Goal: Information Seeking & Learning: Learn about a topic

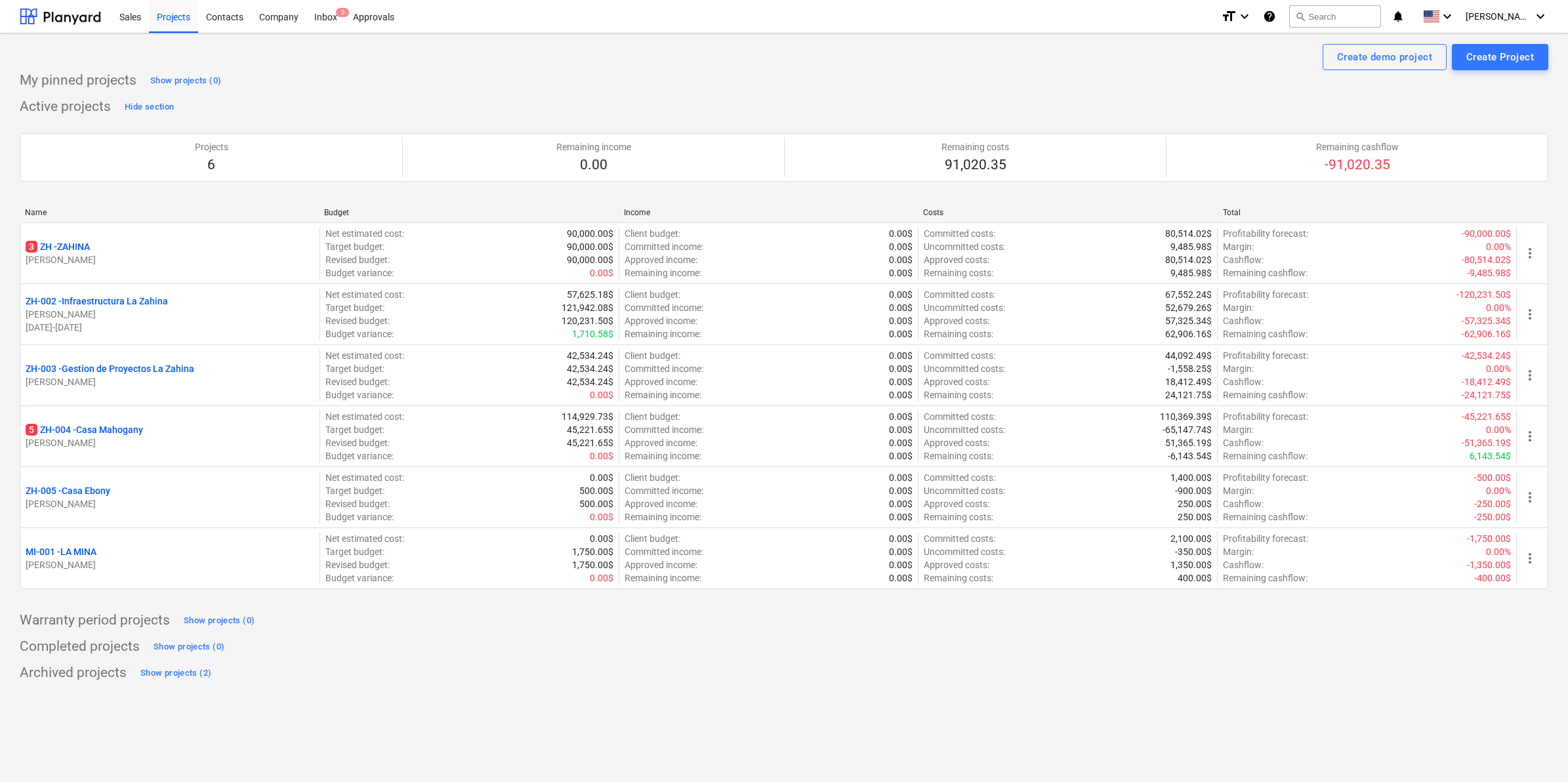
click at [531, 651] on div "Completed projects Show projects (0)" at bounding box center [784, 648] width 1529 height 21
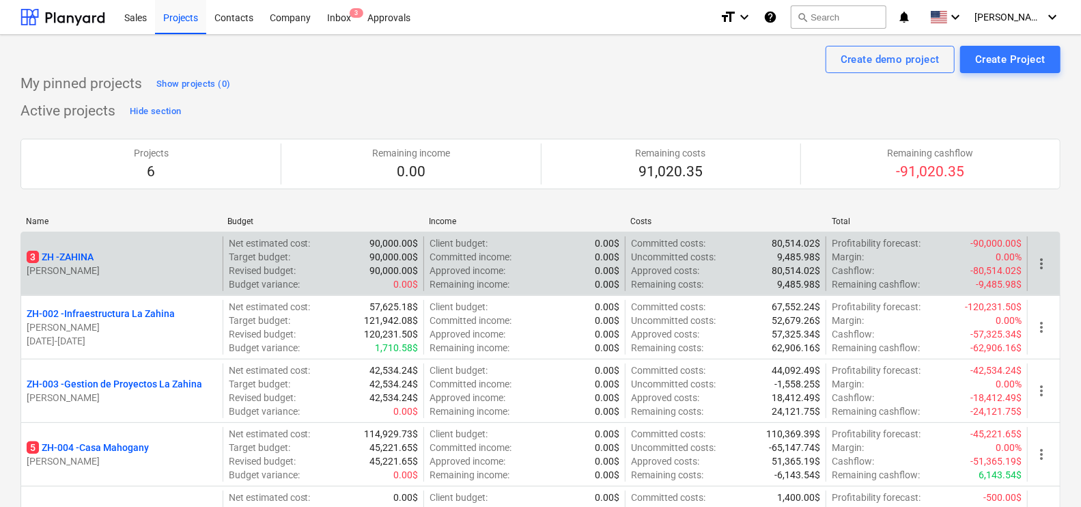
click at [140, 249] on div "3 ZH - [PERSON_NAME]" at bounding box center [122, 263] width 202 height 55
click at [65, 254] on p "3 ZH - ZAHINA" at bounding box center [60, 257] width 67 height 14
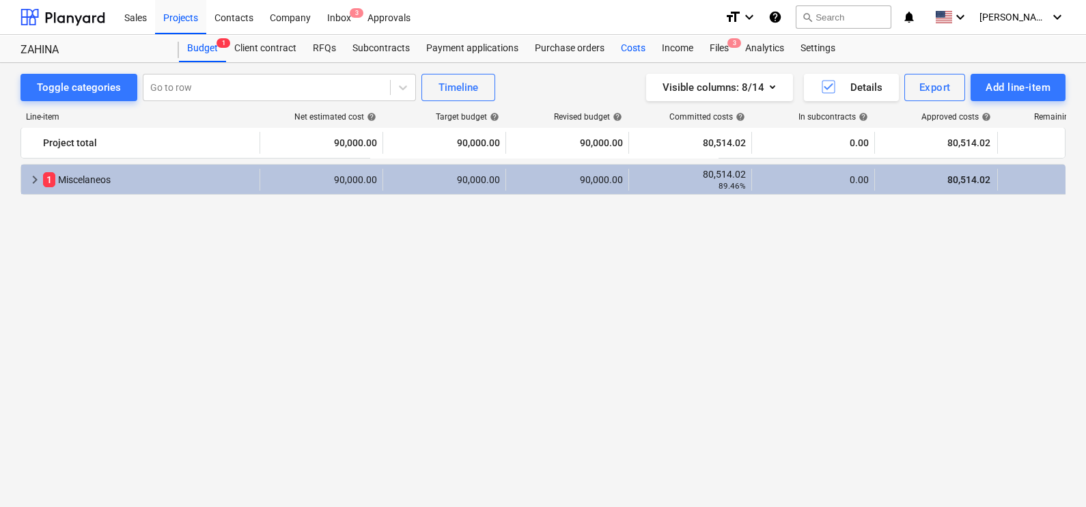
click at [639, 48] on div "Costs" at bounding box center [633, 48] width 41 height 27
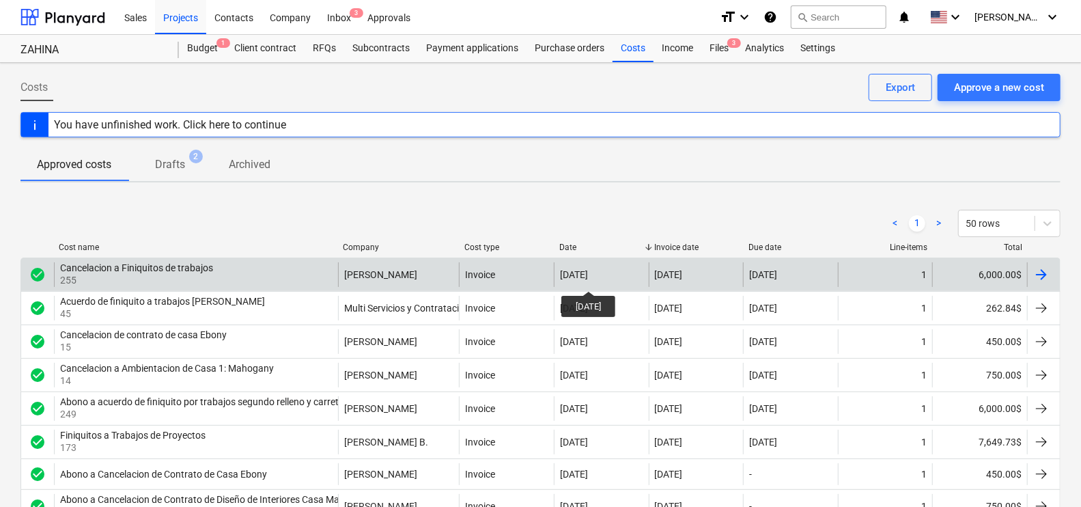
click at [588, 279] on div "[DATE]" at bounding box center [574, 274] width 28 height 11
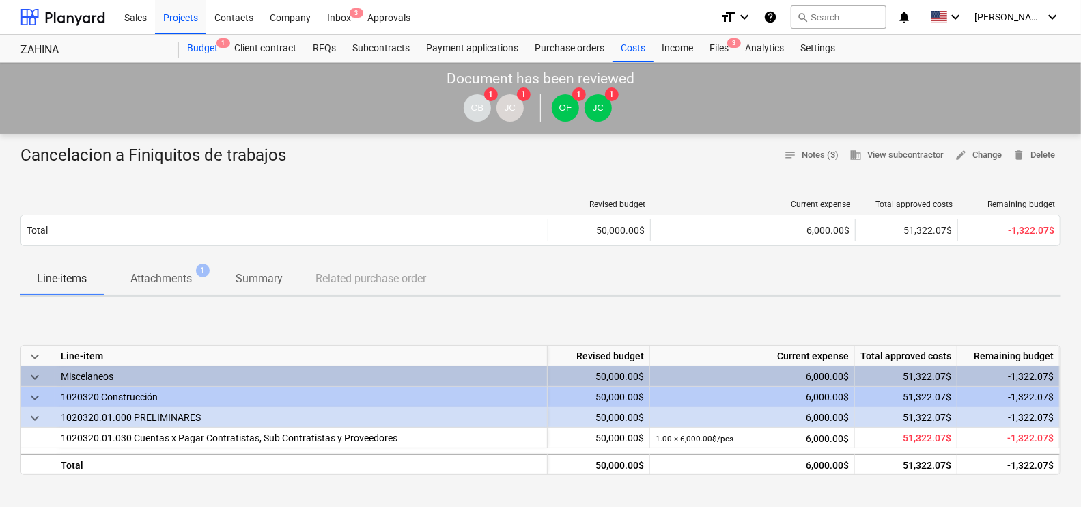
click at [212, 47] on div "Budget 1" at bounding box center [202, 48] width 47 height 27
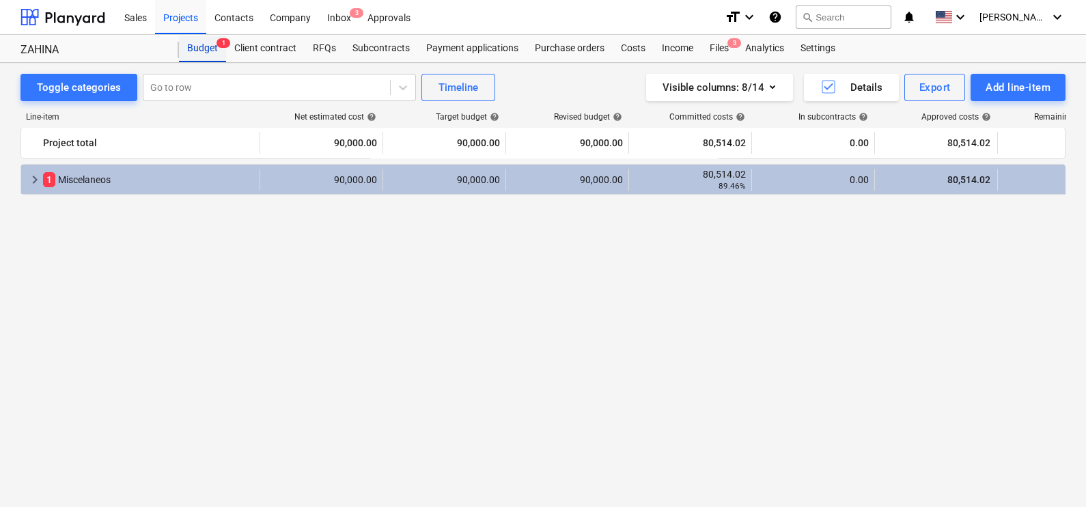
click at [212, 47] on div "Budget 1" at bounding box center [202, 48] width 47 height 27
click at [346, 14] on div "Inbox 3" at bounding box center [339, 16] width 40 height 35
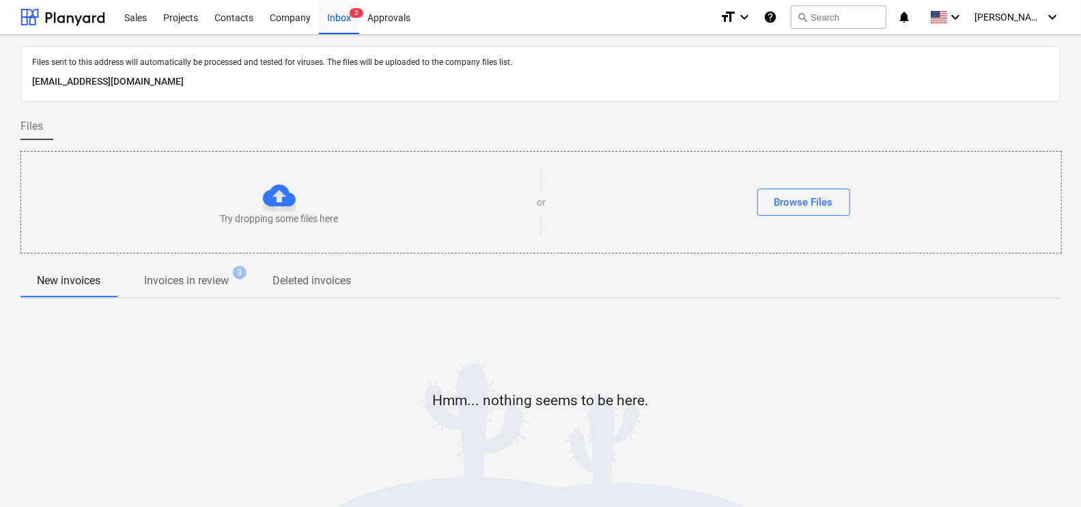
click at [430, 16] on div "Sales Projects Contacts Company Inbox 3 Approvals" at bounding box center [412, 17] width 593 height 34
click at [66, 19] on div at bounding box center [62, 17] width 85 height 34
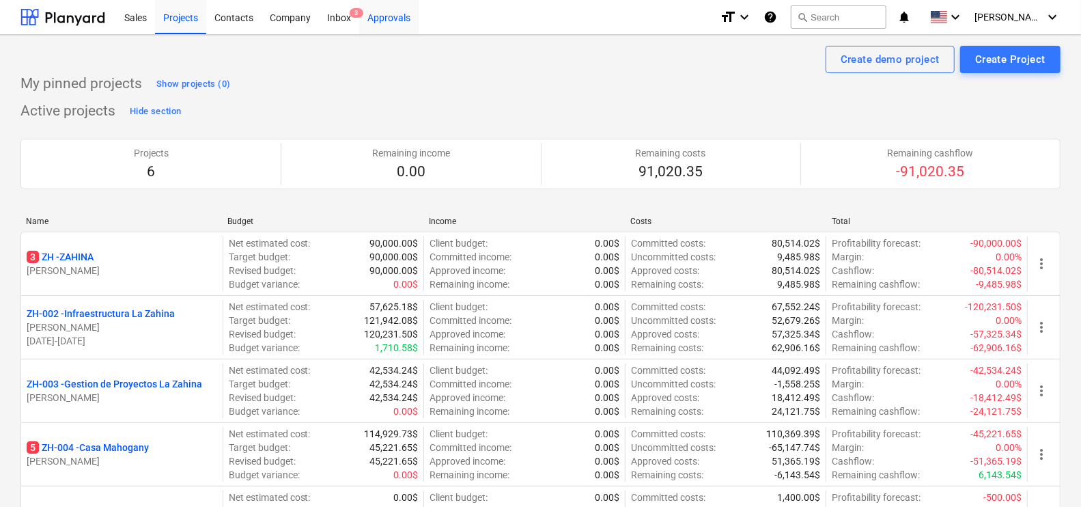
click at [404, 15] on div "Approvals" at bounding box center [388, 16] width 59 height 35
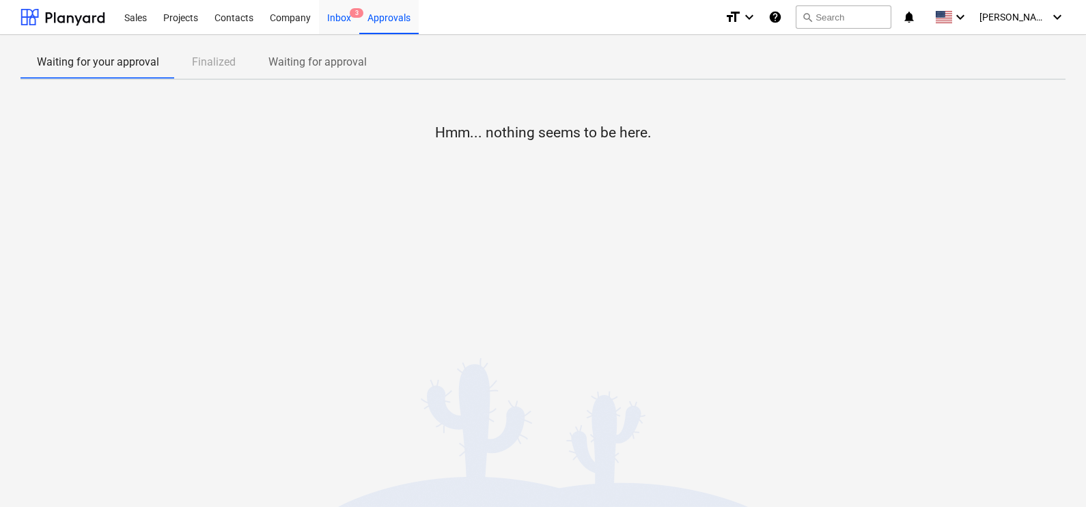
click at [320, 25] on div "Inbox 3" at bounding box center [339, 16] width 40 height 35
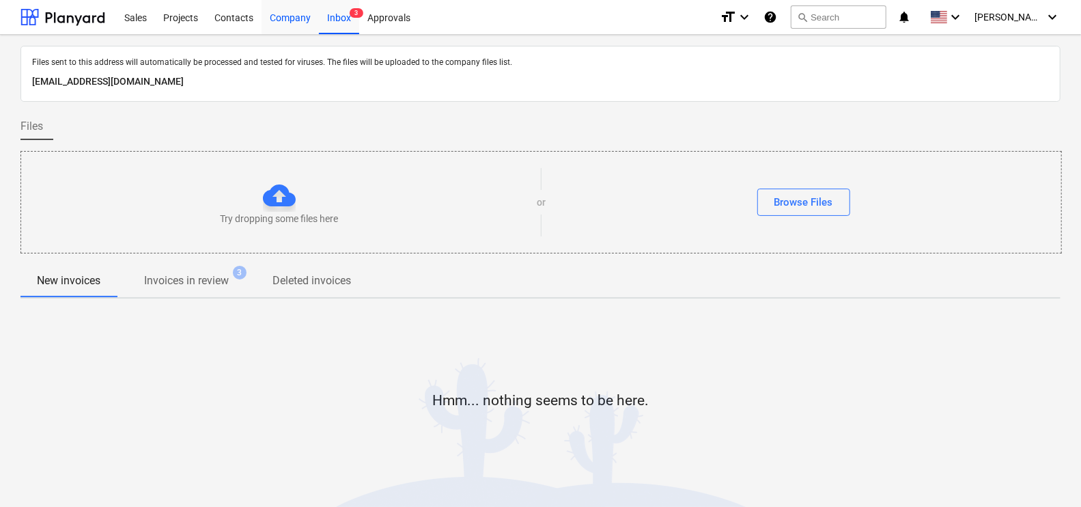
click at [266, 25] on div "Company" at bounding box center [290, 16] width 57 height 35
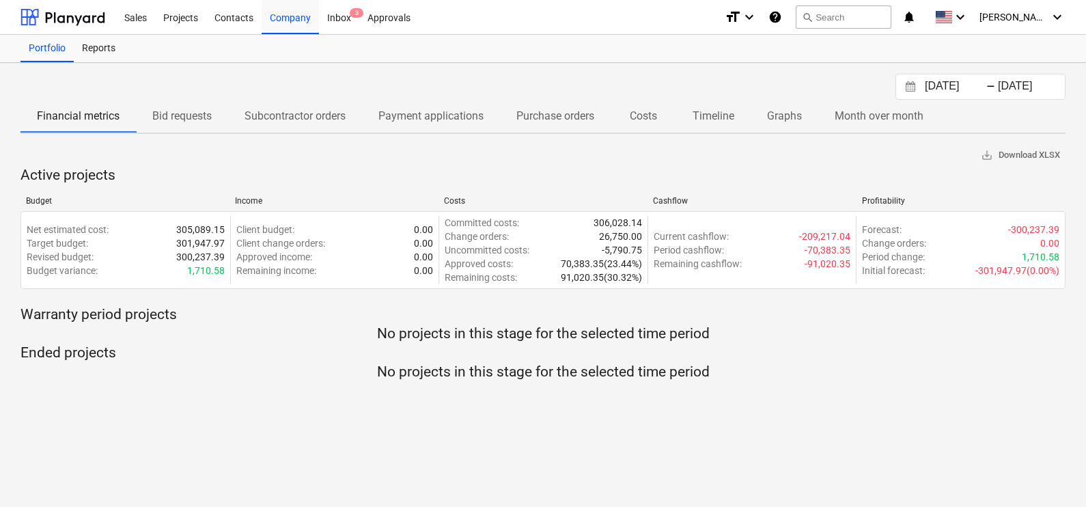
click at [167, 117] on p "Bid requests" at bounding box center [181, 116] width 59 height 16
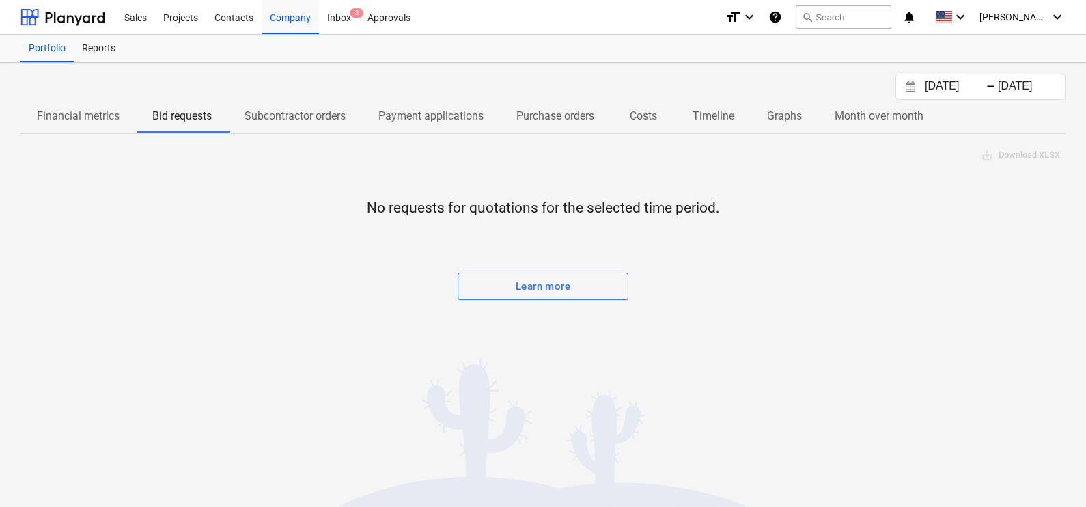
click at [268, 120] on p "Subcontractor orders" at bounding box center [295, 116] width 101 height 16
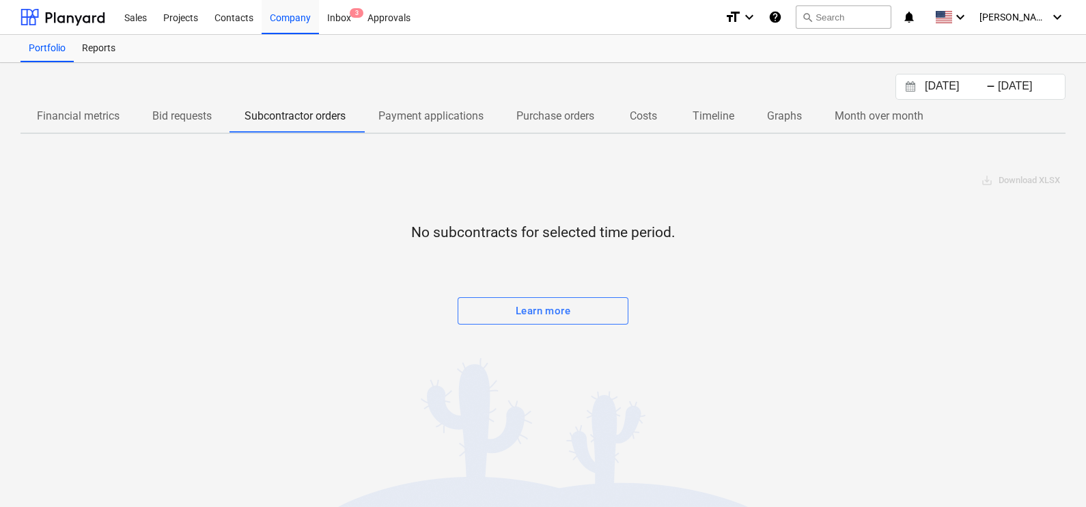
click at [391, 112] on p "Payment applications" at bounding box center [430, 116] width 105 height 16
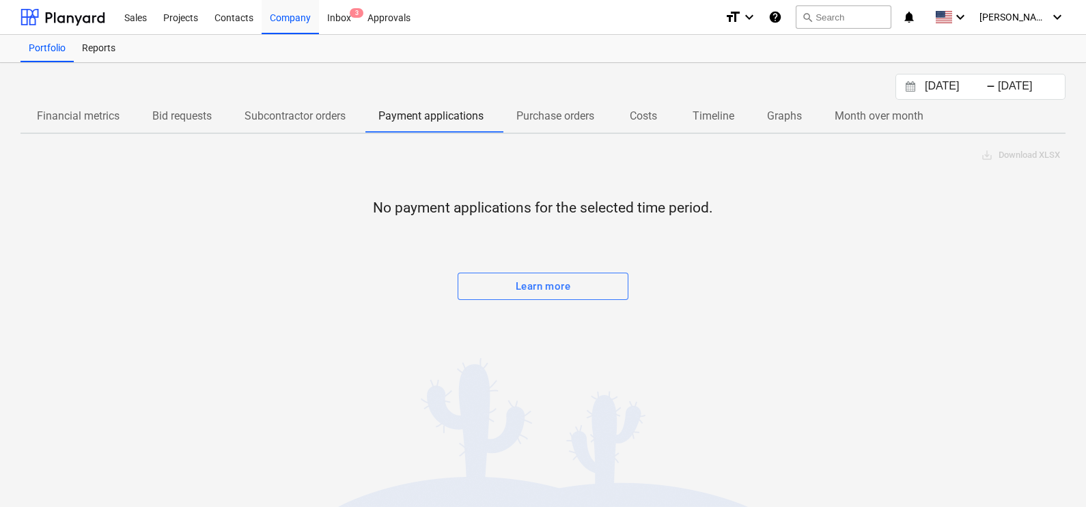
click at [540, 113] on p "Purchase orders" at bounding box center [555, 116] width 78 height 16
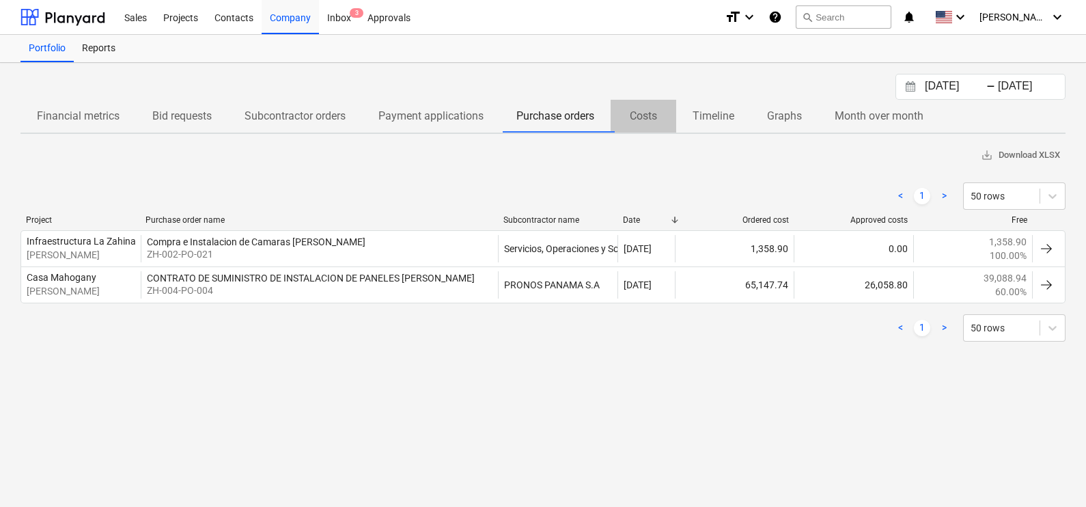
click at [652, 115] on p "Costs" at bounding box center [643, 116] width 33 height 16
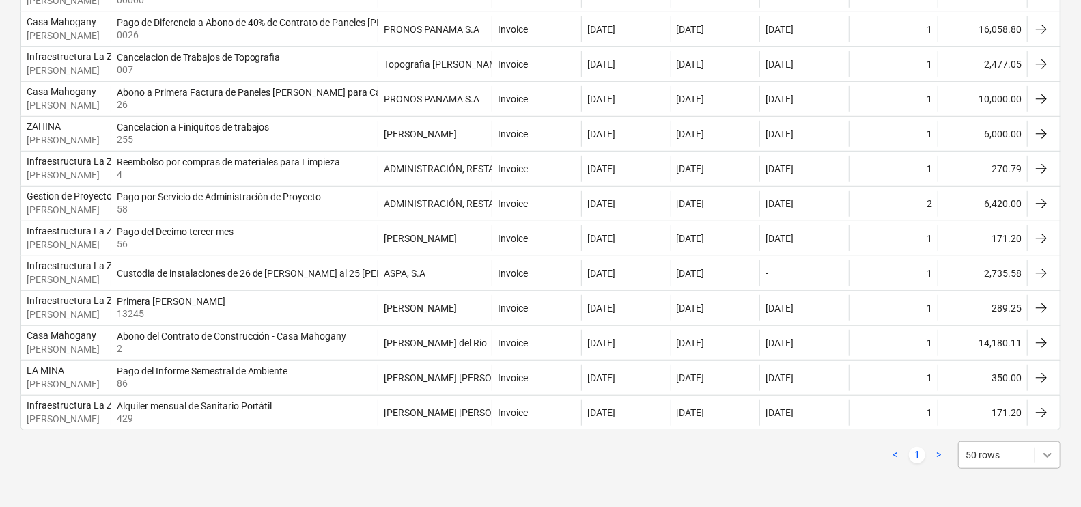
scroll to position [573, 0]
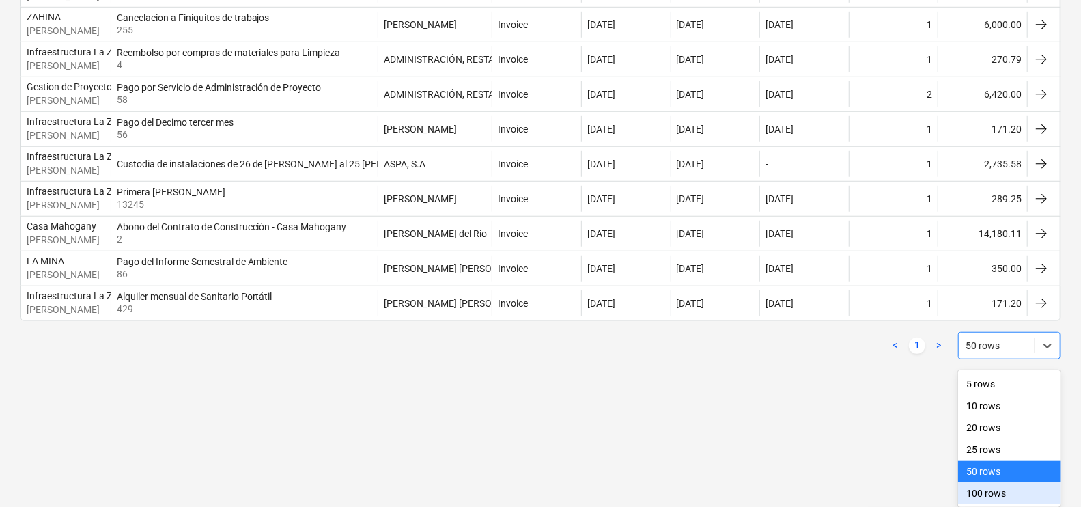
click at [990, 493] on div "100 rows" at bounding box center [1009, 493] width 102 height 22
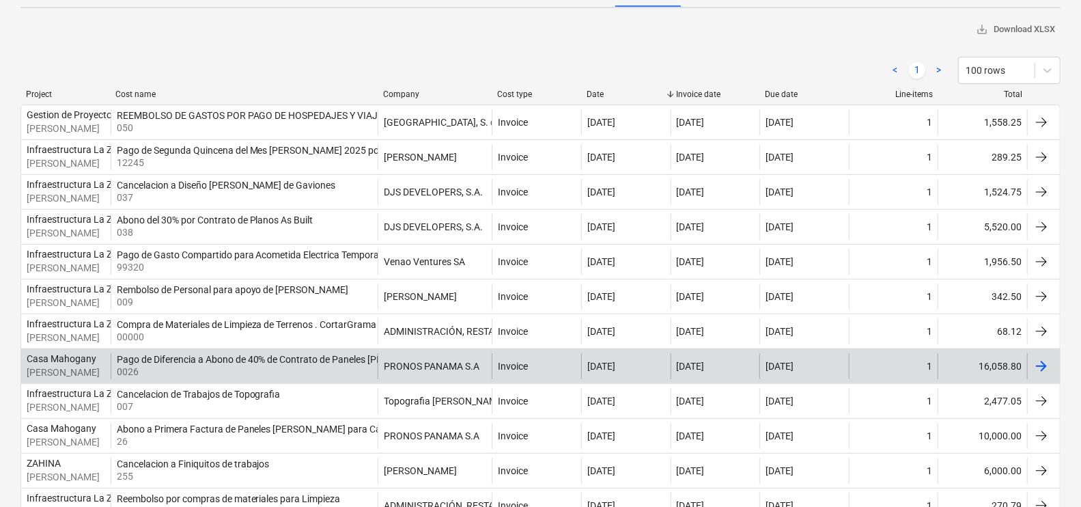
scroll to position [0, 0]
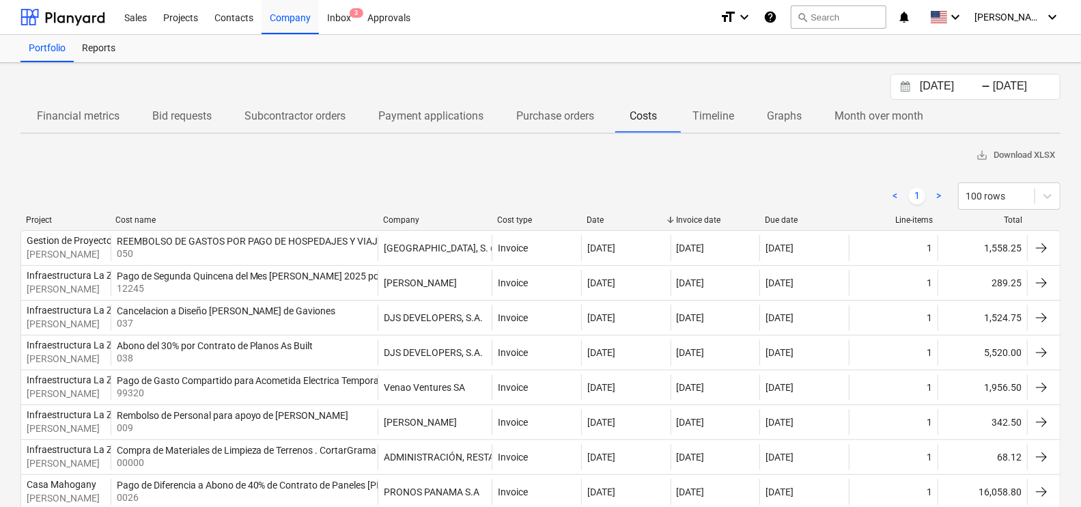
click at [977, 75] on div "[DATE] Press the down arrow key to interact with the calendar and select a date…" at bounding box center [976, 87] width 170 height 26
click at [977, 82] on input "[DATE]" at bounding box center [952, 86] width 70 height 19
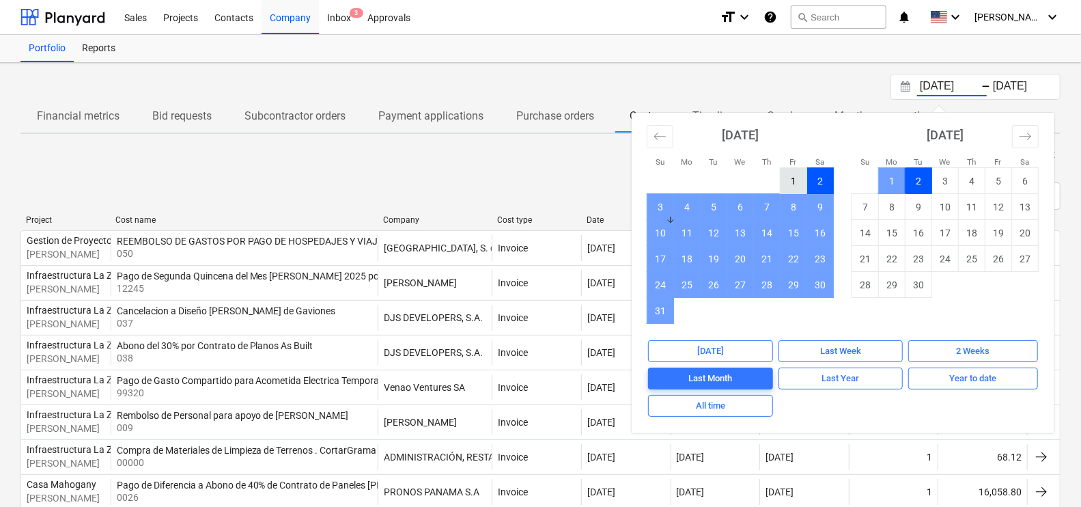
click at [792, 178] on td "1" at bounding box center [794, 181] width 27 height 26
type input "[DATE]"
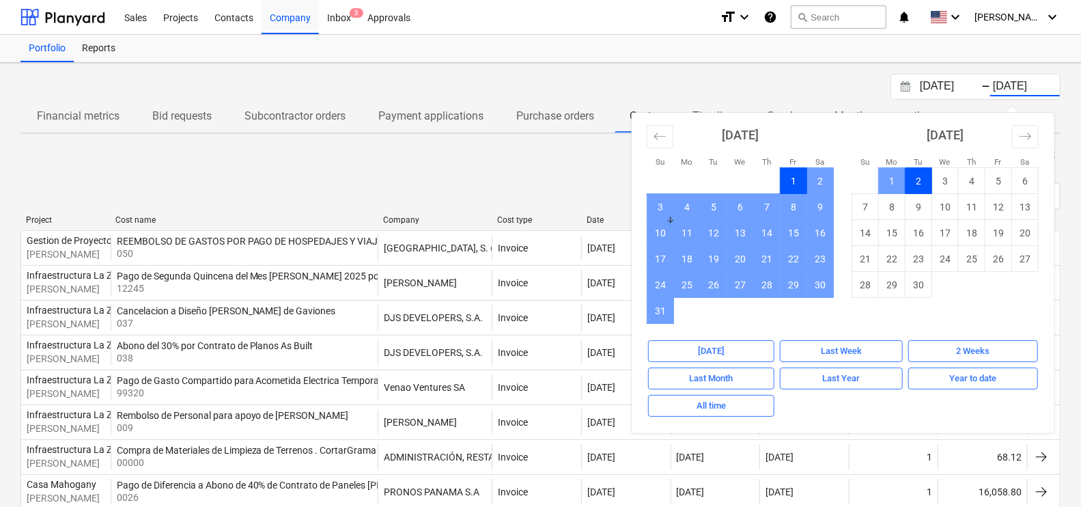
click at [1010, 84] on input "[DATE]" at bounding box center [1025, 86] width 70 height 19
click at [921, 87] on input "[DATE]" at bounding box center [952, 86] width 70 height 19
click at [974, 85] on input "[DATE]" at bounding box center [952, 86] width 70 height 19
click at [1011, 81] on input "[DATE]" at bounding box center [1025, 86] width 70 height 19
click at [661, 311] on td "31" at bounding box center [661, 311] width 27 height 26
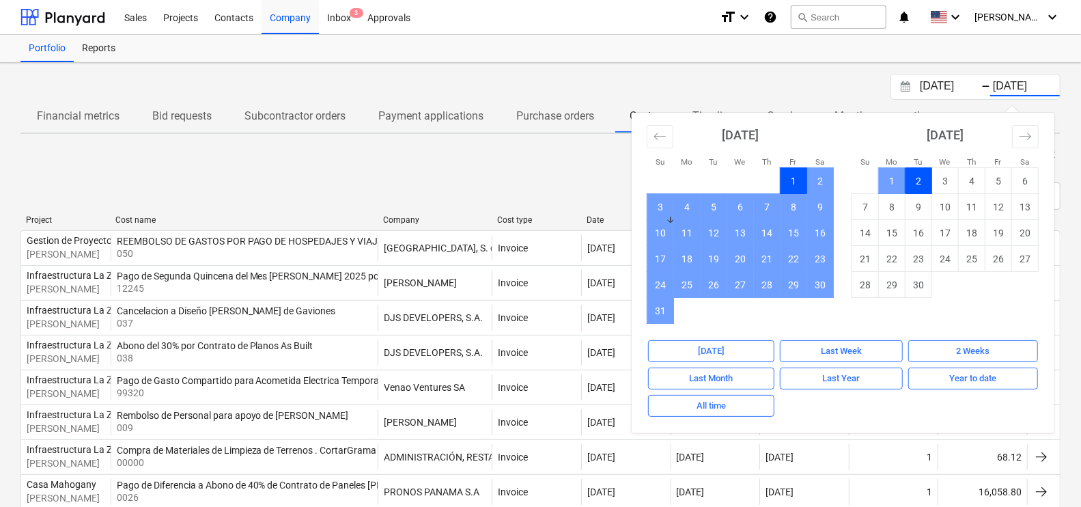
type input "[DATE]"
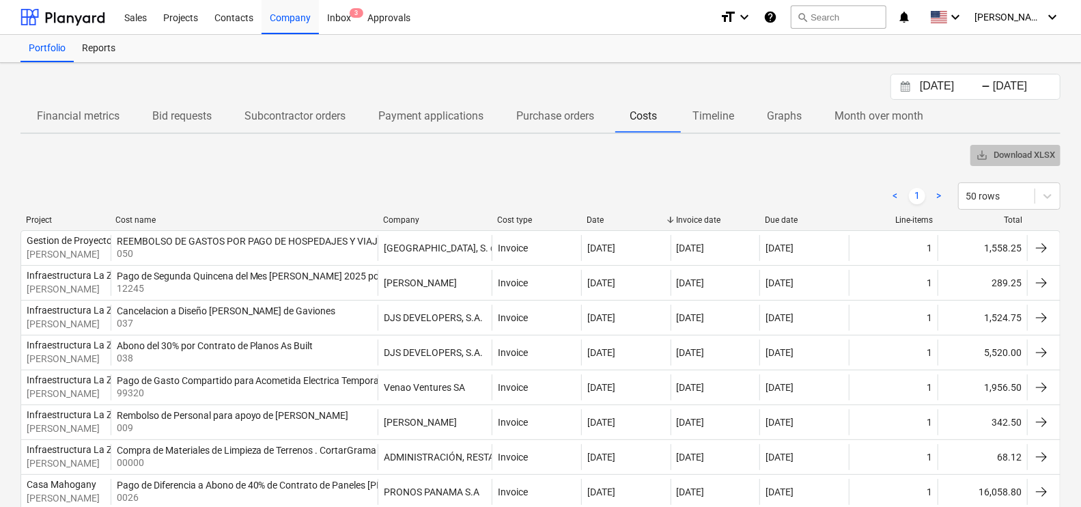
click at [1012, 148] on span "save_alt Download XLSX" at bounding box center [1015, 156] width 79 height 16
click at [107, 158] on div "save_alt Download XLSX" at bounding box center [540, 155] width 1040 height 21
click at [708, 120] on p "Timeline" at bounding box center [714, 116] width 42 height 16
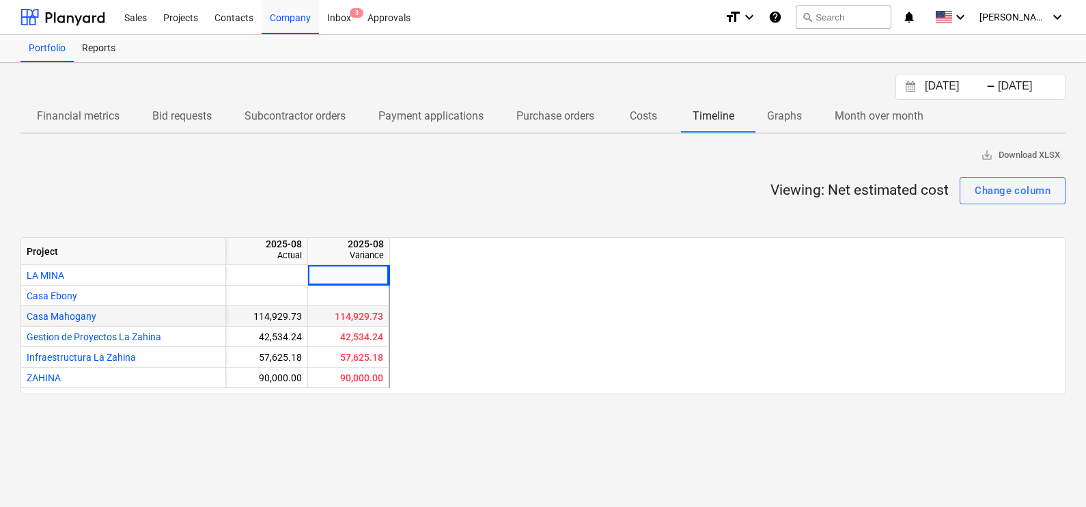
click at [77, 316] on span "Casa Mahogany" at bounding box center [62, 316] width 70 height 11
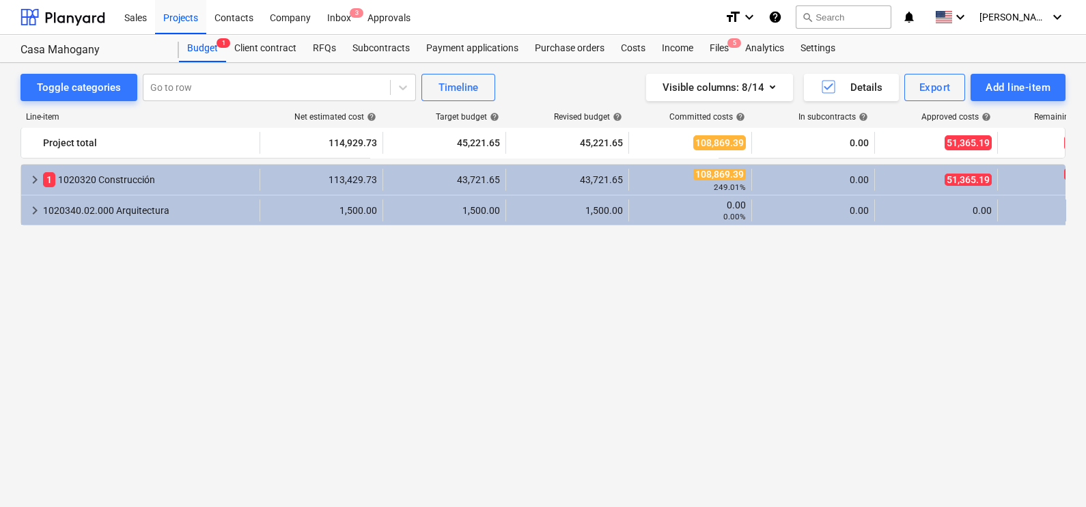
click at [314, 261] on div "keyboard_arrow_right 1 1020320 Construcción 113,429.73 43,721.65 43,721.65 108,…" at bounding box center [542, 310] width 1045 height 292
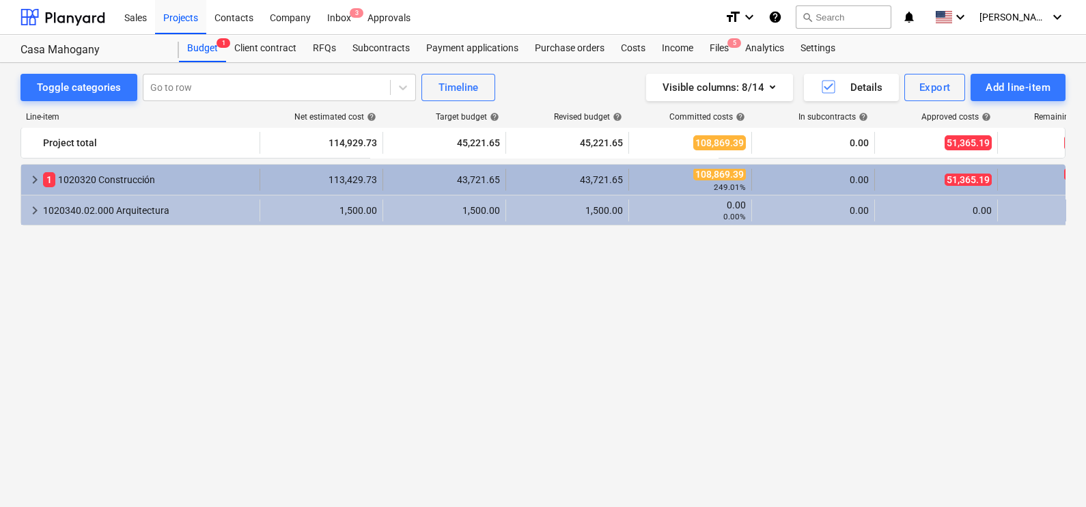
click at [66, 178] on div "1 1020320 Construcción" at bounding box center [148, 180] width 211 height 22
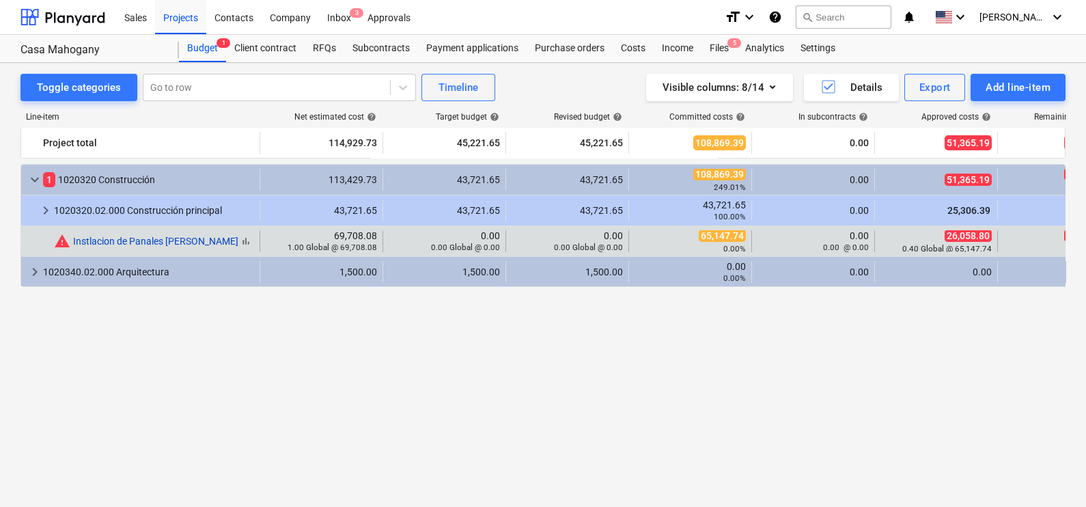
click at [144, 239] on link "Instlacion de Panales [PERSON_NAME]" at bounding box center [155, 241] width 165 height 11
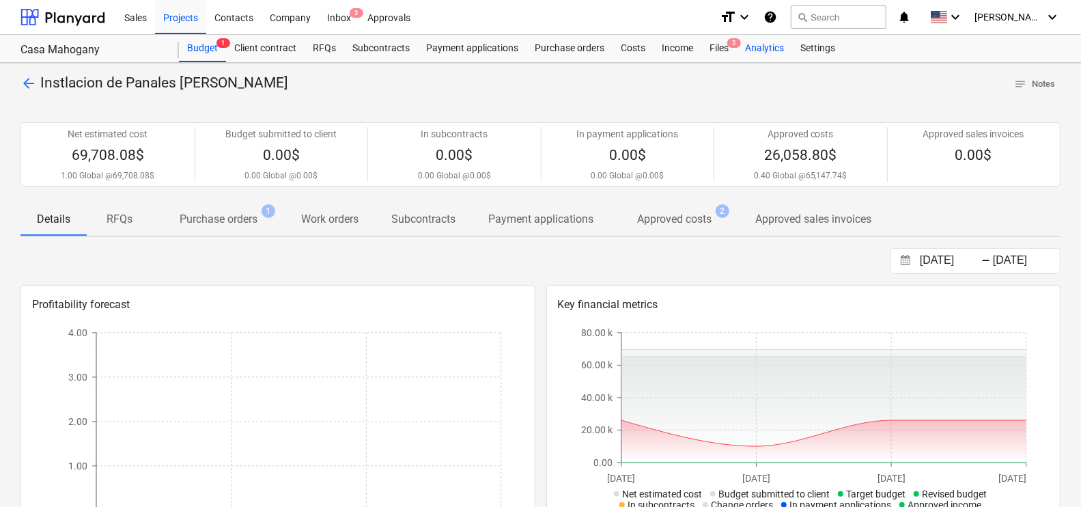
click at [738, 46] on div "Analytics" at bounding box center [764, 48] width 55 height 27
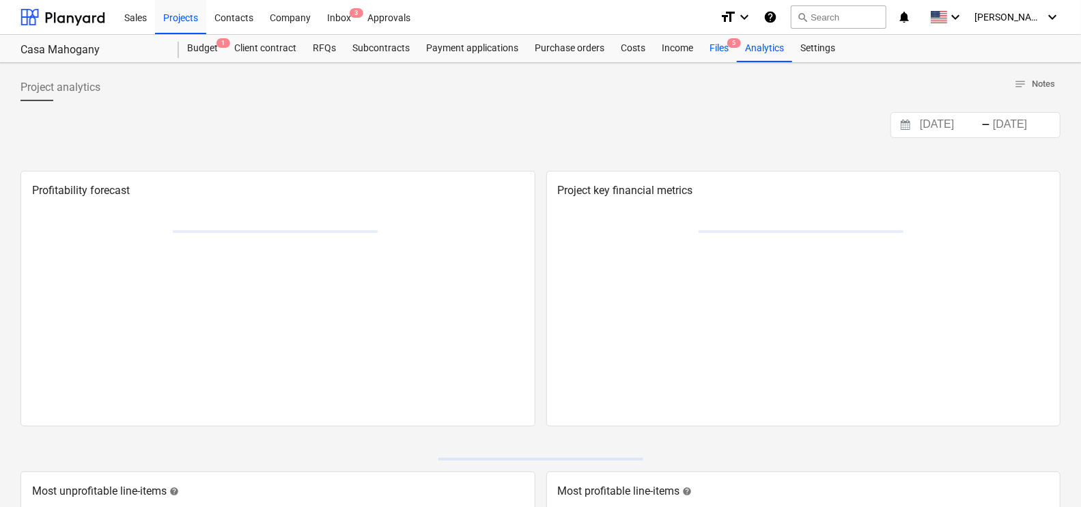
click at [717, 44] on div "Files 5" at bounding box center [720, 48] width 36 height 27
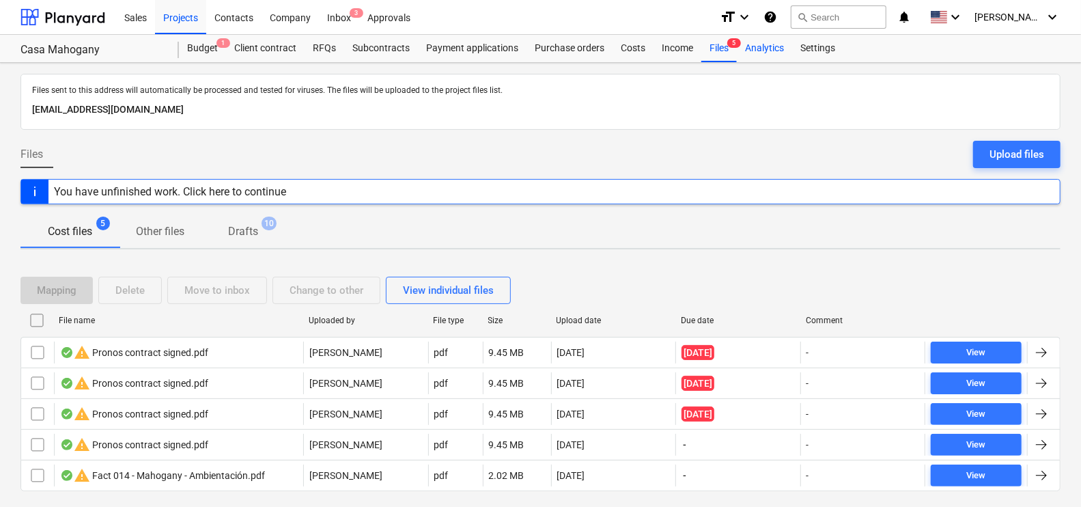
click at [777, 54] on div "Analytics" at bounding box center [764, 48] width 55 height 27
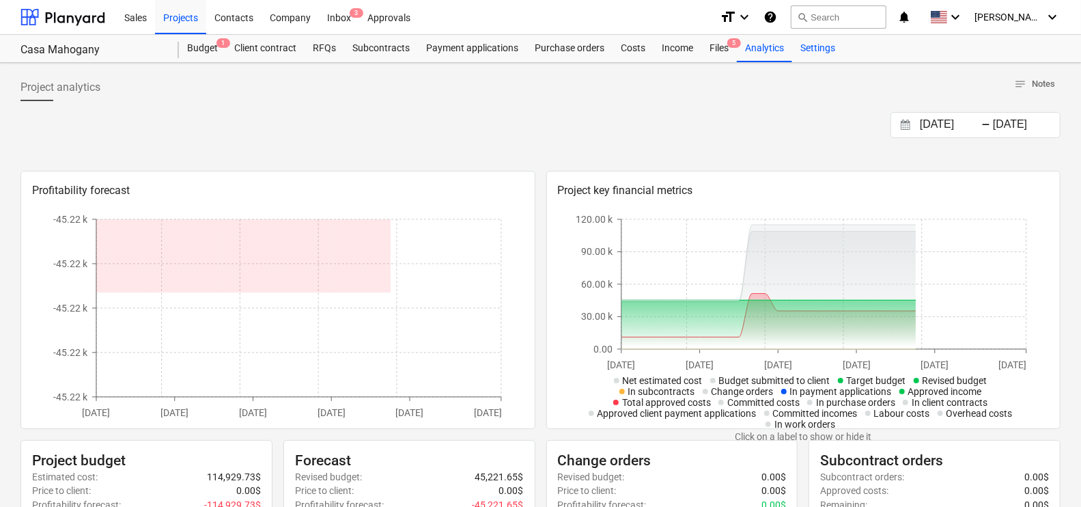
click at [807, 60] on div "Settings" at bounding box center [817, 48] width 51 height 27
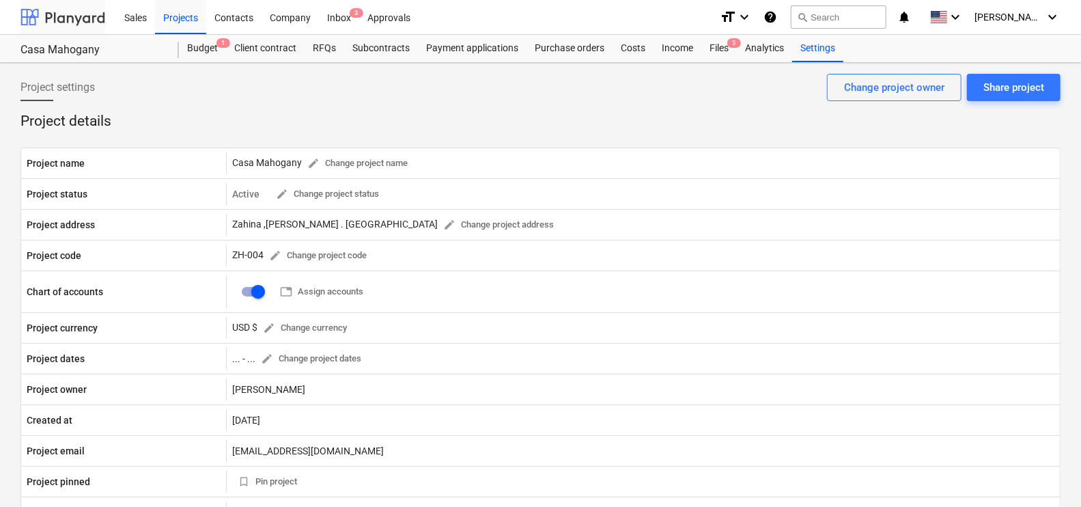
click at [51, 16] on div at bounding box center [62, 17] width 85 height 34
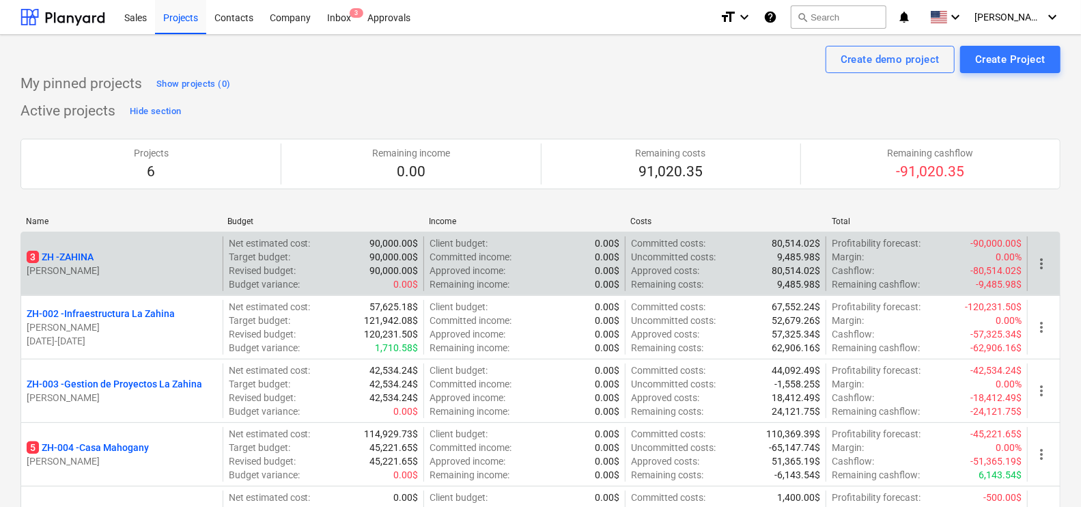
click at [75, 250] on p "3 ZH - ZAHINA" at bounding box center [60, 257] width 67 height 14
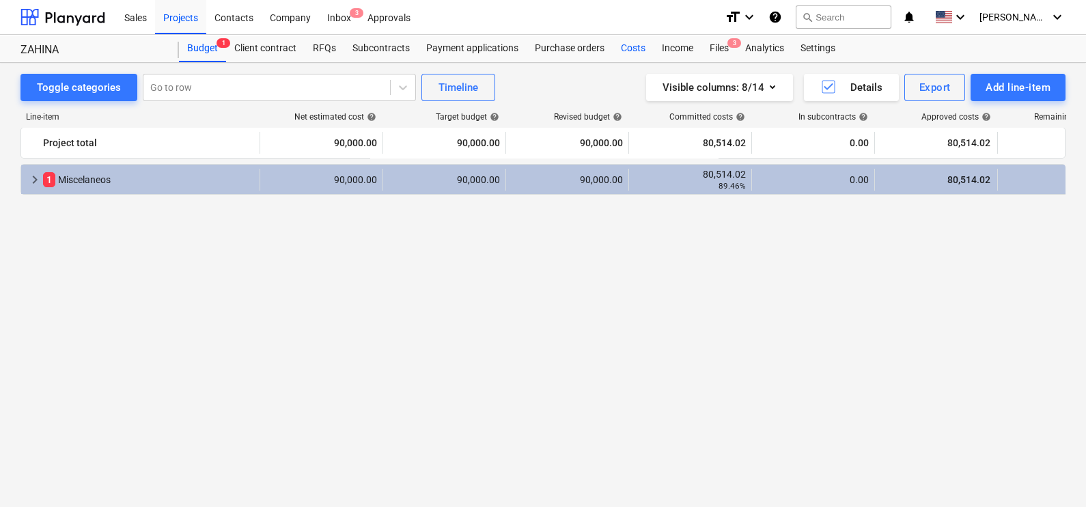
click at [639, 48] on div "Costs" at bounding box center [633, 48] width 41 height 27
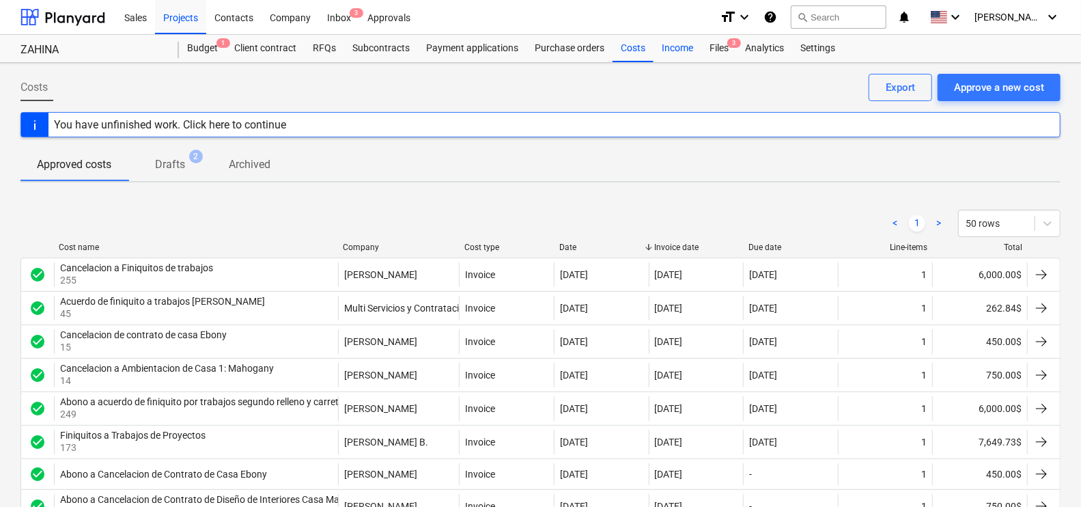
click at [664, 48] on div "Income" at bounding box center [678, 48] width 48 height 27
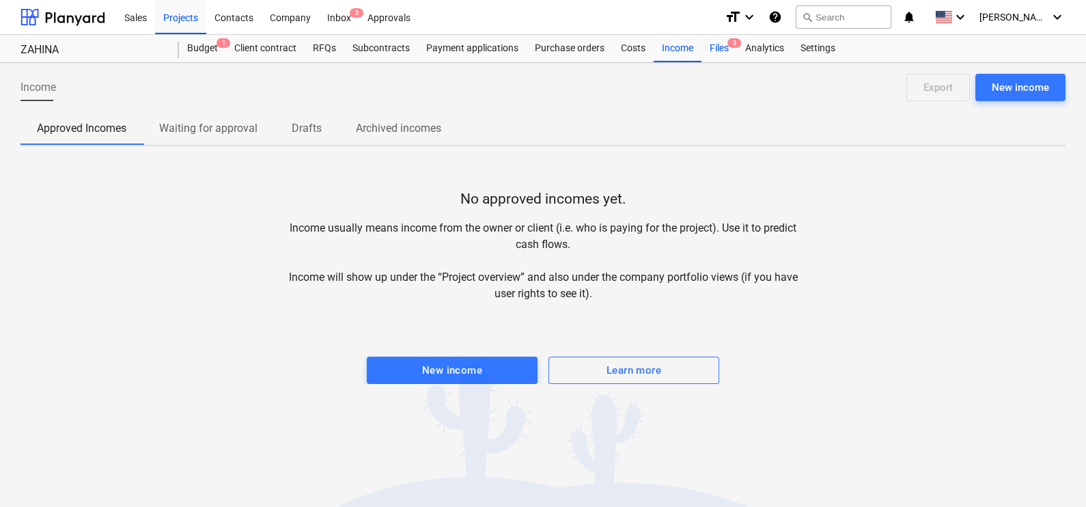
click at [710, 55] on div "Files 3" at bounding box center [720, 48] width 36 height 27
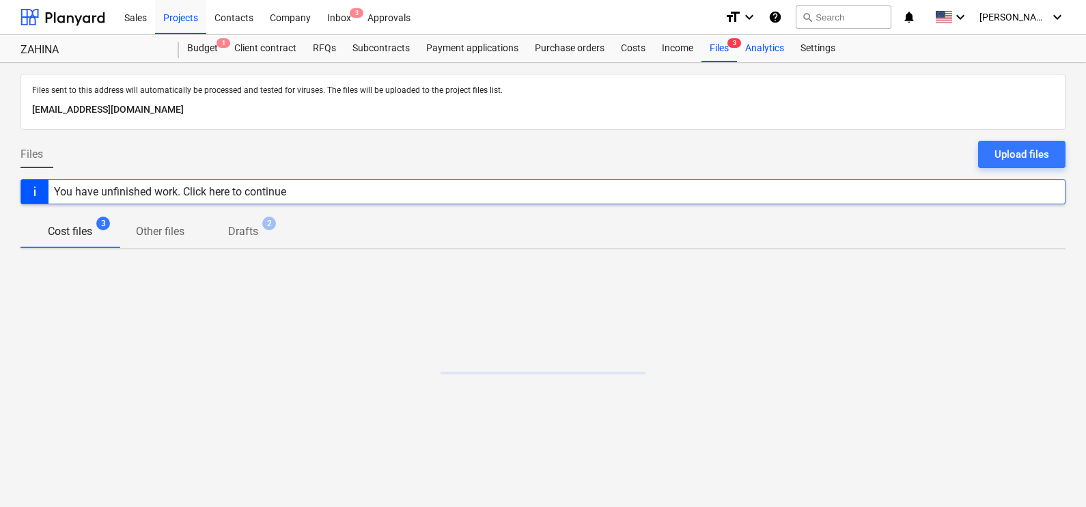
click at [755, 51] on div "Analytics" at bounding box center [764, 48] width 55 height 27
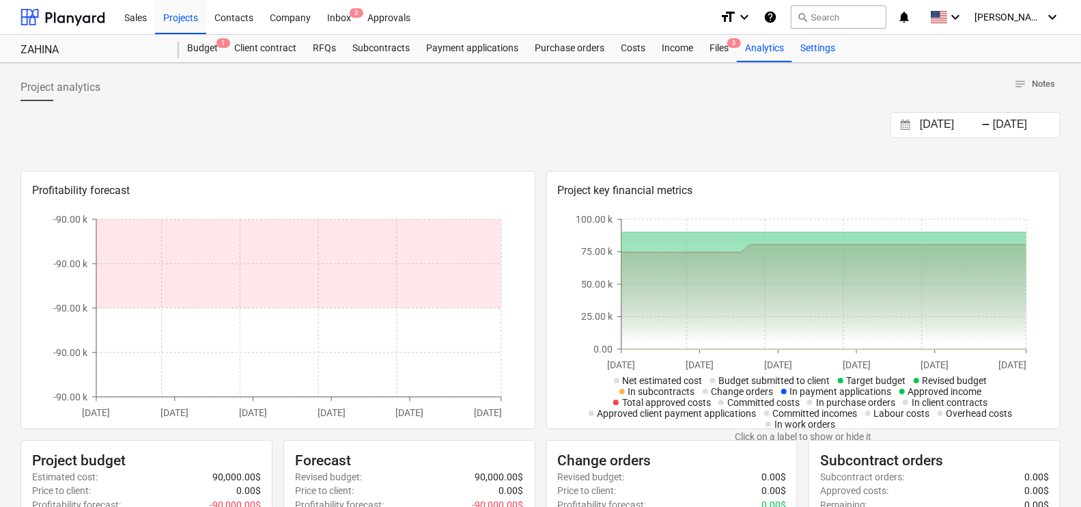
click at [811, 47] on div "Settings" at bounding box center [817, 48] width 51 height 27
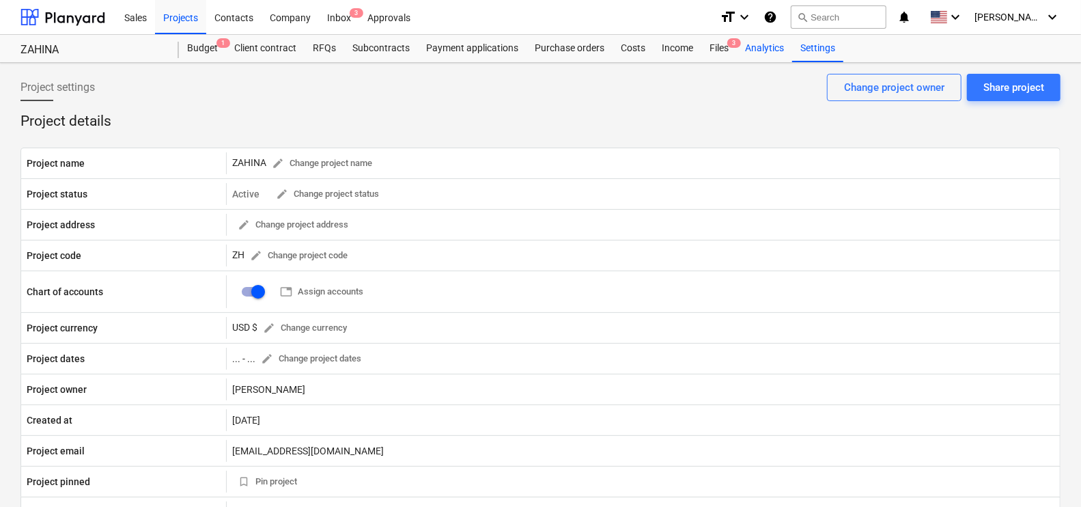
click at [766, 44] on div "Analytics" at bounding box center [764, 48] width 55 height 27
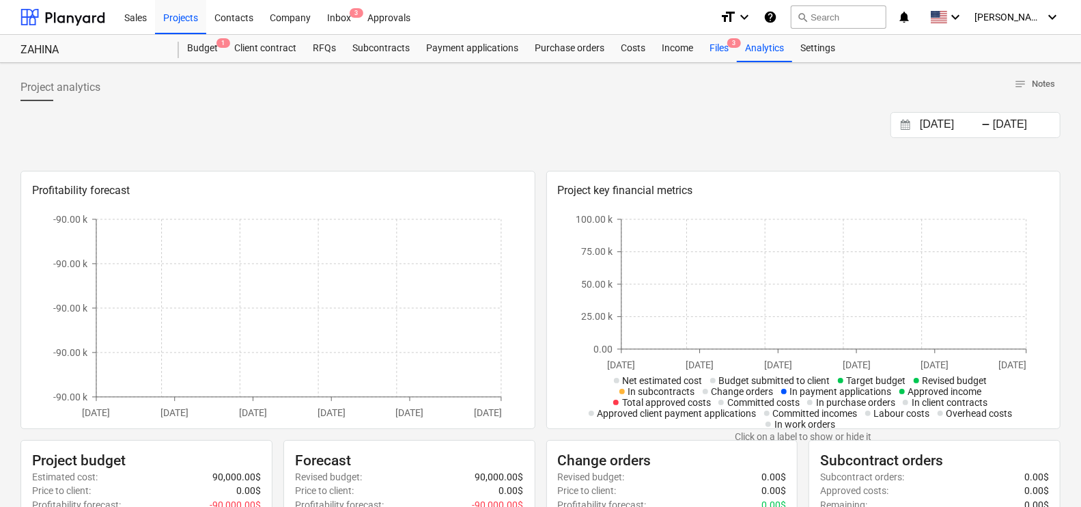
click at [726, 48] on div "Files 3" at bounding box center [720, 48] width 36 height 27
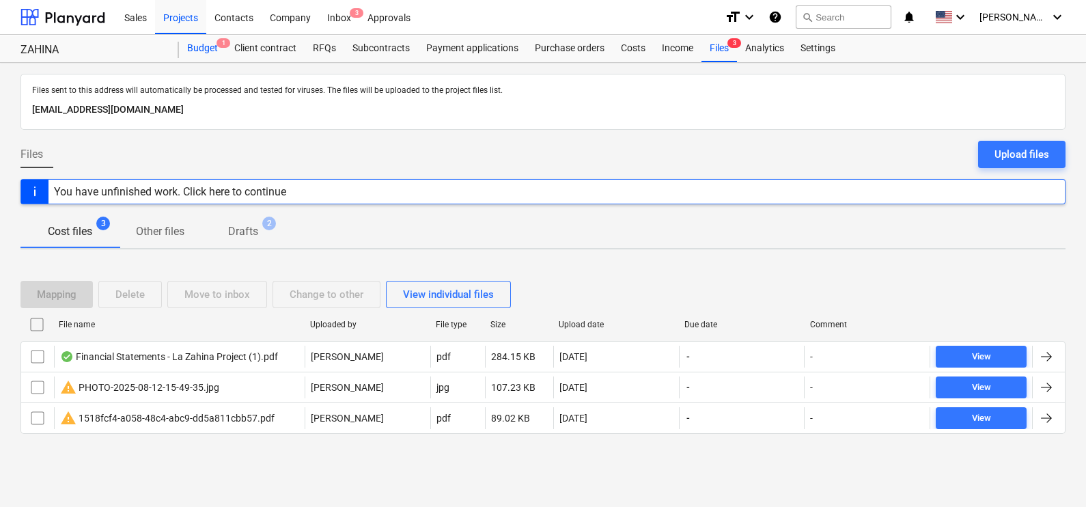
click at [192, 54] on div "Budget 1" at bounding box center [202, 48] width 47 height 27
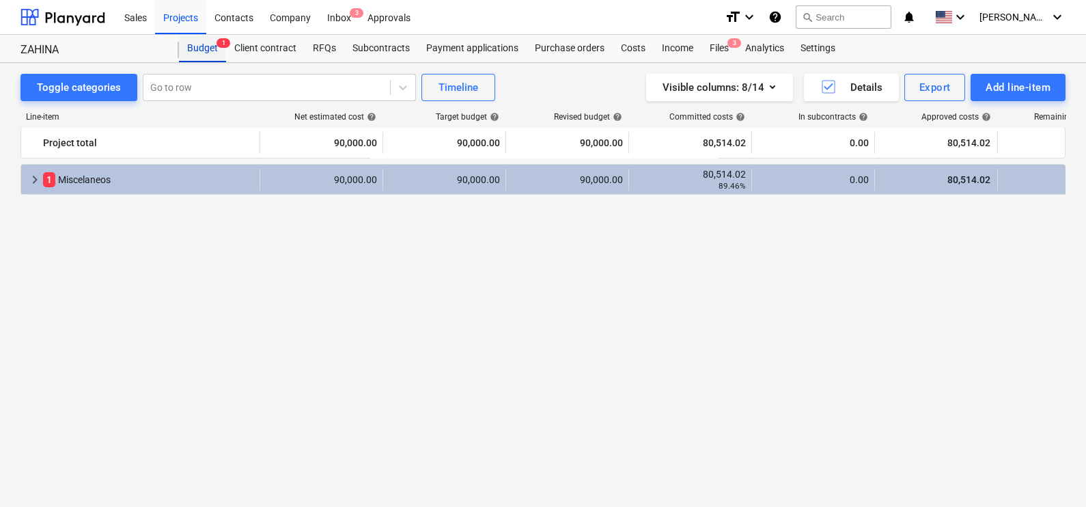
click at [206, 47] on div "Budget 1" at bounding box center [202, 48] width 47 height 27
click at [931, 83] on div "Export" at bounding box center [934, 88] width 31 height 18
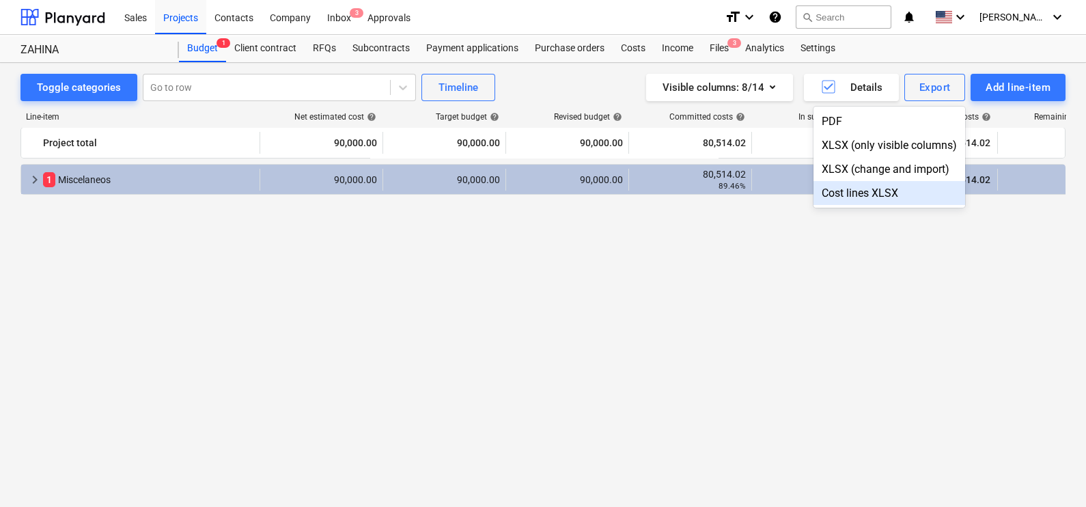
click at [719, 311] on div at bounding box center [543, 253] width 1086 height 507
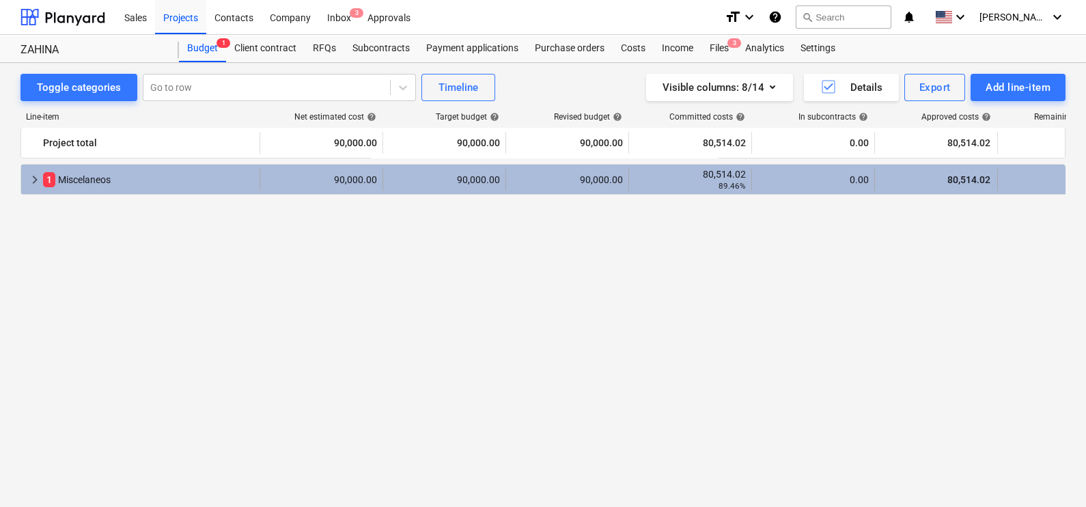
click at [40, 180] on span "keyboard_arrow_right" at bounding box center [35, 179] width 16 height 16
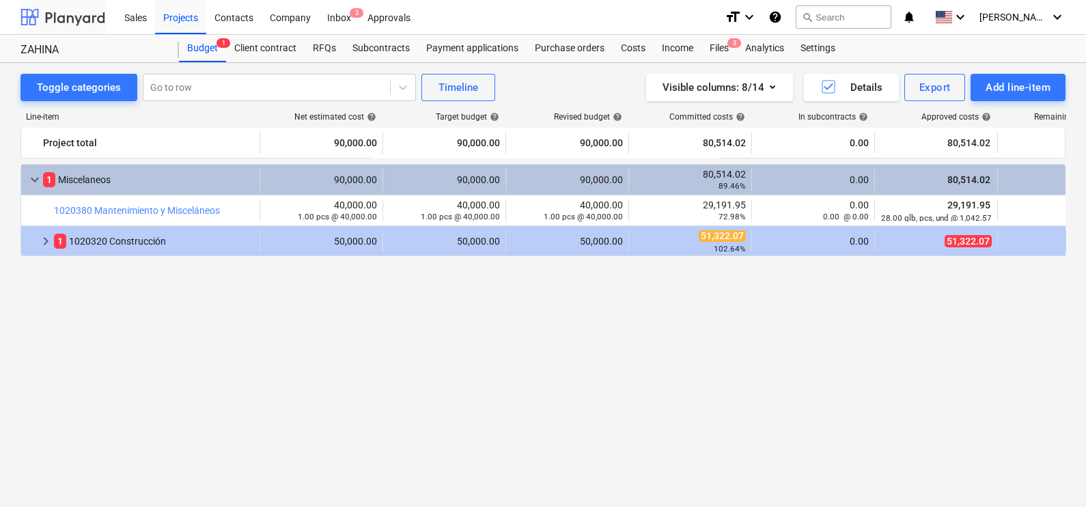
click at [90, 11] on div at bounding box center [62, 17] width 85 height 34
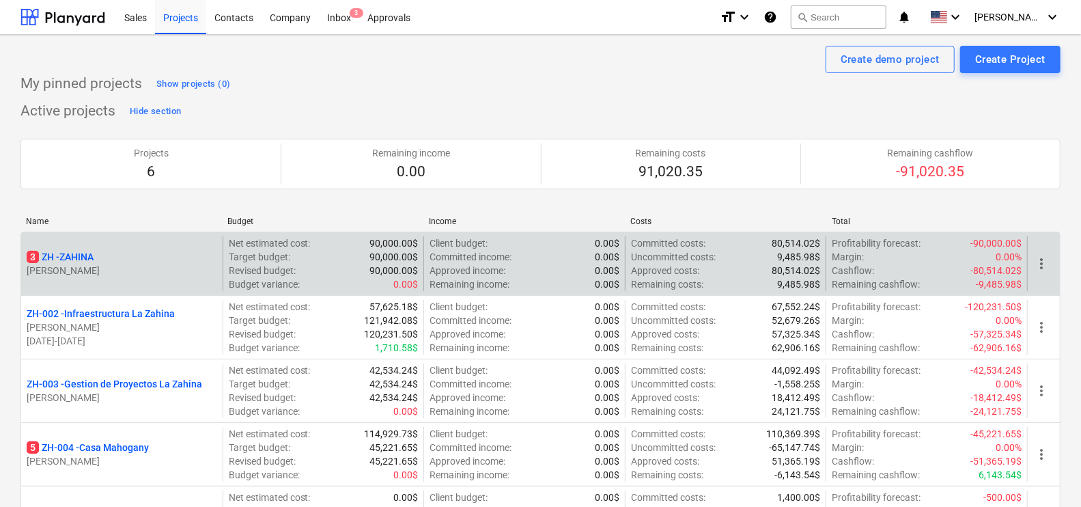
click at [73, 253] on p "3 ZH - ZAHINA" at bounding box center [60, 257] width 67 height 14
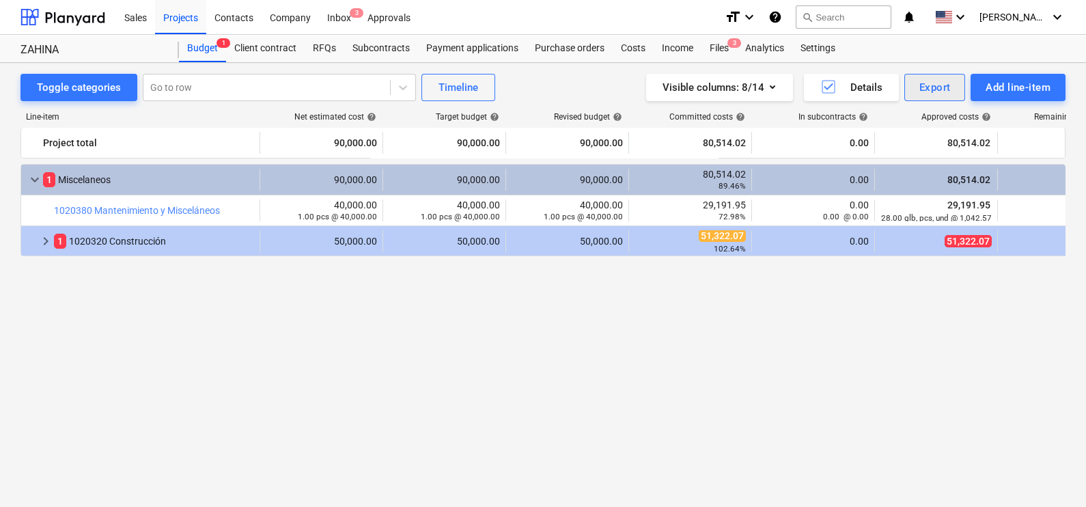
click at [924, 83] on div "Export" at bounding box center [934, 88] width 31 height 18
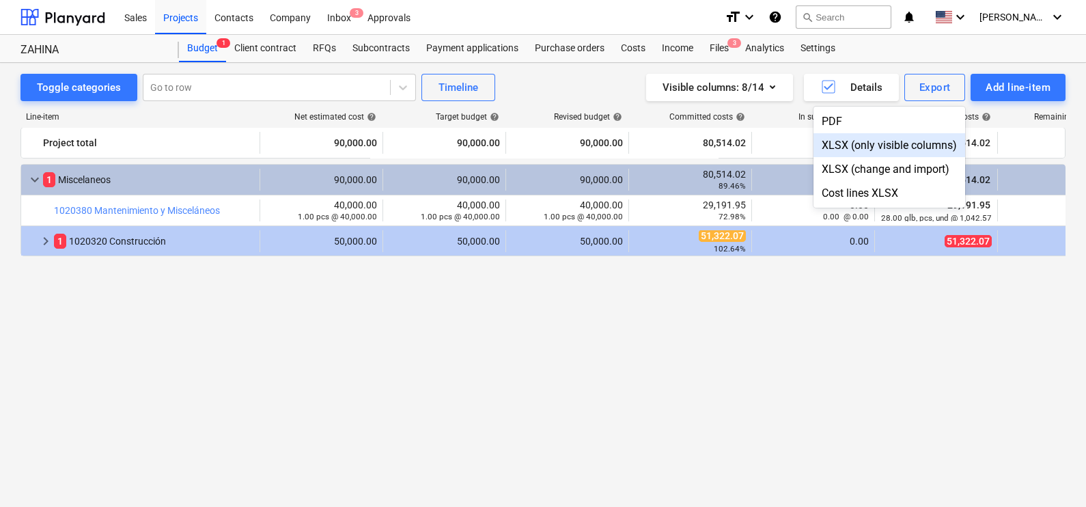
click at [840, 144] on div "XLSX (only visible columns)" at bounding box center [890, 145] width 152 height 24
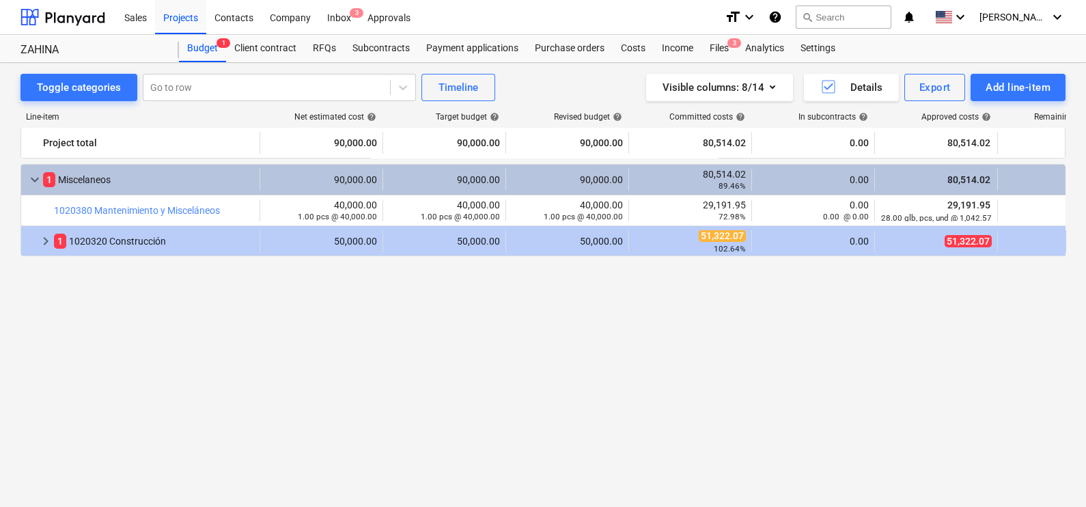
click at [417, 338] on div "keyboard_arrow_down 1 Miscelaneos 90,000.00 90,000.00 90,000.00 80,514.02 89.46…" at bounding box center [542, 310] width 1045 height 292
click at [76, 23] on div at bounding box center [62, 17] width 85 height 34
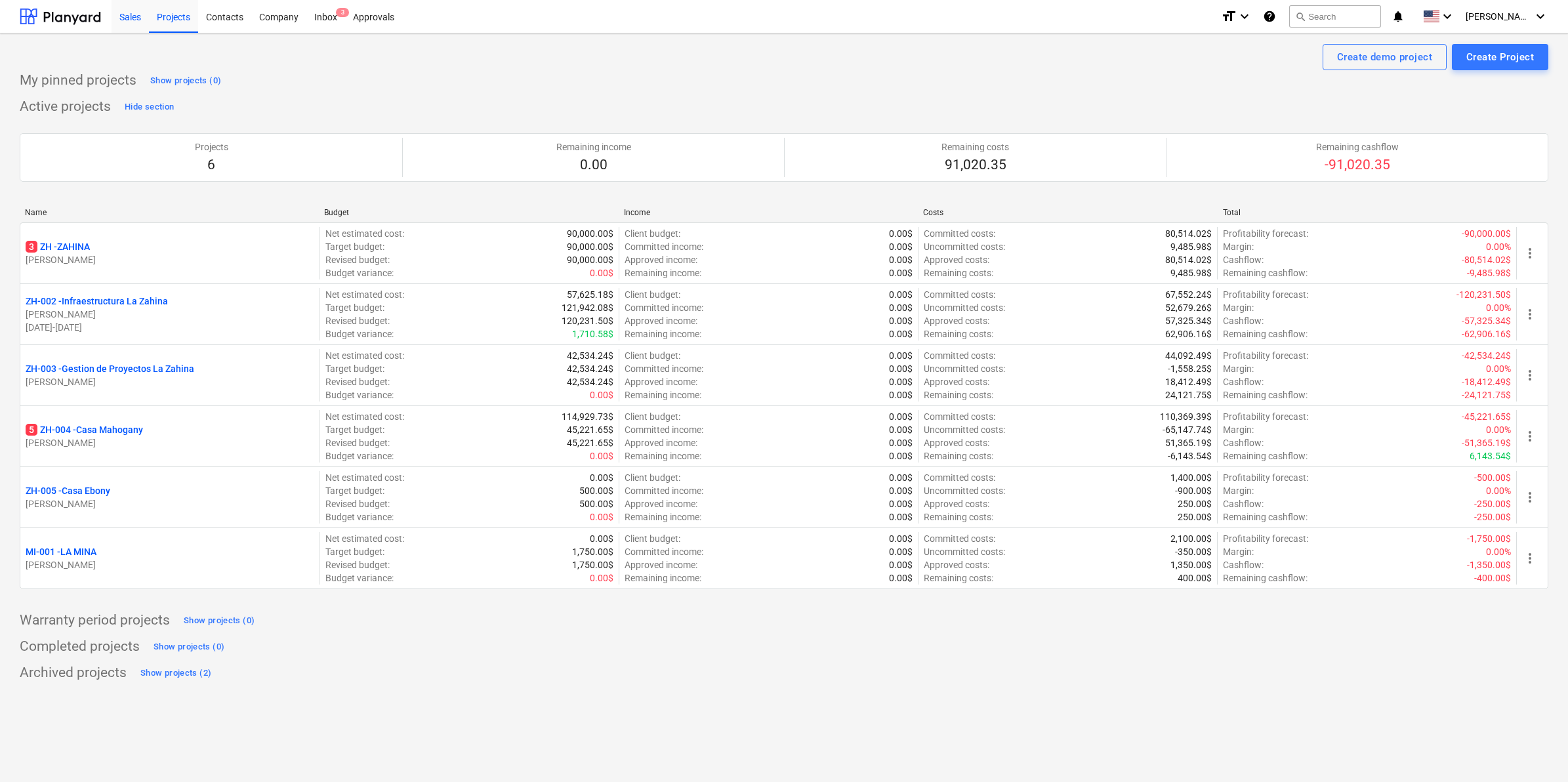
click at [135, 16] on div "Sales" at bounding box center [130, 15] width 37 height 34
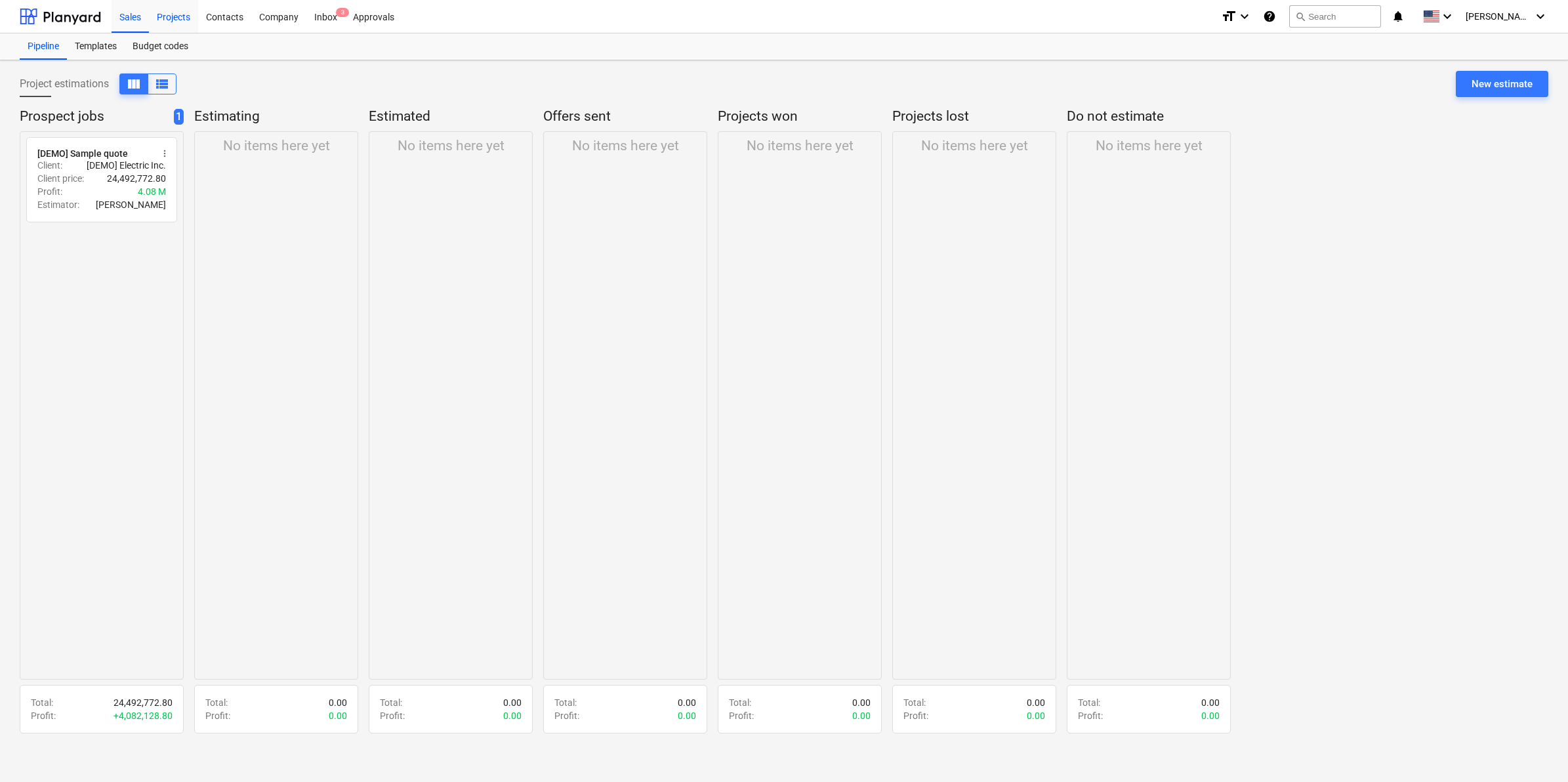
click at [169, 14] on div "Projects" at bounding box center [173, 15] width 49 height 34
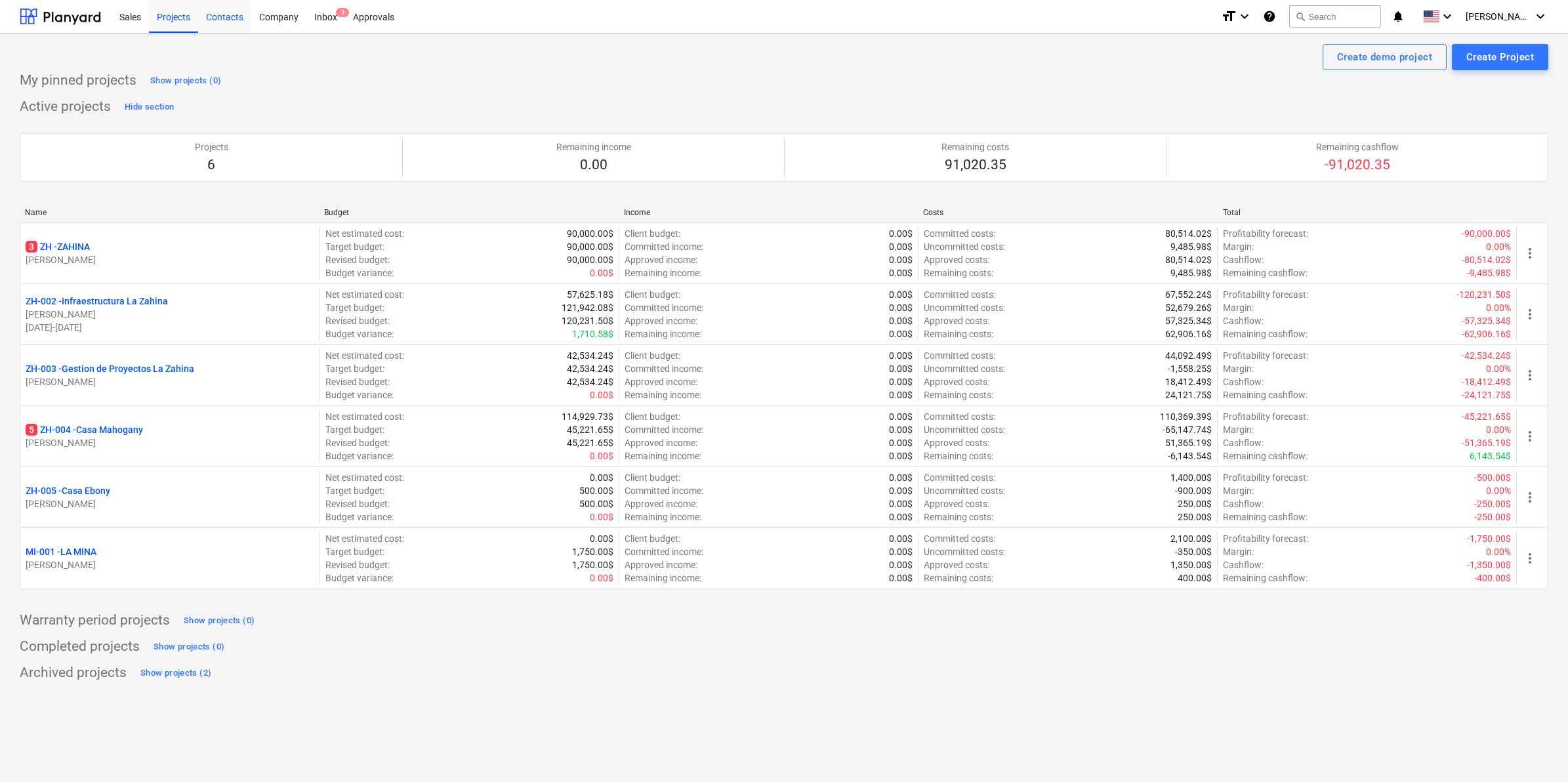
click at [235, 14] on div "Contacts" at bounding box center [224, 15] width 53 height 34
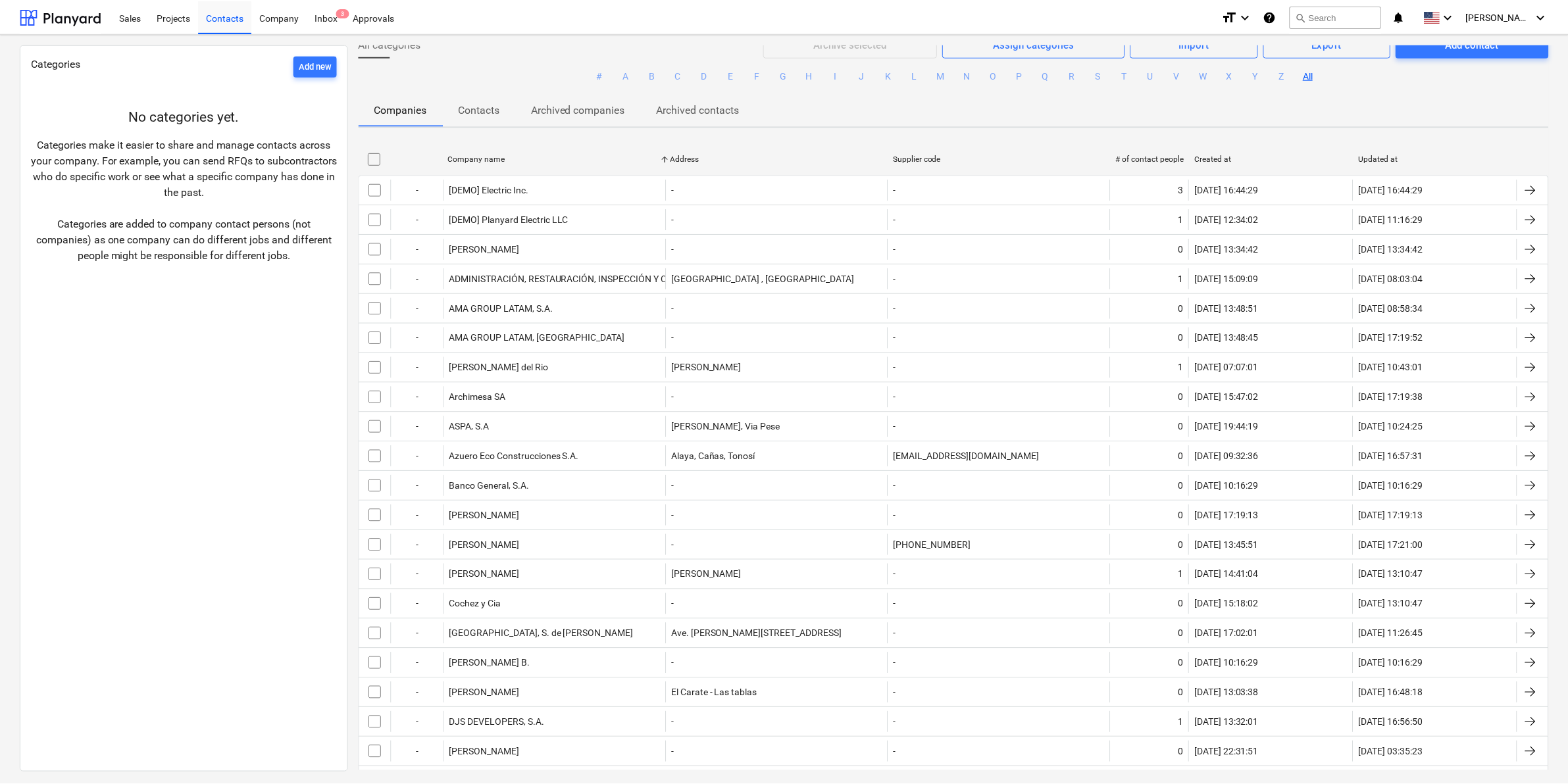
scroll to position [11, 0]
click at [275, 14] on div "Company" at bounding box center [279, 15] width 55 height 34
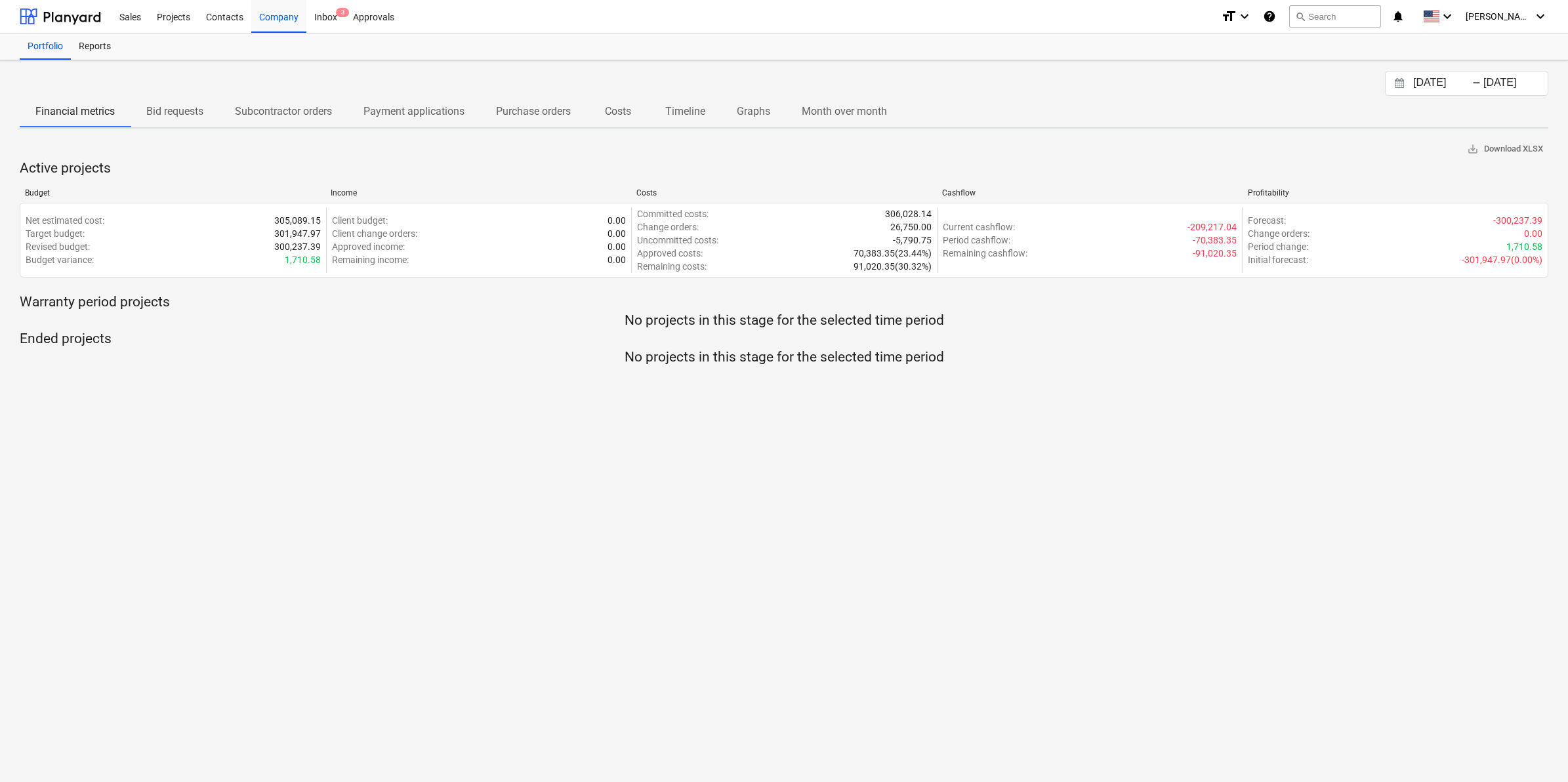
click at [626, 111] on p "Costs" at bounding box center [617, 111] width 32 height 15
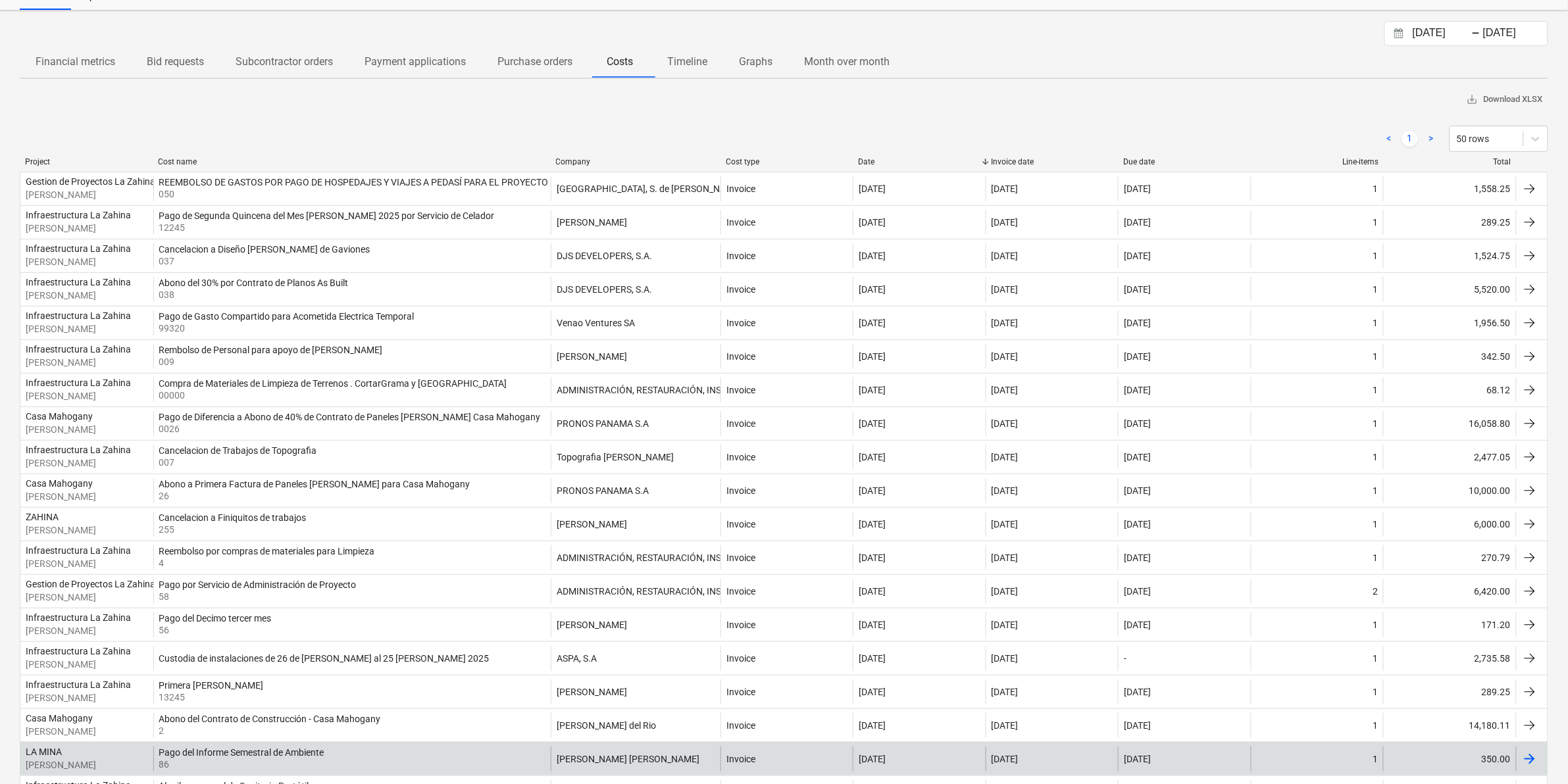
scroll to position [170, 0]
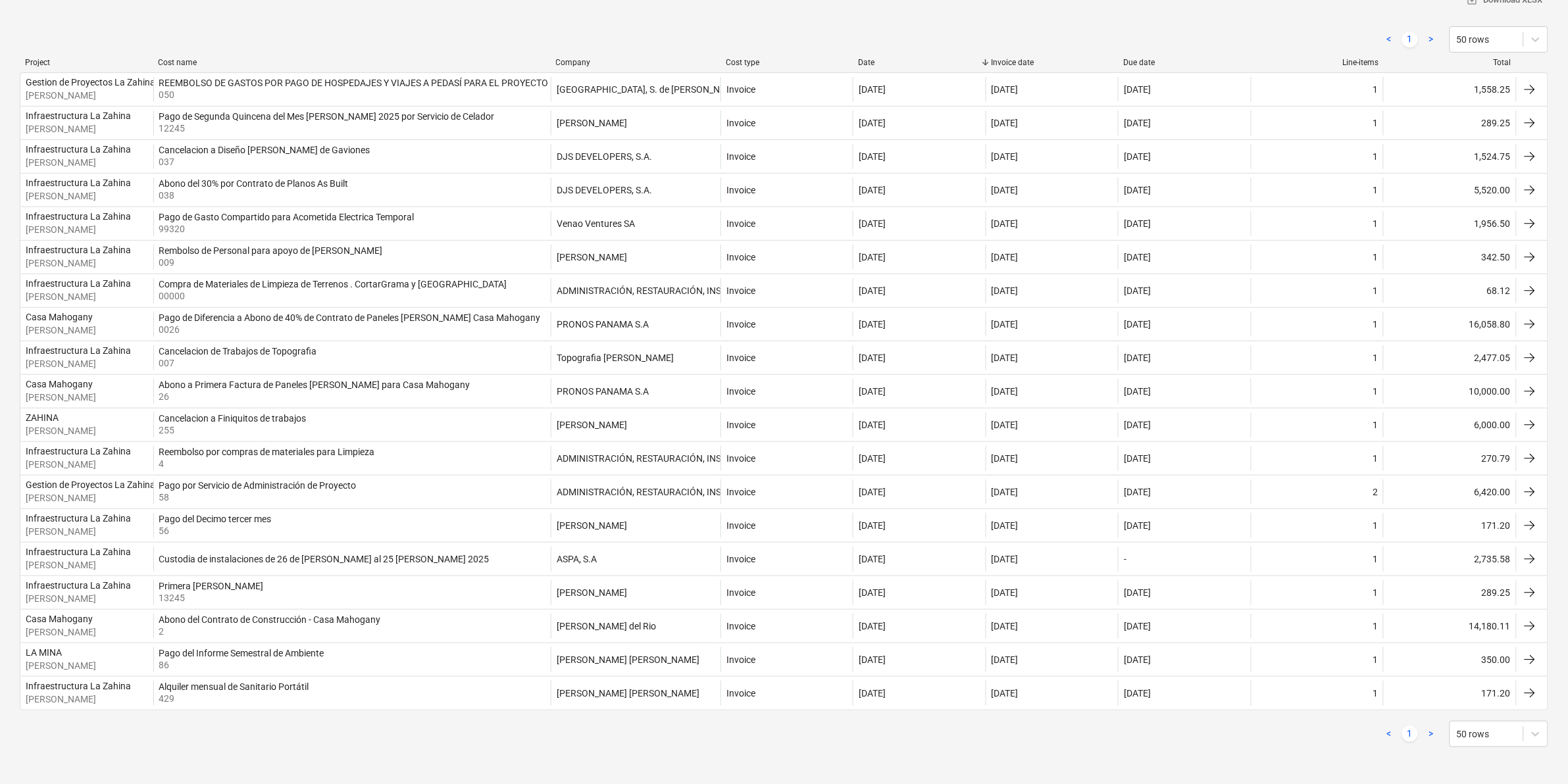
click at [1435, 736] on link ">" at bounding box center [1431, 734] width 15 height 15
click at [1428, 738] on link ">" at bounding box center [1431, 734] width 15 height 15
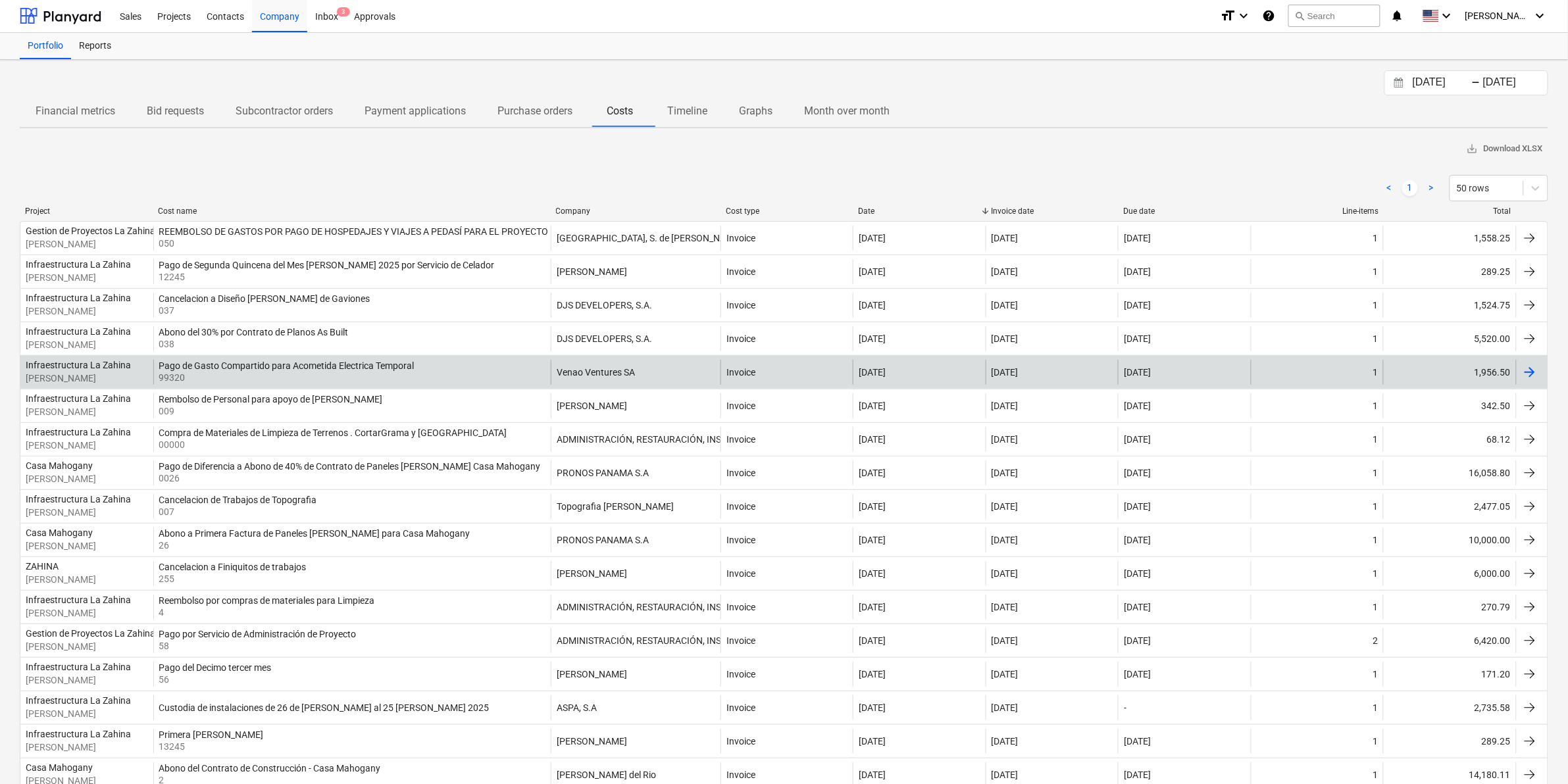
scroll to position [0, 0]
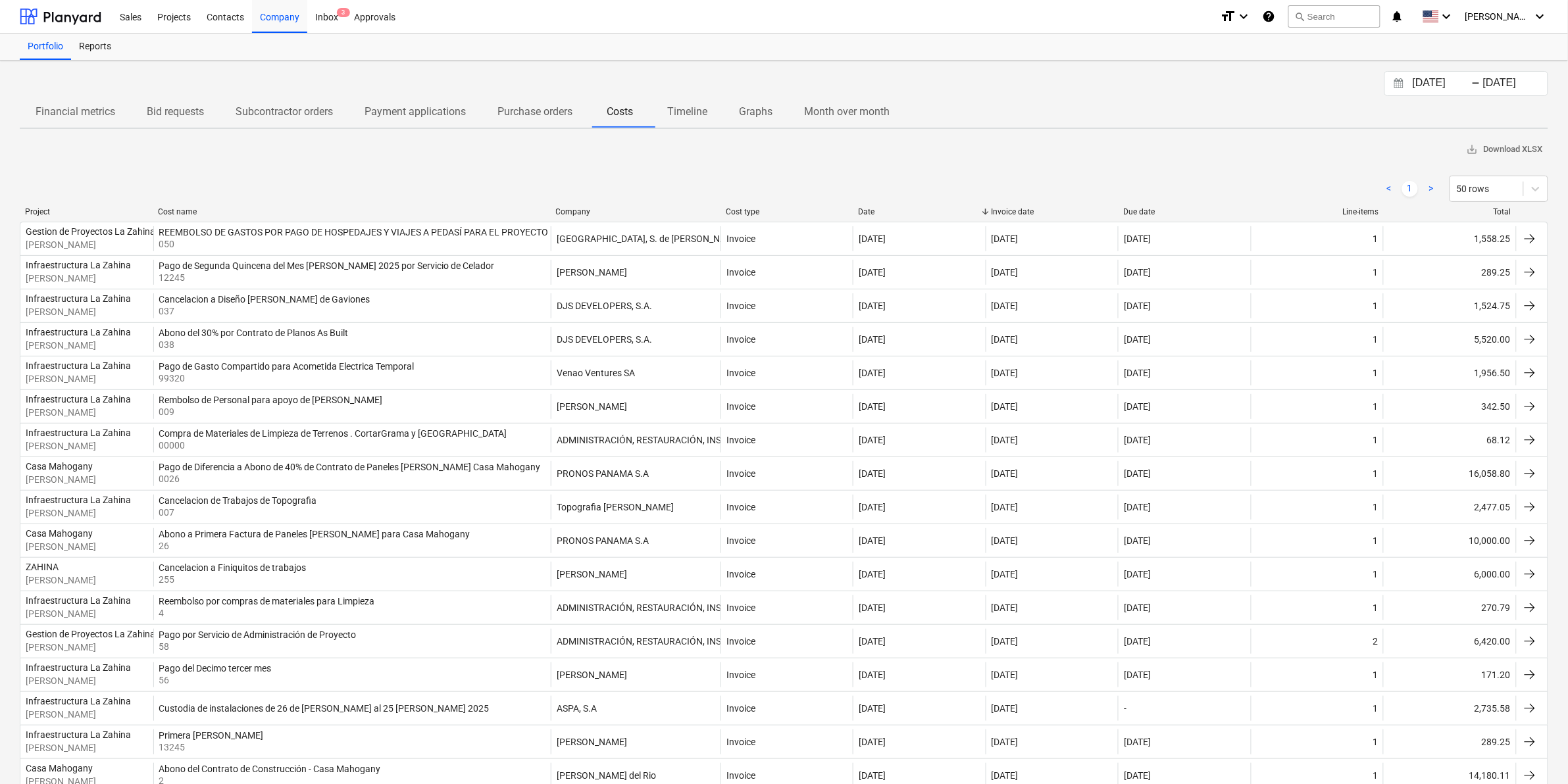
click at [705, 116] on p "Timeline" at bounding box center [688, 112] width 40 height 15
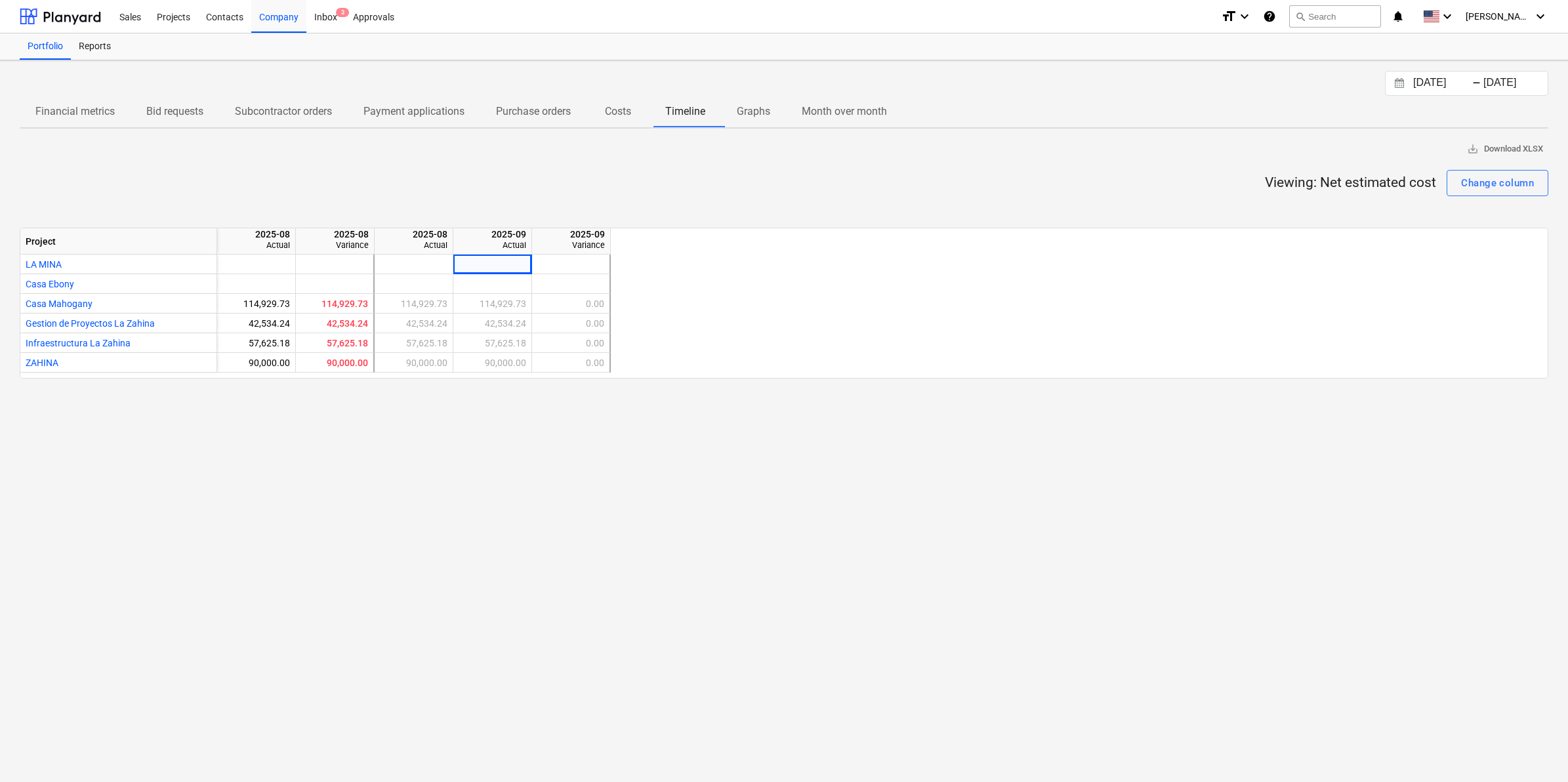
click at [630, 110] on p "Costs" at bounding box center [617, 111] width 32 height 15
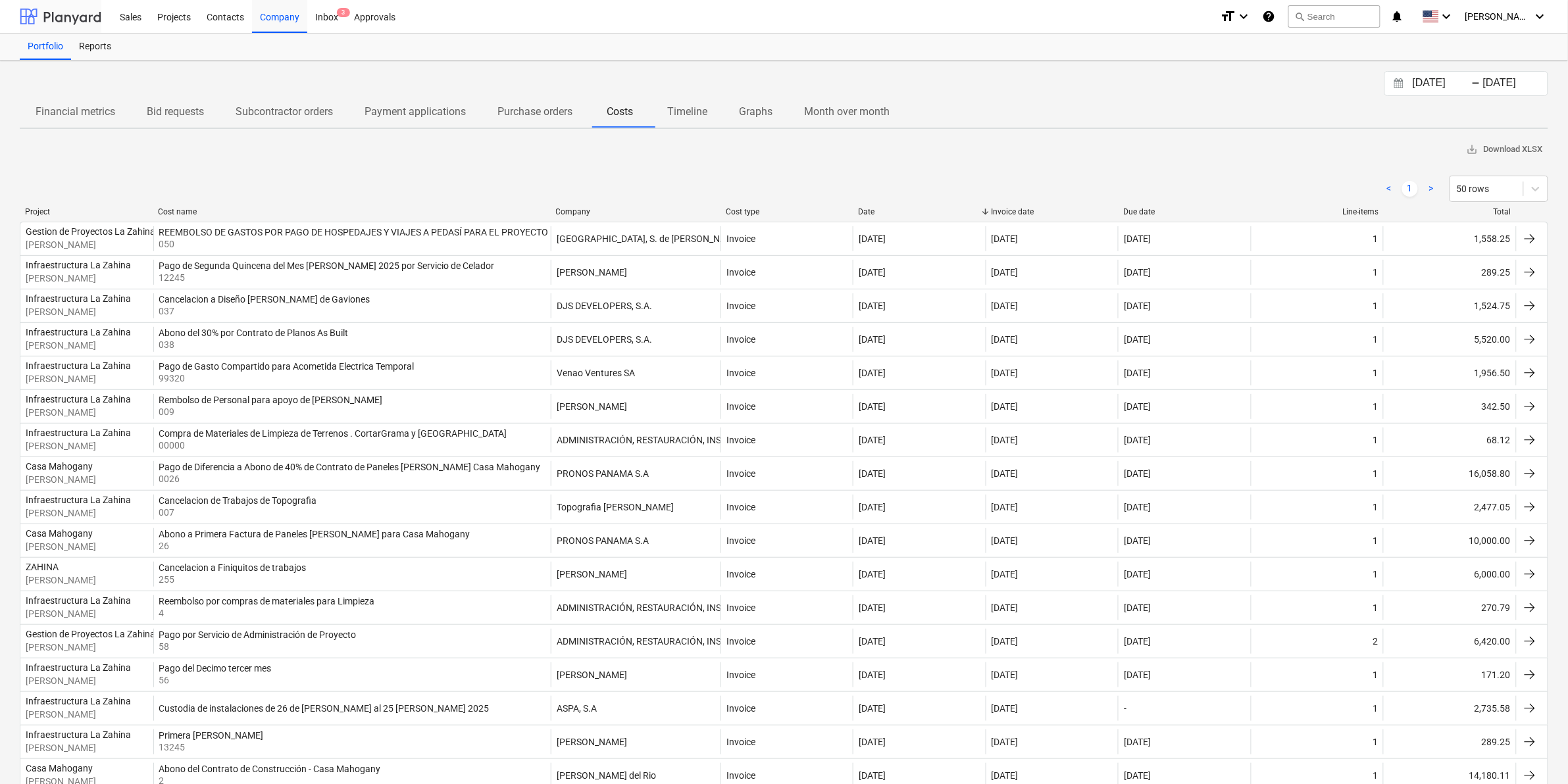
click at [65, 15] on div at bounding box center [60, 16] width 82 height 33
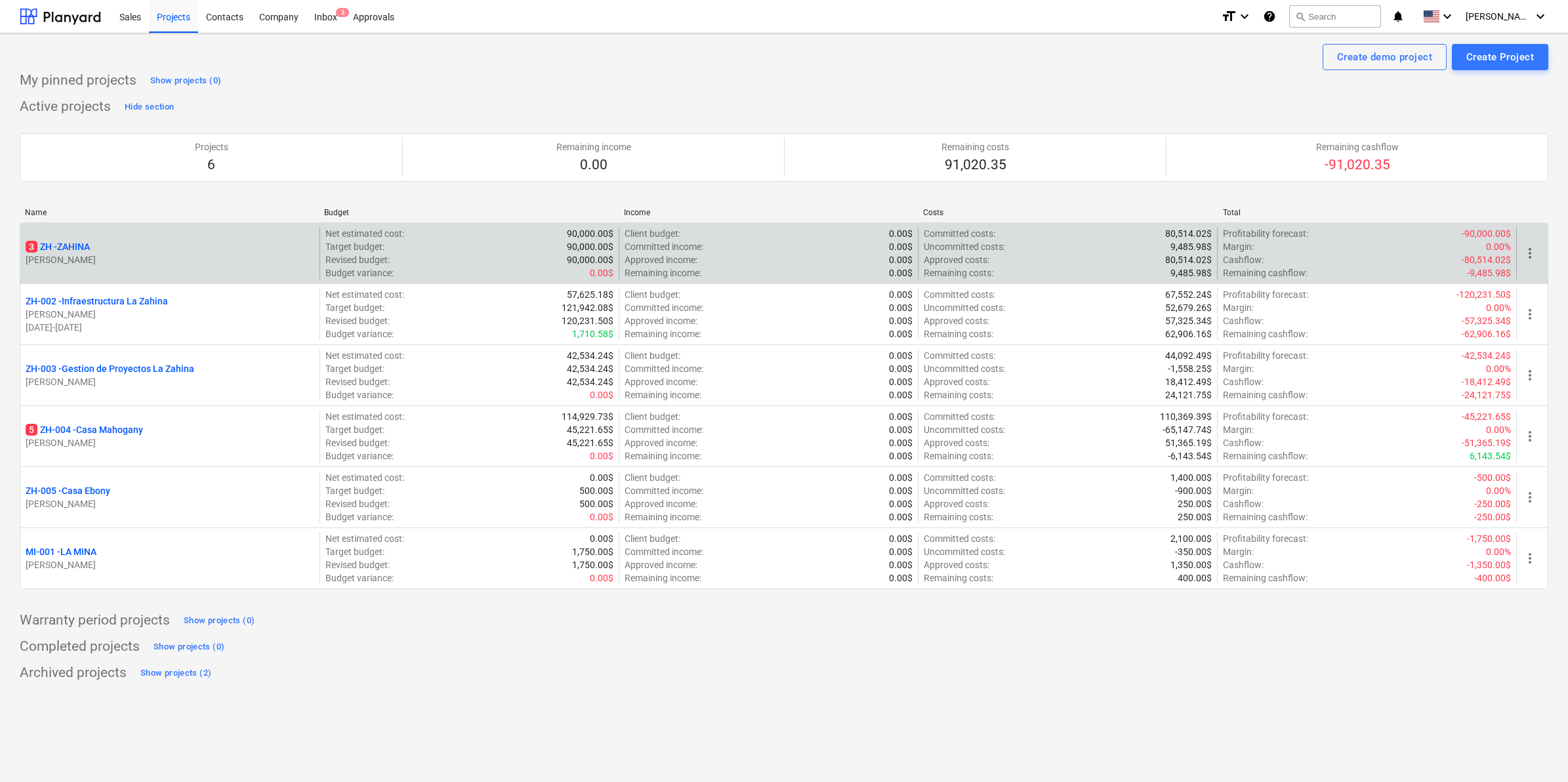
click at [87, 250] on p "3 ZH - ZAHINA" at bounding box center [58, 247] width 64 height 13
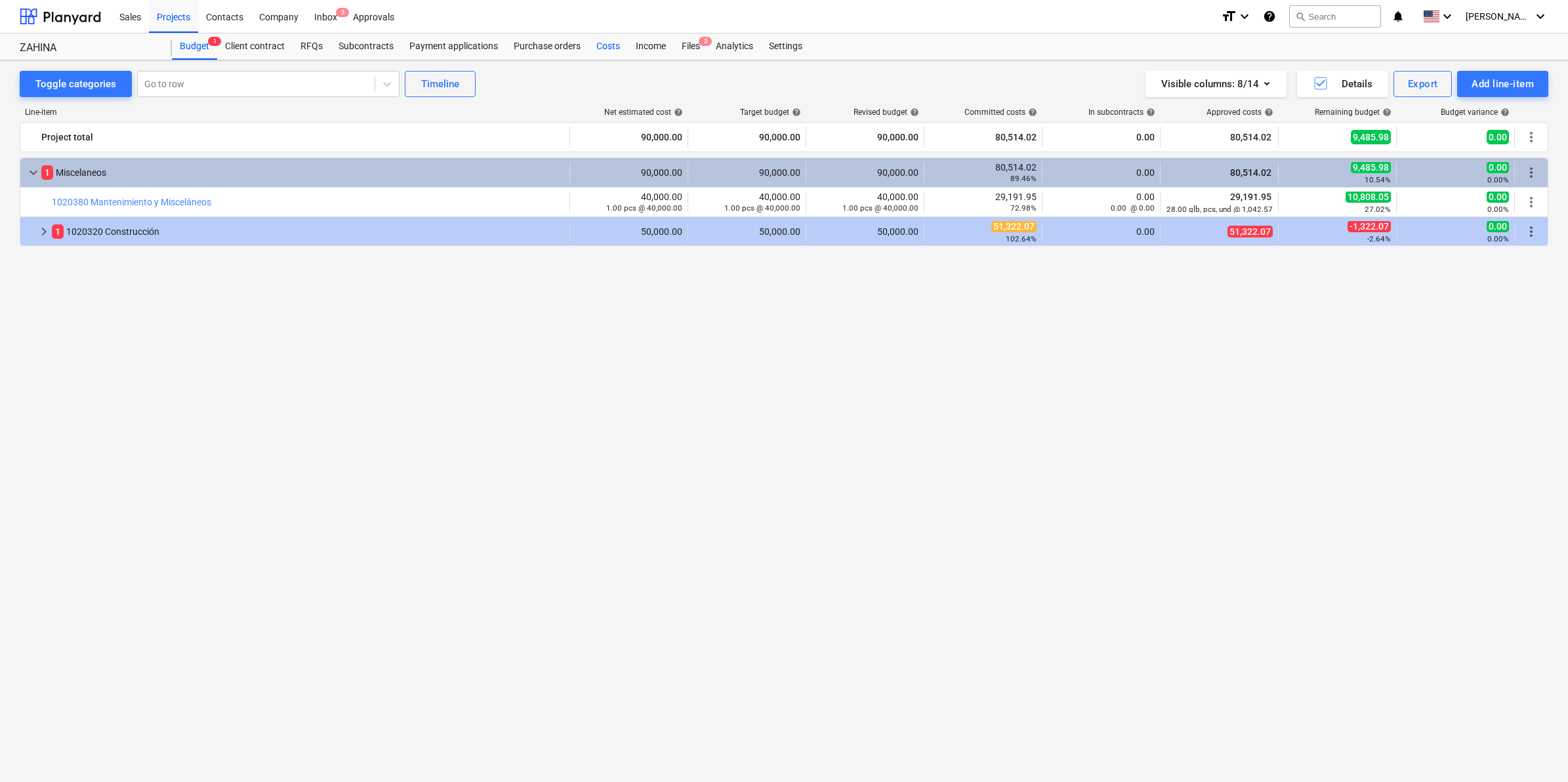
click at [601, 50] on div "Costs" at bounding box center [608, 46] width 39 height 26
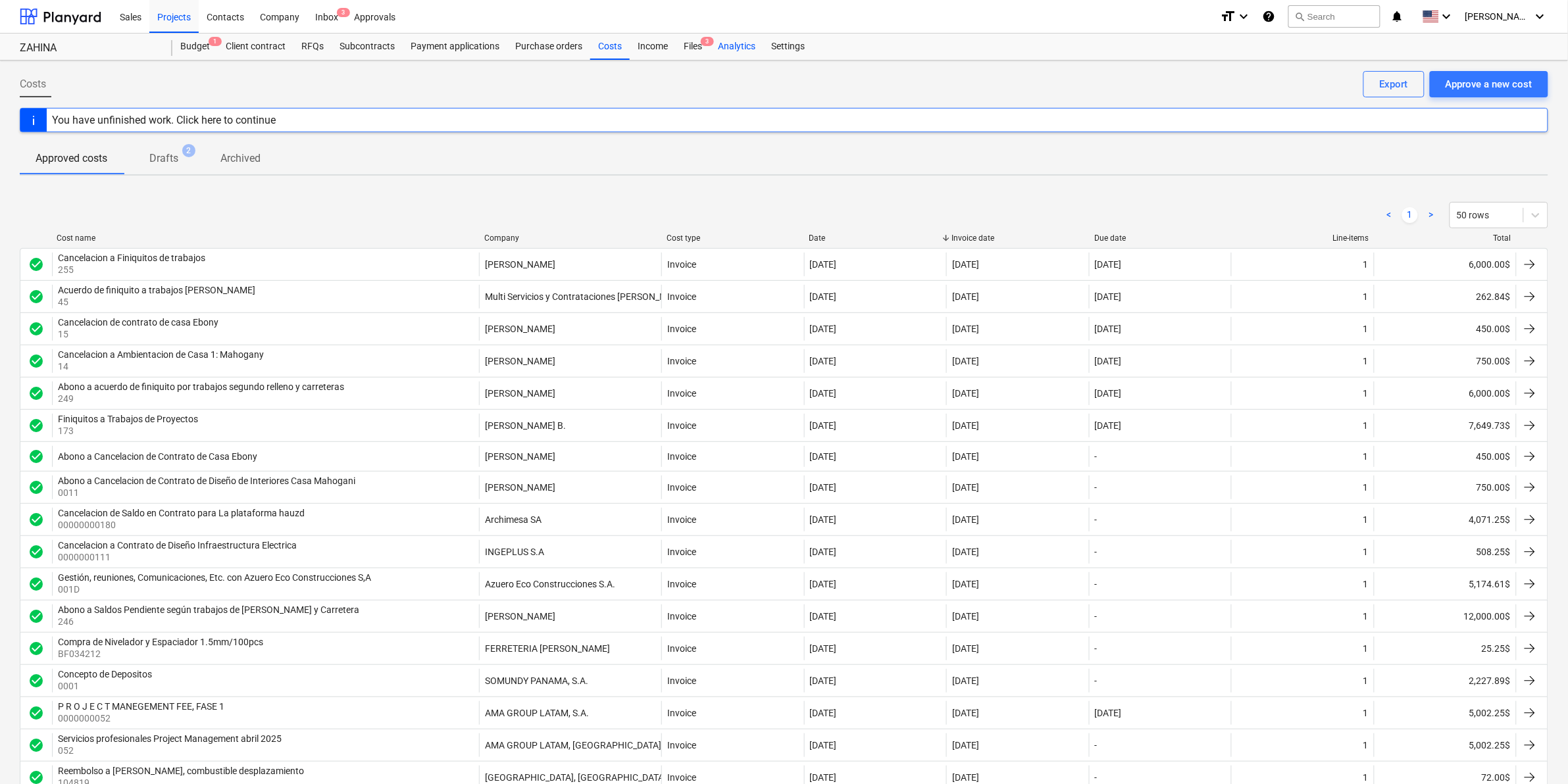
click at [741, 44] on div "Analytics" at bounding box center [736, 46] width 53 height 26
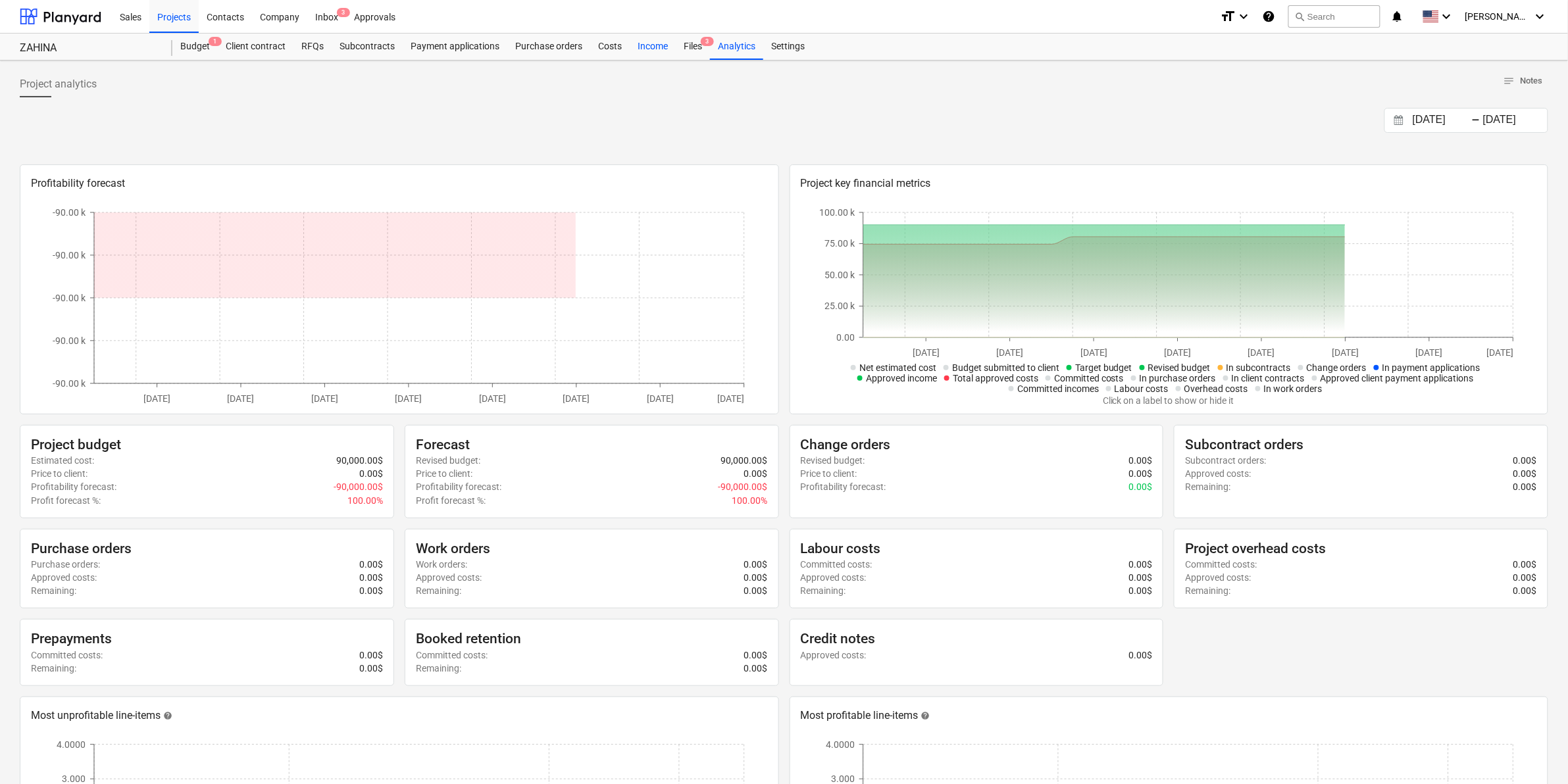
click at [639, 51] on div "Income" at bounding box center [653, 46] width 46 height 26
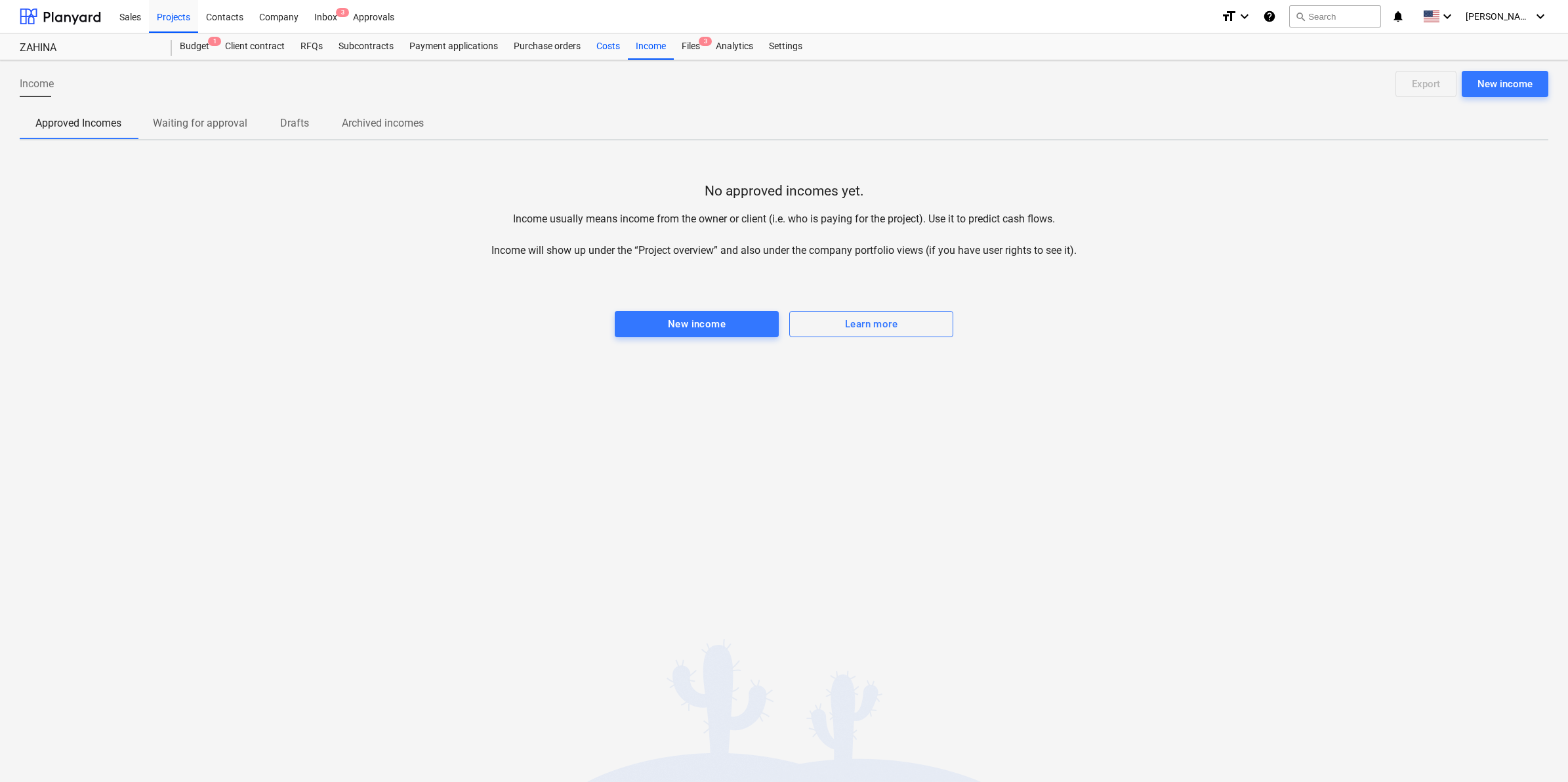
click at [589, 51] on div "Costs" at bounding box center [608, 46] width 39 height 26
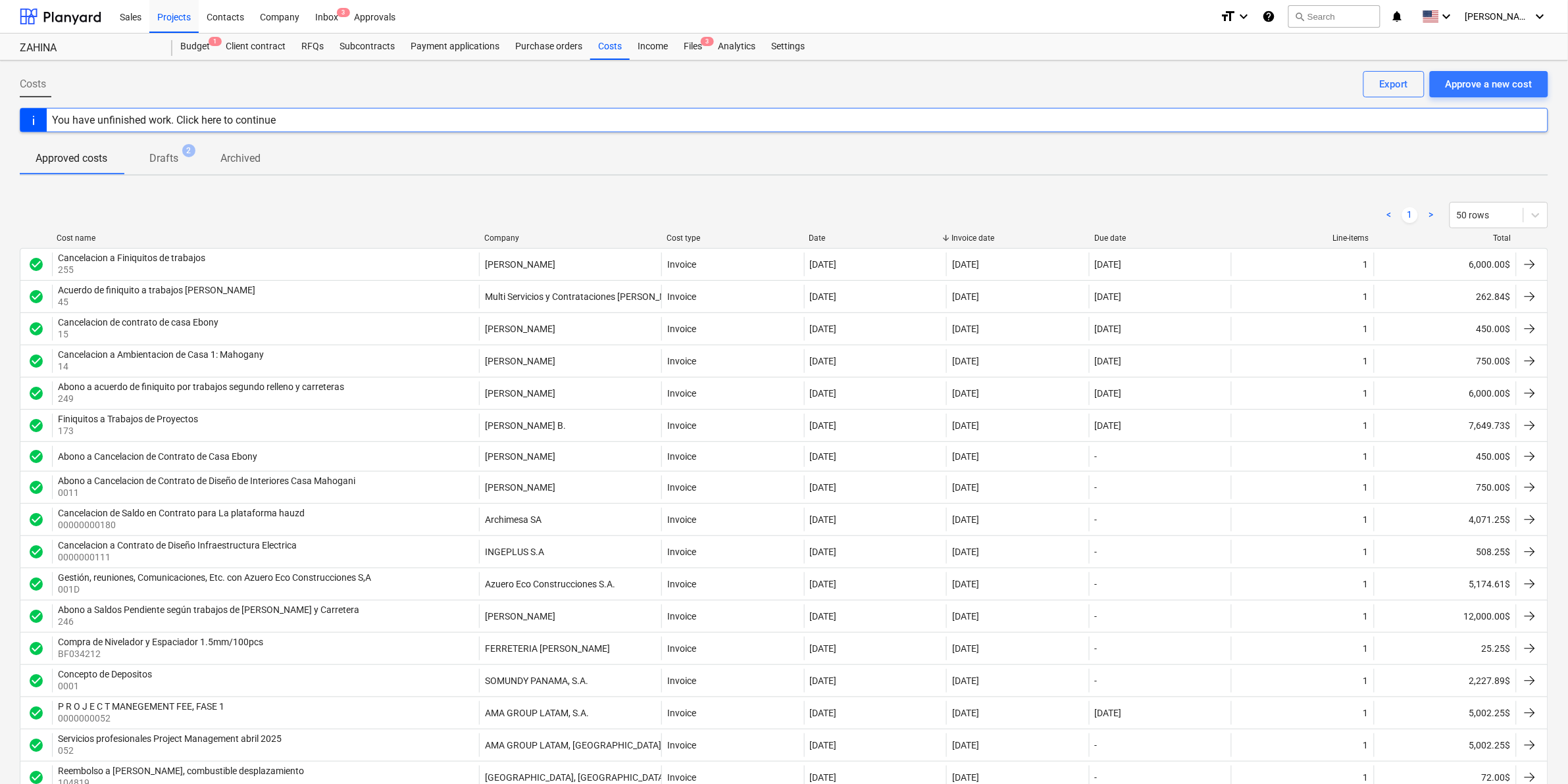
click at [176, 151] on p "Drafts" at bounding box center [164, 158] width 29 height 15
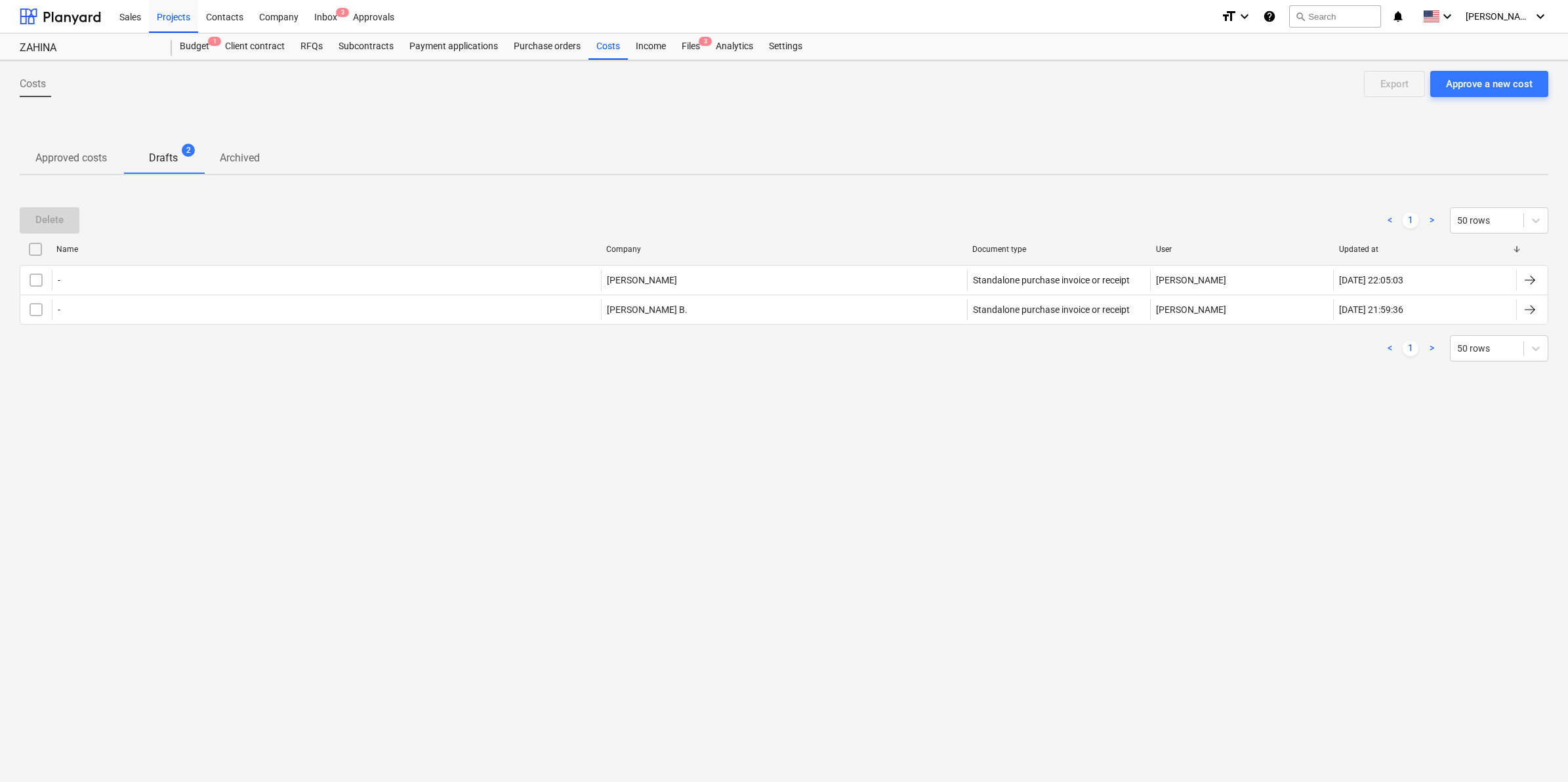
click at [90, 161] on p "Approved costs" at bounding box center [71, 158] width 71 height 15
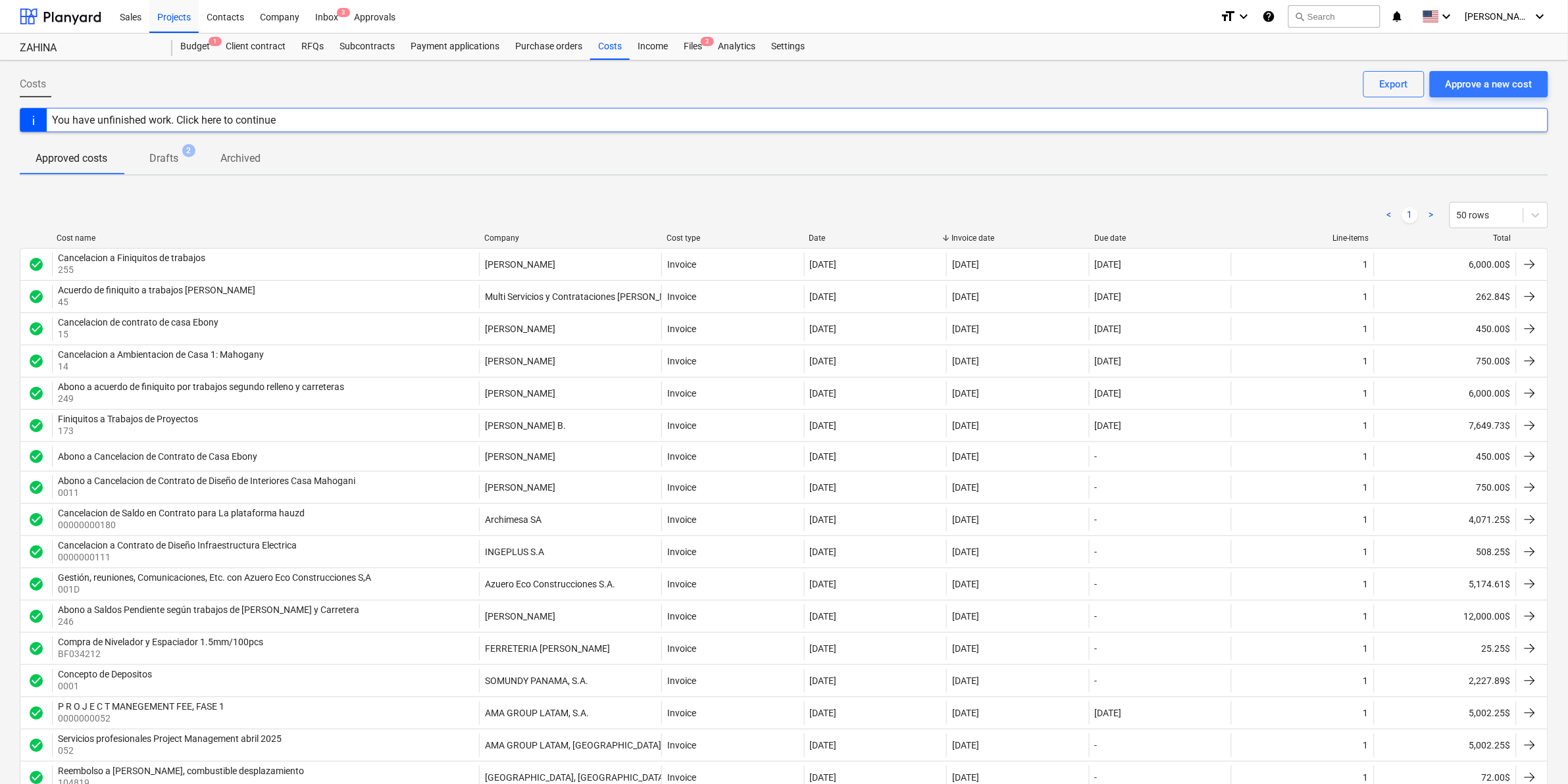
click at [163, 153] on p "Drafts" at bounding box center [164, 158] width 29 height 15
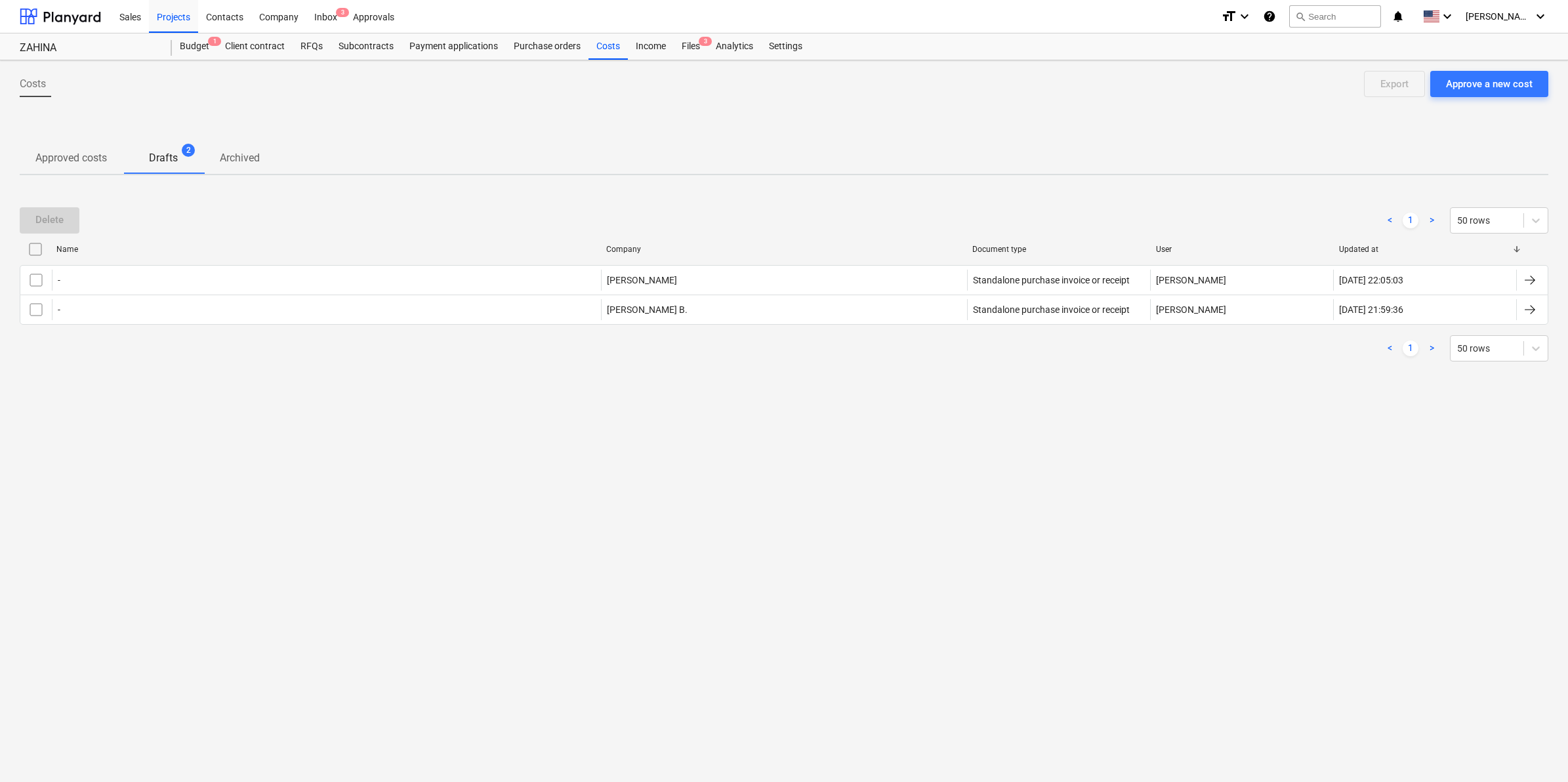
click at [254, 175] on div "Costs Approve a new cost Export Approved costs Drafts 2 Archived Delete < 1 > 5…" at bounding box center [784, 421] width 1568 height 721
click at [250, 164] on p "Archived" at bounding box center [240, 158] width 40 height 15
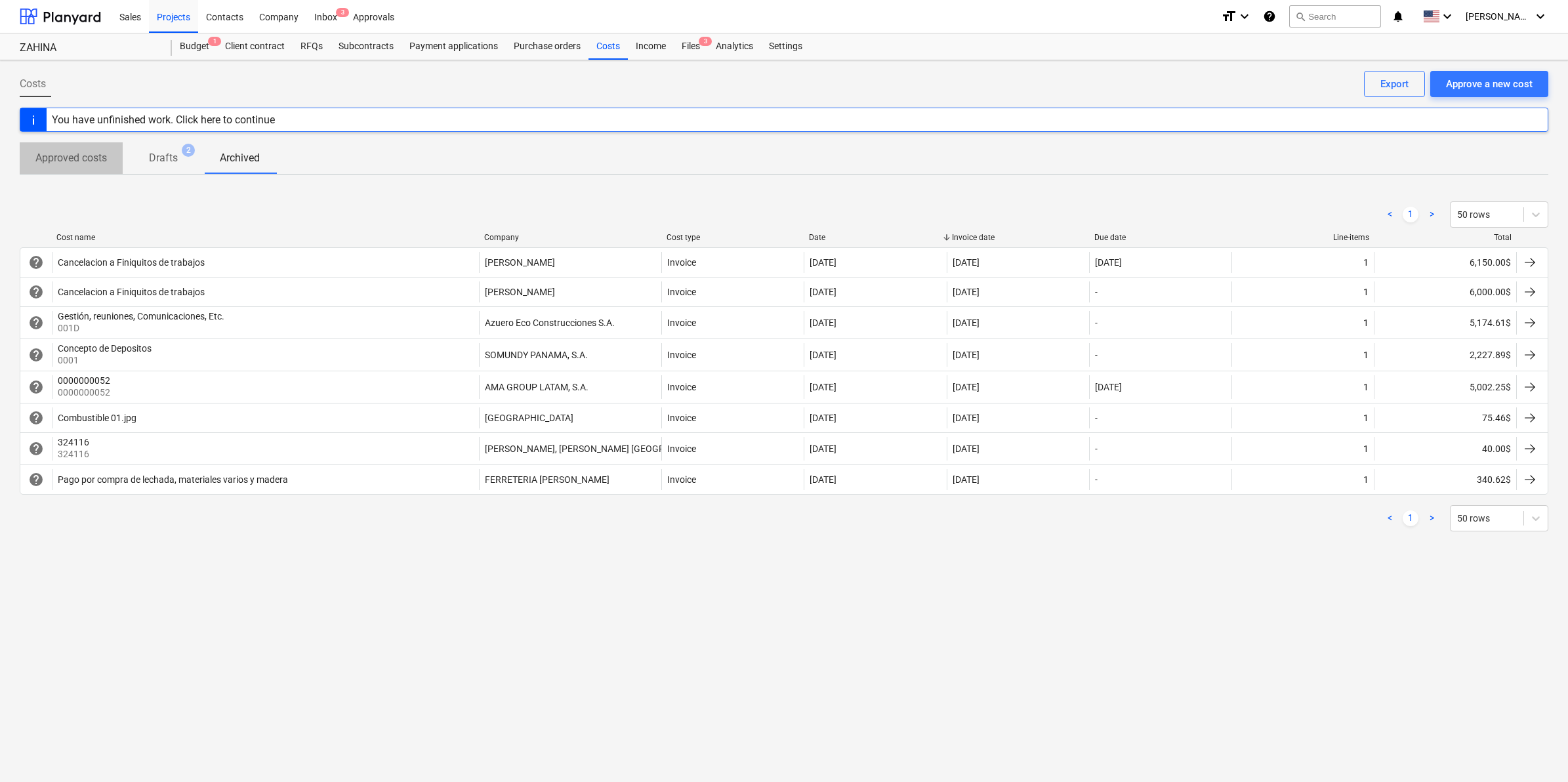
click at [82, 160] on p "Approved costs" at bounding box center [71, 158] width 71 height 15
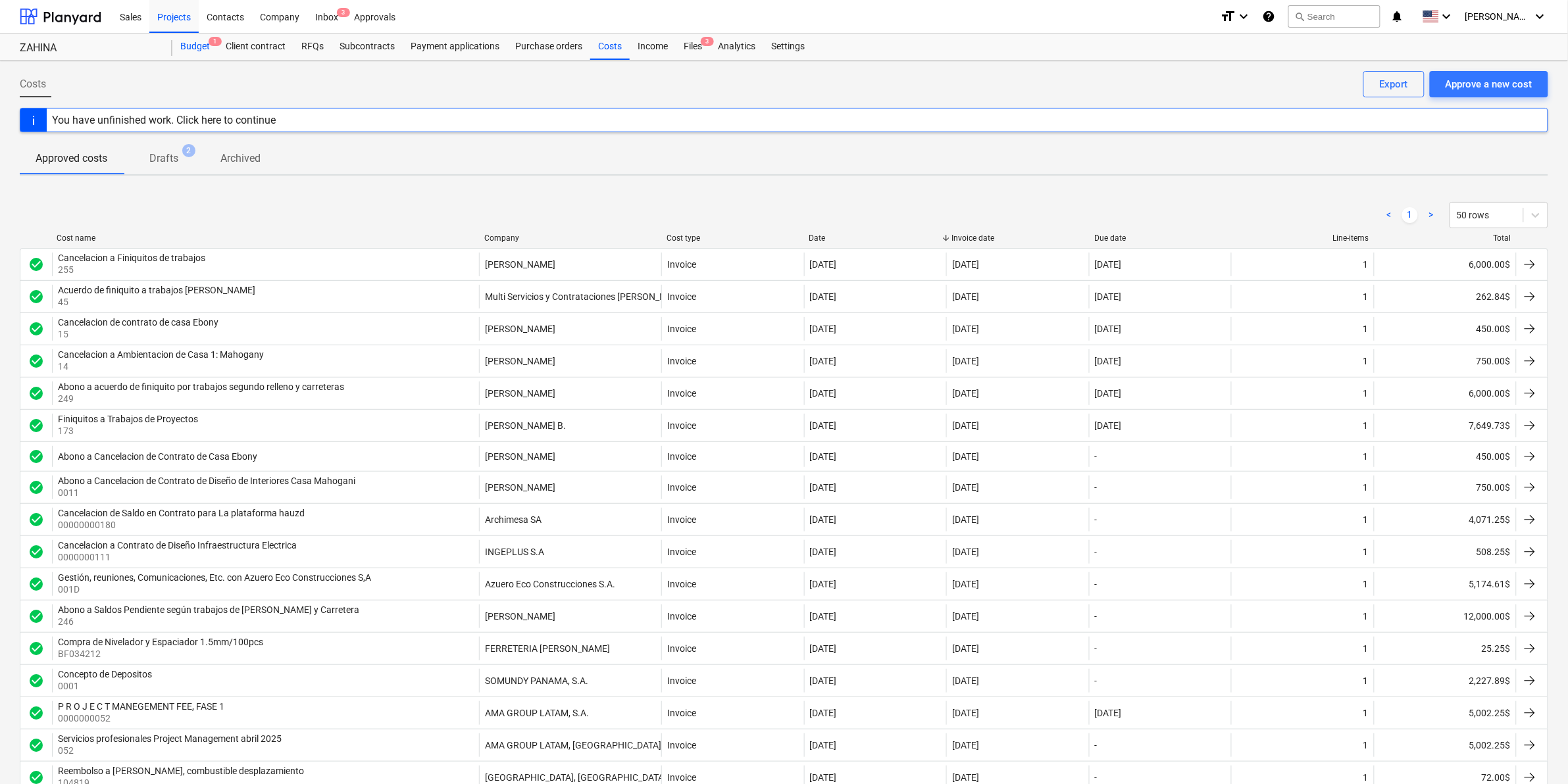
click at [209, 41] on span "1" at bounding box center [216, 41] width 13 height 10
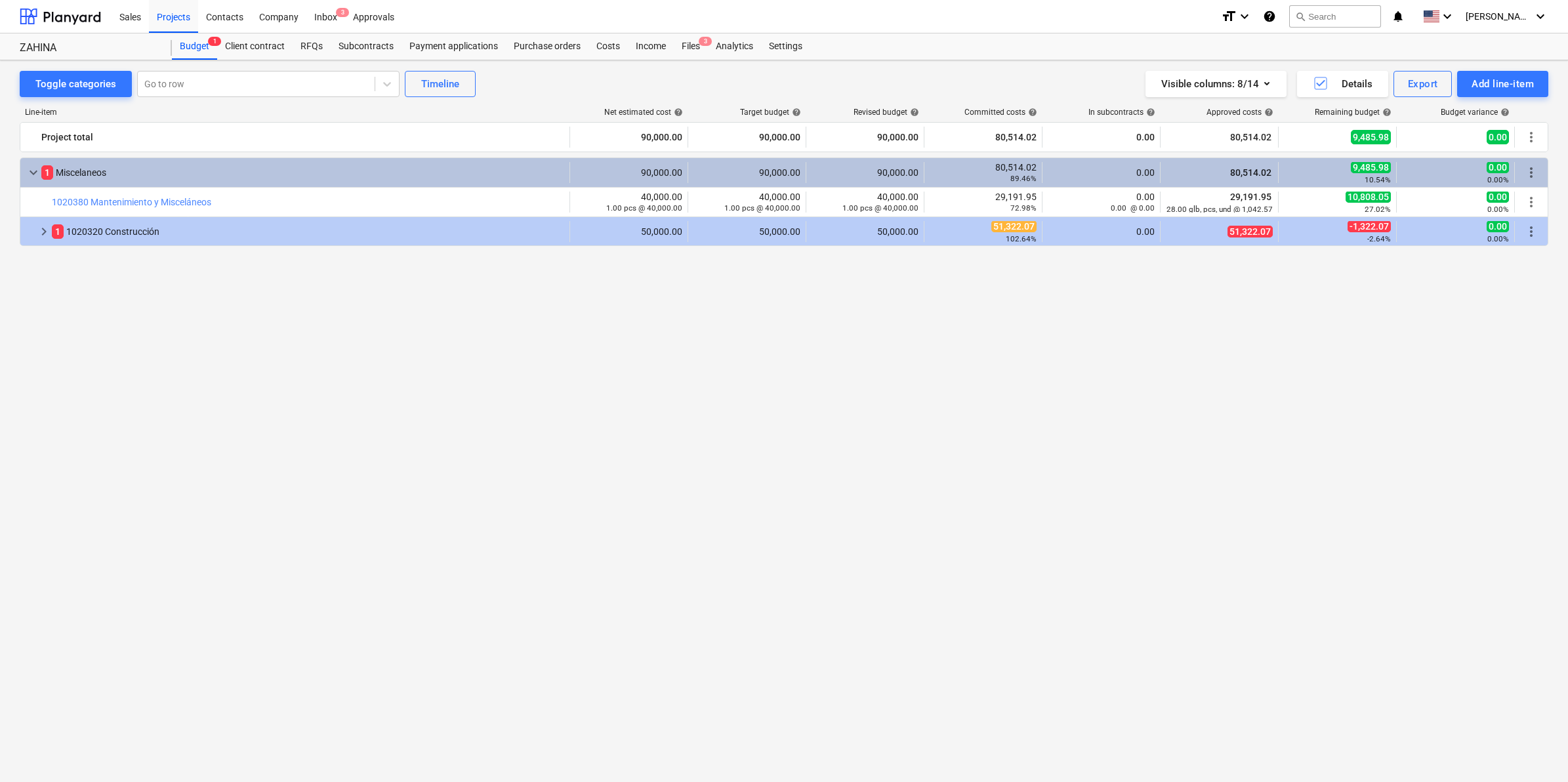
click at [493, 83] on div "Toggle categories Go to row Timeline Visible columns : 8/14 Details Export Add …" at bounding box center [784, 84] width 1529 height 26
click at [453, 79] on div "Timeline" at bounding box center [441, 85] width 38 height 17
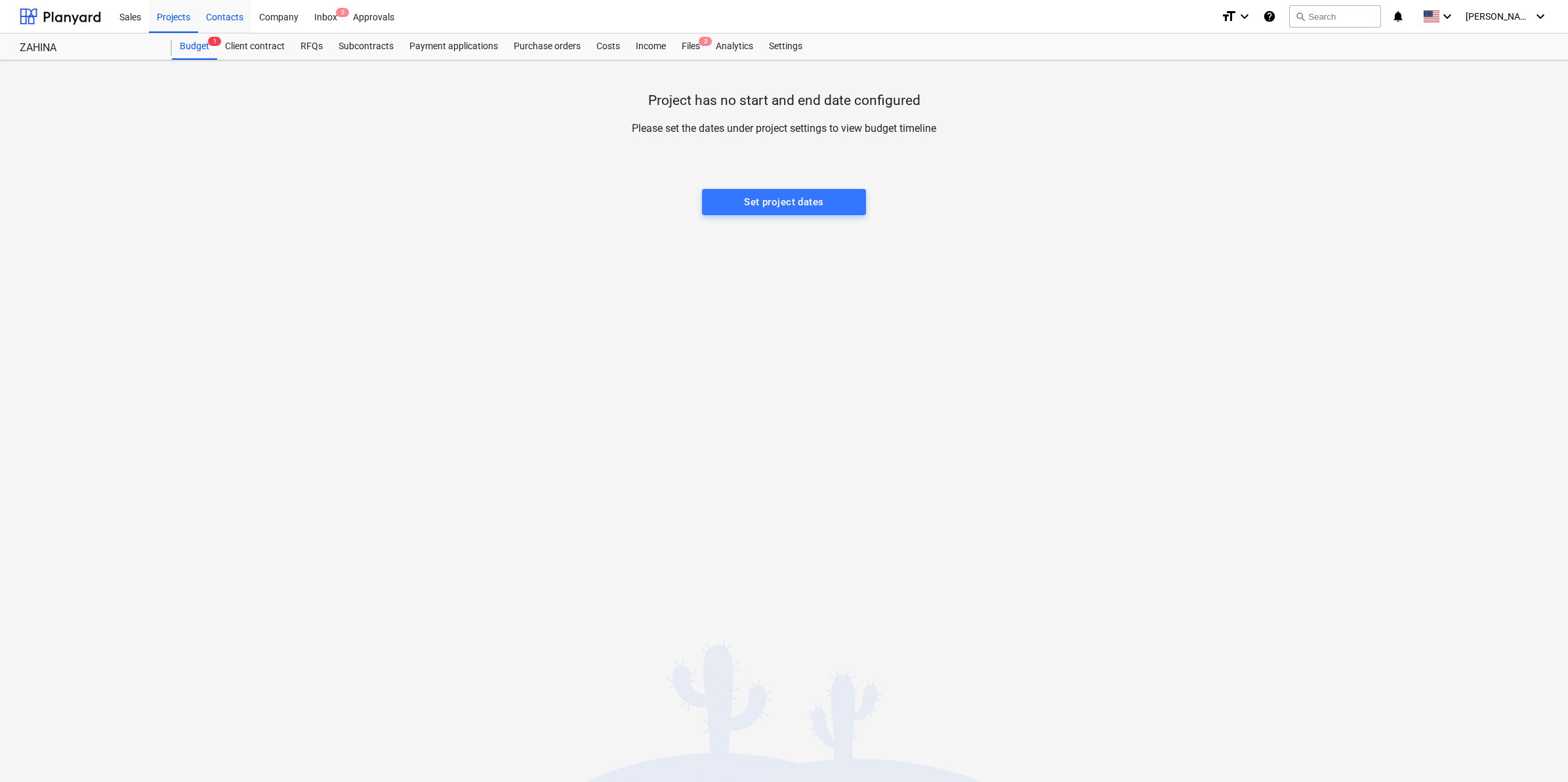
click at [217, 19] on div "Contacts" at bounding box center [224, 15] width 53 height 34
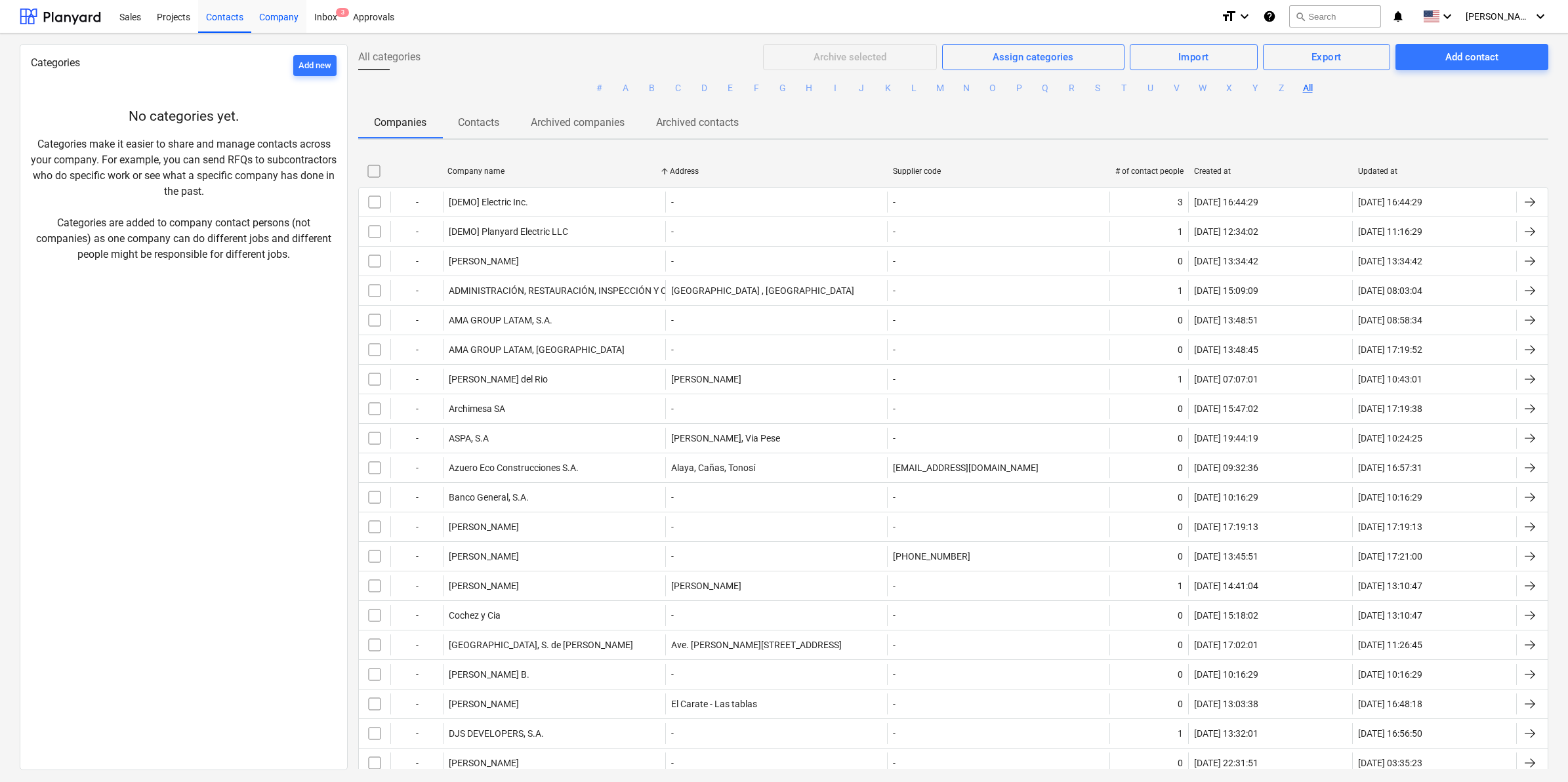
click at [269, 22] on div "Company" at bounding box center [278, 15] width 55 height 34
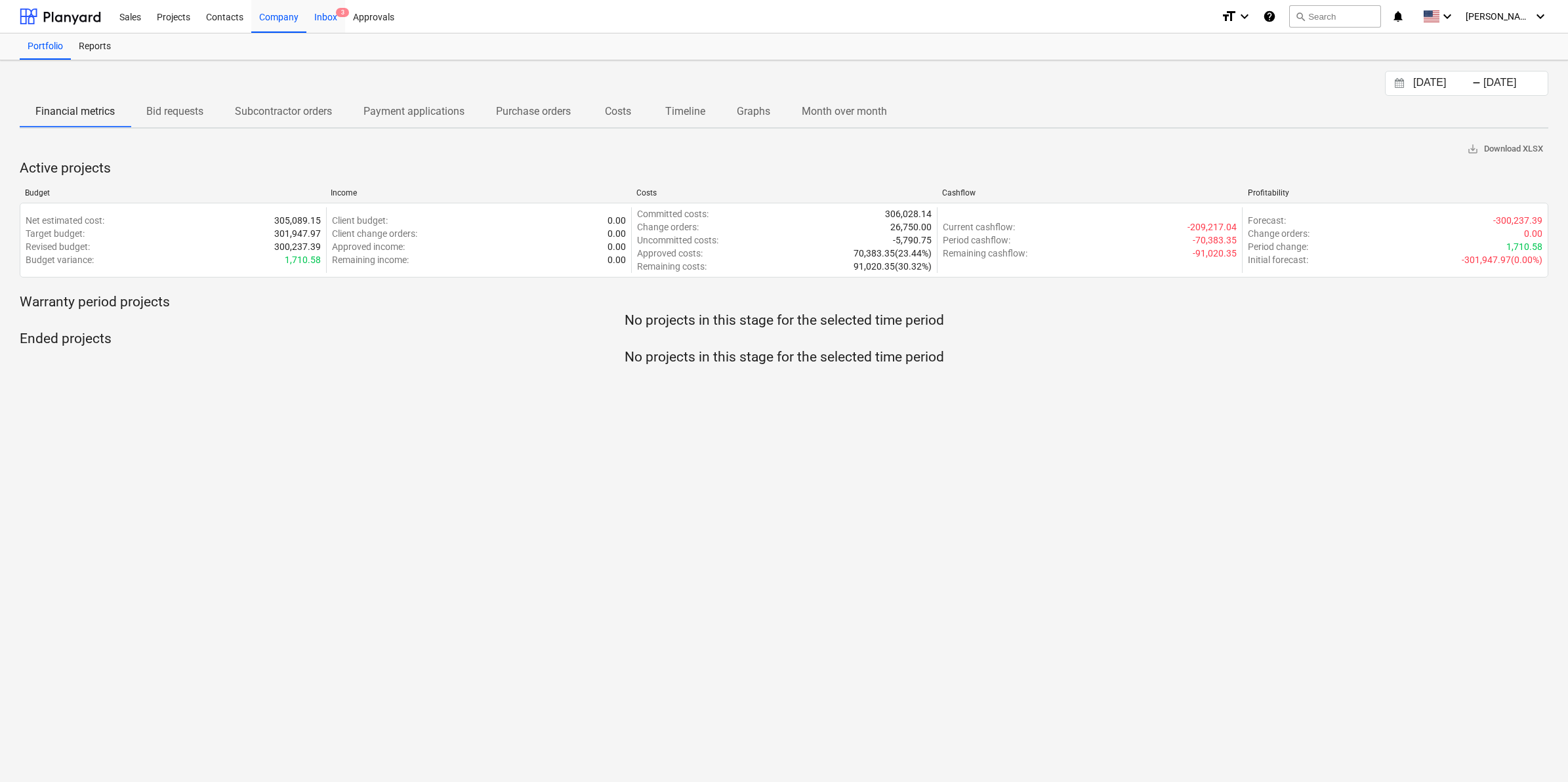
click at [336, 12] on span "3" at bounding box center [343, 12] width 13 height 10
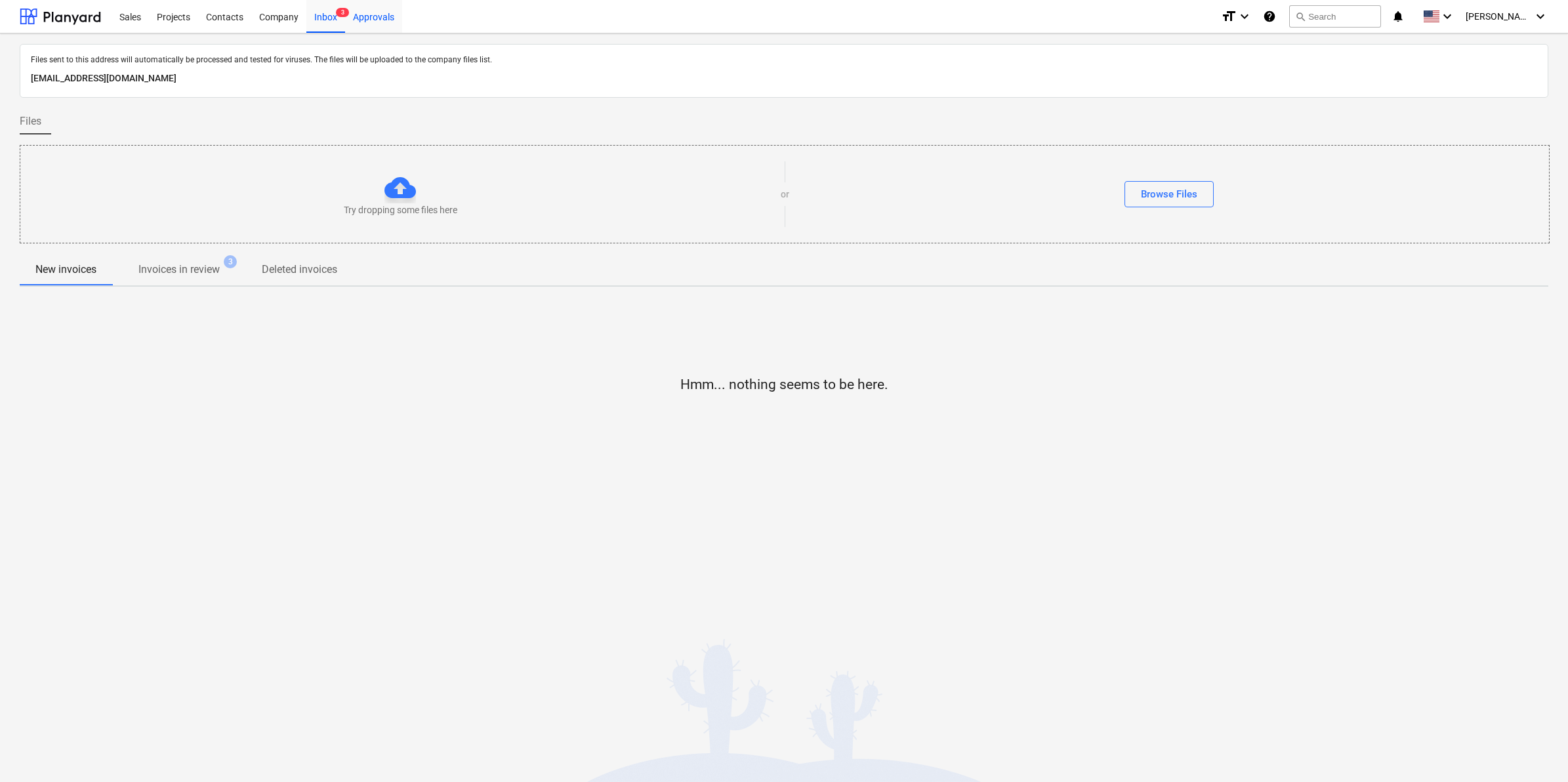
click at [365, 17] on div "Approvals" at bounding box center [373, 15] width 57 height 34
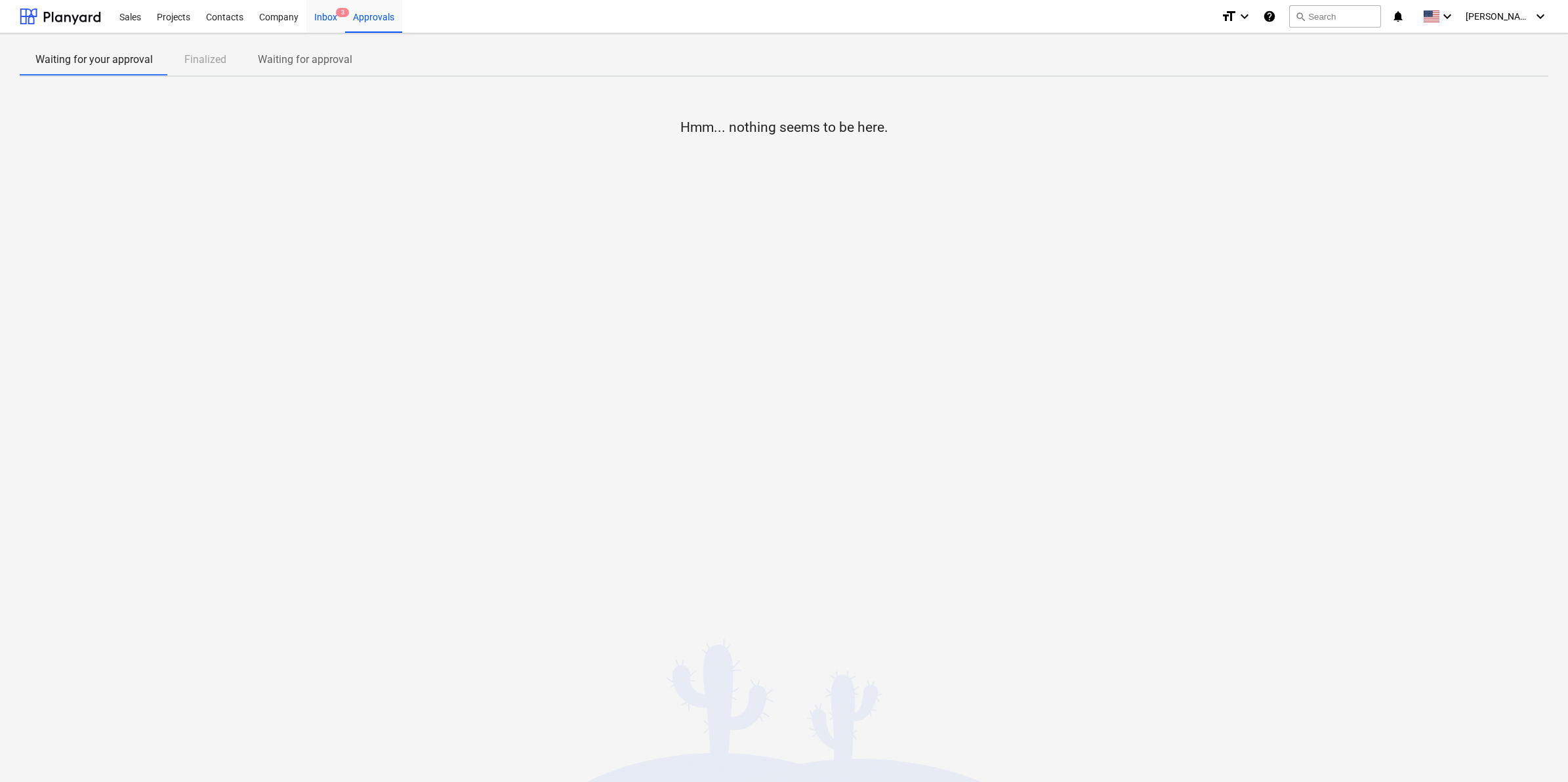
click at [308, 14] on div "Inbox 3" at bounding box center [326, 15] width 38 height 34
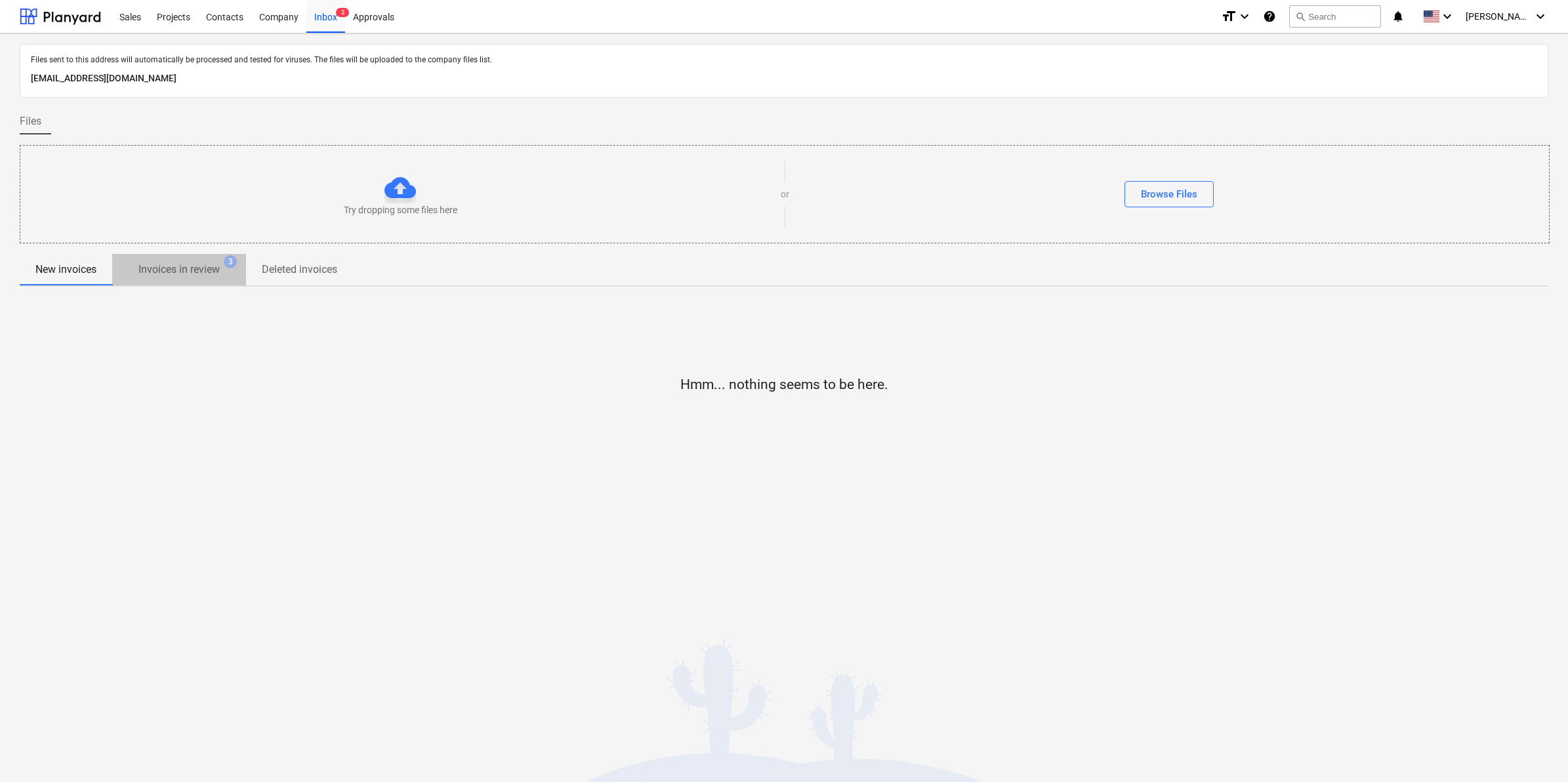
click at [225, 263] on span "Invoices in review 3" at bounding box center [179, 270] width 103 height 15
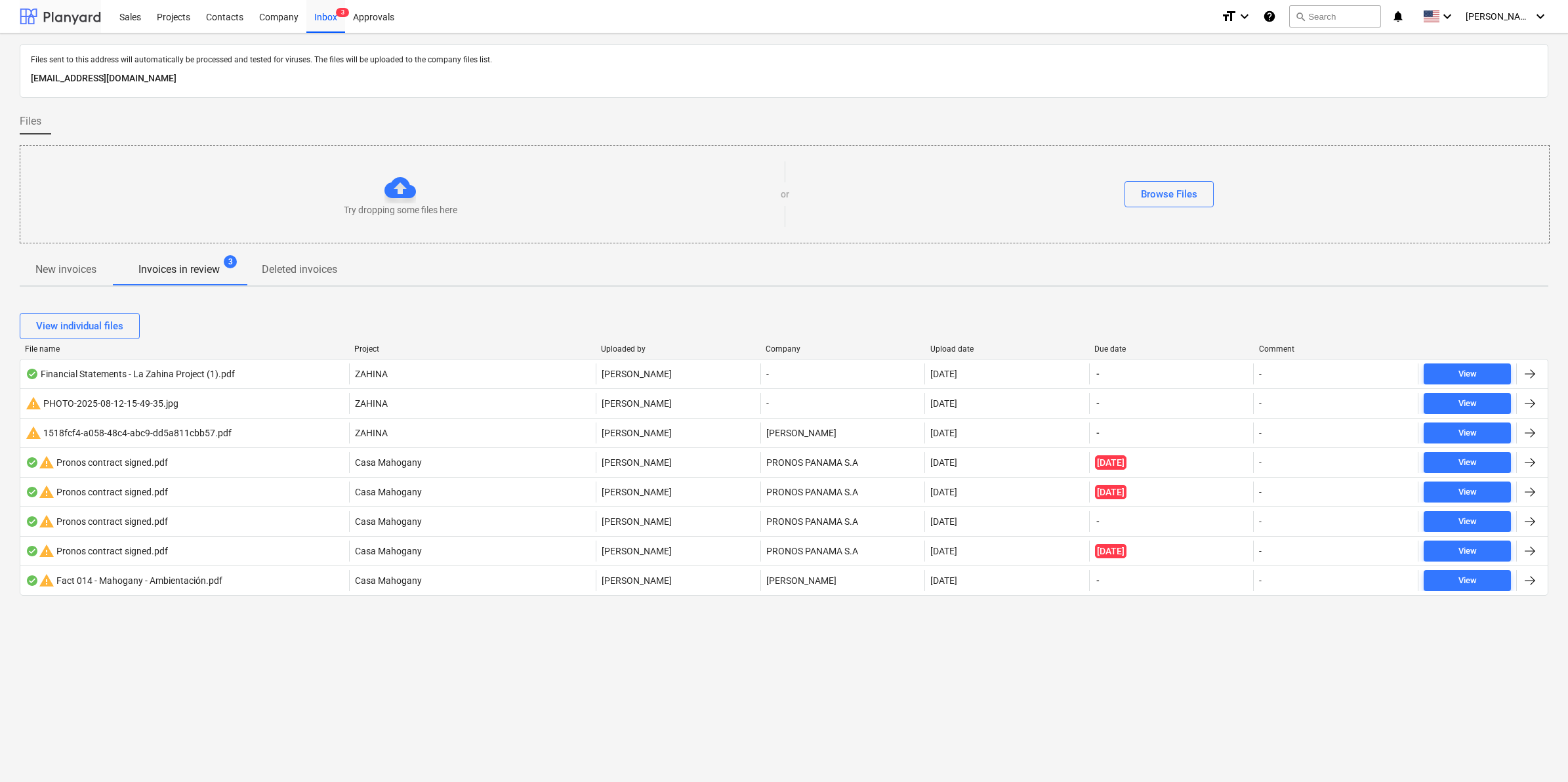
click at [74, 17] on div at bounding box center [60, 16] width 82 height 33
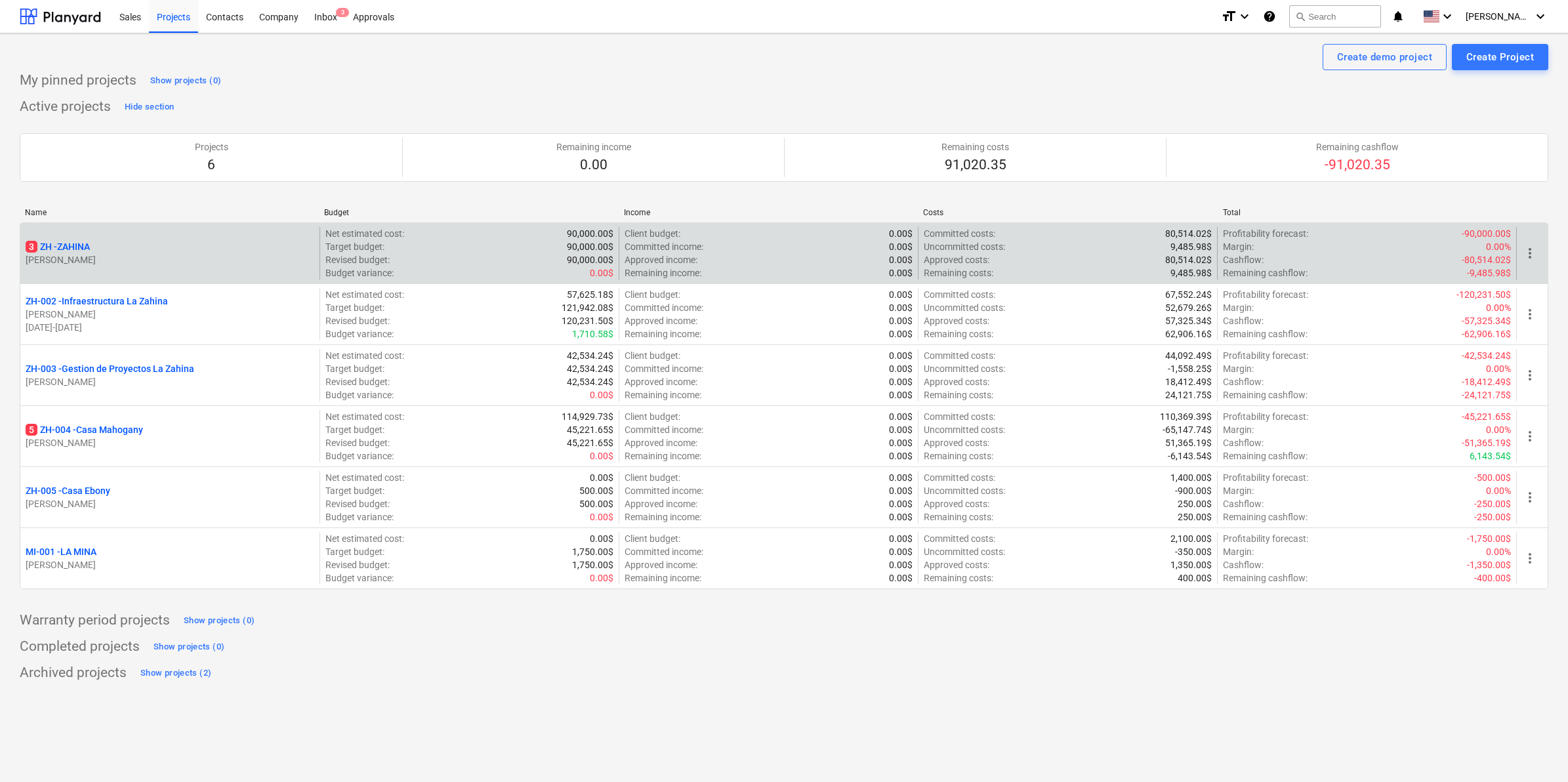
click at [1524, 250] on span "more_vert" at bounding box center [1530, 253] width 15 height 15
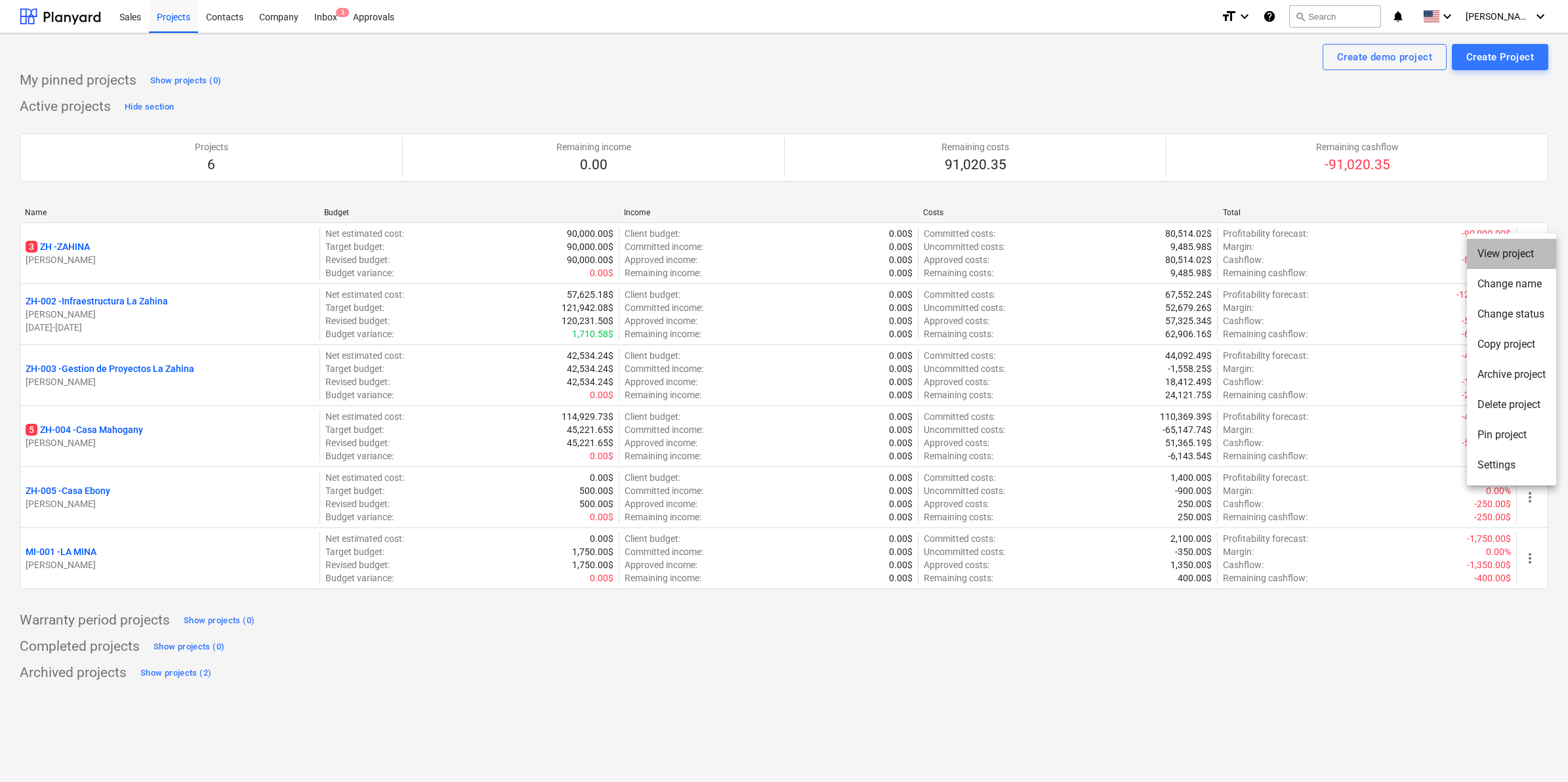
click at [1529, 247] on li "View project" at bounding box center [1510, 254] width 89 height 30
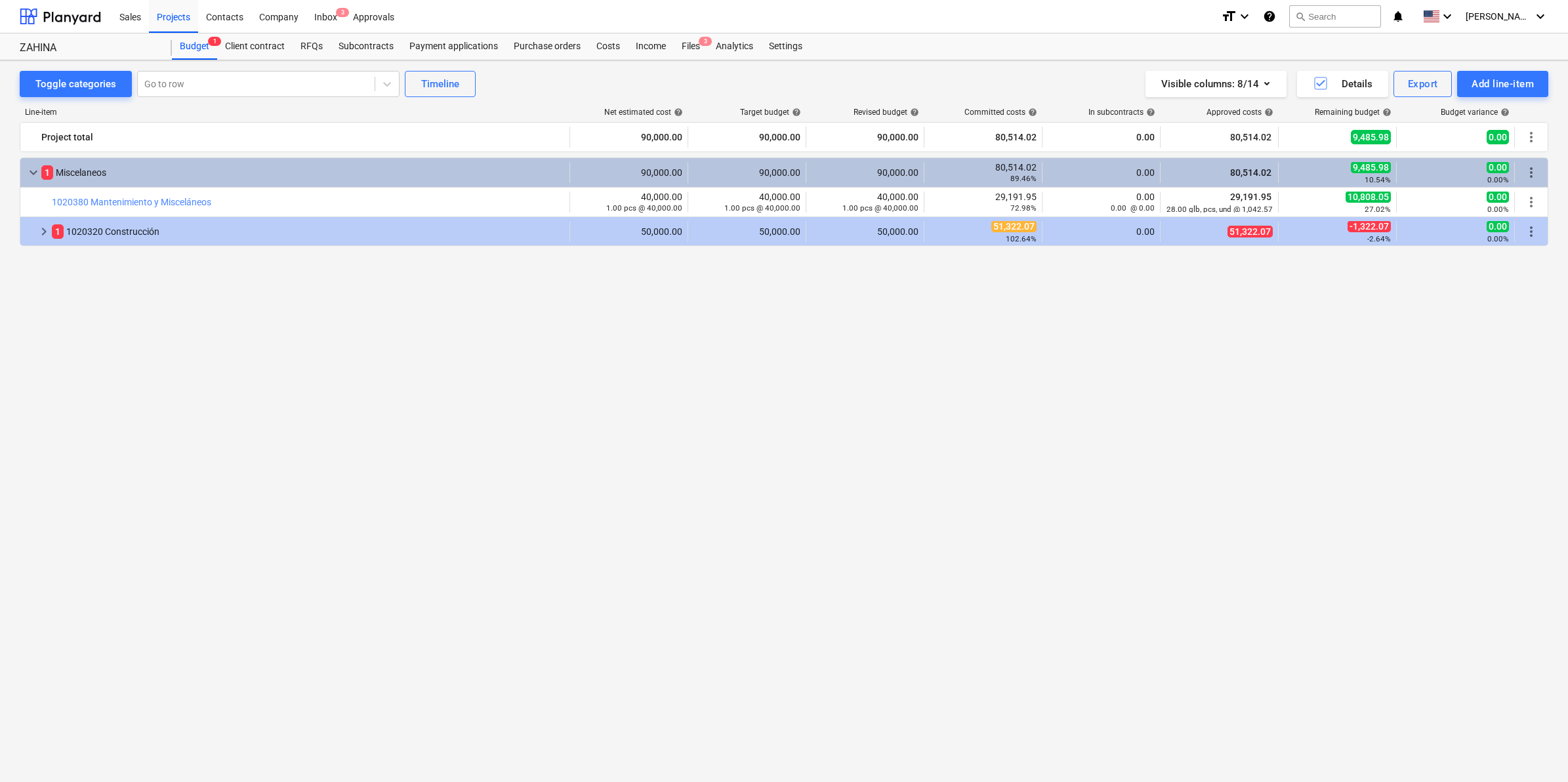
click at [1413, 407] on div "keyboard_arrow_down 1 Miscelaneos 90,000.00 90,000.00 90,000.00 80,514.02 89.46…" at bounding box center [784, 445] width 1529 height 575
click at [1326, 86] on icon "button" at bounding box center [1320, 84] width 12 height 12
click at [1314, 81] on icon "button" at bounding box center [1320, 84] width 15 height 15
click at [260, 41] on div "Client contract" at bounding box center [254, 46] width 76 height 26
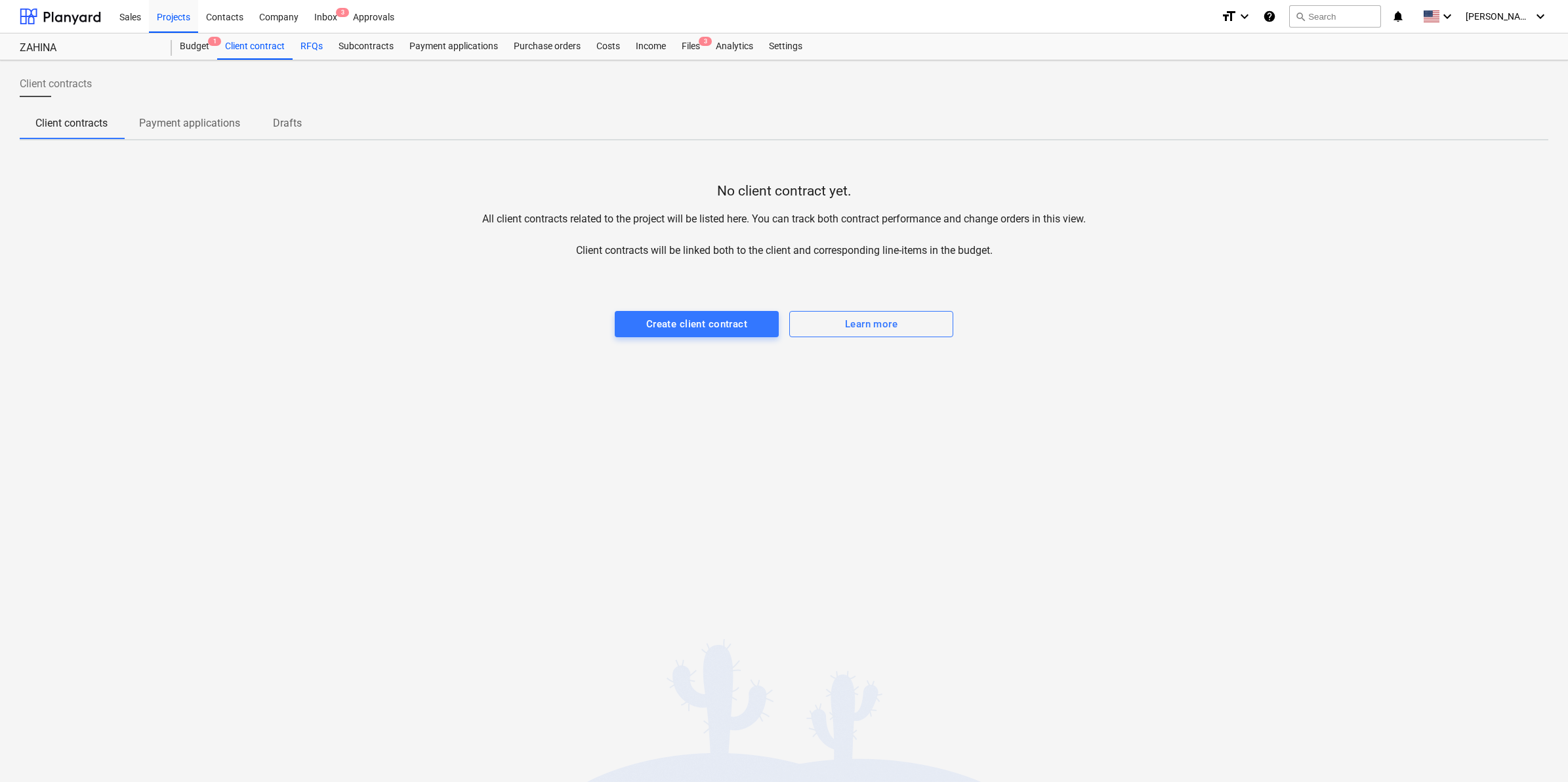
click at [307, 40] on div "RFQs" at bounding box center [312, 46] width 38 height 26
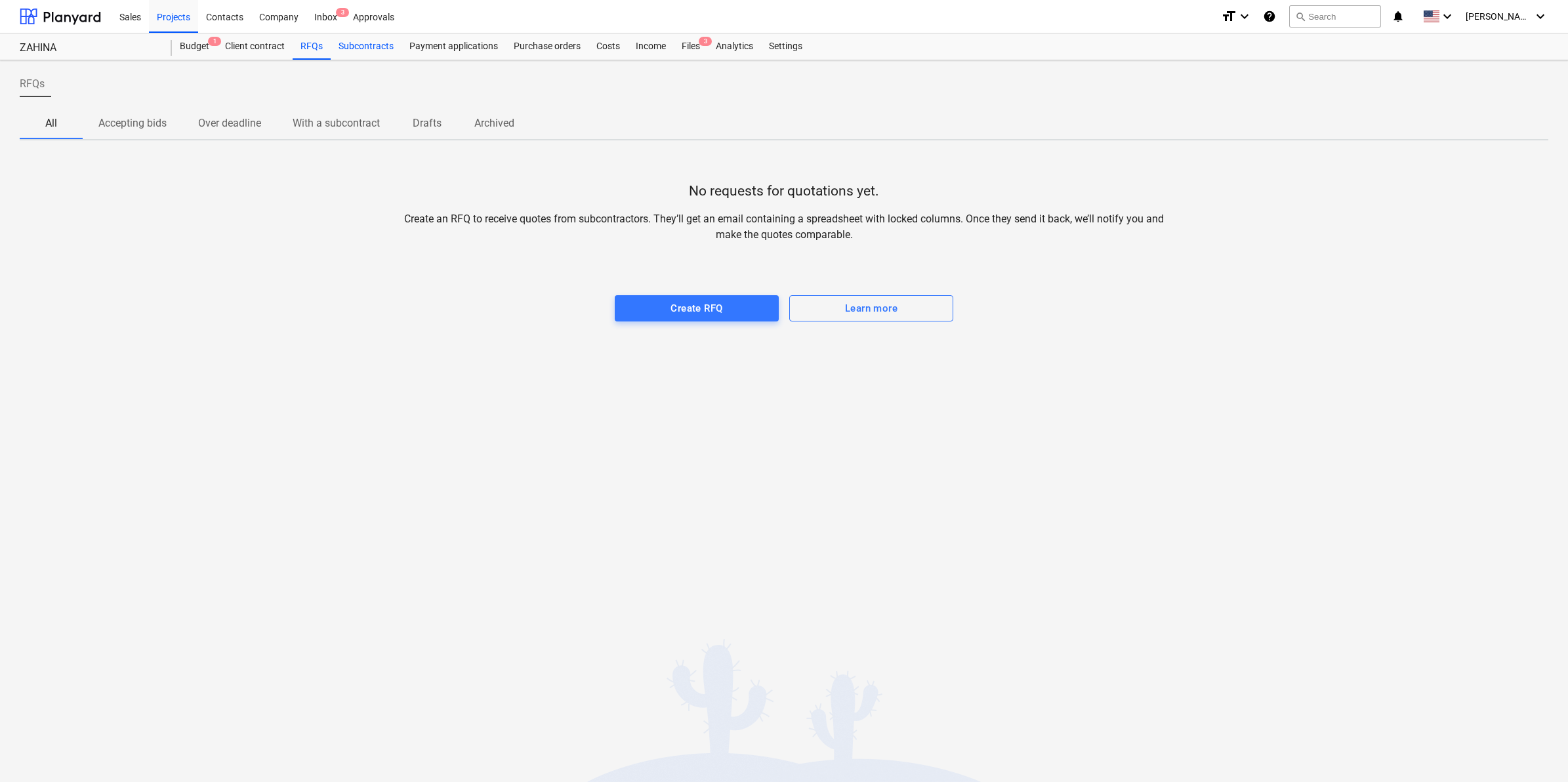
click at [358, 51] on div "Subcontracts" at bounding box center [366, 46] width 71 height 26
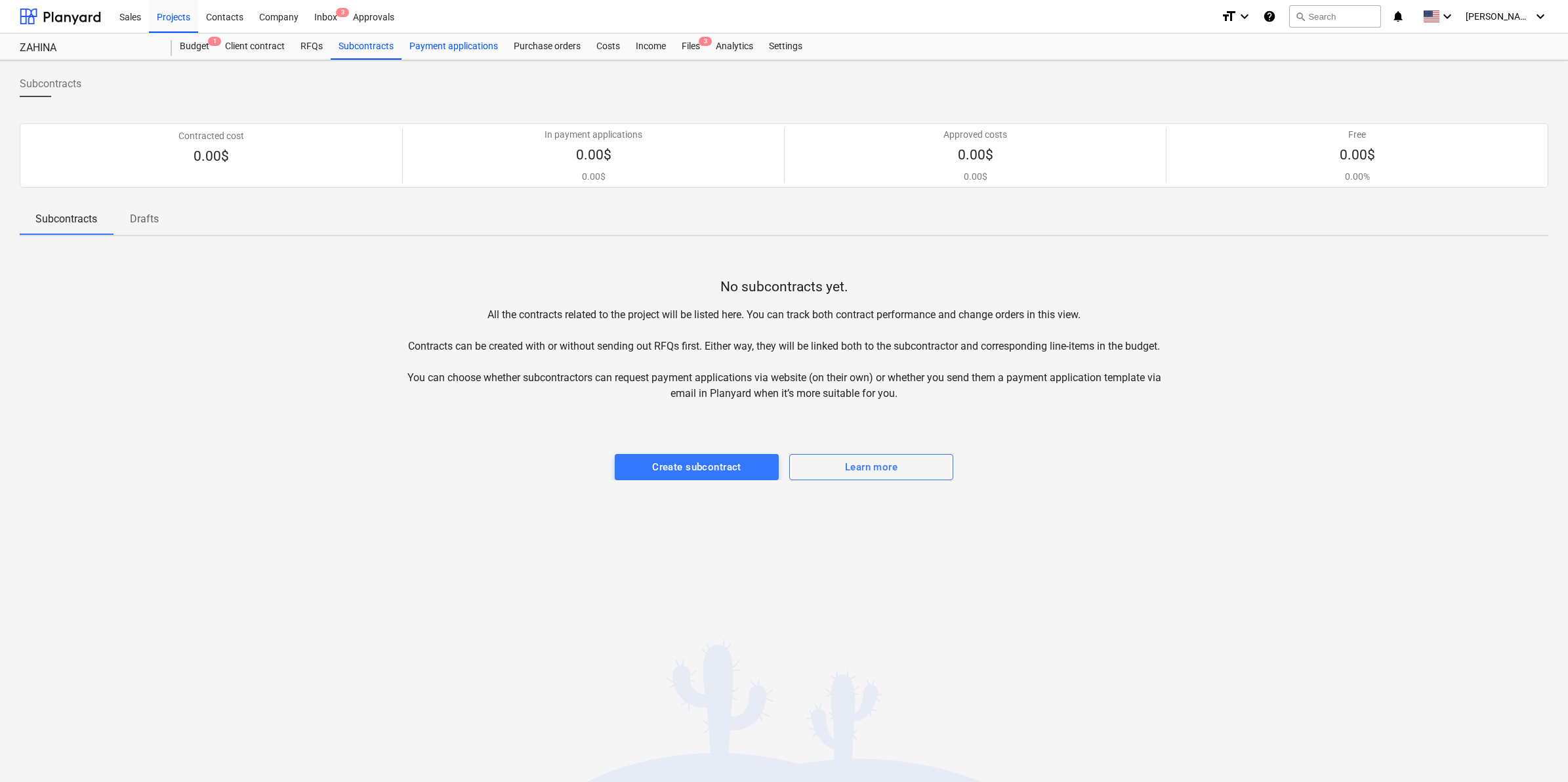
click at [444, 53] on div "Payment applications" at bounding box center [453, 46] width 105 height 26
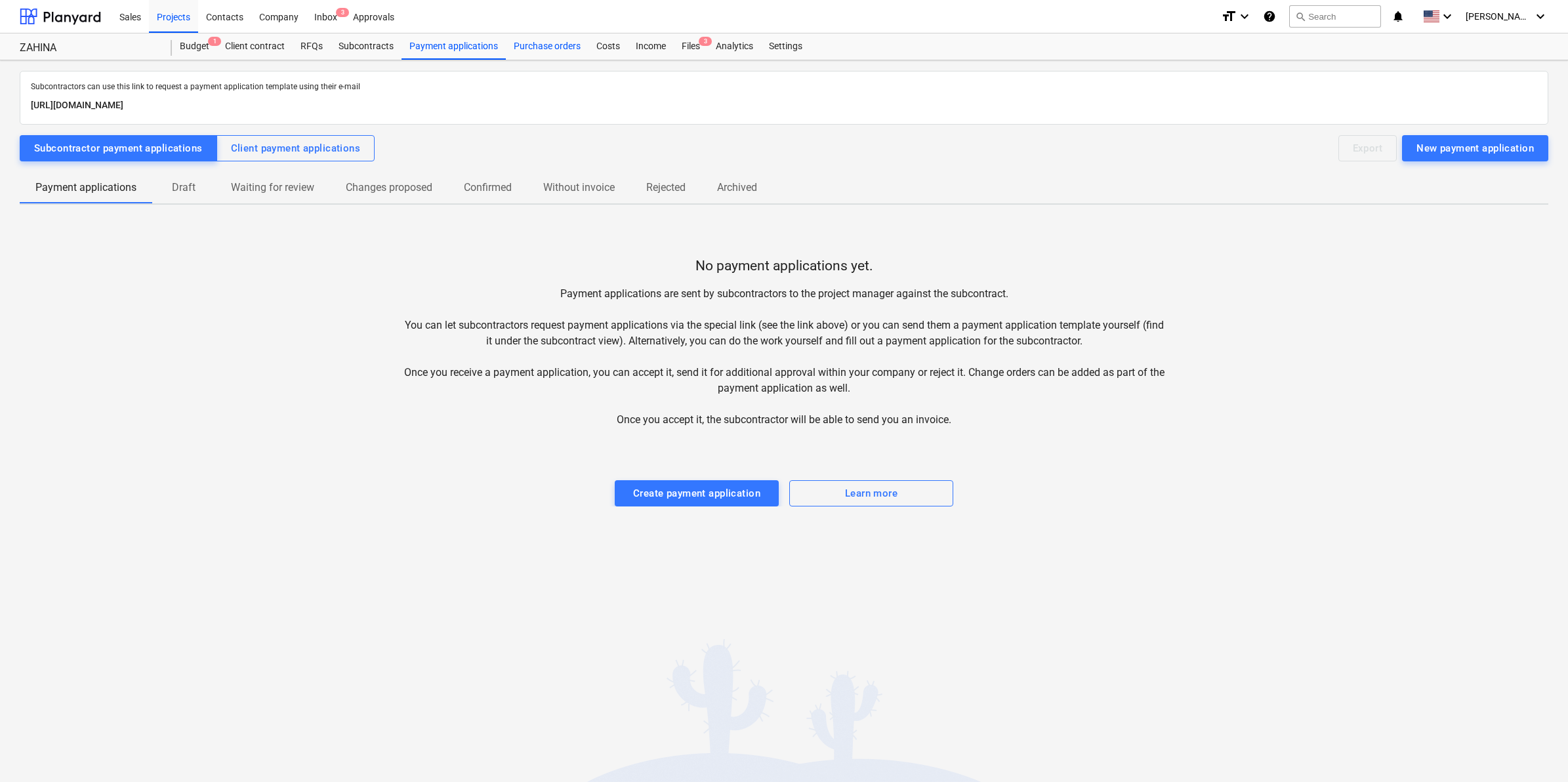
click at [565, 51] on div "Purchase orders" at bounding box center [547, 46] width 83 height 26
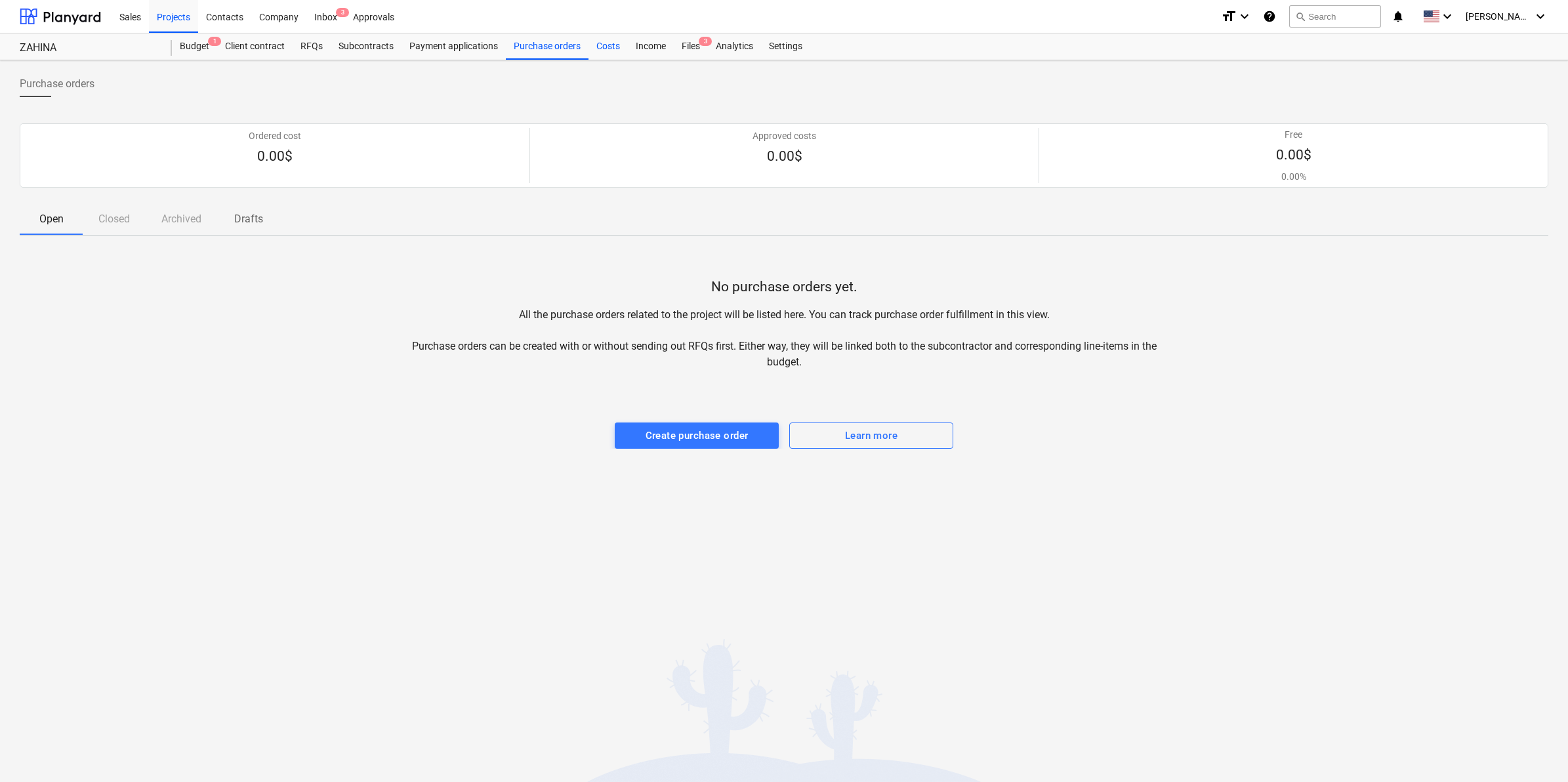
click at [602, 53] on div "Costs" at bounding box center [608, 46] width 39 height 26
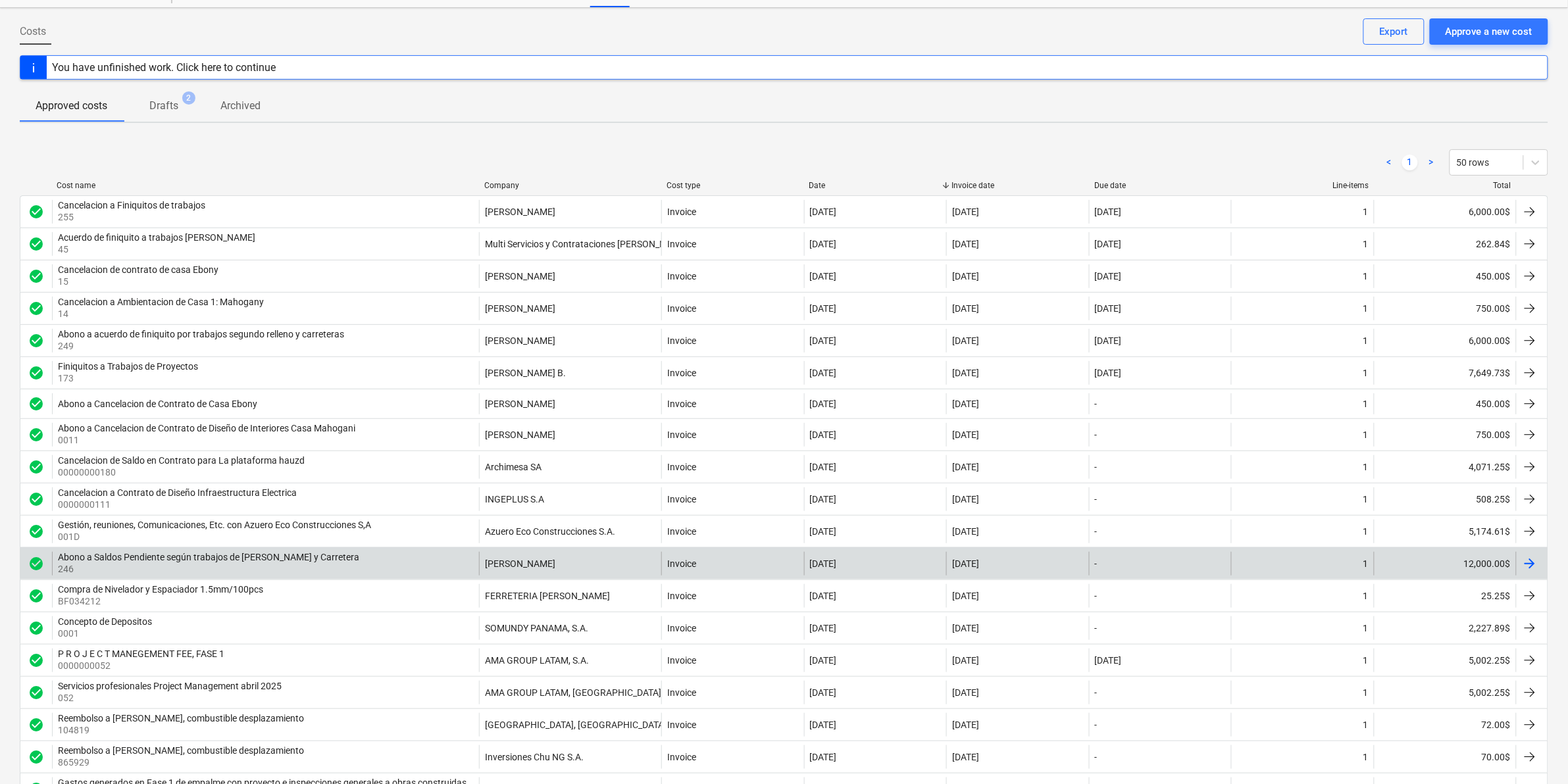
scroll to position [165, 0]
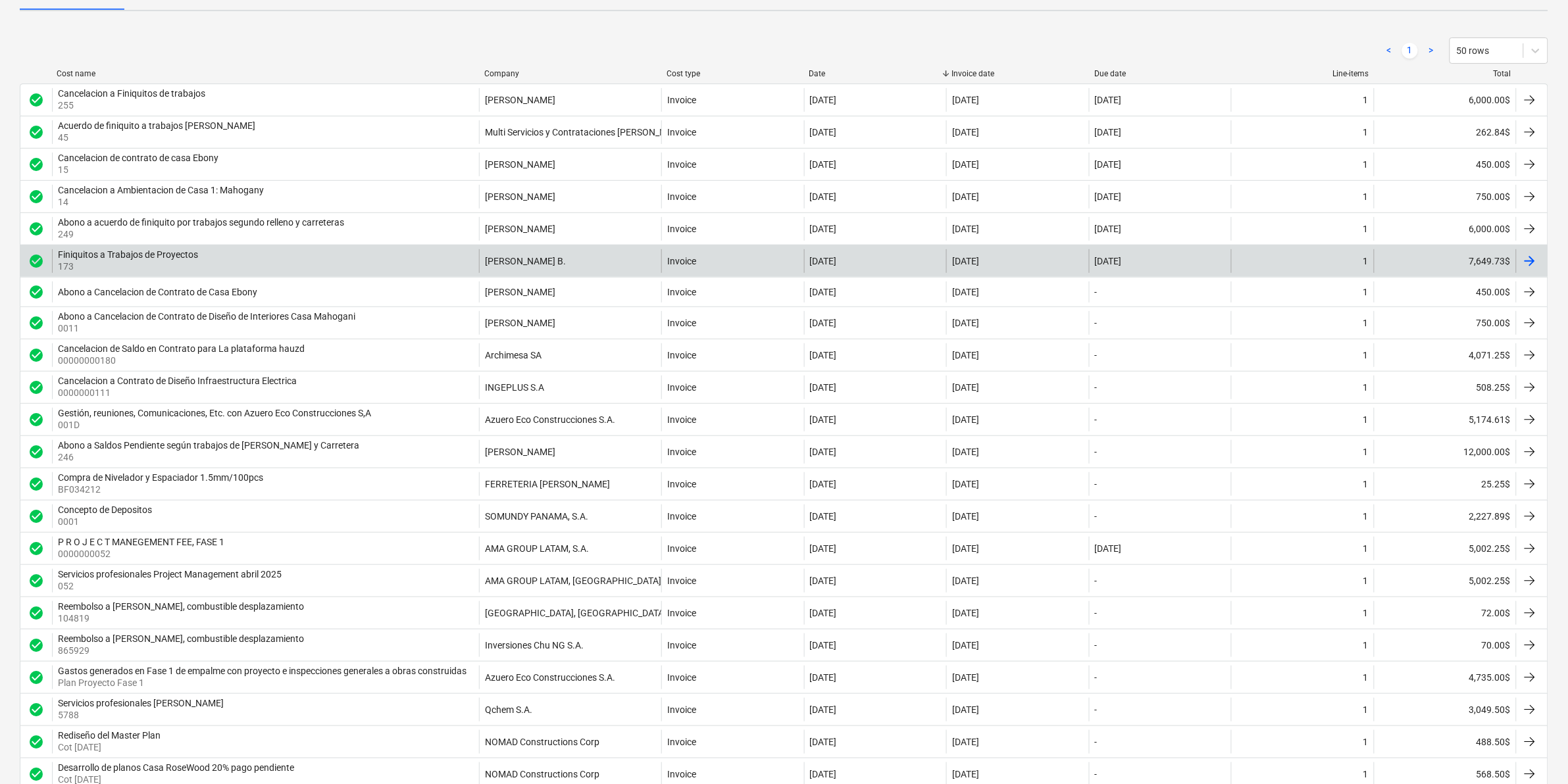
click at [137, 258] on div "Finiquitos a Trabajos de Proyectos" at bounding box center [127, 254] width 140 height 11
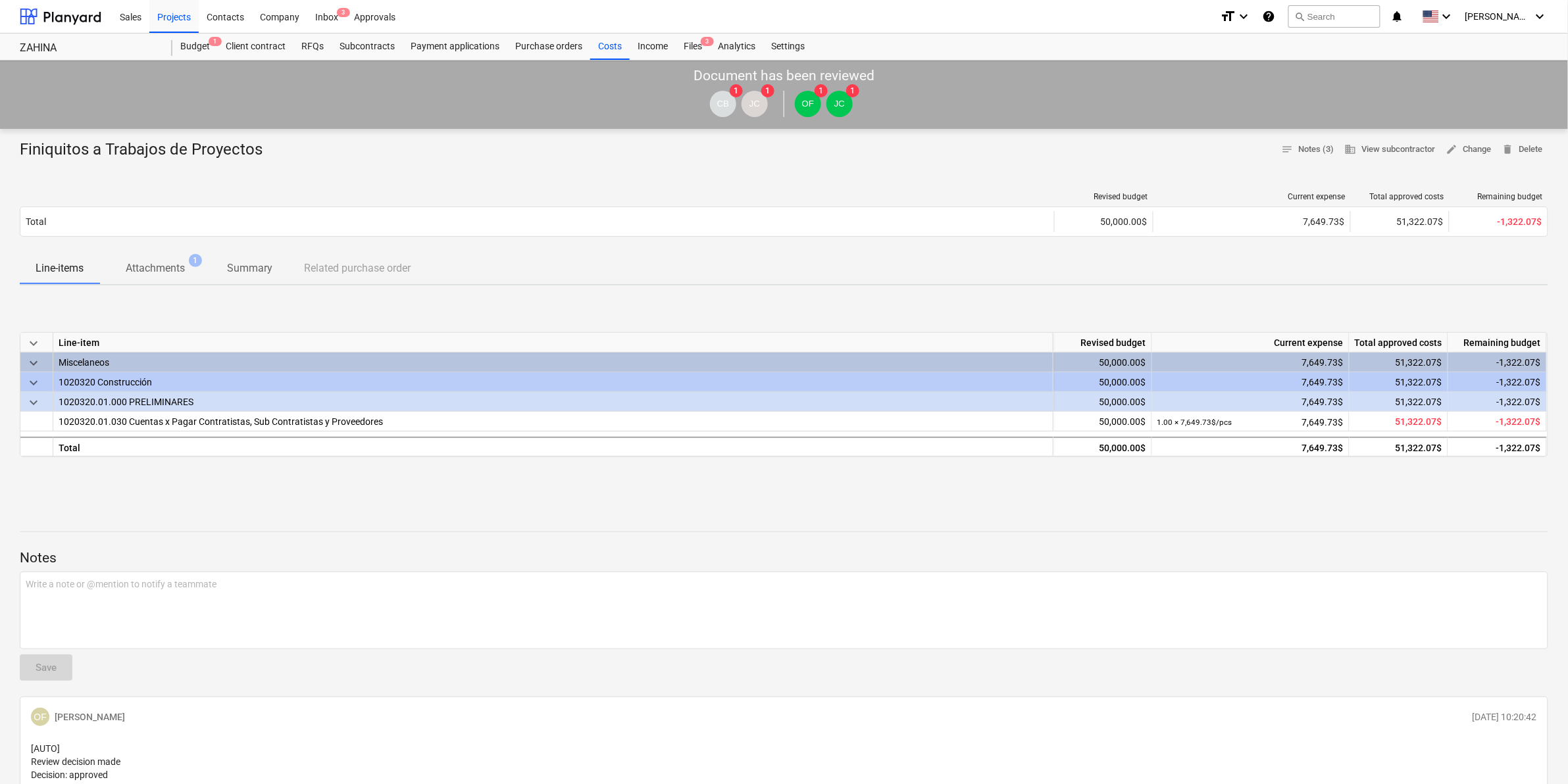
click at [82, 271] on p "Line-items" at bounding box center [60, 269] width 48 height 15
click at [136, 274] on p "Attachments" at bounding box center [154, 269] width 59 height 15
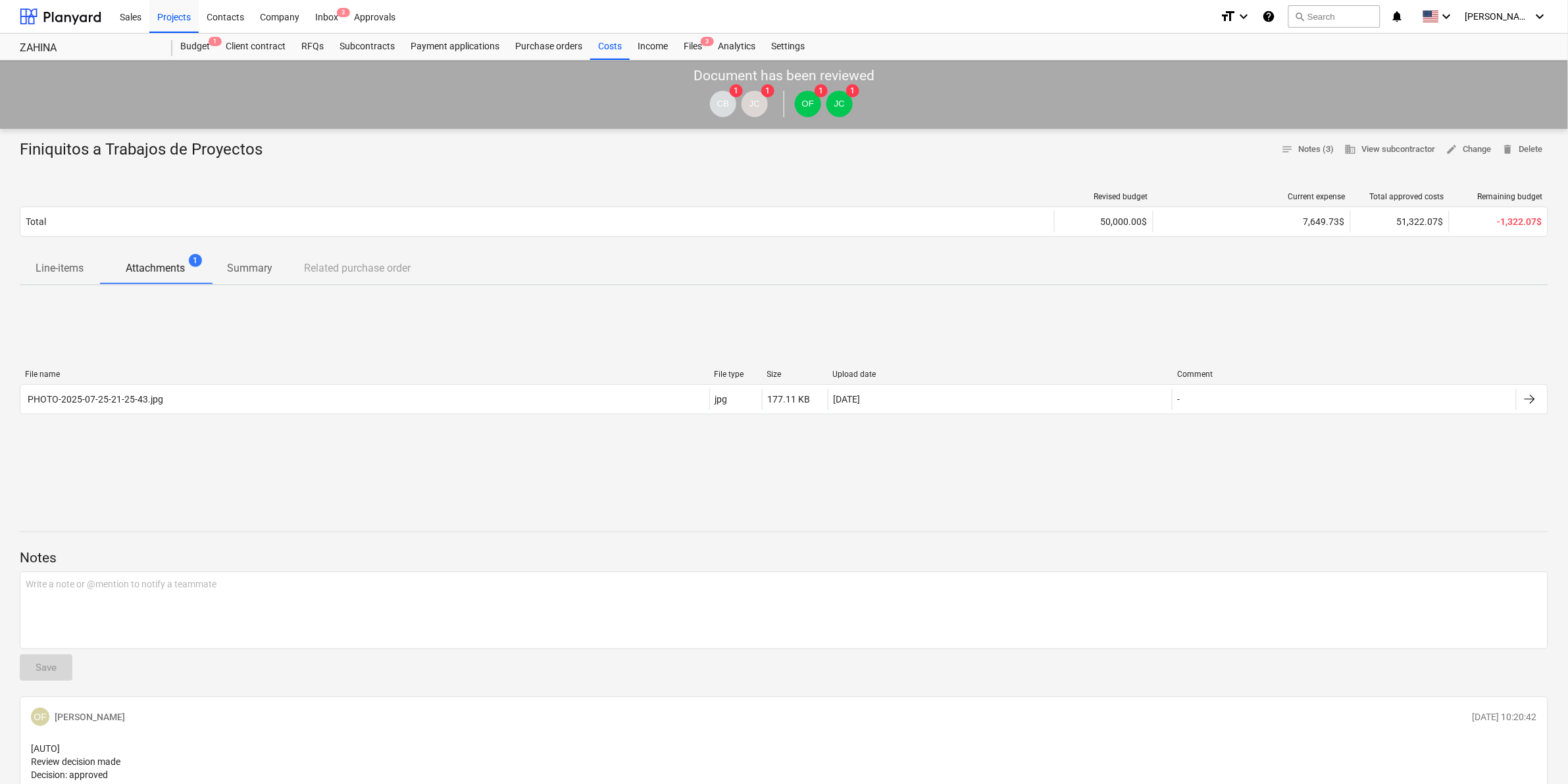
click at [83, 263] on p "Line-items" at bounding box center [60, 269] width 48 height 15
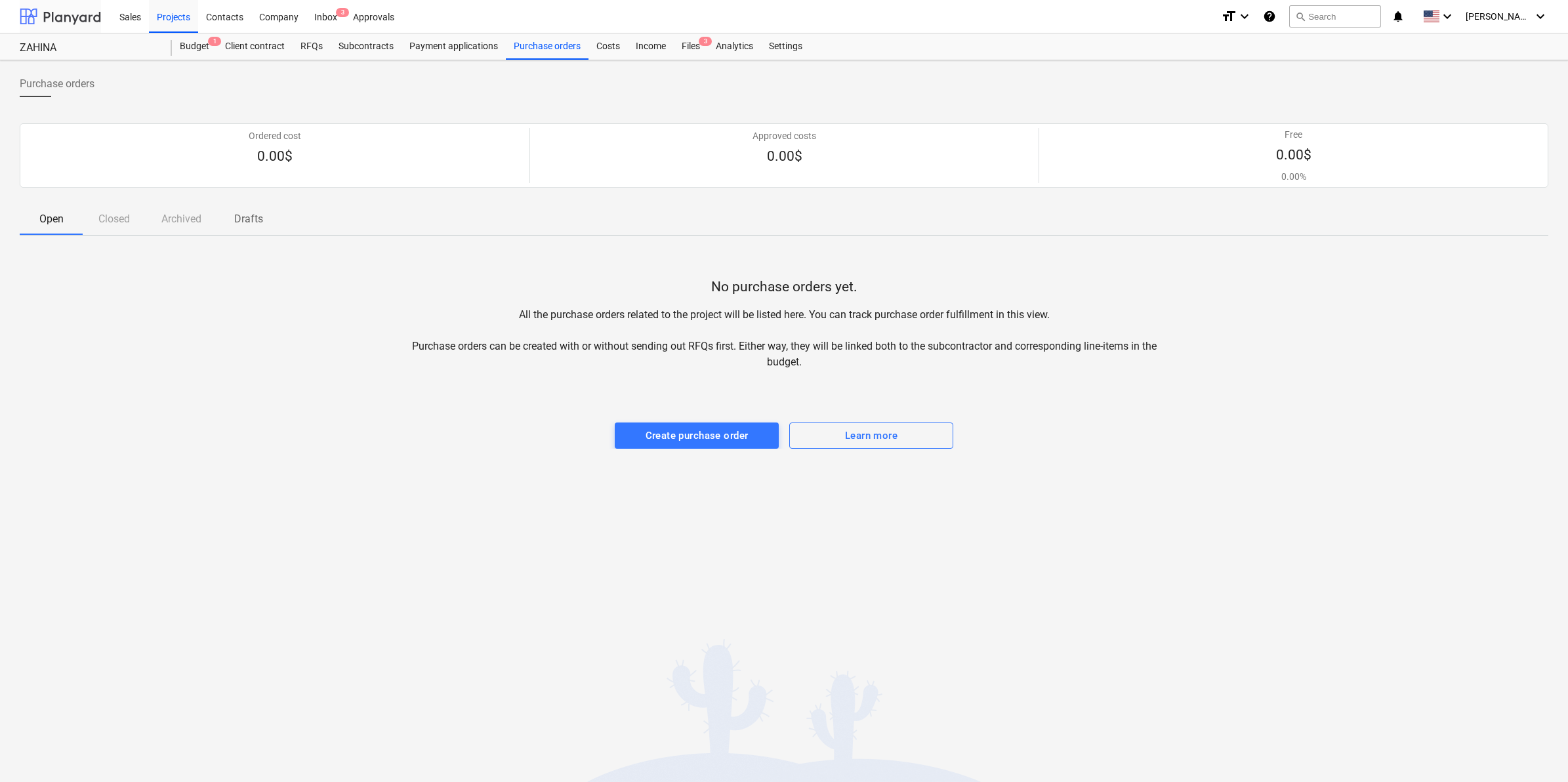
click at [57, 10] on div at bounding box center [60, 16] width 82 height 33
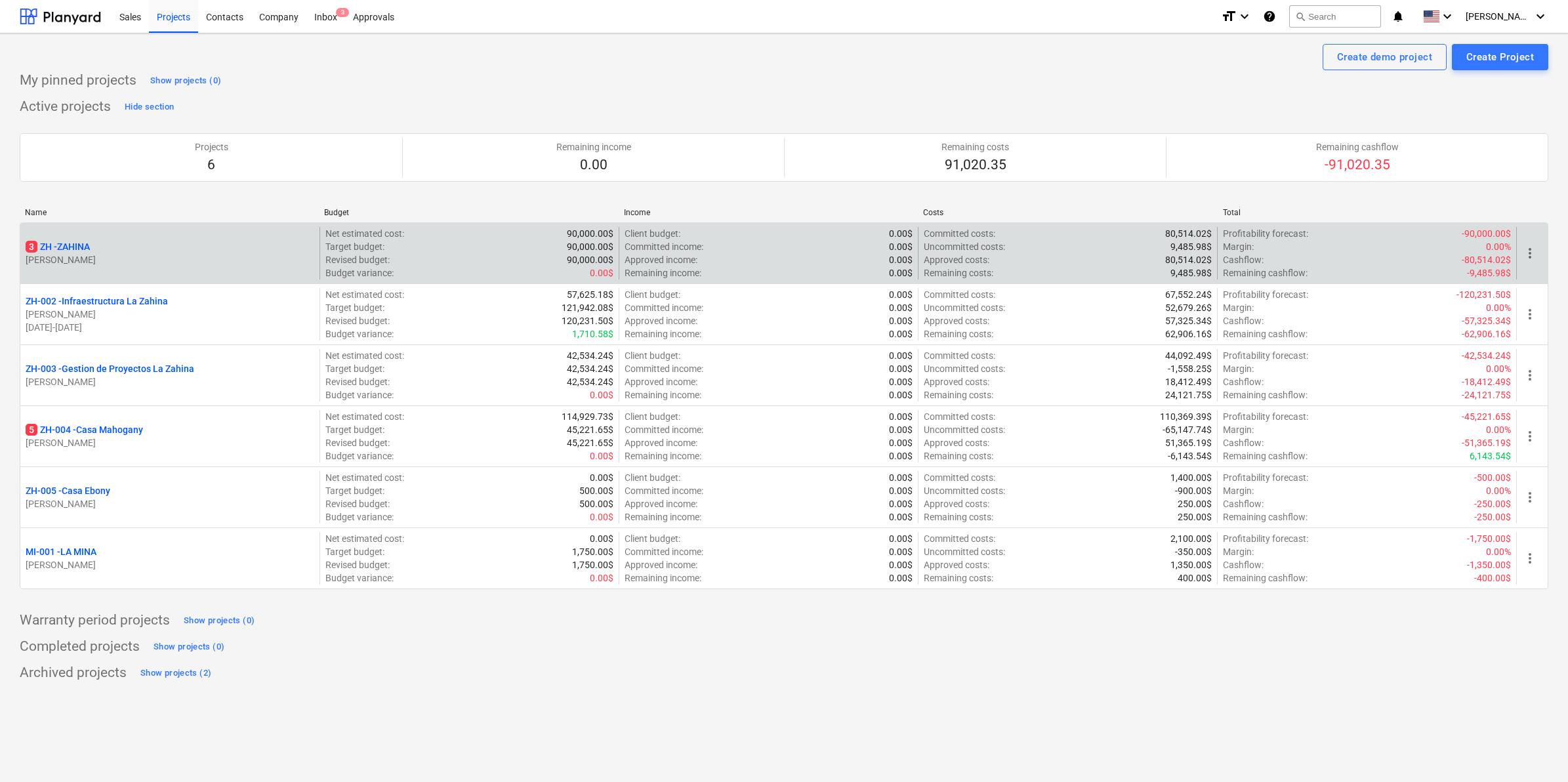
click at [142, 246] on div "3 ZH - ZAHINA" at bounding box center [170, 247] width 289 height 13
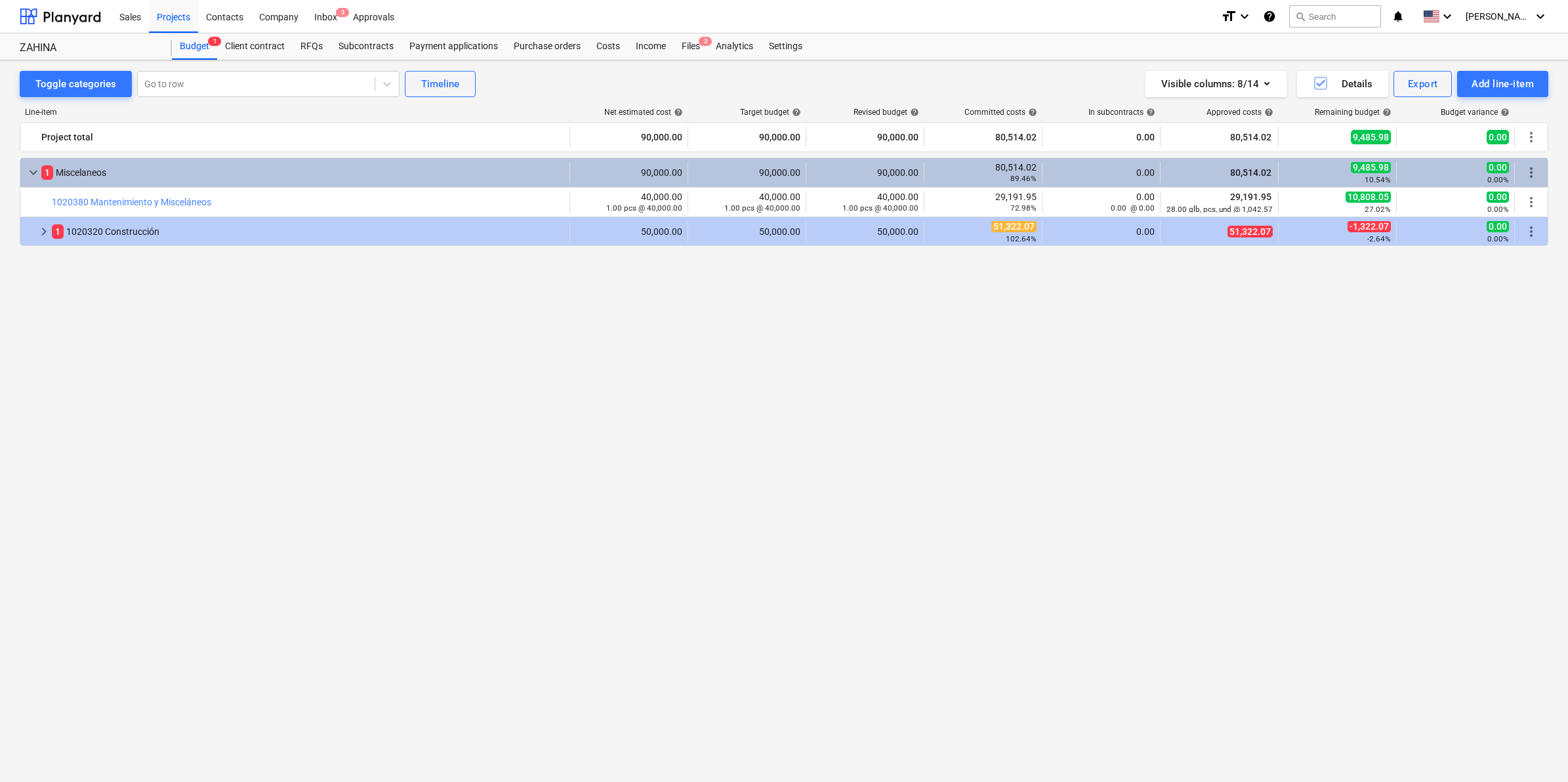
click at [749, 450] on div "keyboard_arrow_down 1 Miscelaneos 90,000.00 90,000.00 90,000.00 80,514.02 89.46…" at bounding box center [784, 445] width 1529 height 575
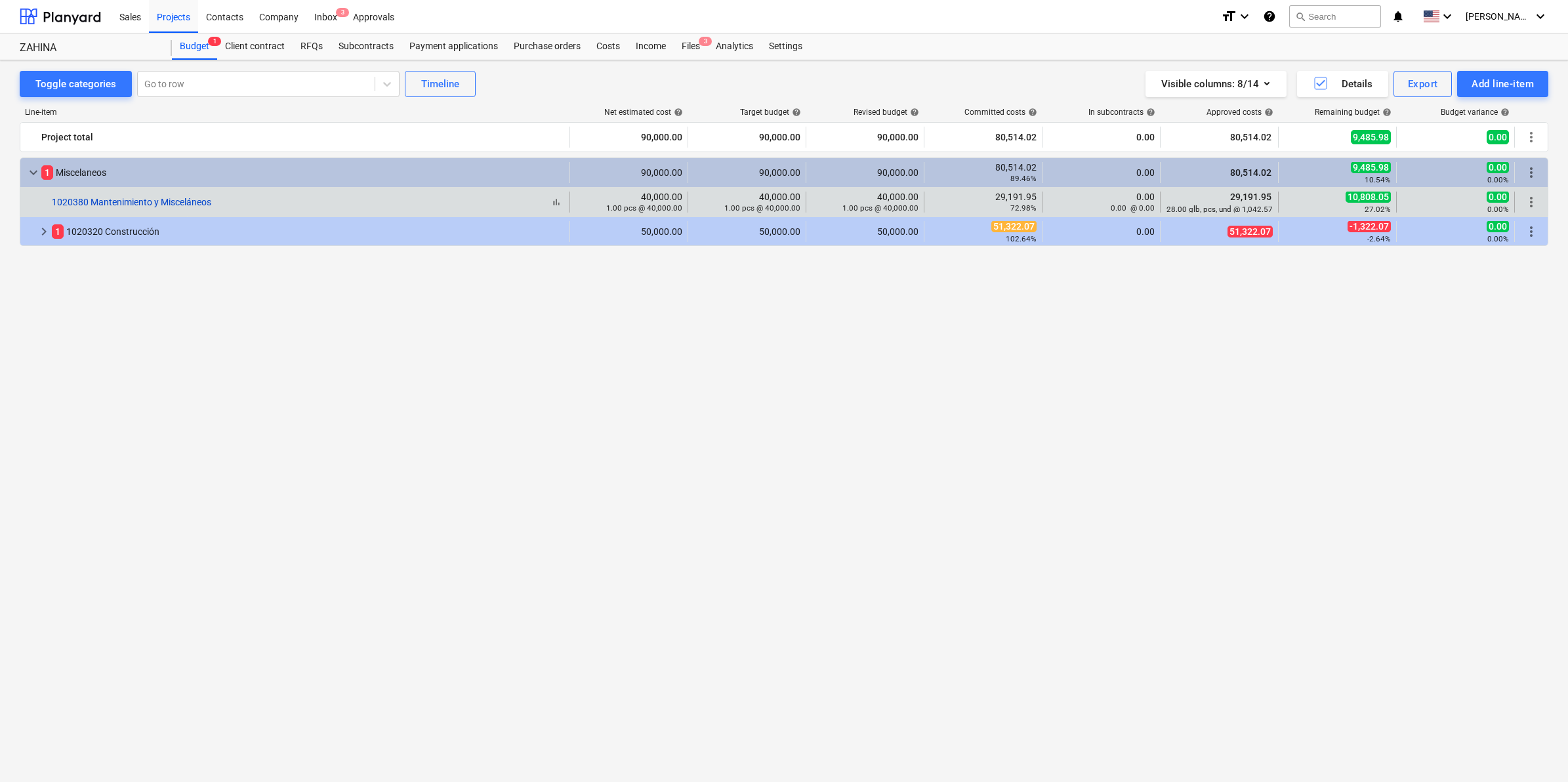
click at [104, 202] on link "1020380 Mantenimiento y Misceláneos" at bounding box center [132, 202] width 159 height 11
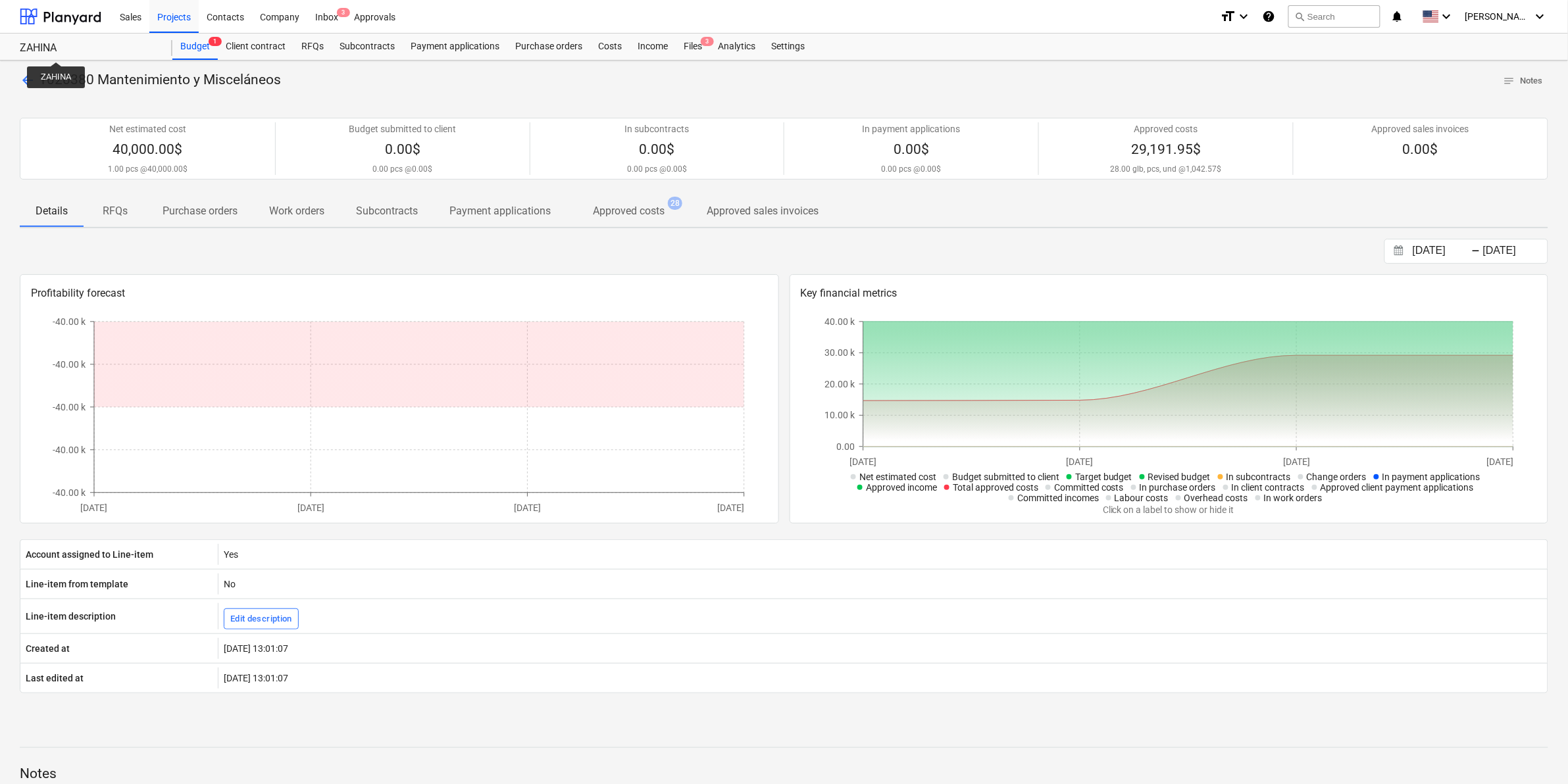
click at [57, 50] on div "ZAHINA" at bounding box center [88, 48] width 137 height 13
click at [614, 42] on div "Costs" at bounding box center [610, 46] width 39 height 26
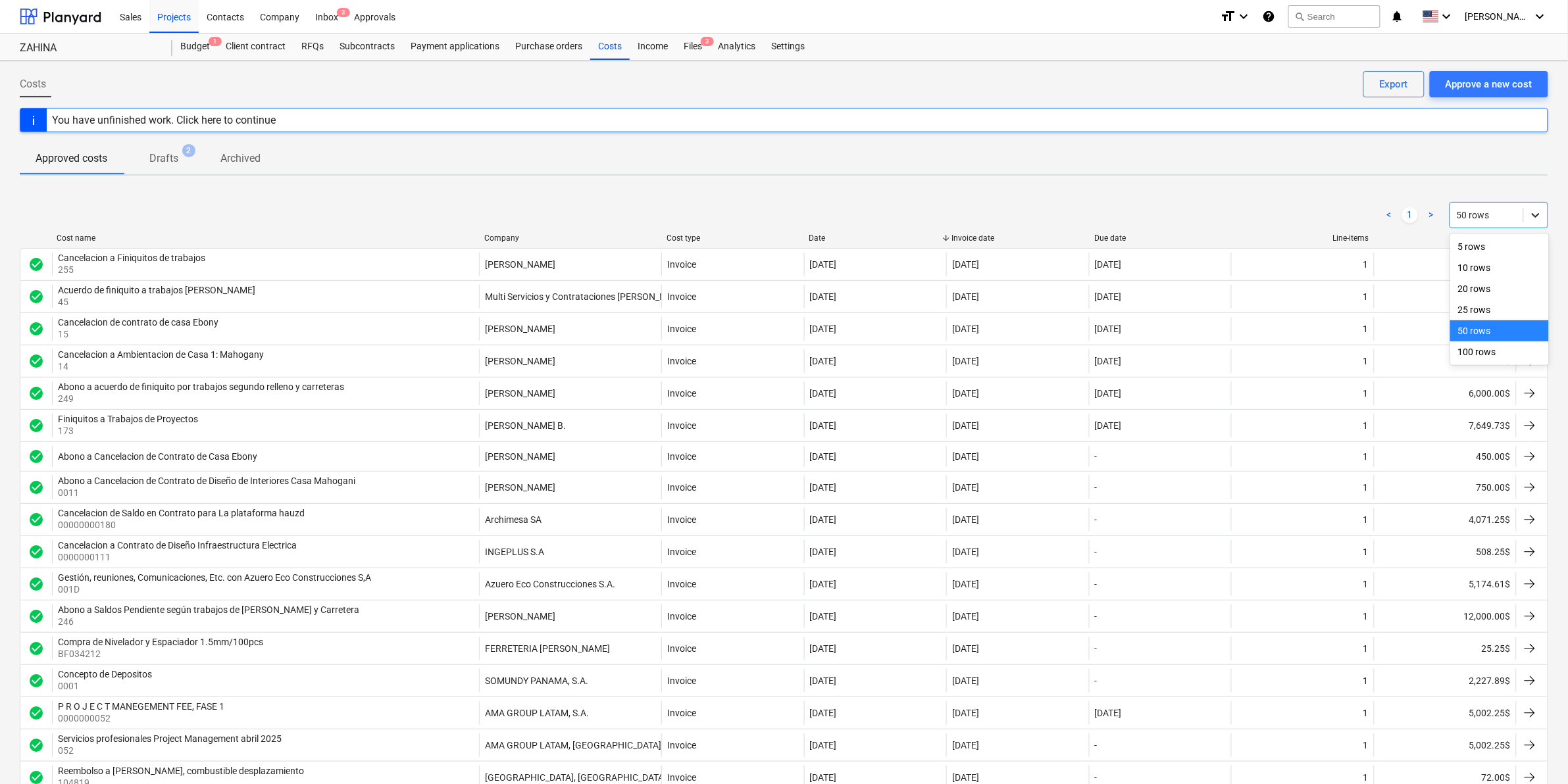
click at [1544, 215] on div at bounding box center [1535, 215] width 24 height 24
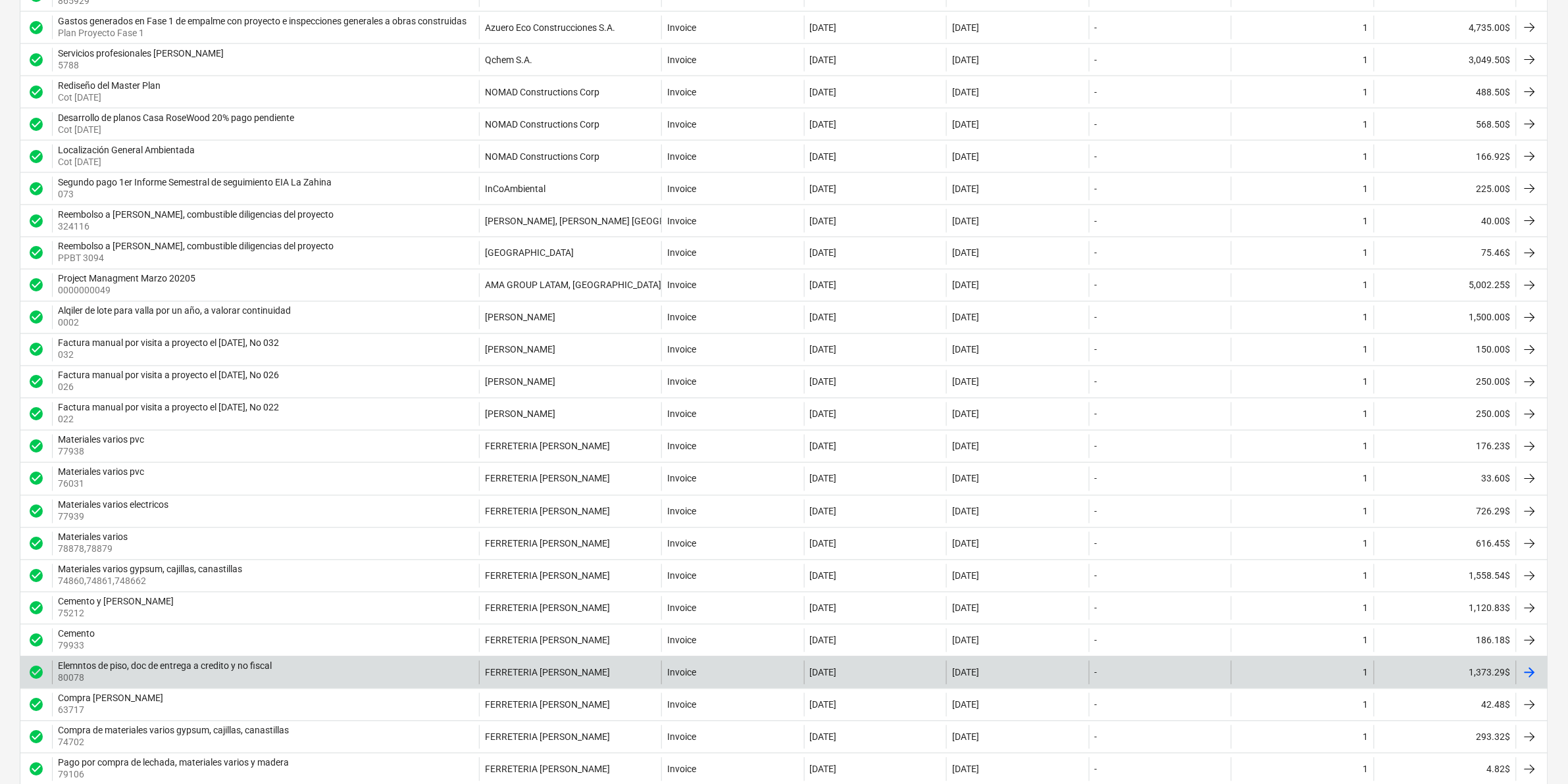
scroll to position [971, 0]
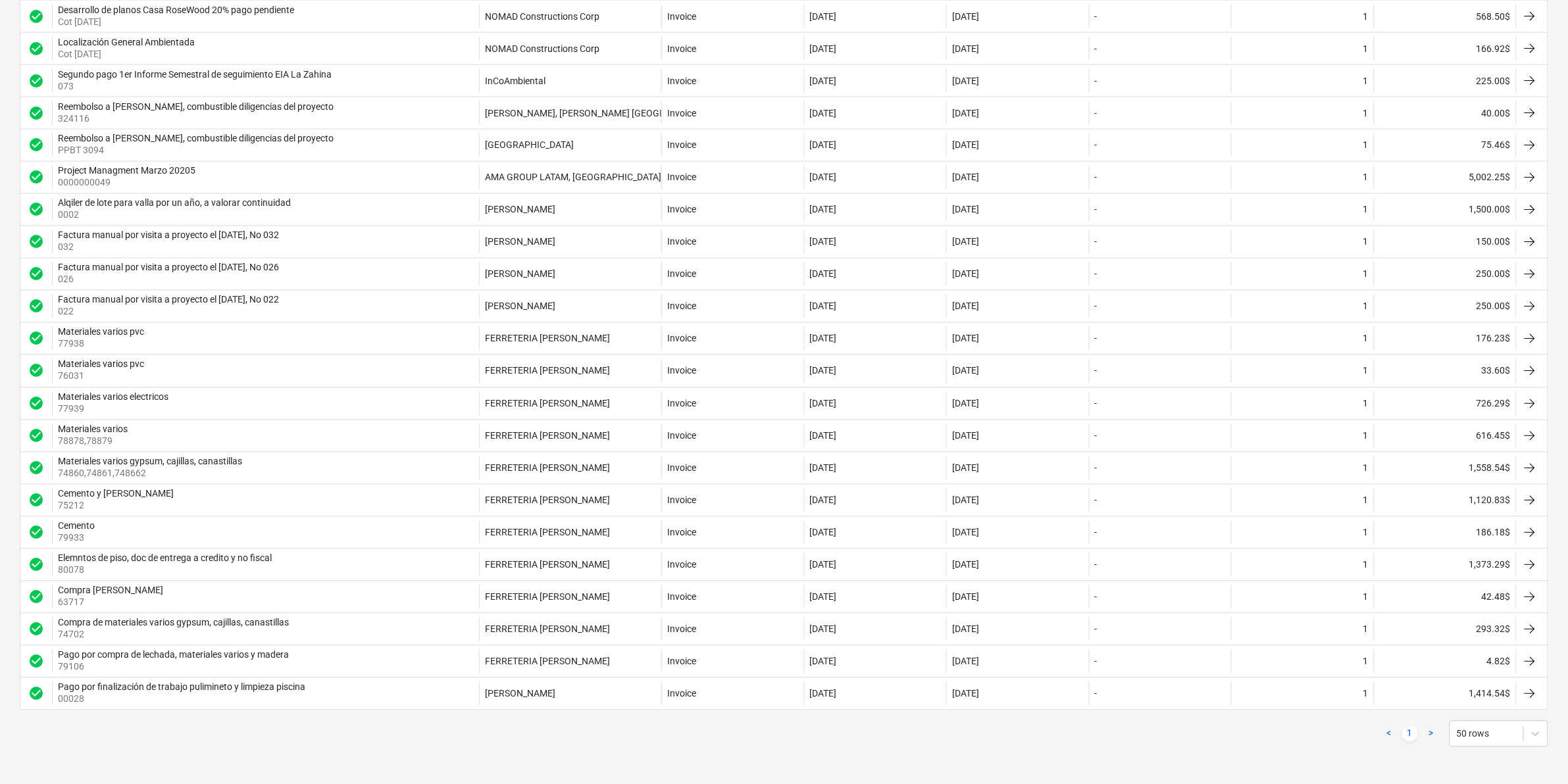
click at [1435, 738] on link ">" at bounding box center [1431, 734] width 15 height 15
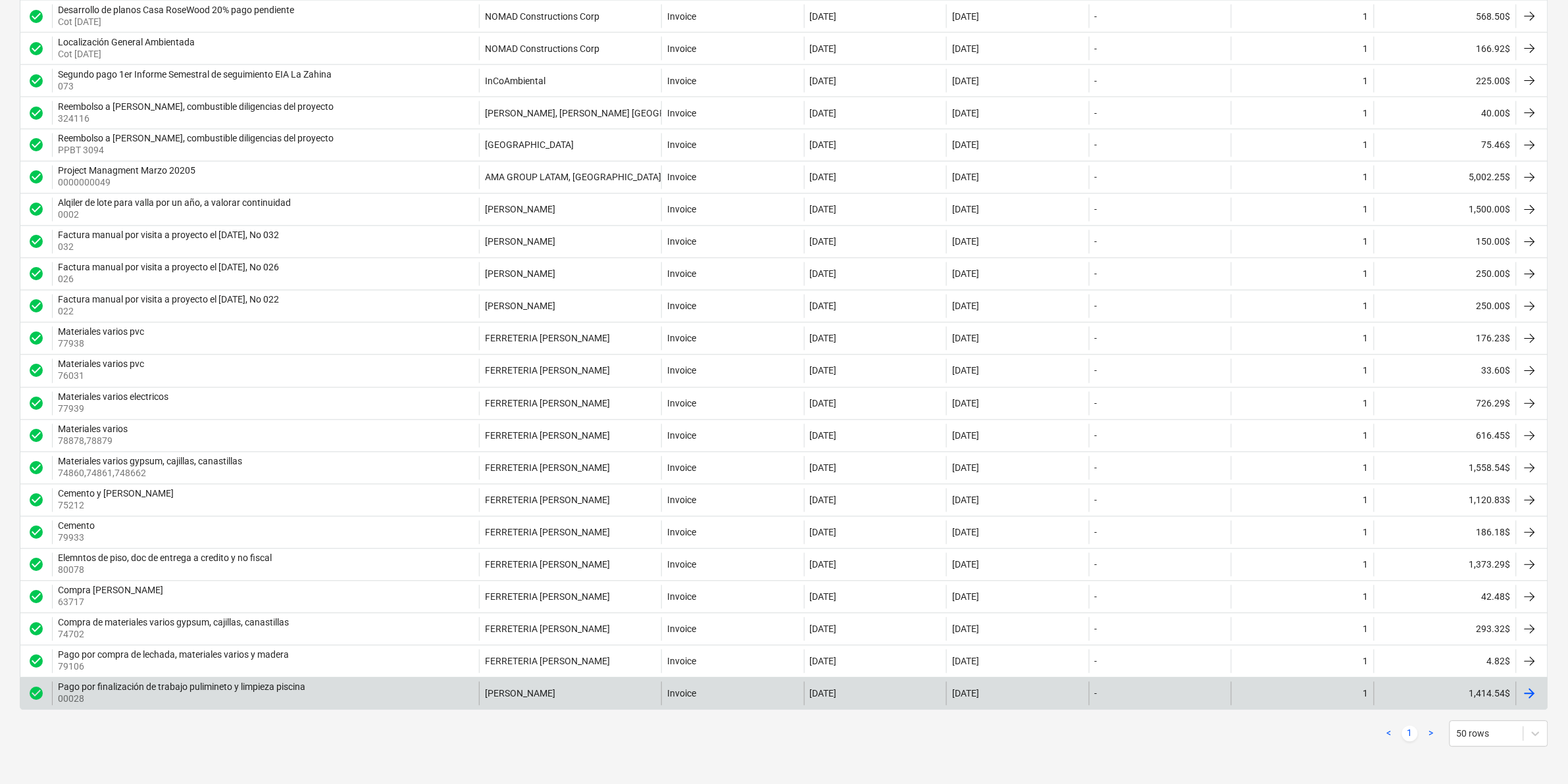
click at [1536, 689] on div at bounding box center [1529, 693] width 15 height 15
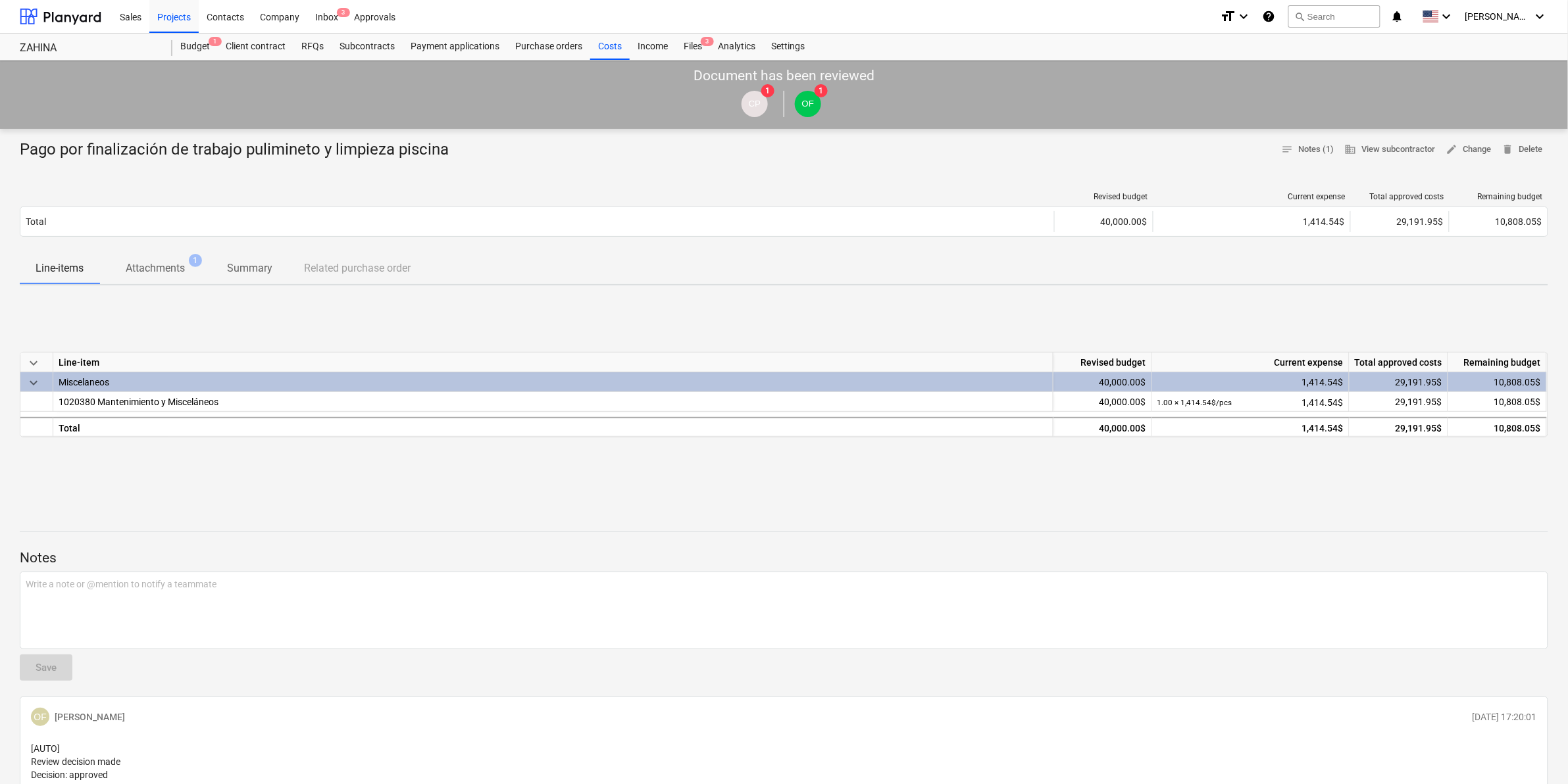
click at [312, 461] on div "keyboard_arrow_down Line-item Revised budget Current expense Total approved cos…" at bounding box center [783, 394] width 1529 height 197
click at [1384, 143] on span "business View subcontractor" at bounding box center [1390, 150] width 91 height 15
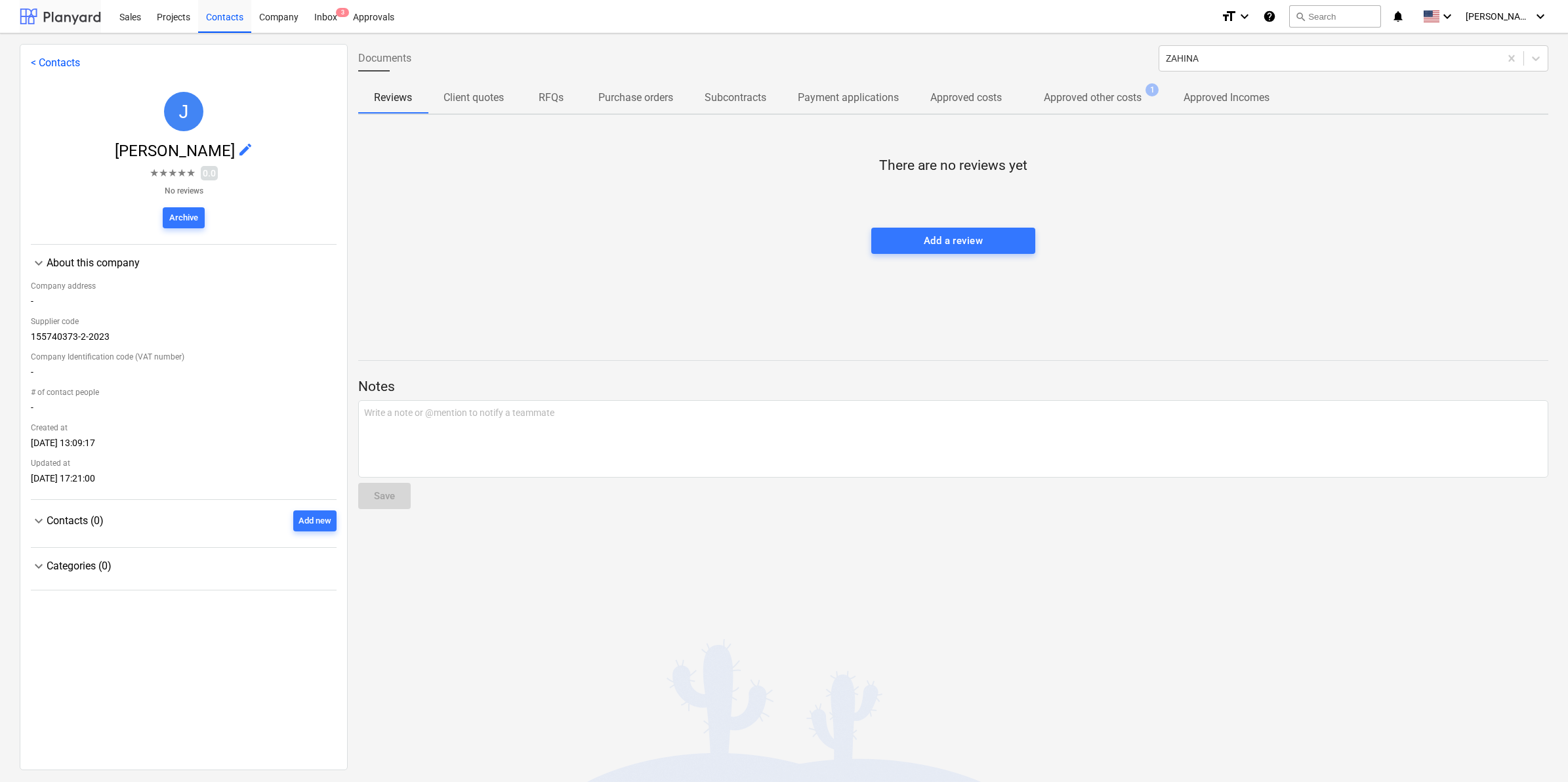
click at [54, 24] on div at bounding box center [60, 16] width 82 height 33
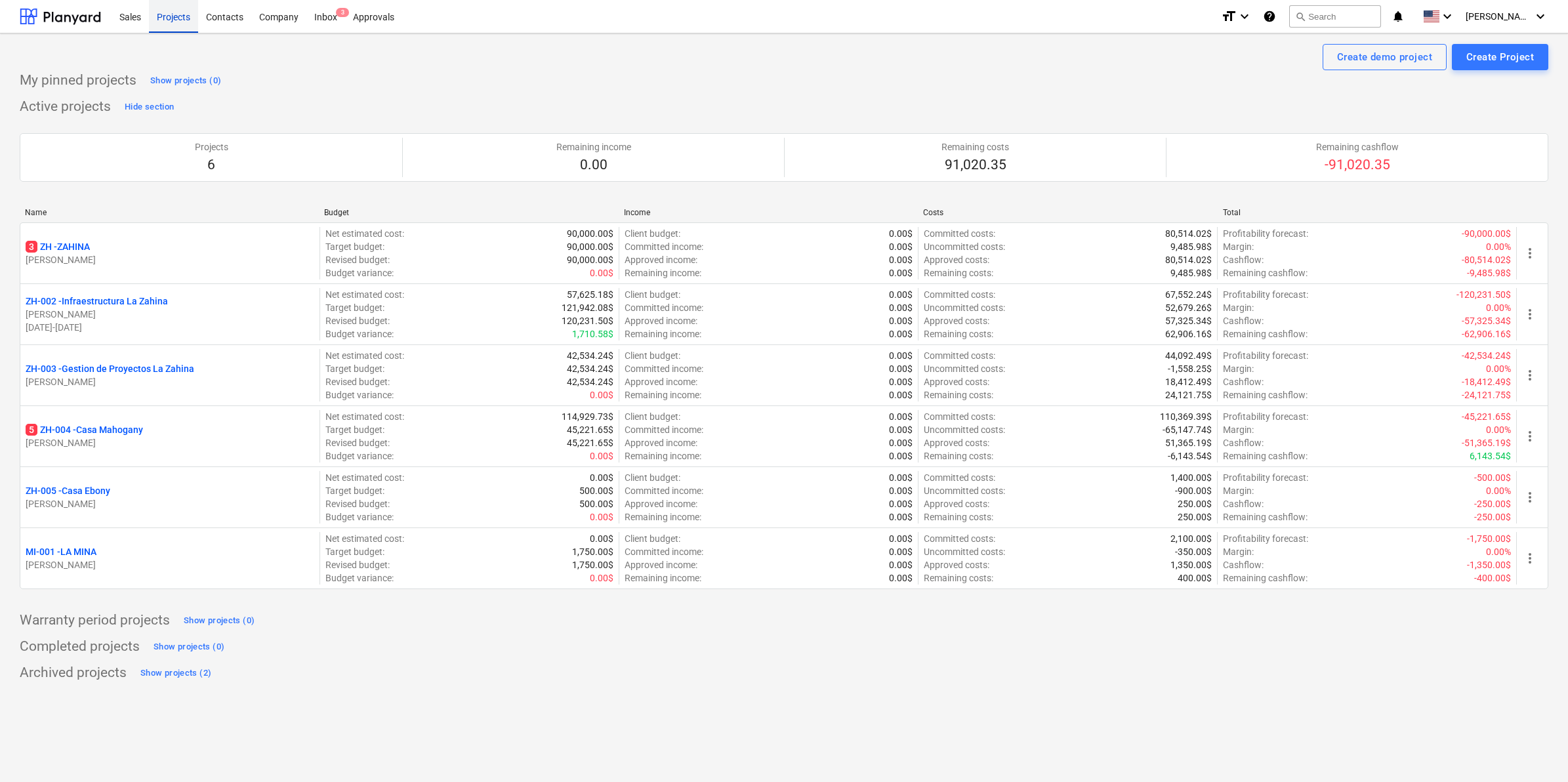
click at [159, 20] on div "Projects" at bounding box center [173, 15] width 49 height 34
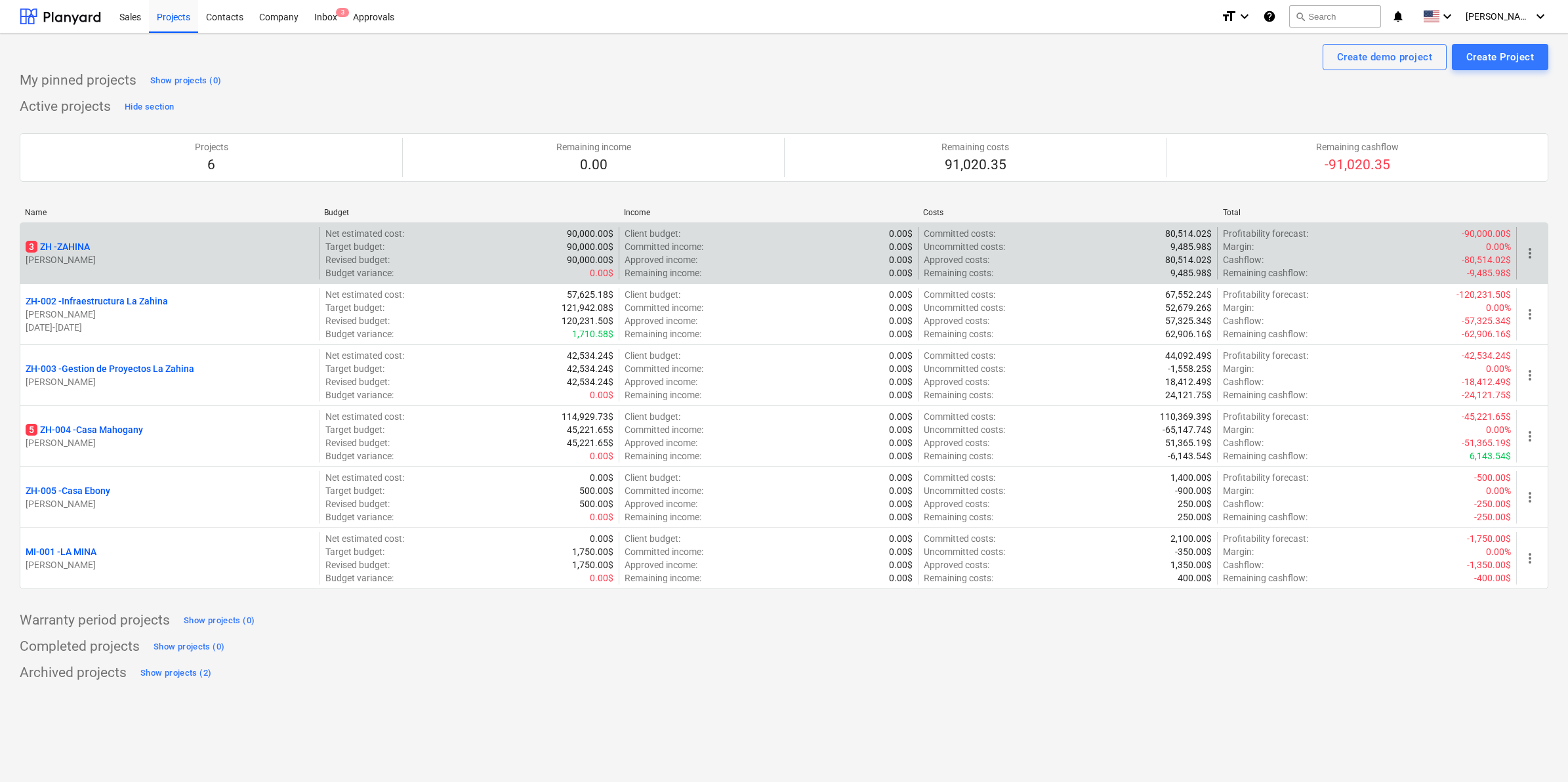
click at [28, 248] on span "3" at bounding box center [32, 247] width 12 height 12
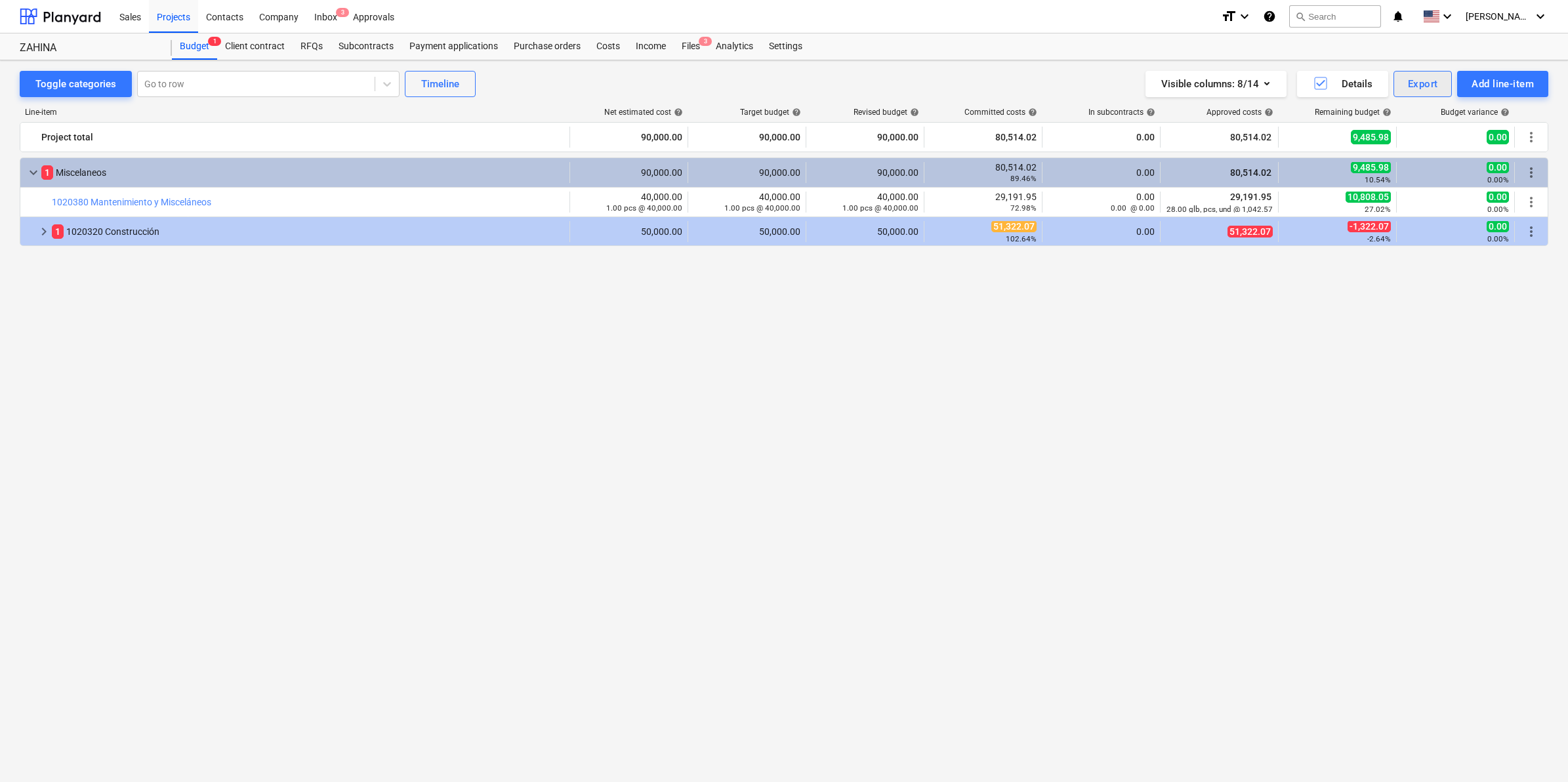
click at [1412, 79] on div "Export" at bounding box center [1422, 85] width 30 height 17
click at [1339, 138] on div "XLSX (only visible columns)" at bounding box center [1379, 139] width 146 height 23
click at [818, 397] on div "keyboard_arrow_down 1 Miscelaneos 90,000.00 90,000.00 90,000.00 80,514.02 89.46…" at bounding box center [784, 445] width 1529 height 575
click at [612, 53] on div "Costs" at bounding box center [608, 46] width 39 height 26
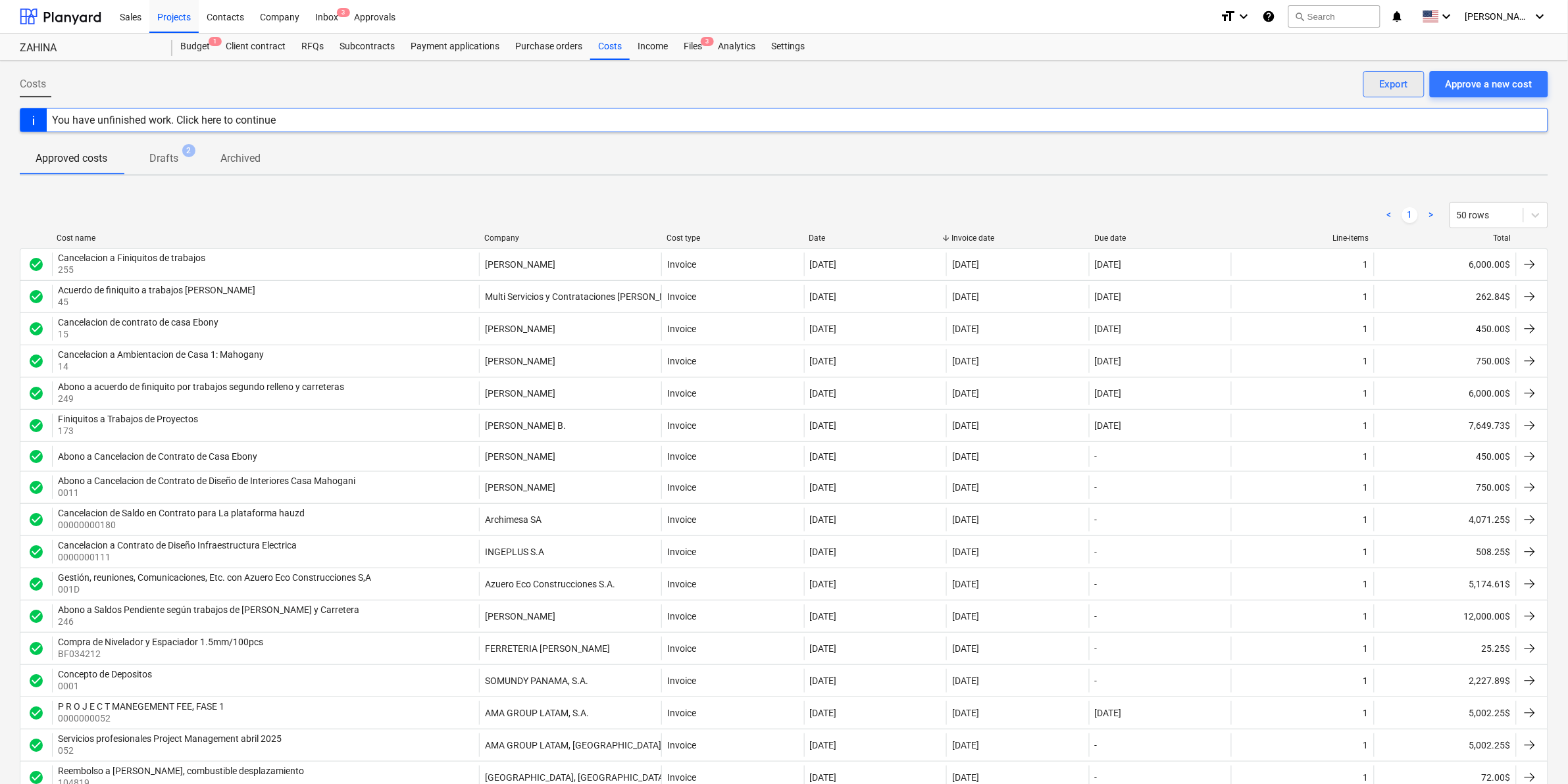
click at [1388, 73] on button "Export" at bounding box center [1394, 84] width 62 height 26
click at [1037, 211] on div "< 1 > 50 rows" at bounding box center [783, 215] width 1529 height 26
click at [1402, 86] on div "Export" at bounding box center [1393, 85] width 28 height 17
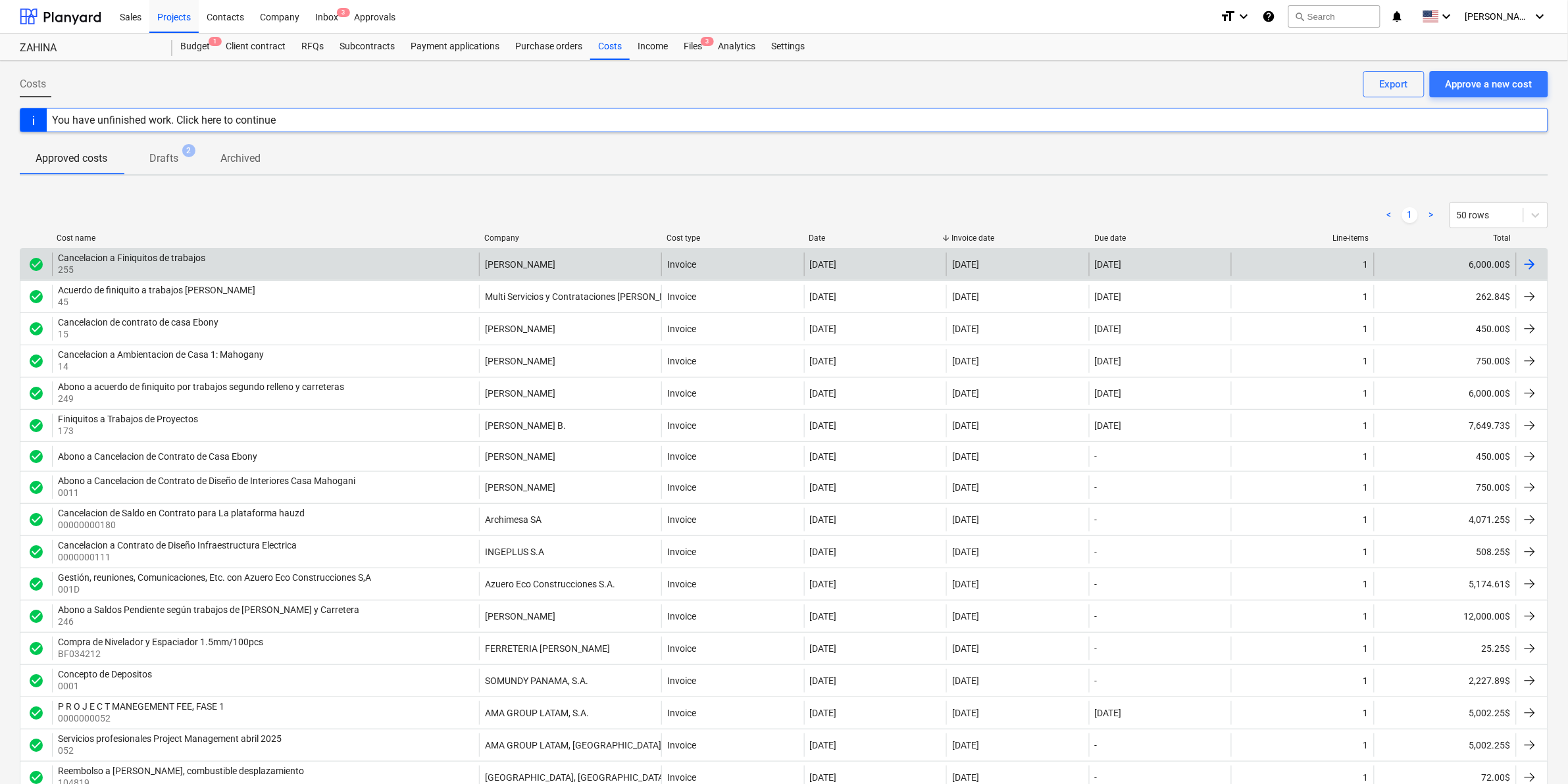
click at [1485, 269] on div "6,000.00$" at bounding box center [1445, 264] width 143 height 24
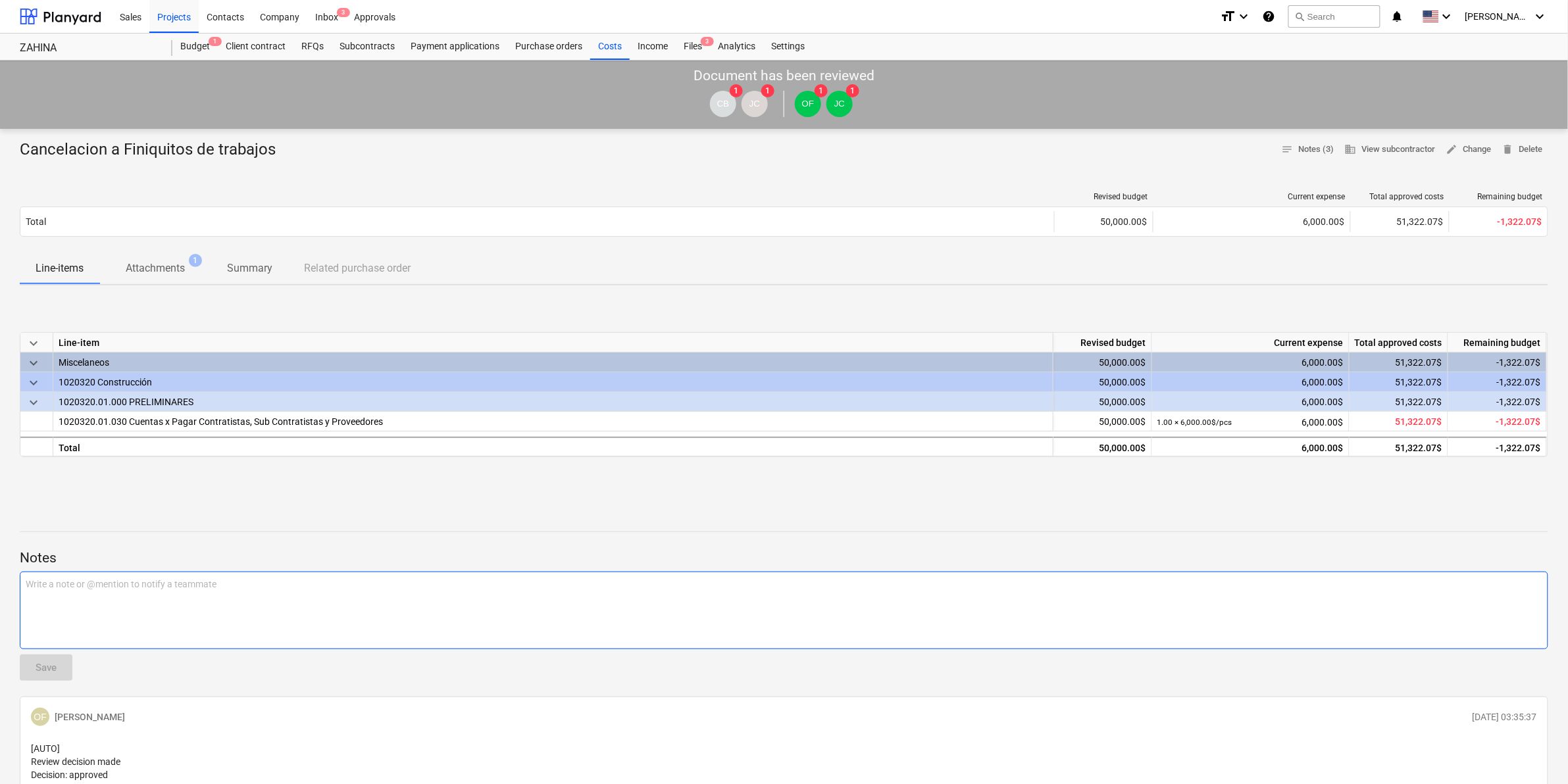
click at [1140, 579] on p "Write a note or @mention to notify a teammate [PERSON_NAME]" at bounding box center [784, 585] width 1517 height 13
click at [745, 497] on div "Cancelacion a Finiquitos de trabajos notes Notes (3) business View subcontracto…" at bounding box center [784, 603] width 1568 height 948
click at [84, 7] on div at bounding box center [60, 16] width 82 height 33
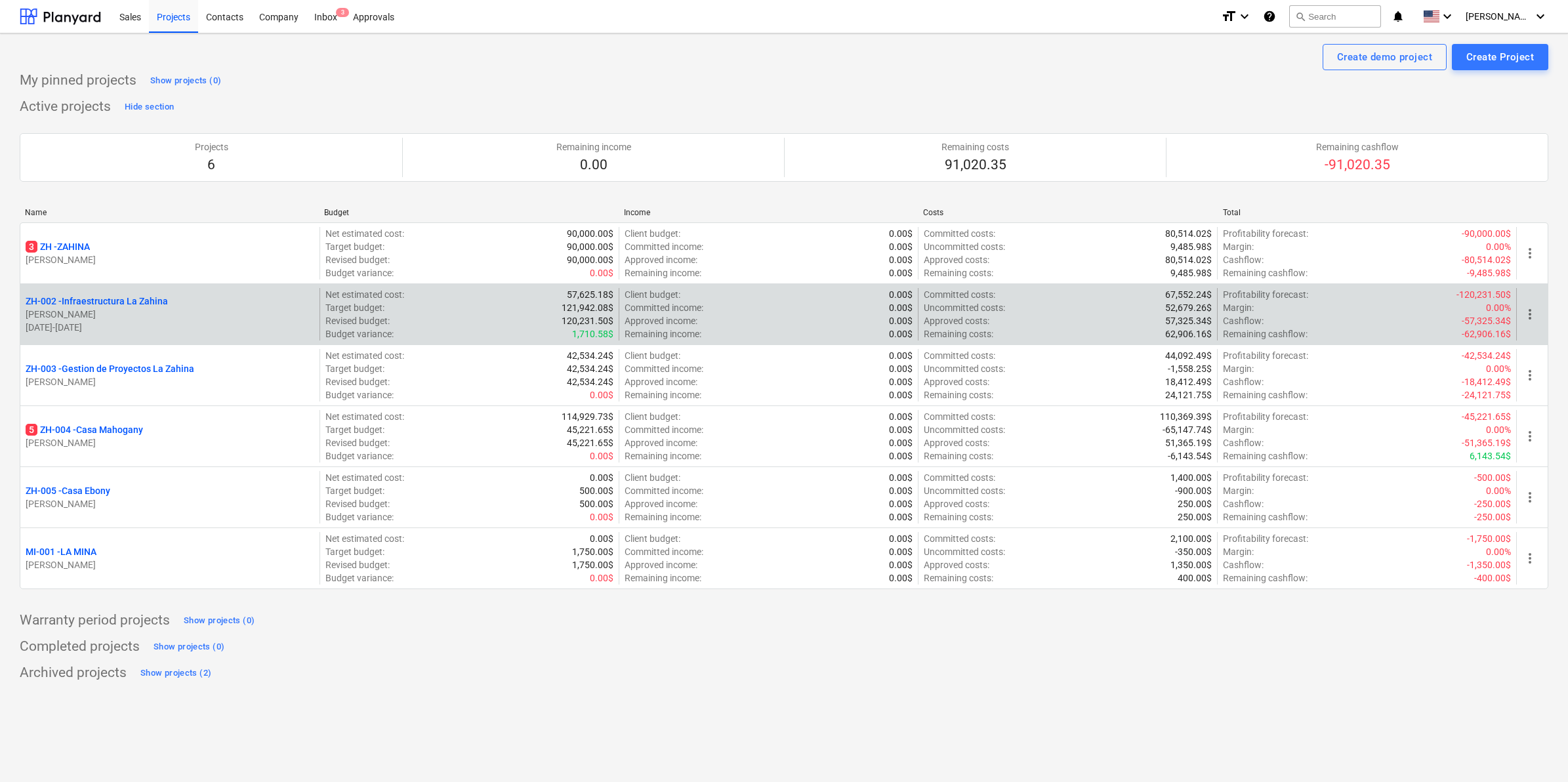
click at [103, 305] on p "ZH-002 - Infraestructura La Zahina" at bounding box center [97, 302] width 142 height 13
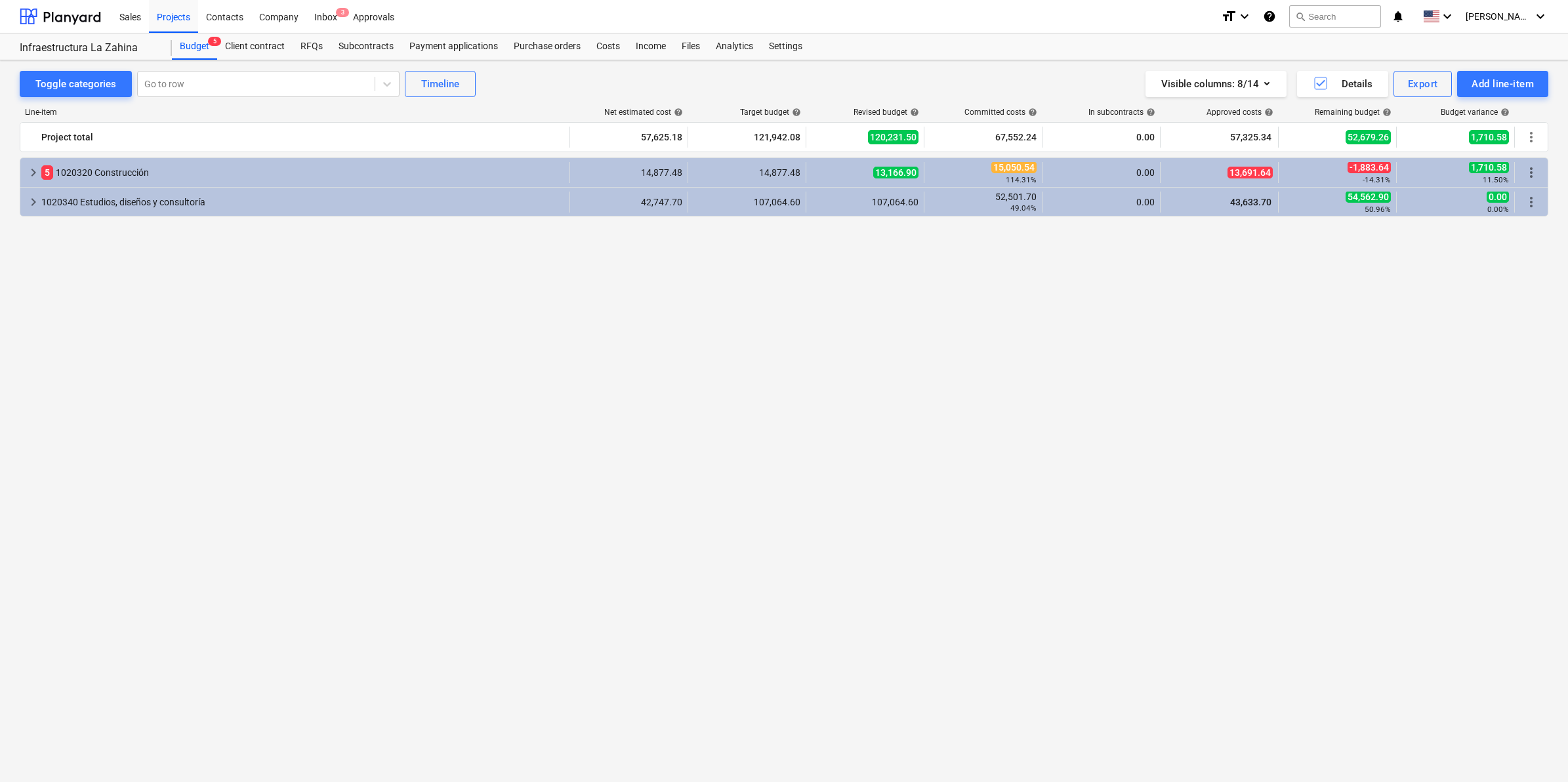
click at [977, 372] on div "keyboard_arrow_right 5 1020320 Construcción 14,877.48 14,877.48 13,166.90 15,05…" at bounding box center [784, 445] width 1529 height 575
click at [609, 47] on div "Costs" at bounding box center [608, 46] width 39 height 26
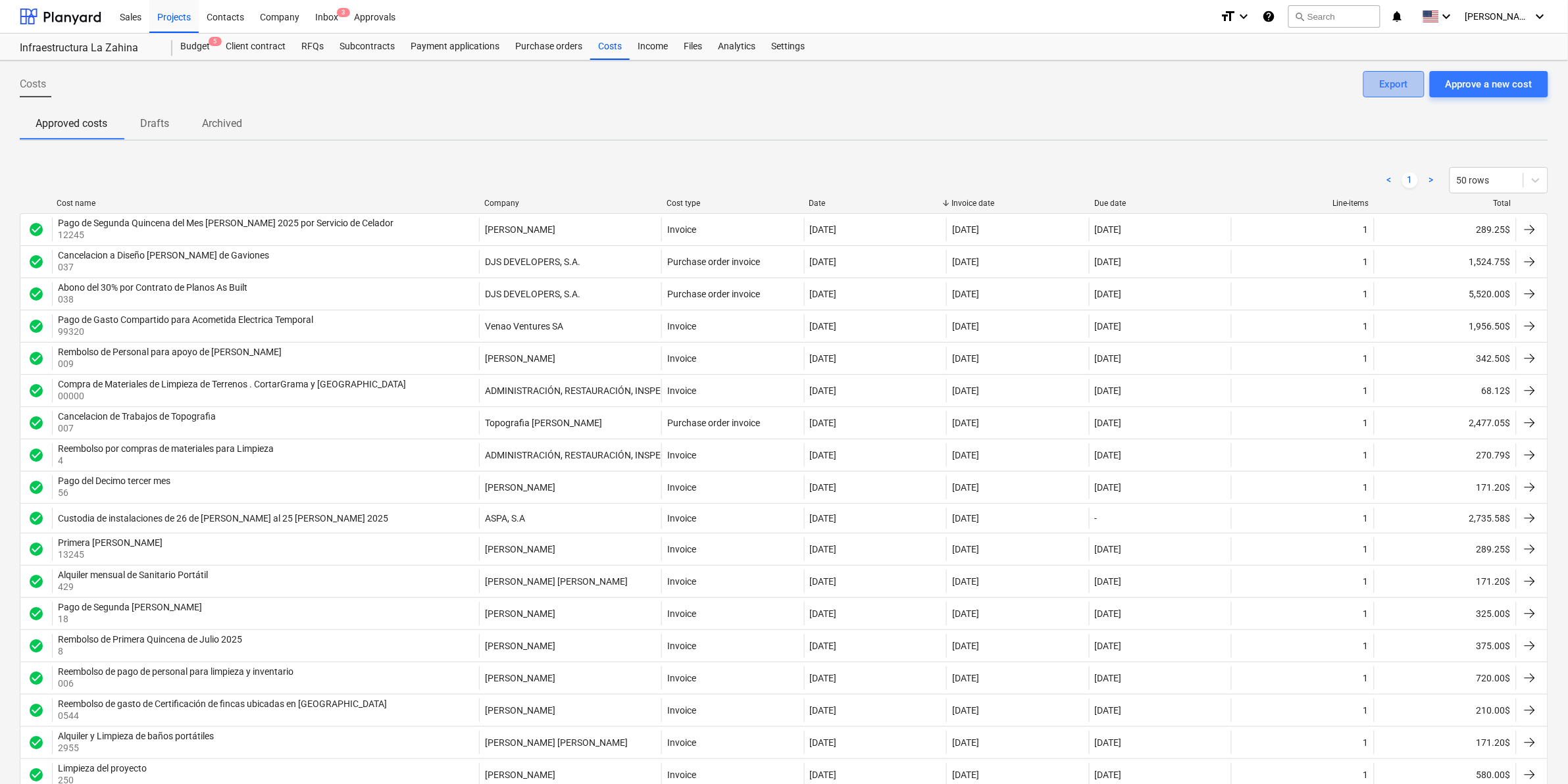
click at [1389, 86] on div "Export" at bounding box center [1393, 85] width 28 height 17
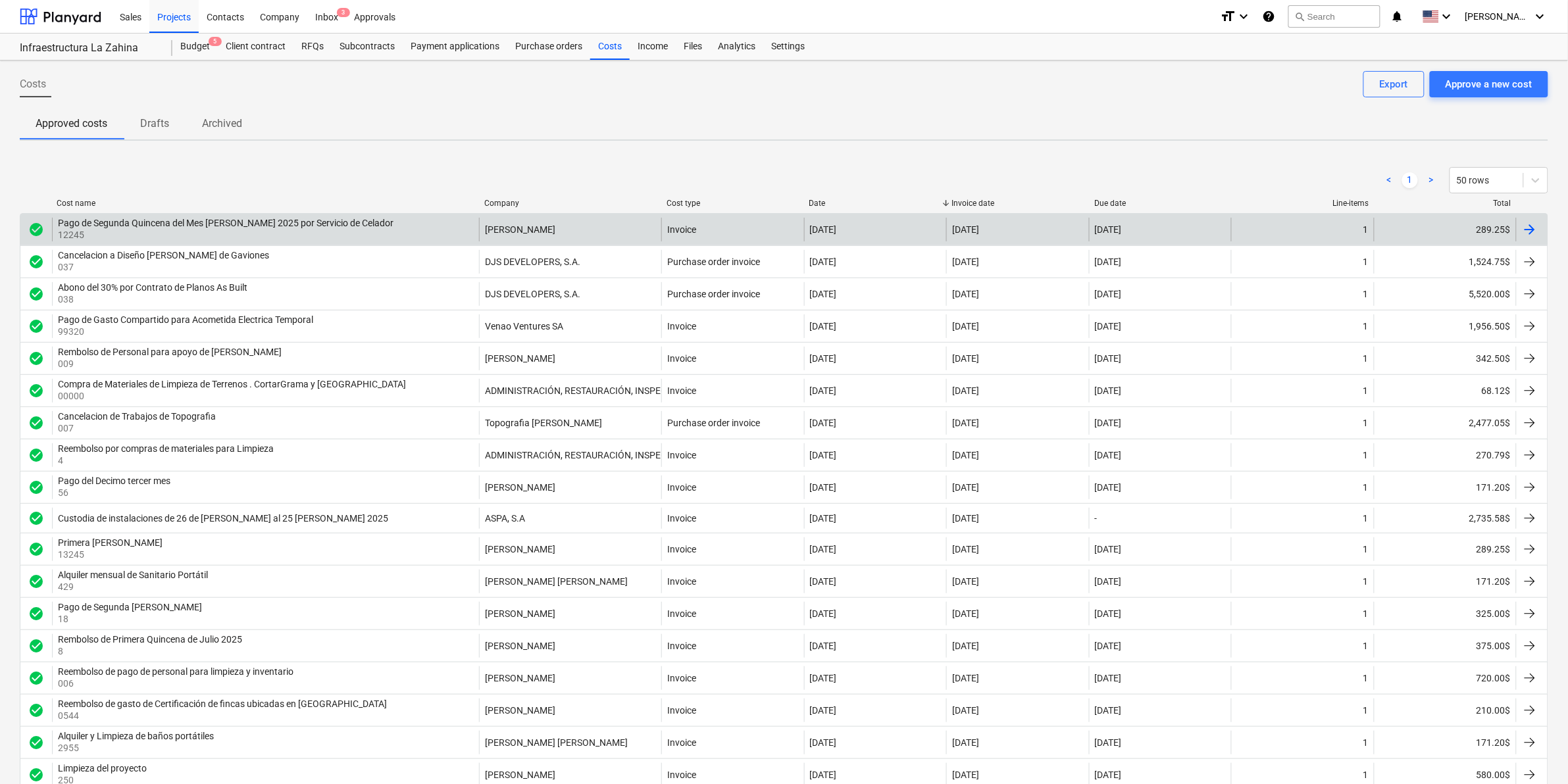
click at [1479, 232] on div "289.25$" at bounding box center [1445, 229] width 143 height 24
click at [1465, 228] on div "289.25$" at bounding box center [1445, 229] width 143 height 24
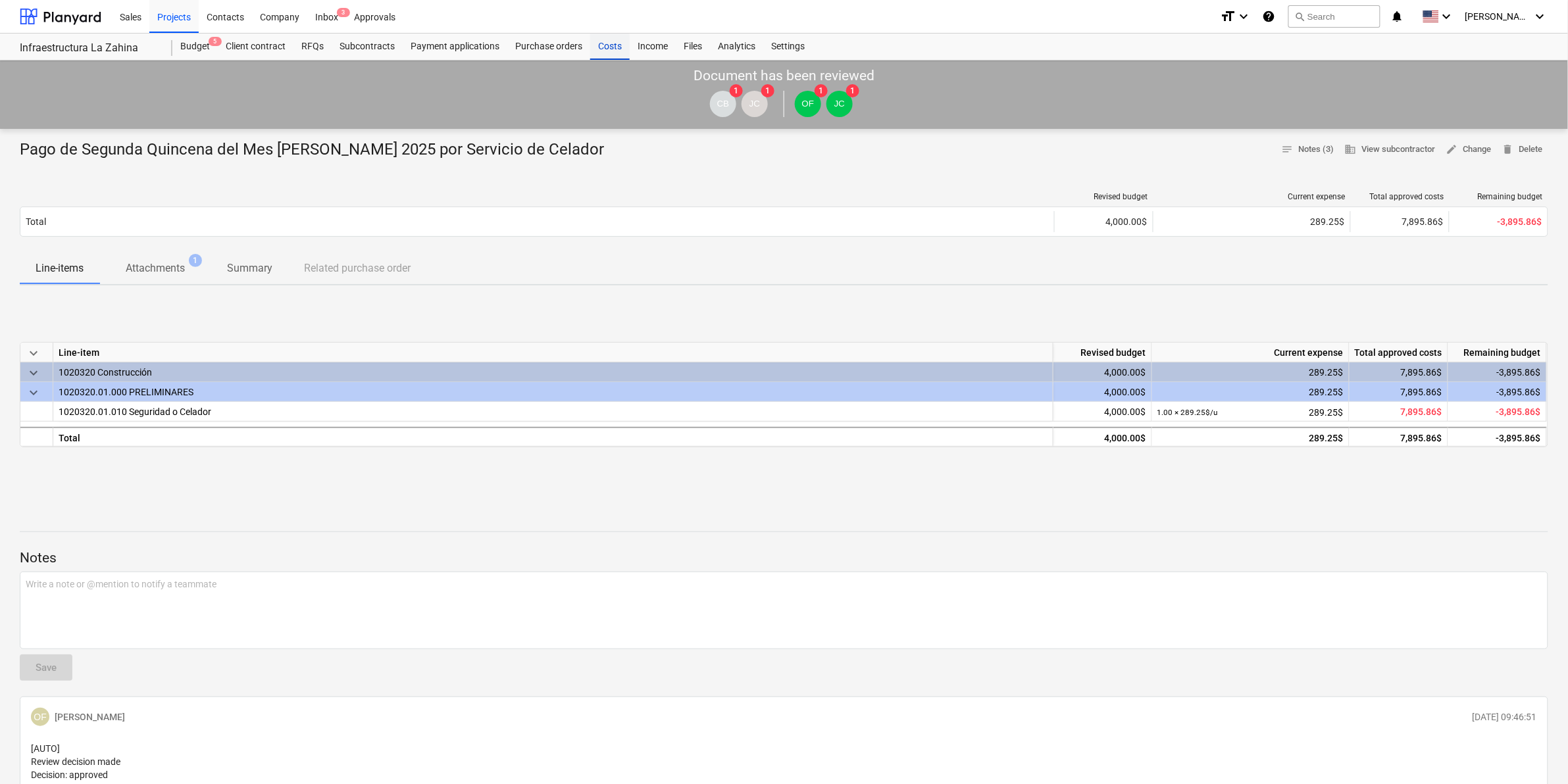
click at [602, 55] on div "Costs" at bounding box center [610, 46] width 39 height 26
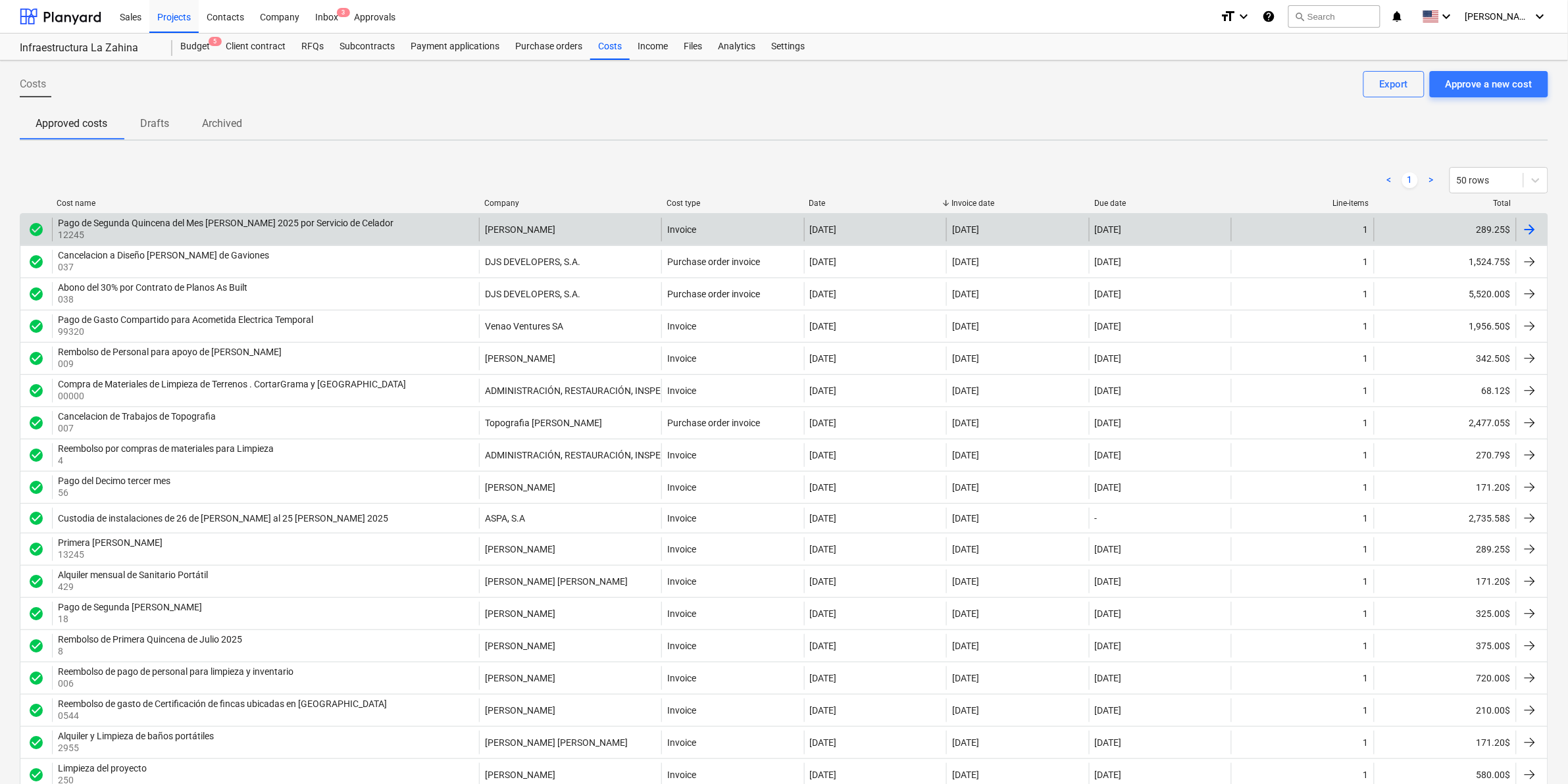
click at [1477, 222] on div "289.25$" at bounding box center [1445, 229] width 143 height 24
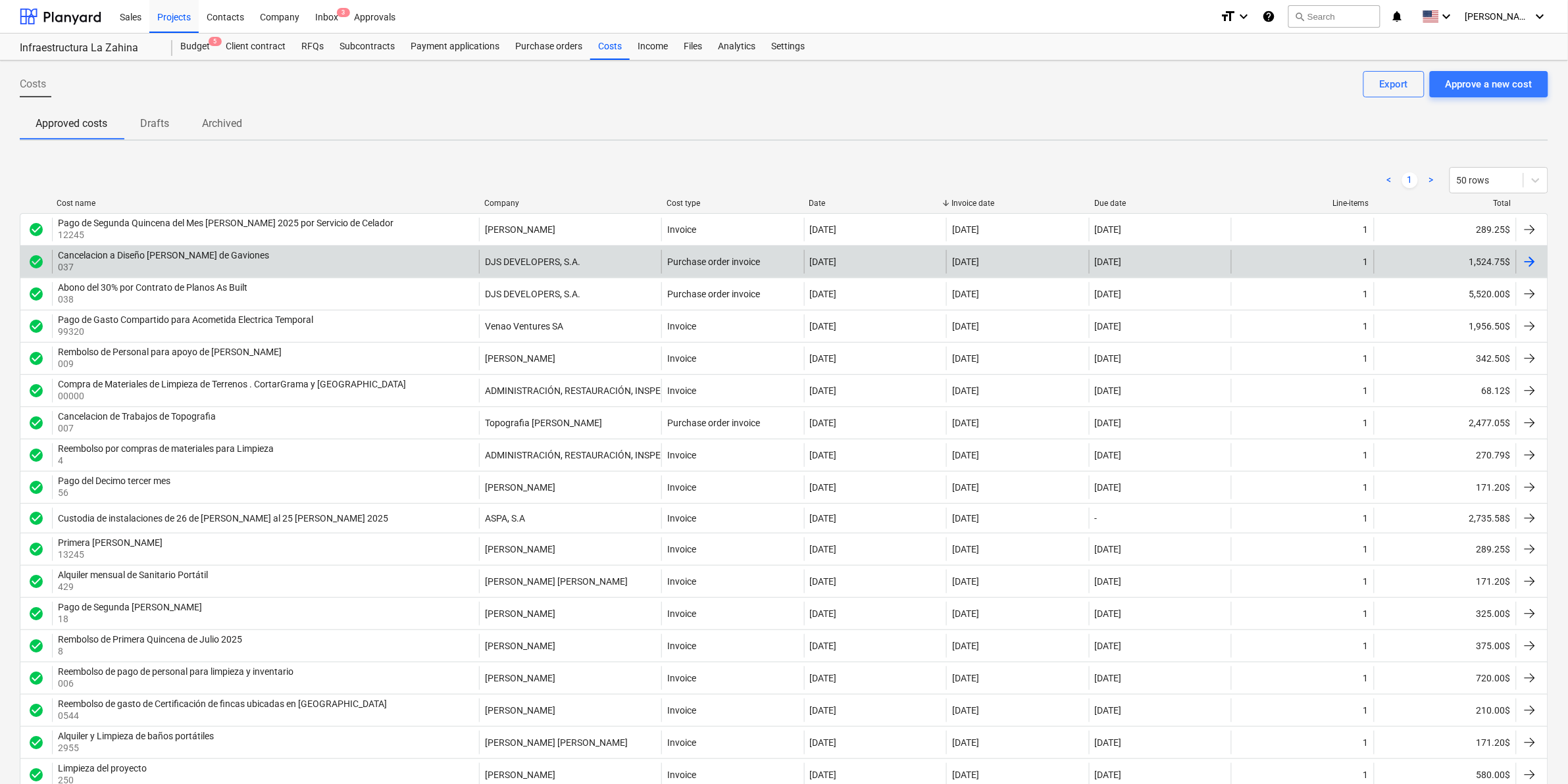
click at [1467, 265] on div "1,524.75$" at bounding box center [1445, 262] width 143 height 24
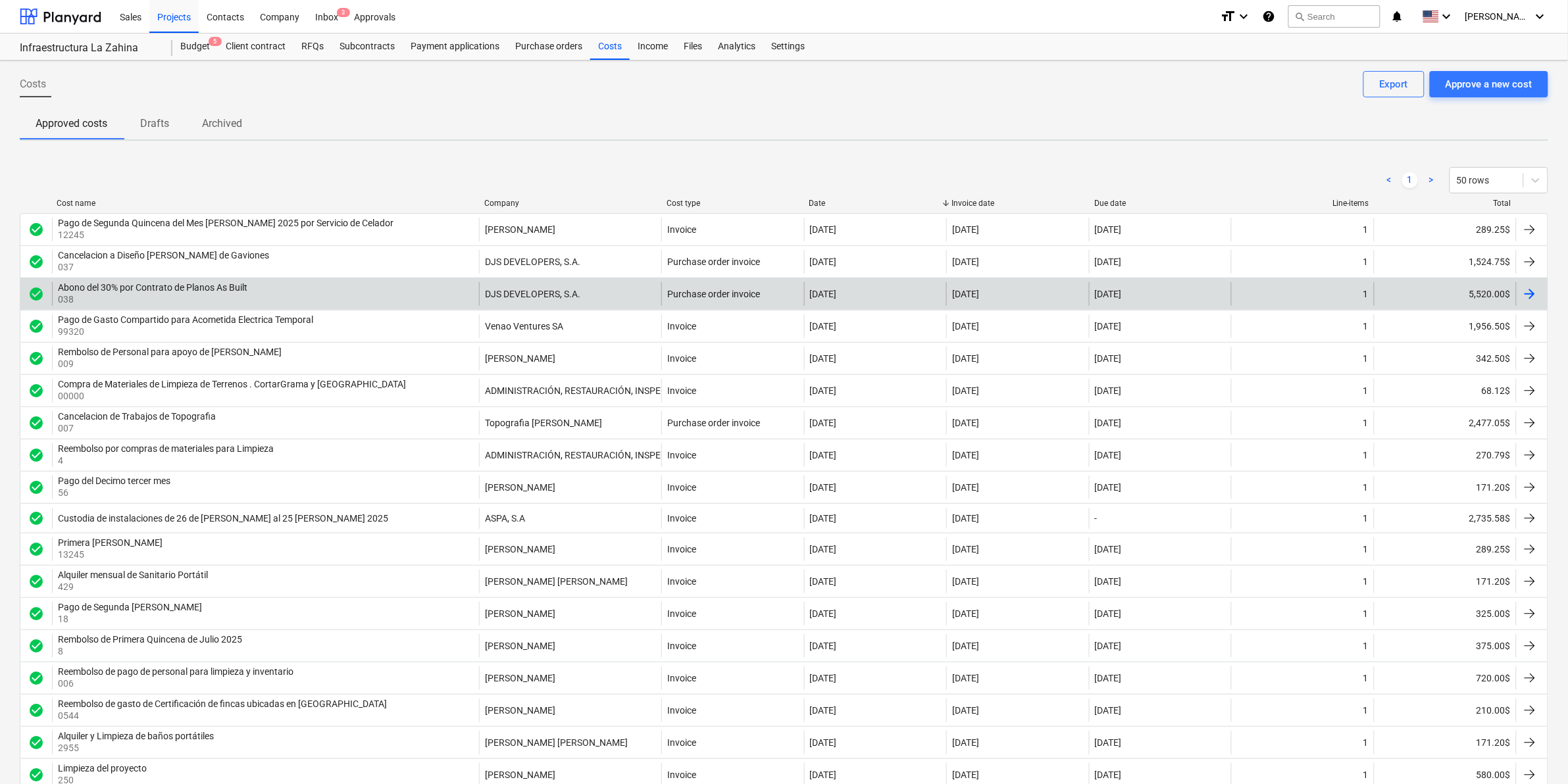
click at [1465, 297] on div "5,520.00$" at bounding box center [1445, 294] width 143 height 24
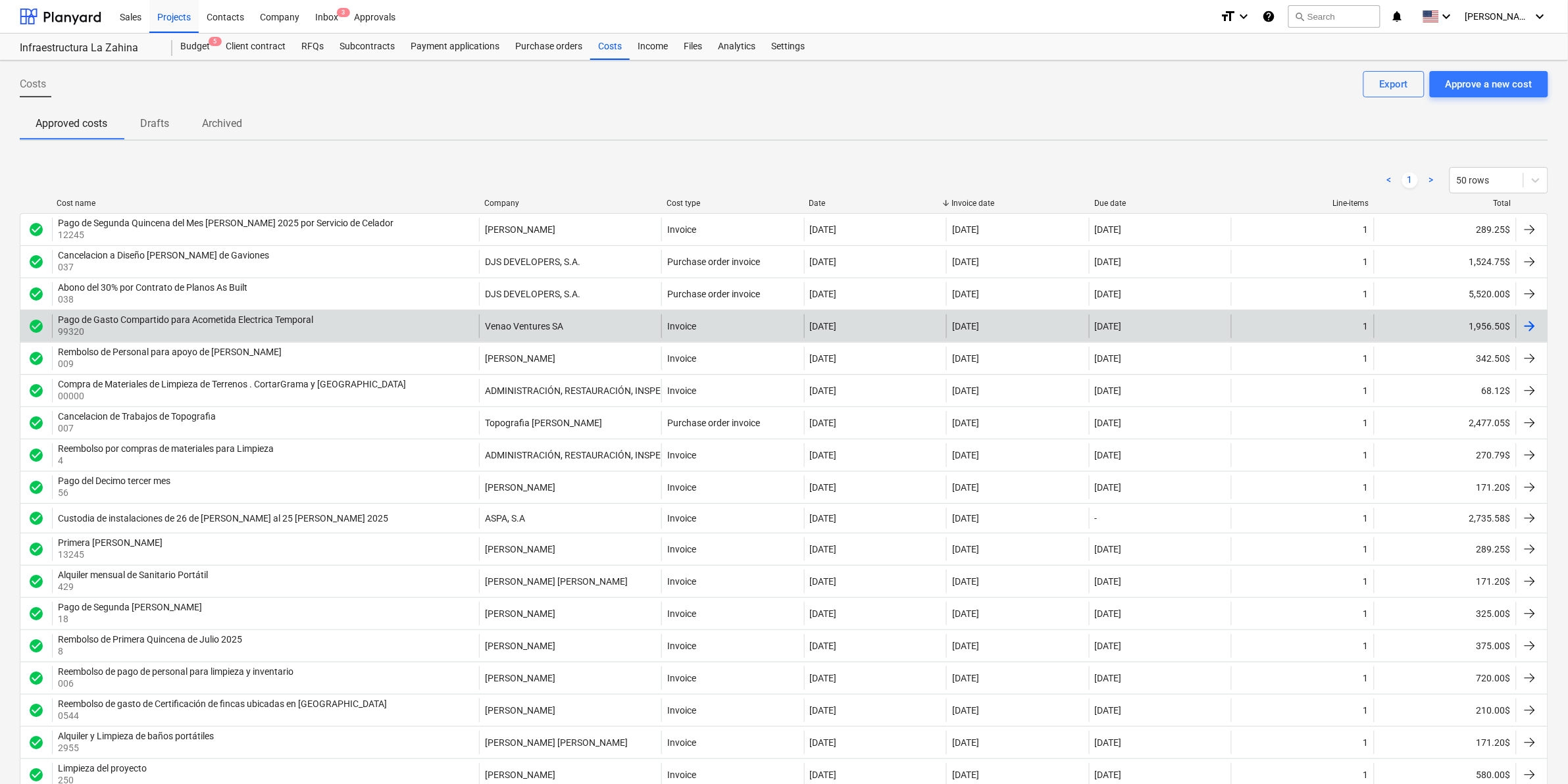
click at [1472, 329] on div "1,956.50$" at bounding box center [1445, 327] width 143 height 24
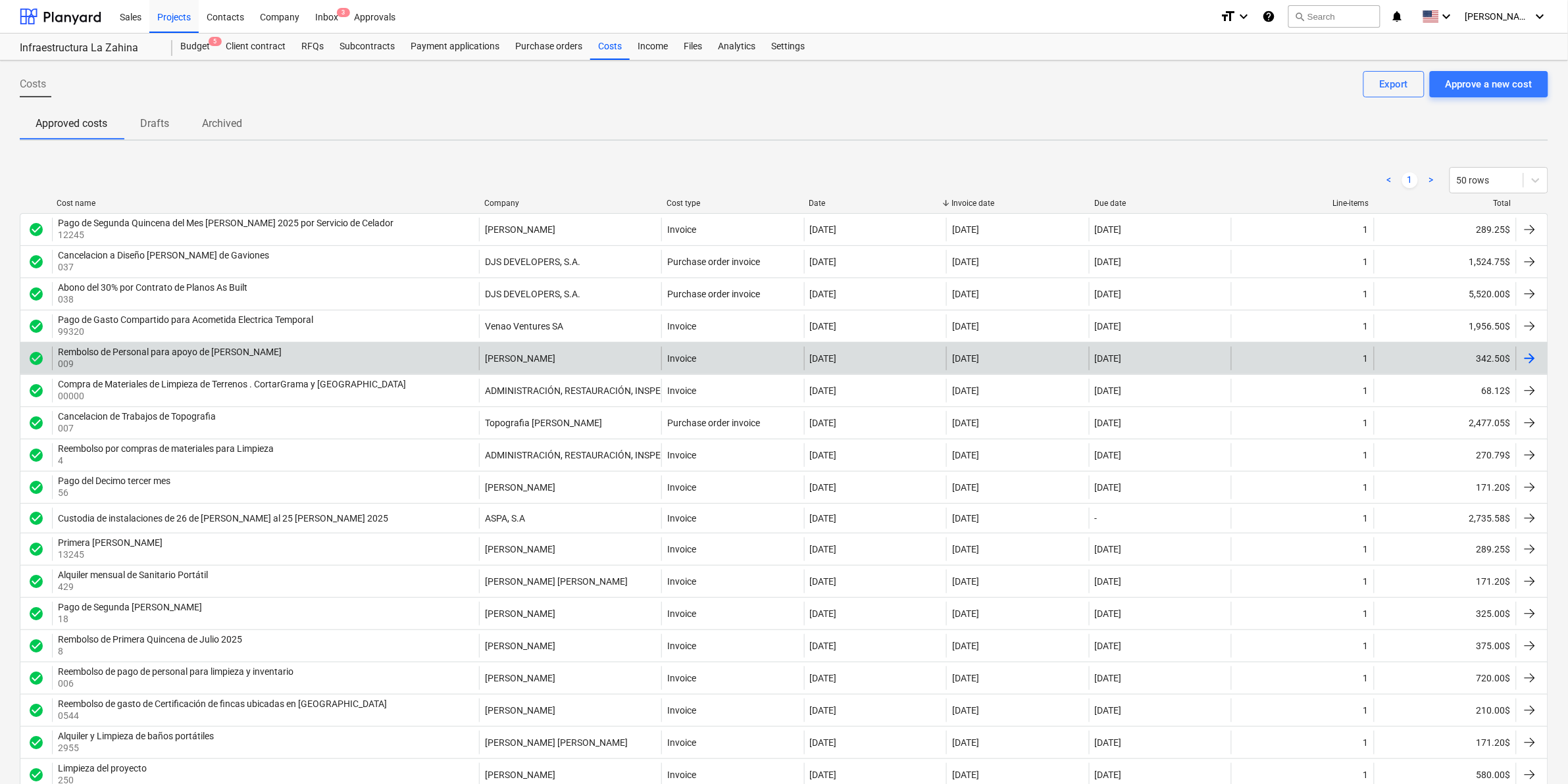
click at [1481, 357] on div "342.50$" at bounding box center [1445, 358] width 143 height 24
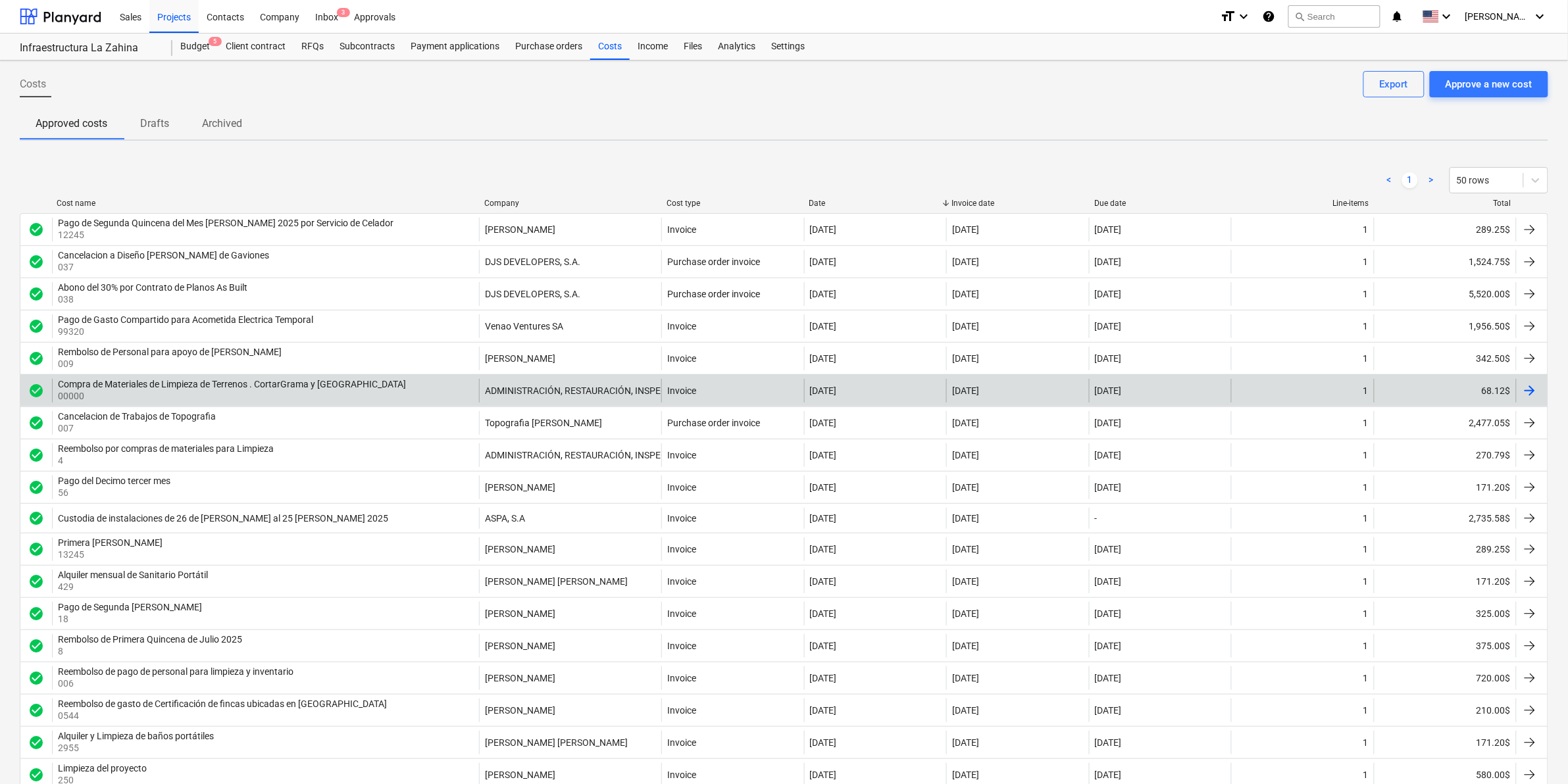
click at [1491, 390] on div "68.12$" at bounding box center [1445, 390] width 143 height 24
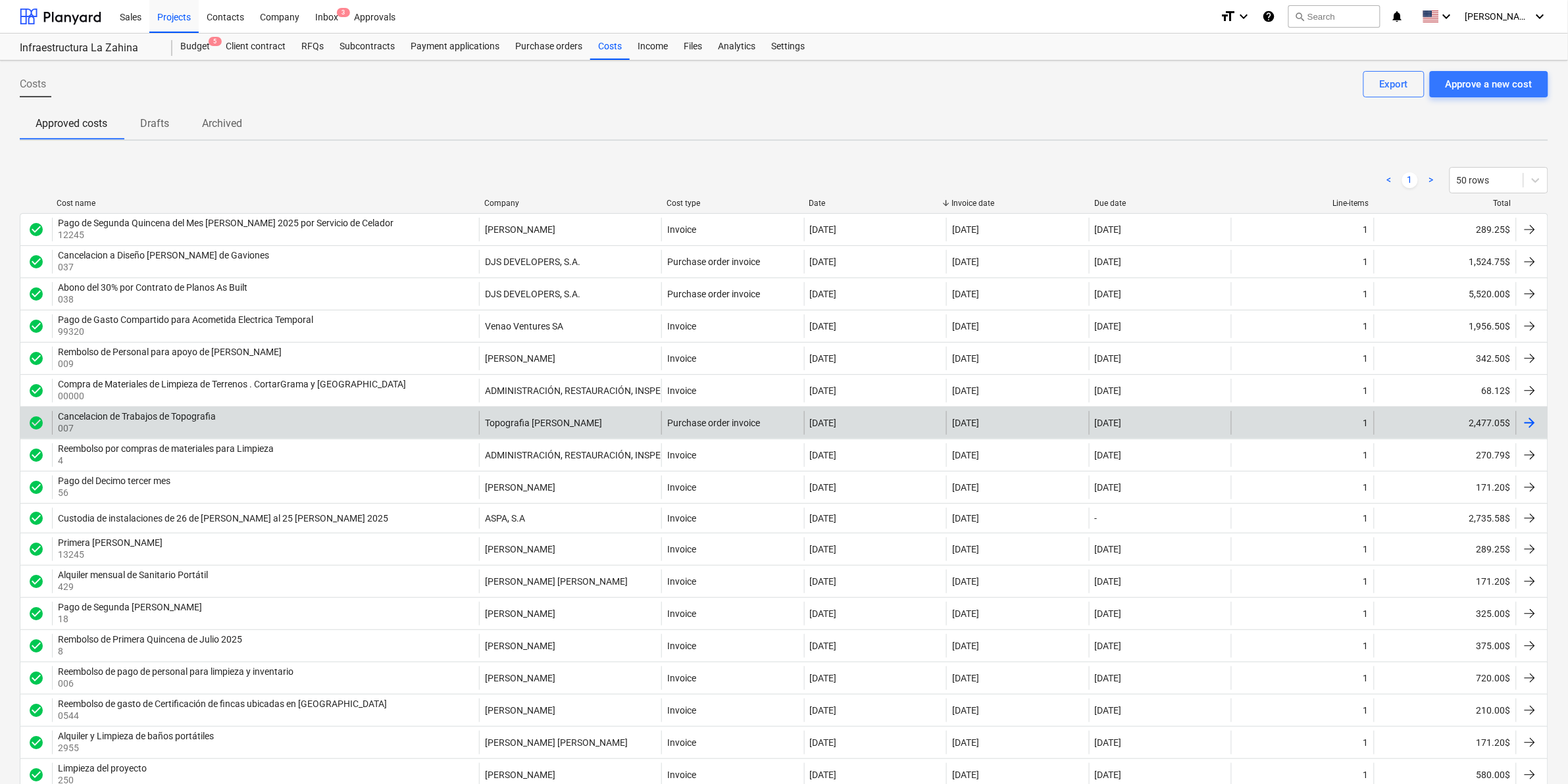
click at [1487, 431] on div "2,477.05$" at bounding box center [1445, 423] width 143 height 24
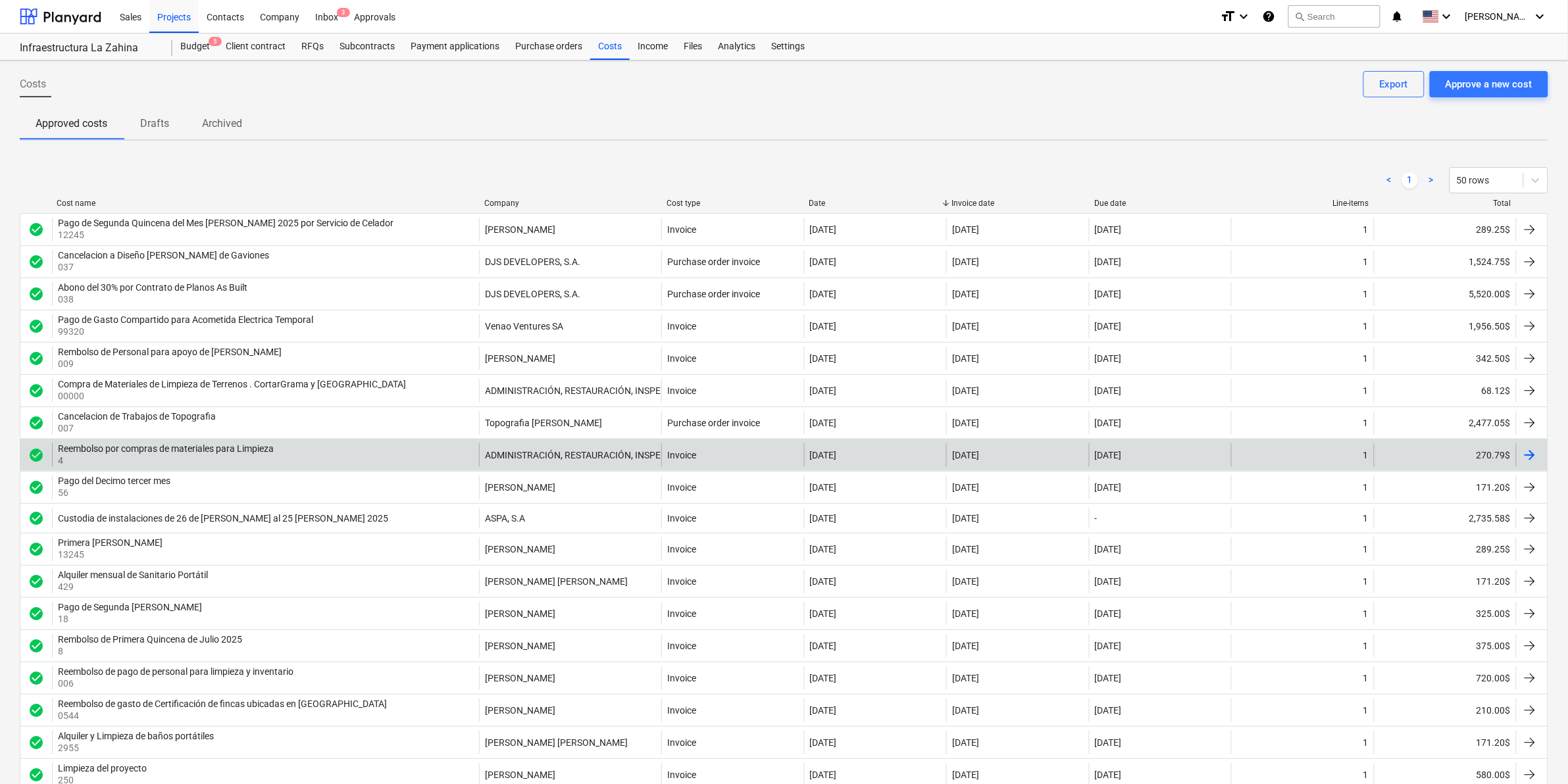
click at [1485, 467] on div "270.79$" at bounding box center [1445, 455] width 143 height 24
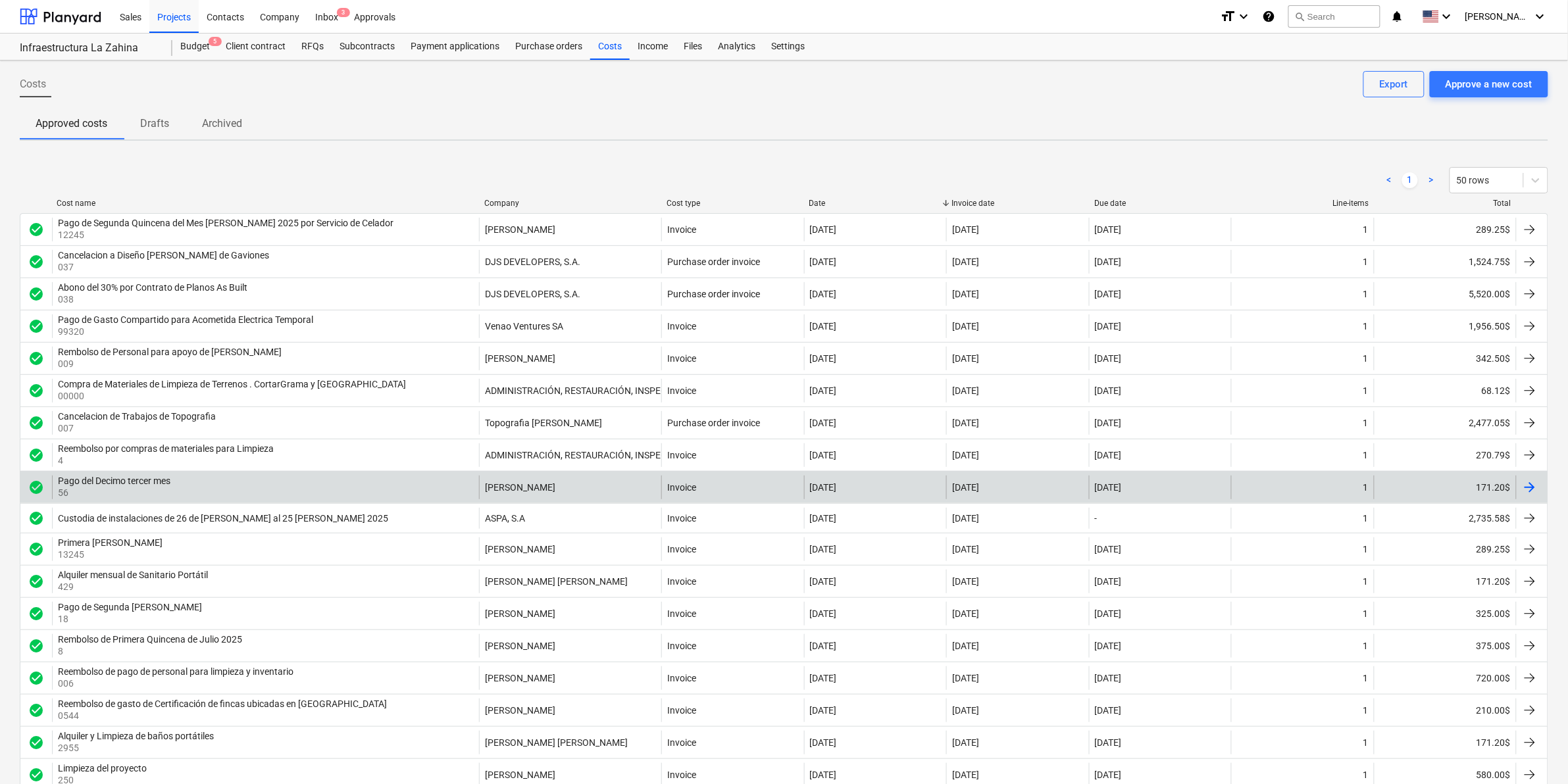
click at [1499, 499] on div "171.20$" at bounding box center [1445, 487] width 143 height 24
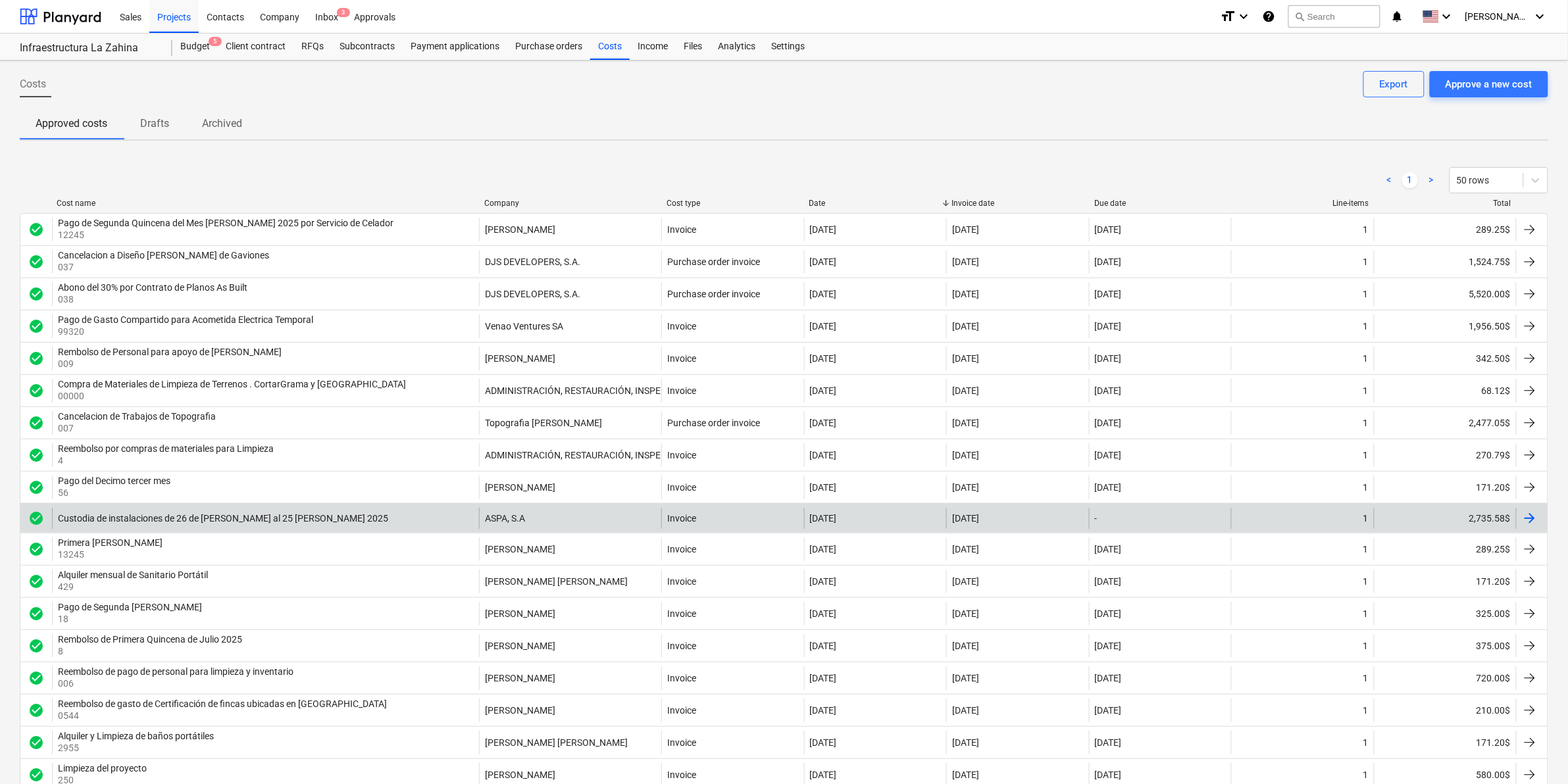
click at [1475, 522] on div "2,735.58$" at bounding box center [1445, 518] width 143 height 21
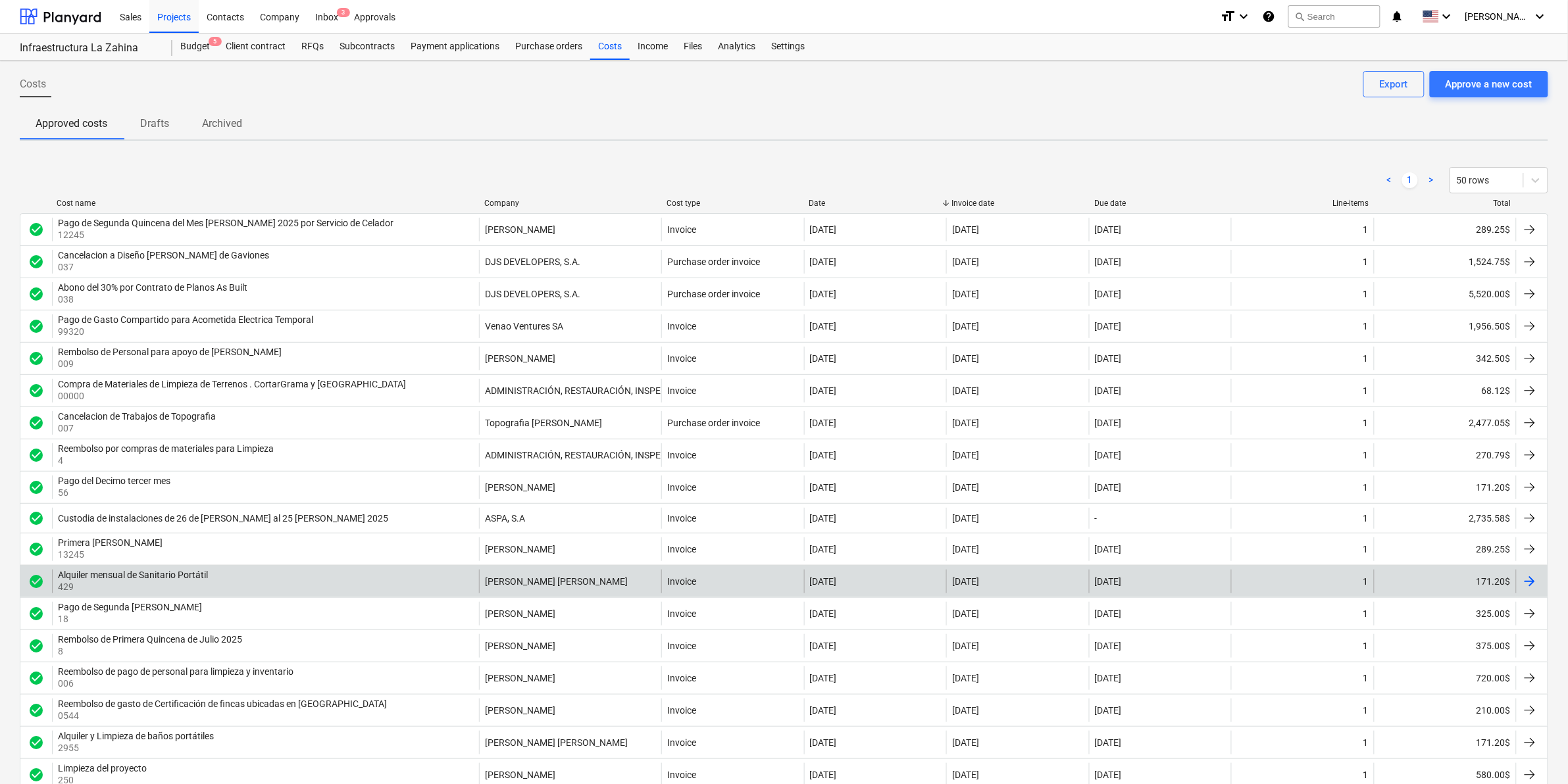
click at [1508, 593] on div "171.20$" at bounding box center [1445, 582] width 143 height 24
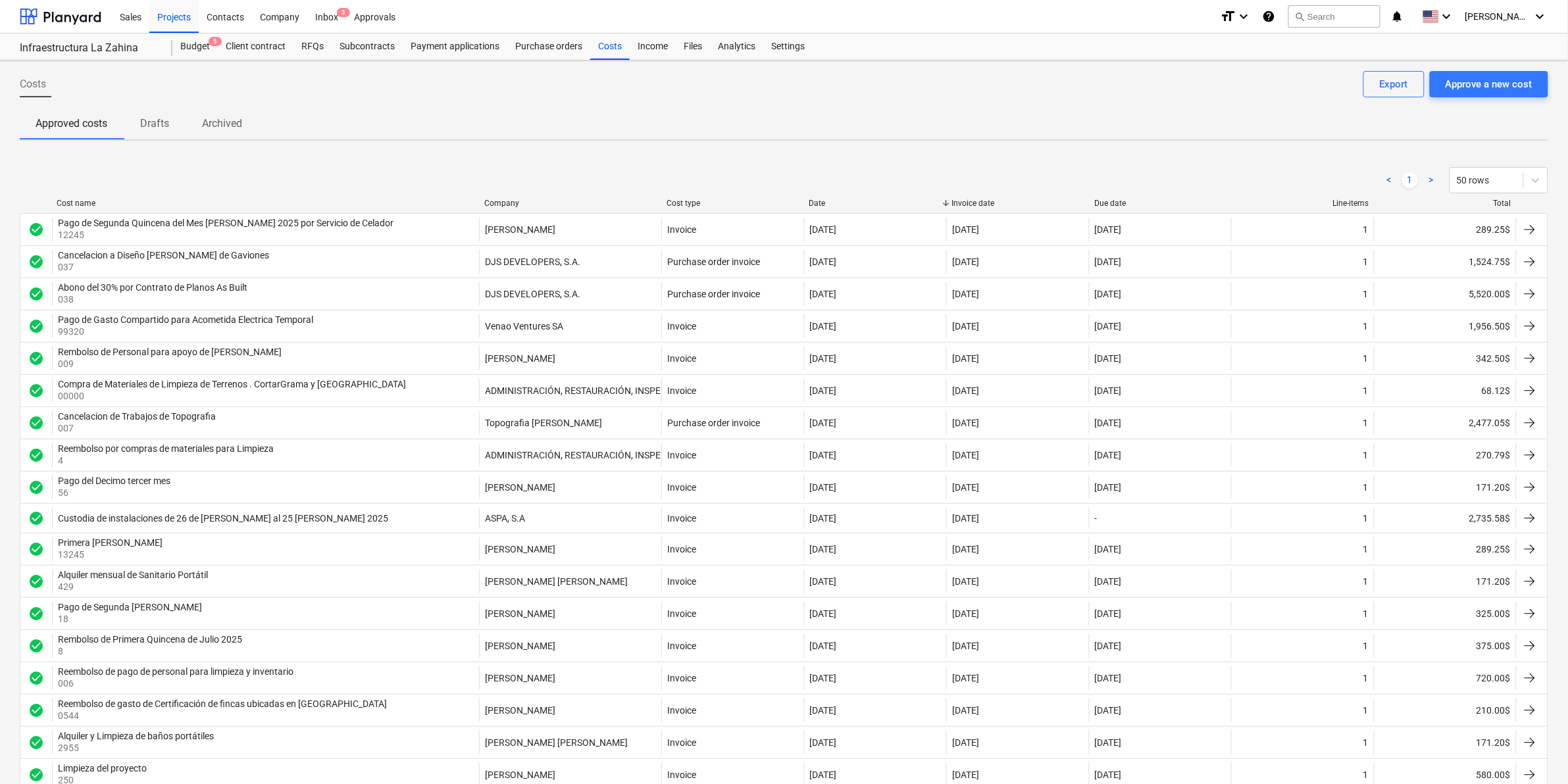
click at [1473, 237] on div "289.25$" at bounding box center [1445, 229] width 143 height 24
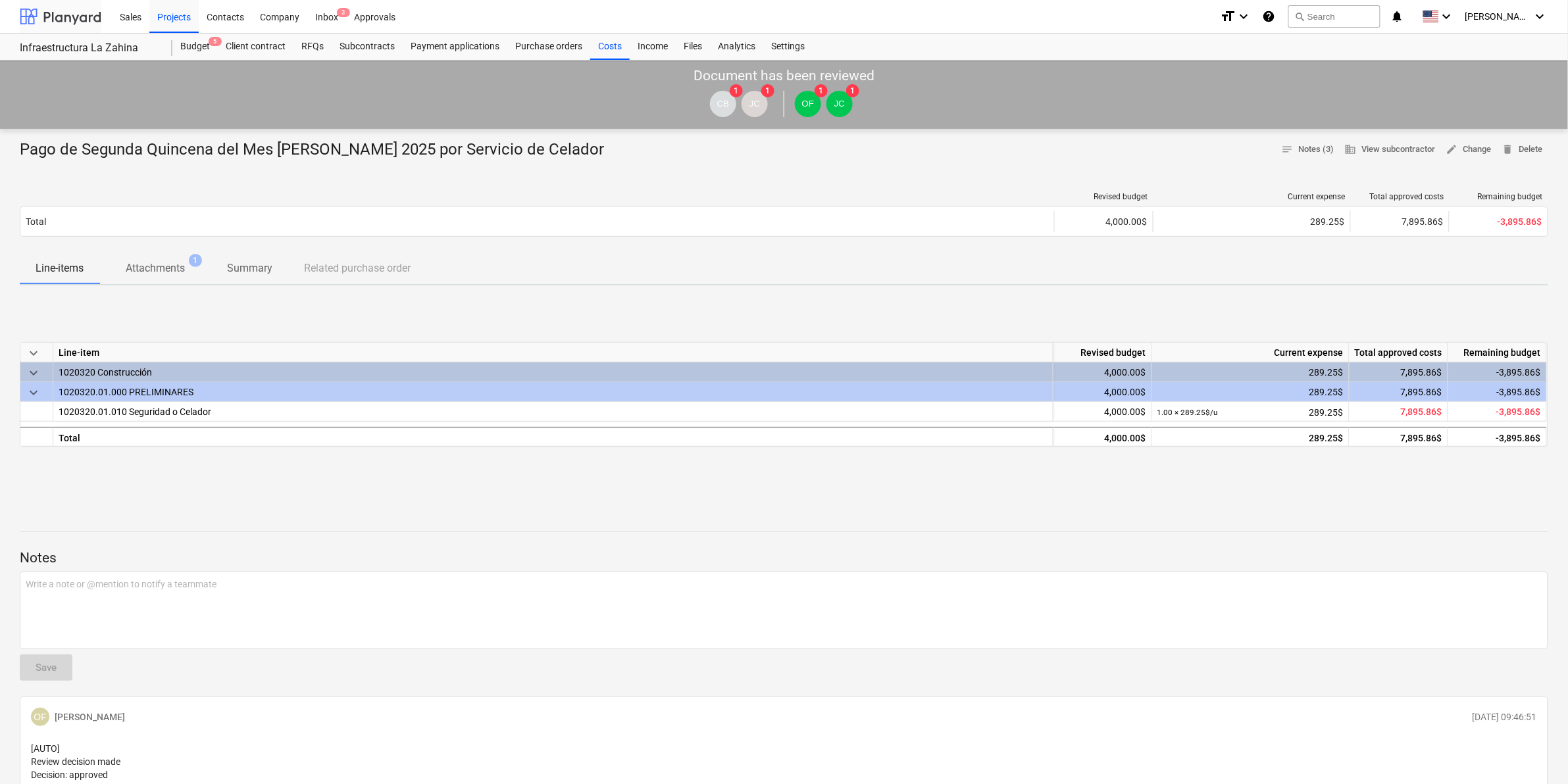
click at [72, 7] on div at bounding box center [60, 16] width 82 height 33
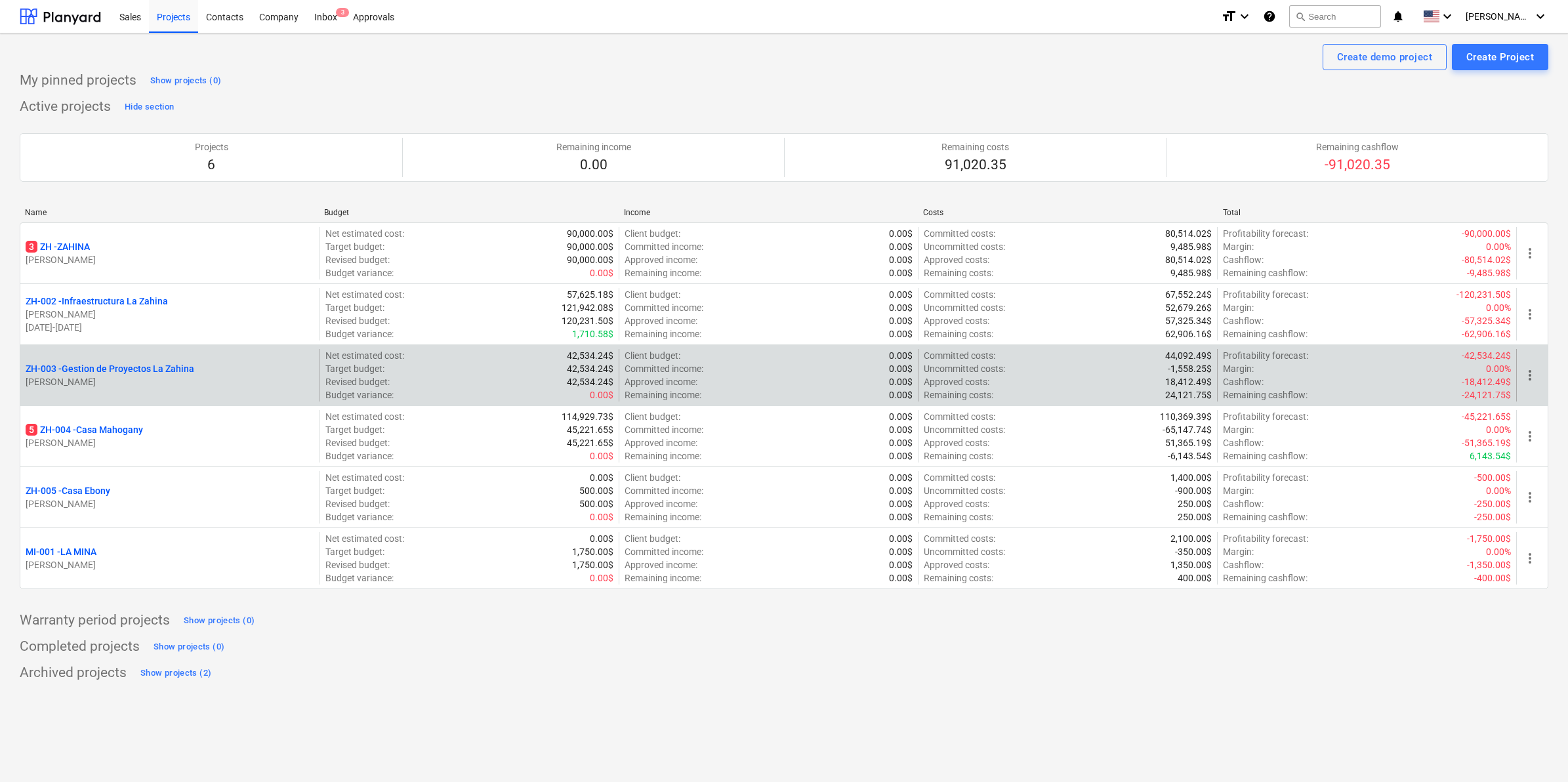
click at [125, 372] on p "ZH-003 - Gestion de Proyectos La Zahina" at bounding box center [110, 369] width 169 height 13
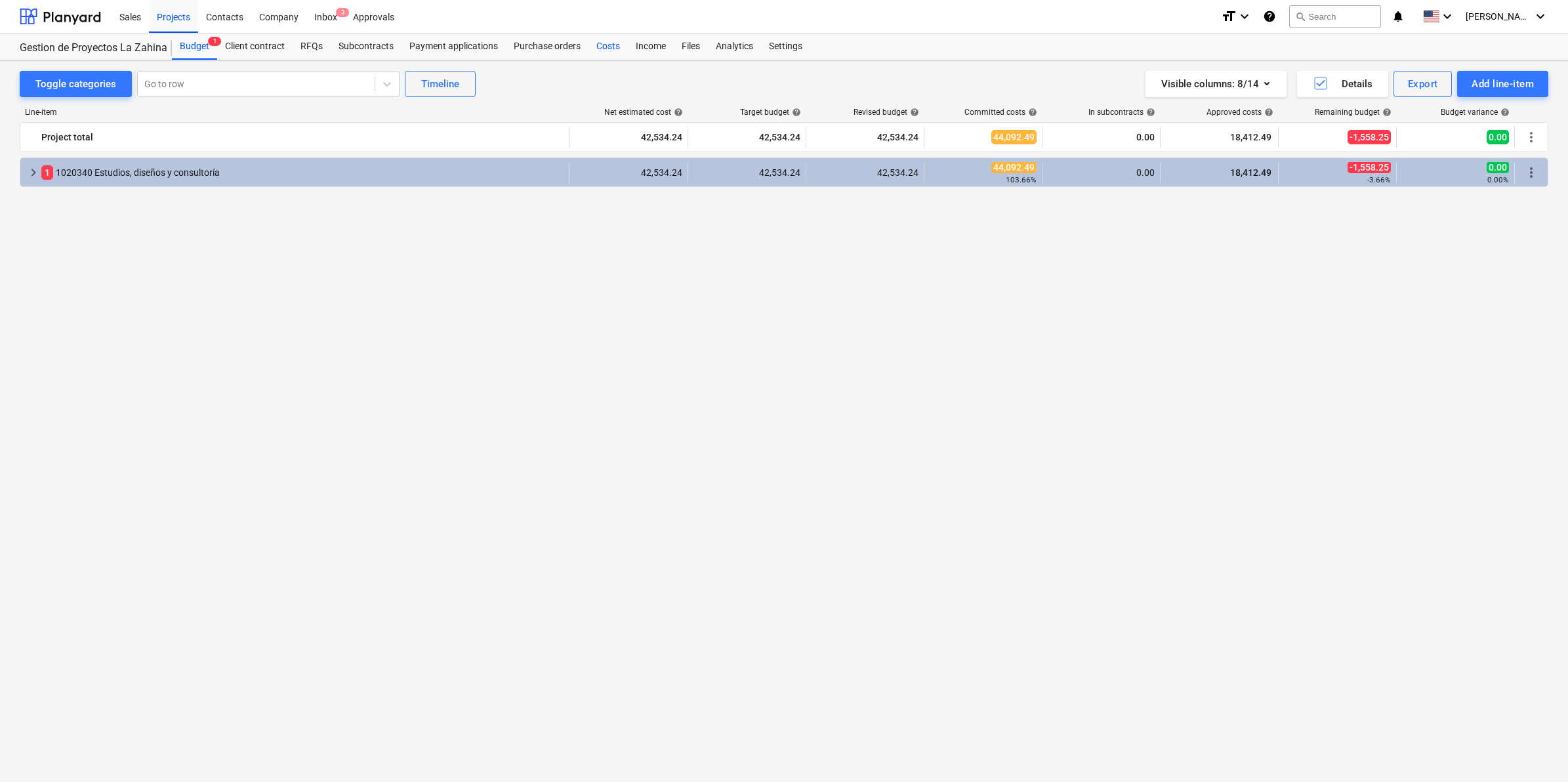
click at [614, 47] on div "Costs" at bounding box center [608, 46] width 39 height 26
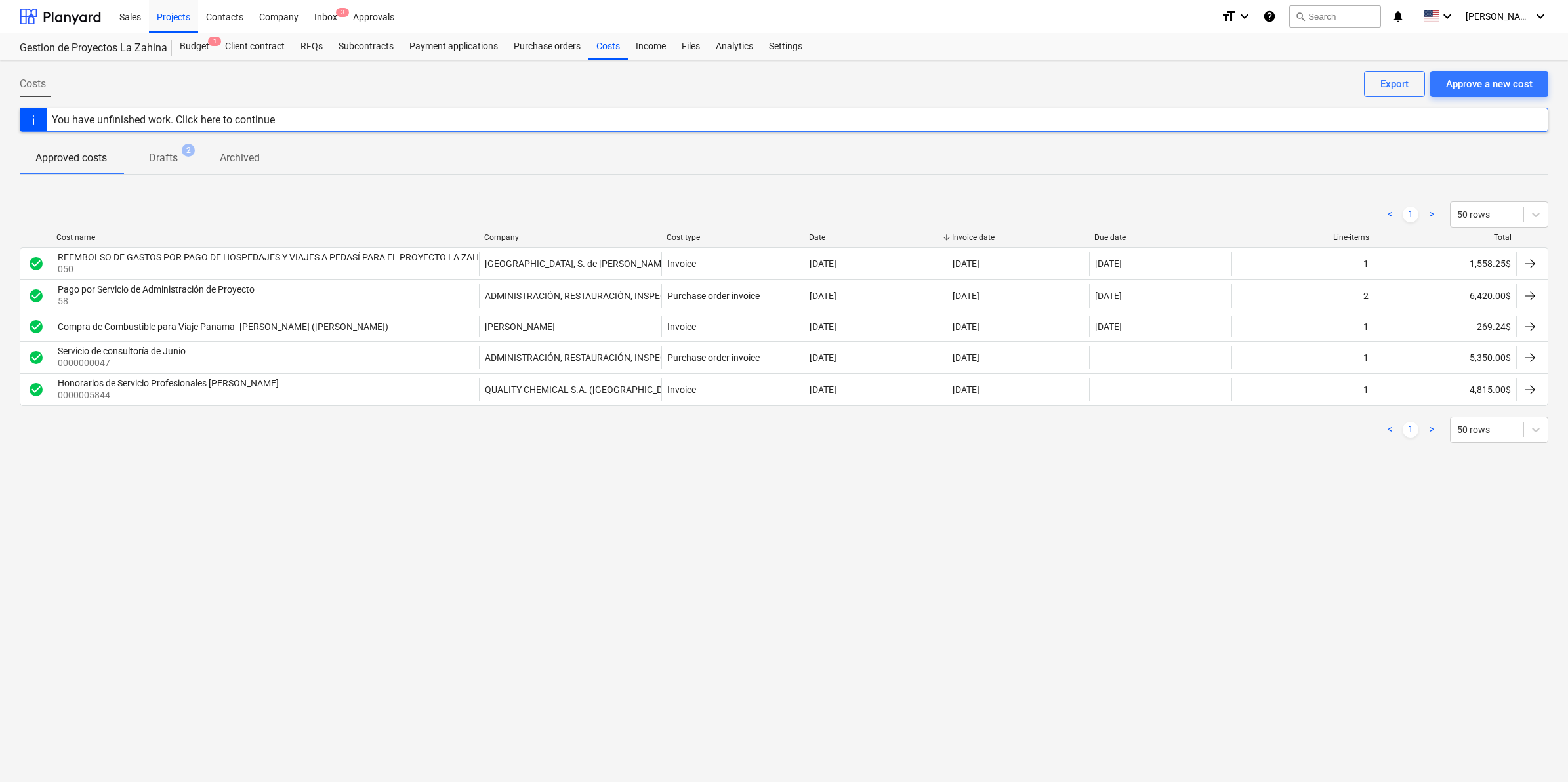
click at [1140, 531] on div "Costs Approve a new cost Export You have unfinished work. Click here to continu…" at bounding box center [784, 421] width 1568 height 721
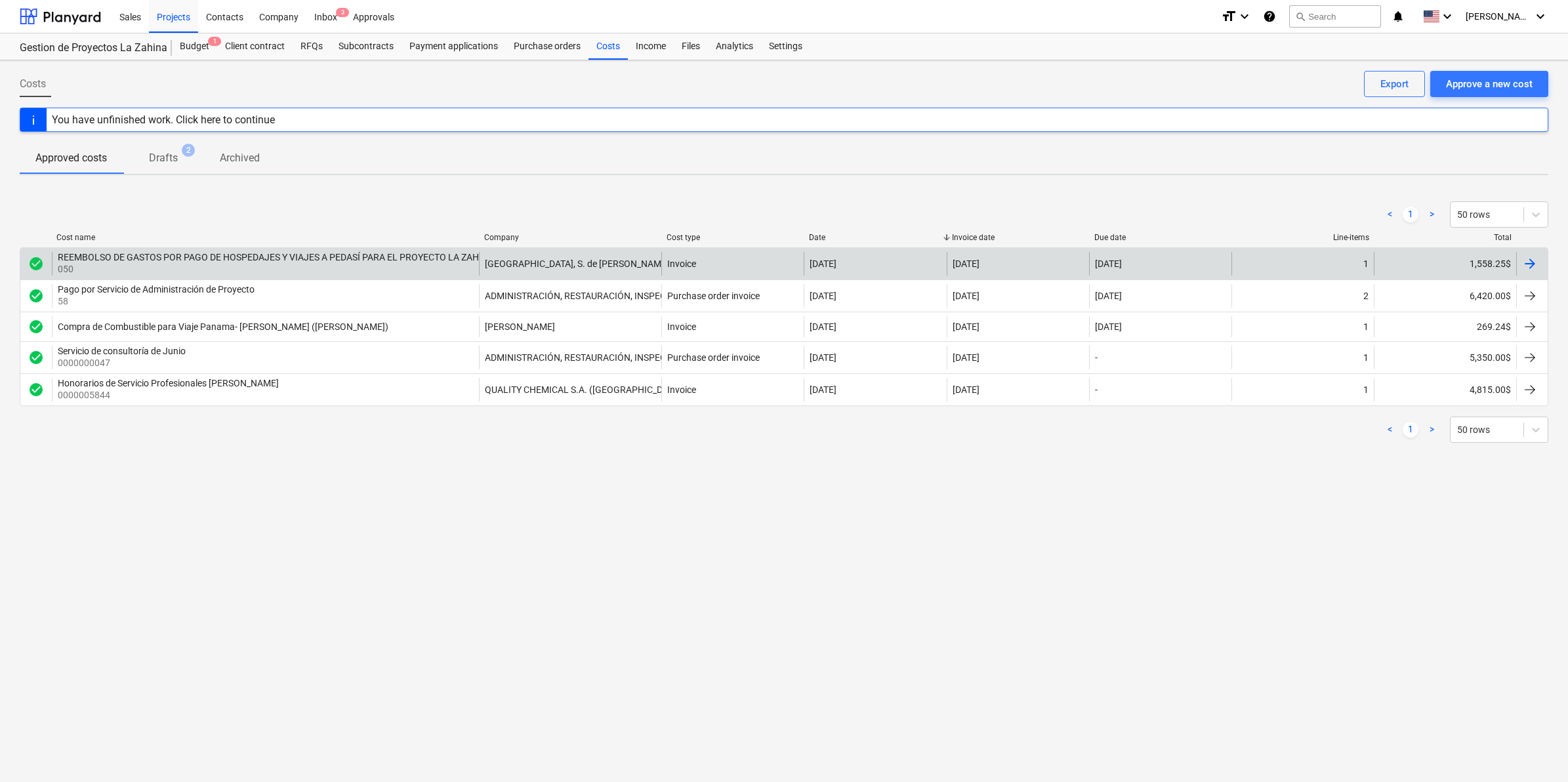
click at [1477, 264] on div "1,558.25$" at bounding box center [1444, 263] width 142 height 24
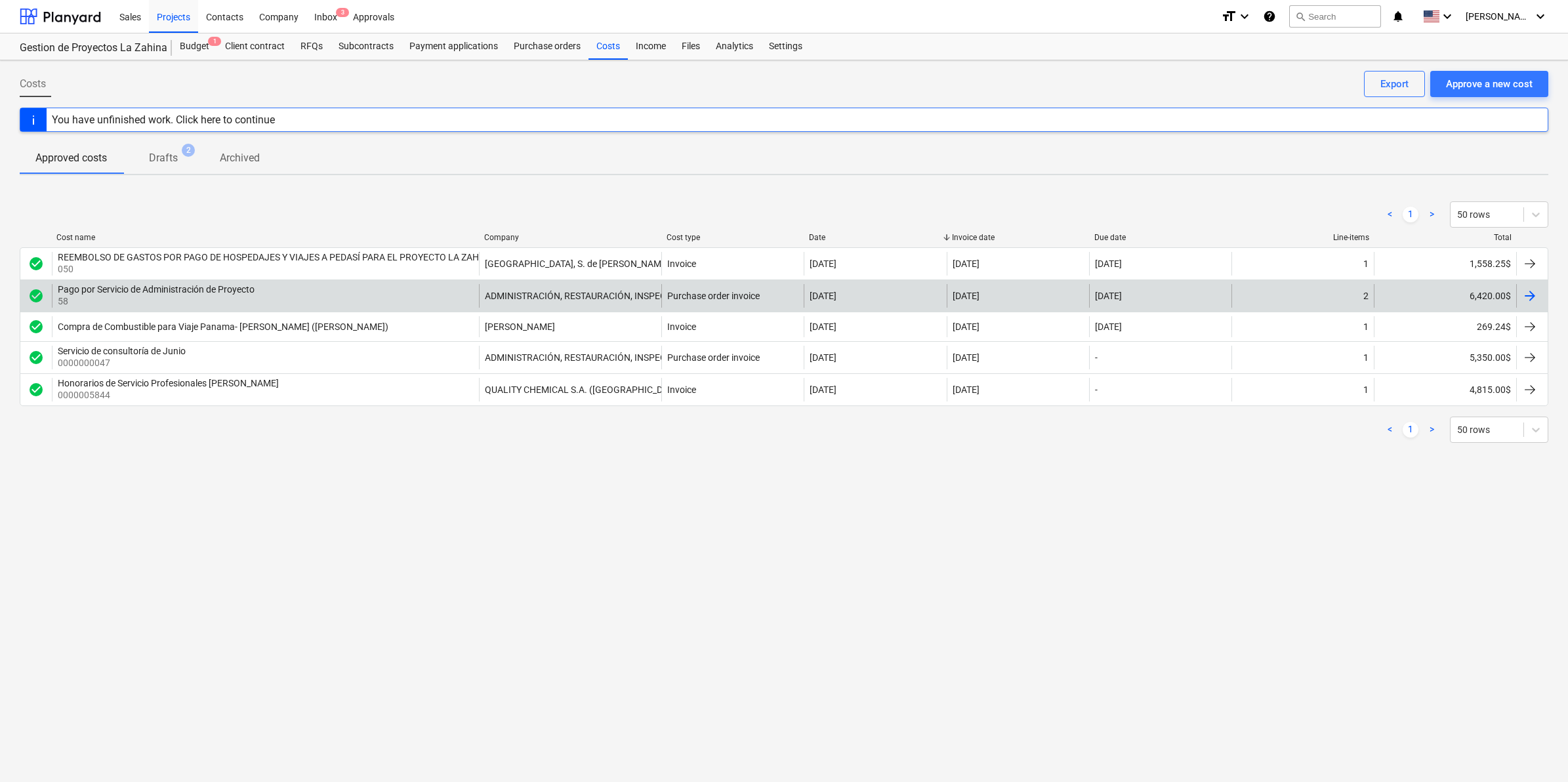
click at [1469, 300] on div "6,420.00$" at bounding box center [1444, 296] width 142 height 24
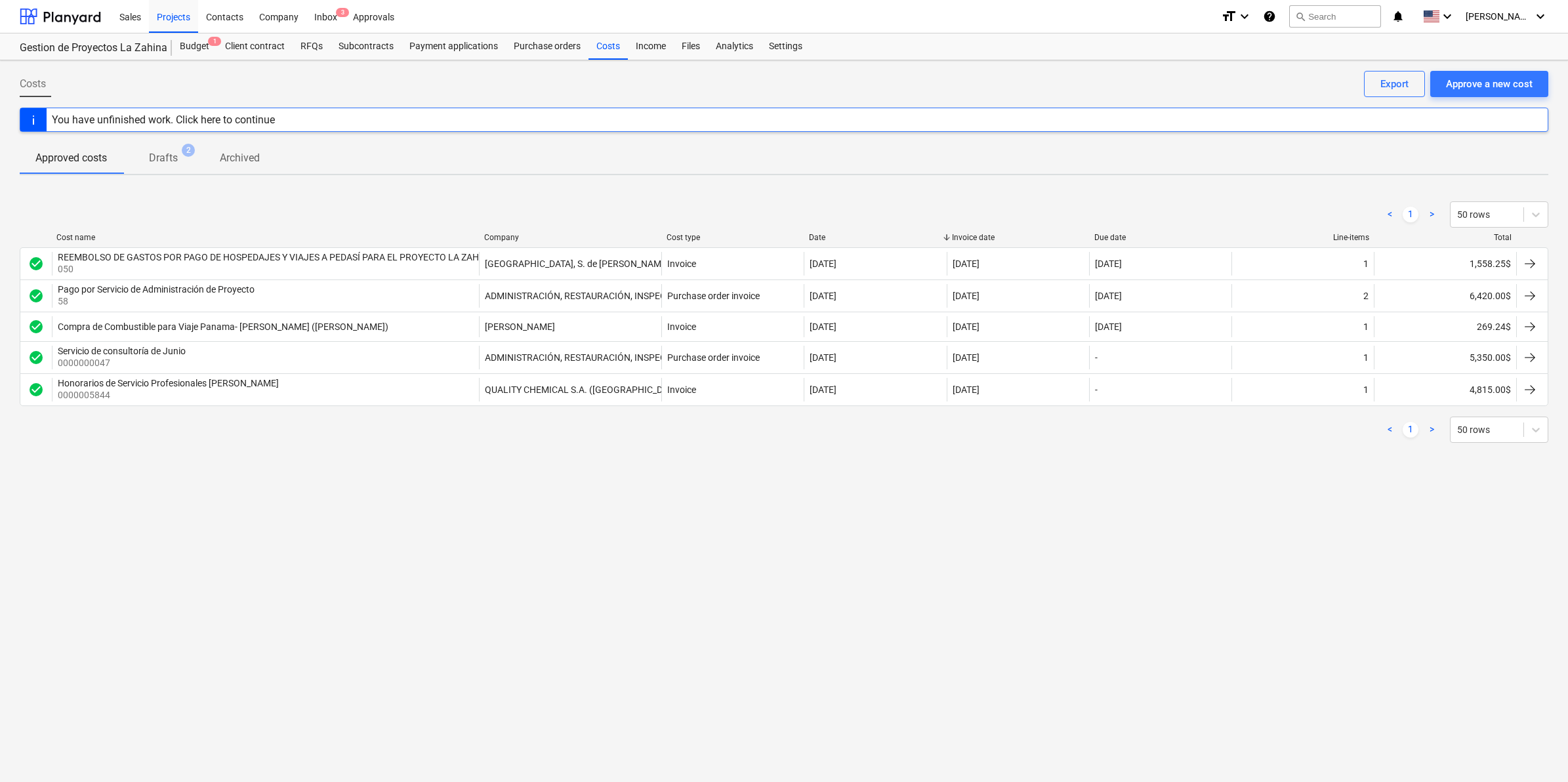
click at [812, 567] on div "Costs Approve a new cost Export You have unfinished work. Click here to continu…" at bounding box center [784, 421] width 1568 height 721
click at [1008, 500] on div "Costs Approve a new cost Export You have unfinished work. Click here to continu…" at bounding box center [784, 421] width 1568 height 721
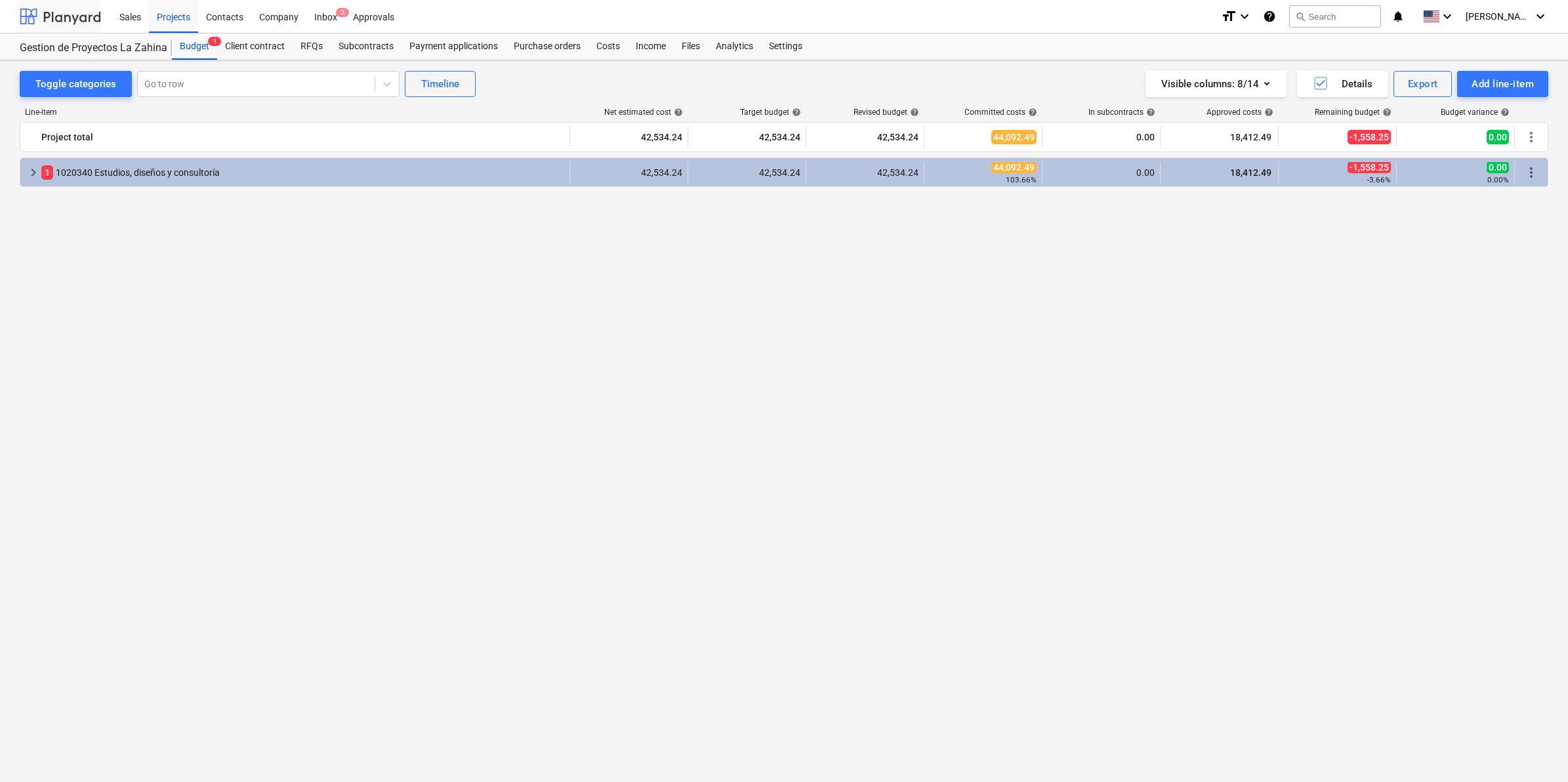
click at [65, 19] on div at bounding box center [60, 16] width 82 height 33
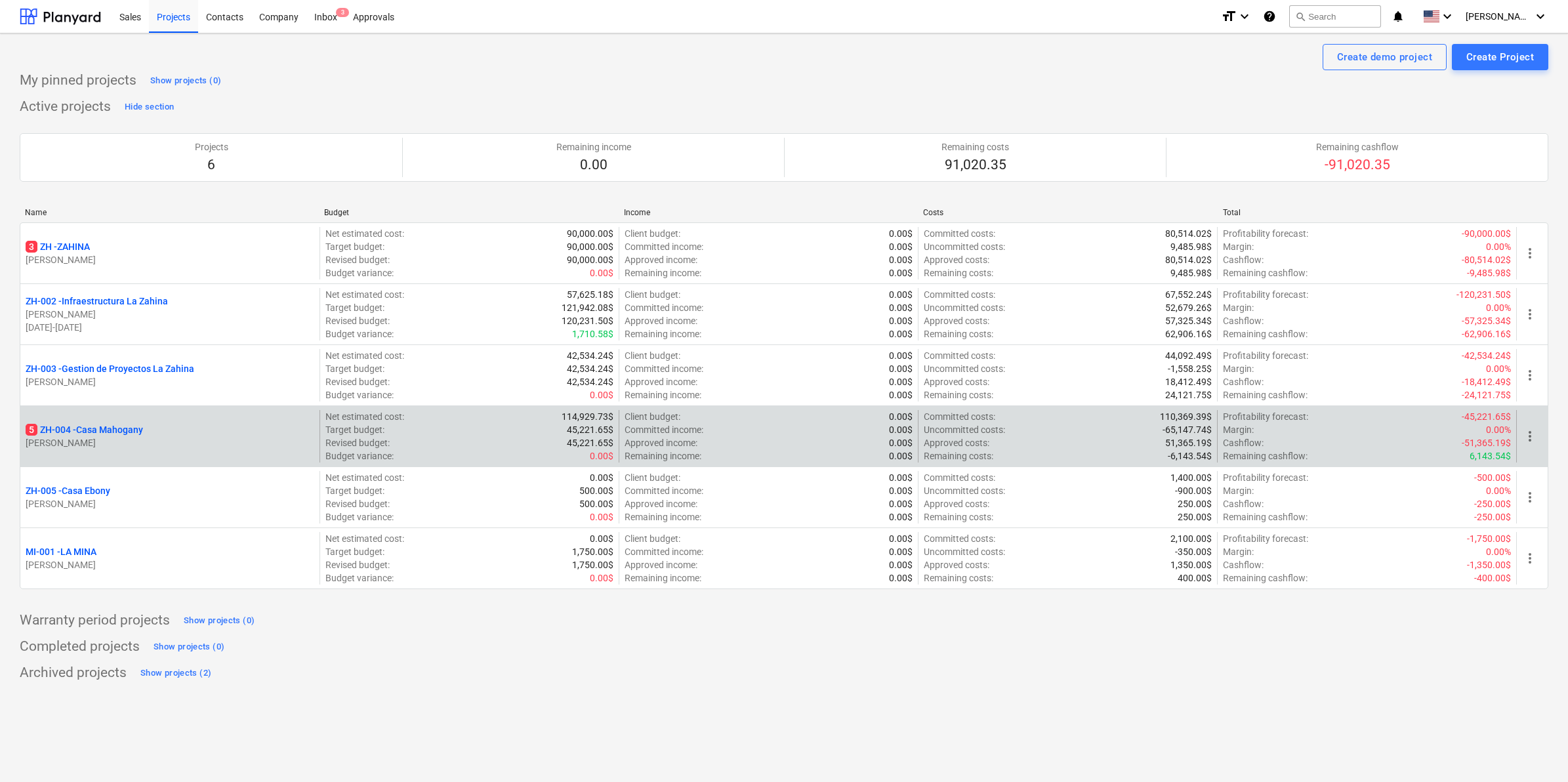
click at [130, 428] on p "5 ZH-004 - Casa Mahogany" at bounding box center [84, 430] width 117 height 13
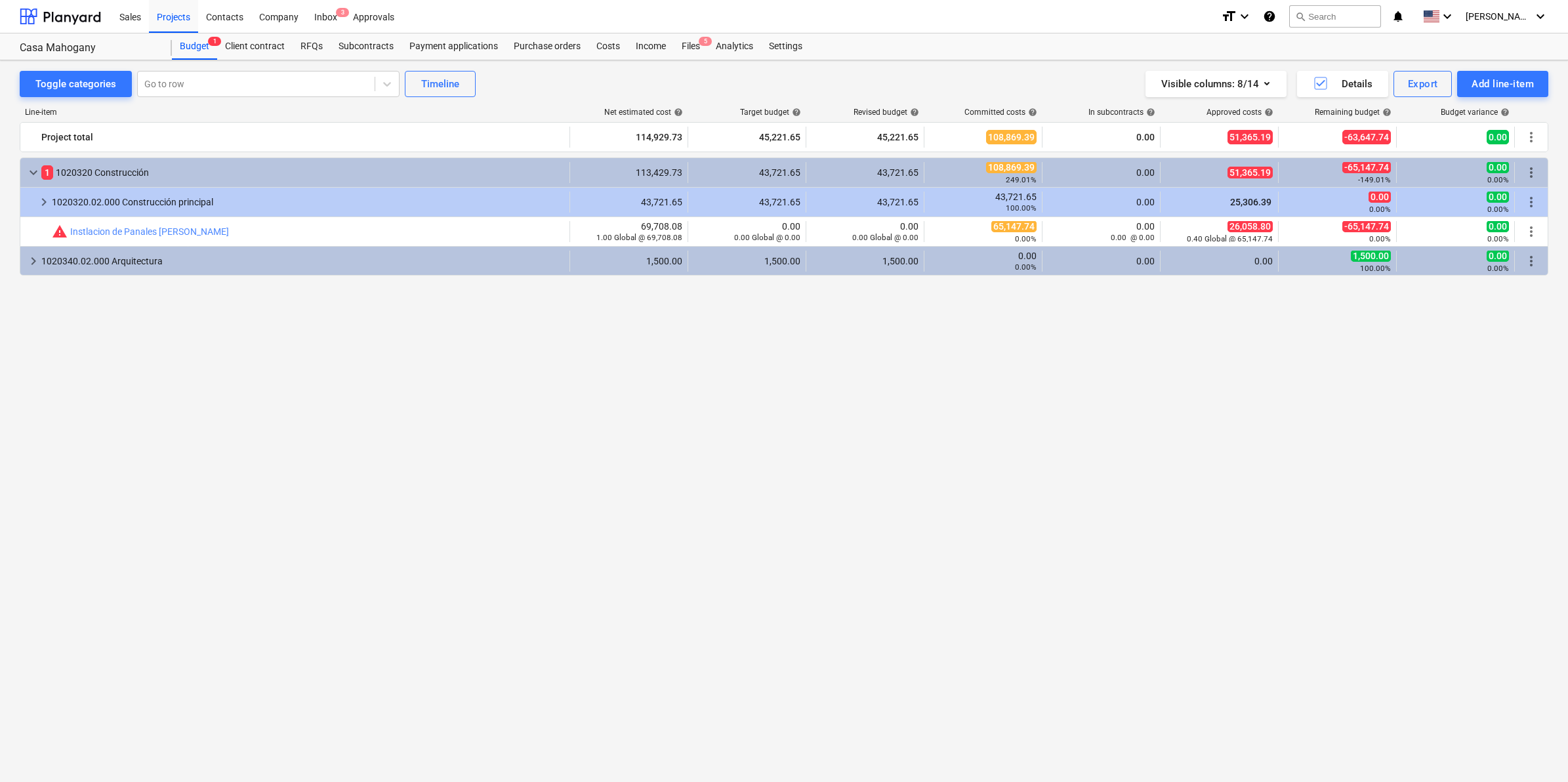
click at [829, 458] on div "keyboard_arrow_down 1 1020320 Construcción 113,429.73 43,721.65 43,721.65 108,8…" at bounding box center [784, 445] width 1529 height 575
click at [602, 47] on div "Costs" at bounding box center [608, 46] width 39 height 26
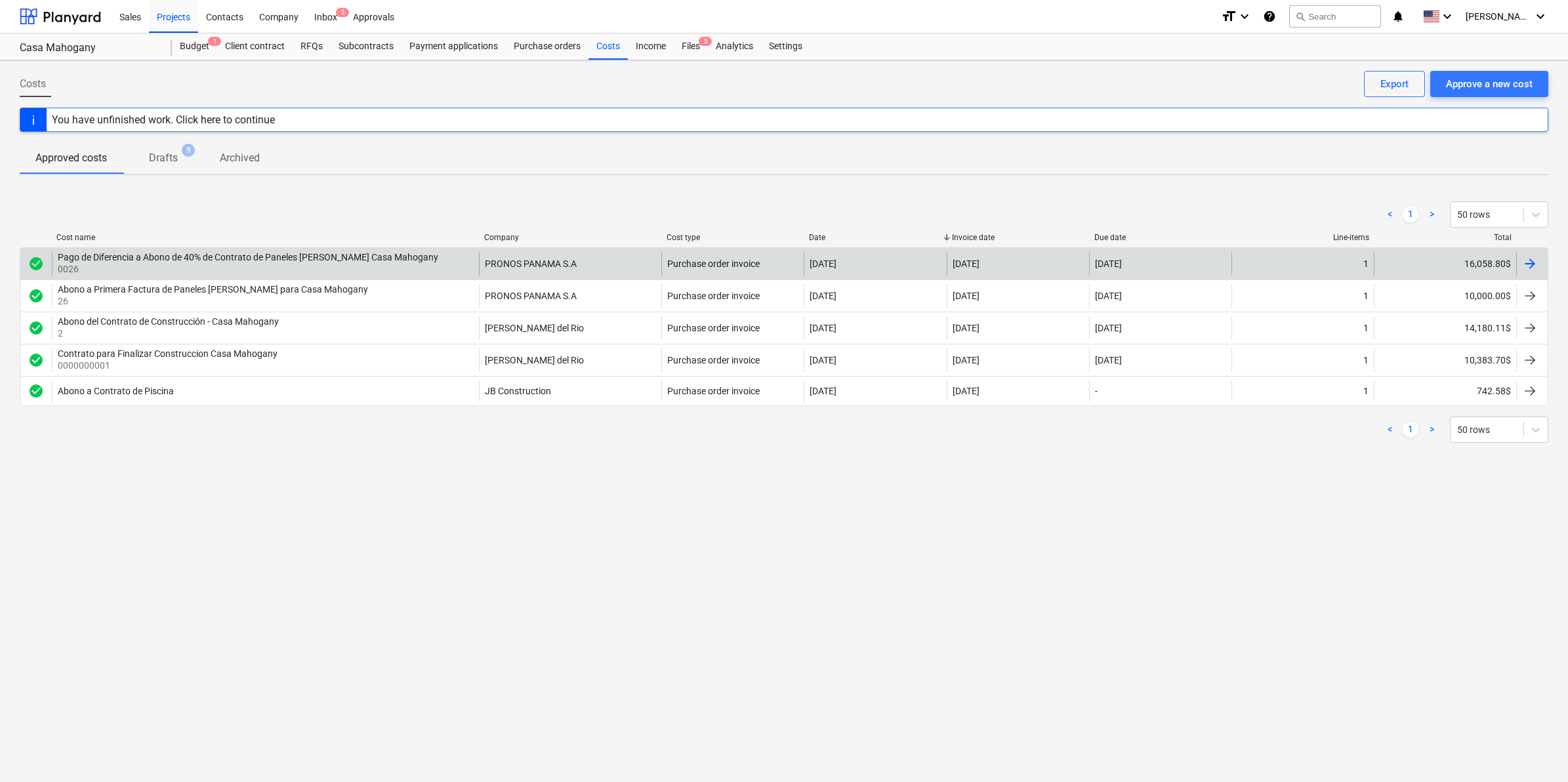
click at [1500, 268] on div "16,058.80$" at bounding box center [1444, 263] width 142 height 24
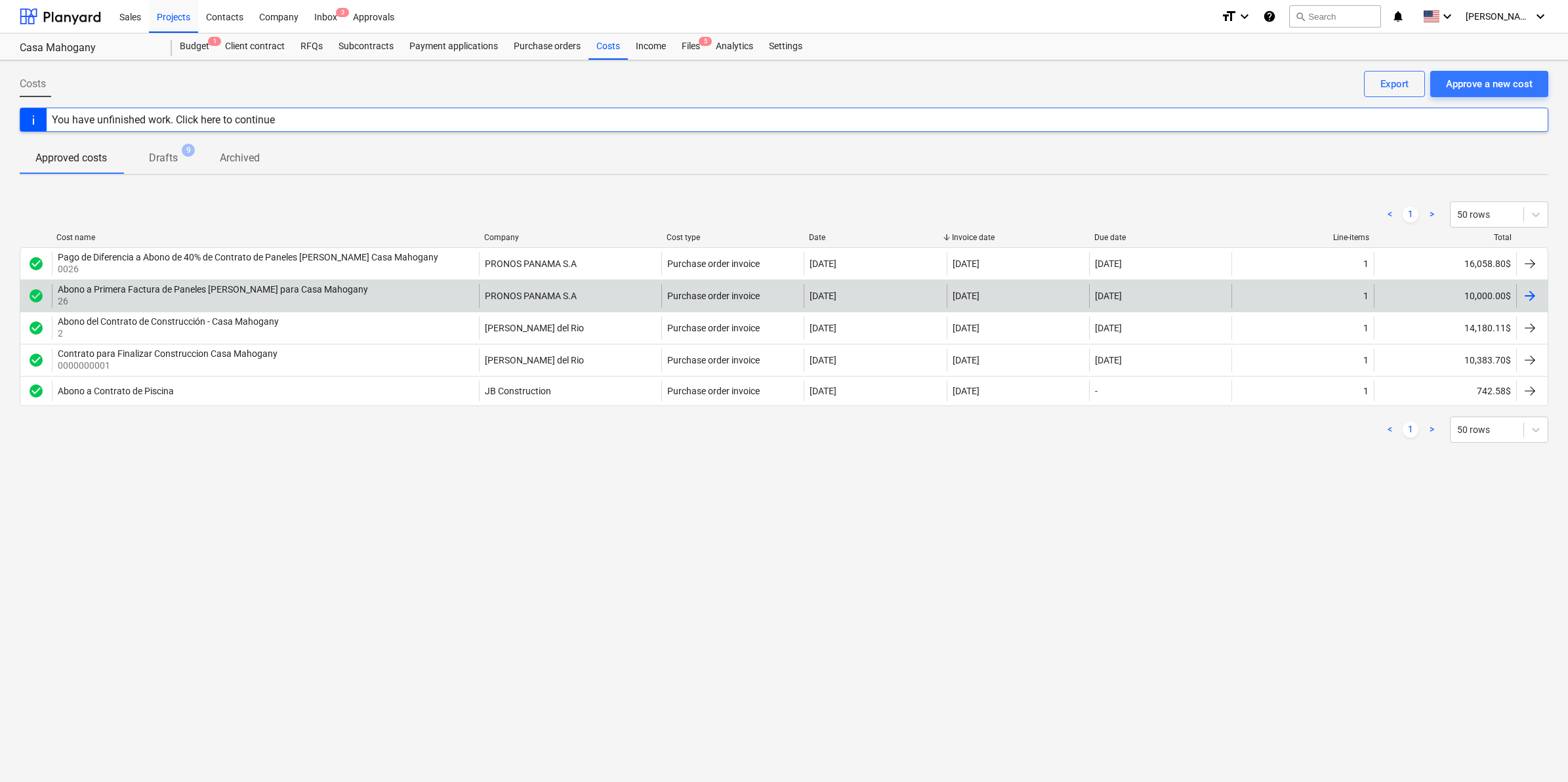
click at [1481, 301] on div "10,000.00$" at bounding box center [1444, 296] width 142 height 24
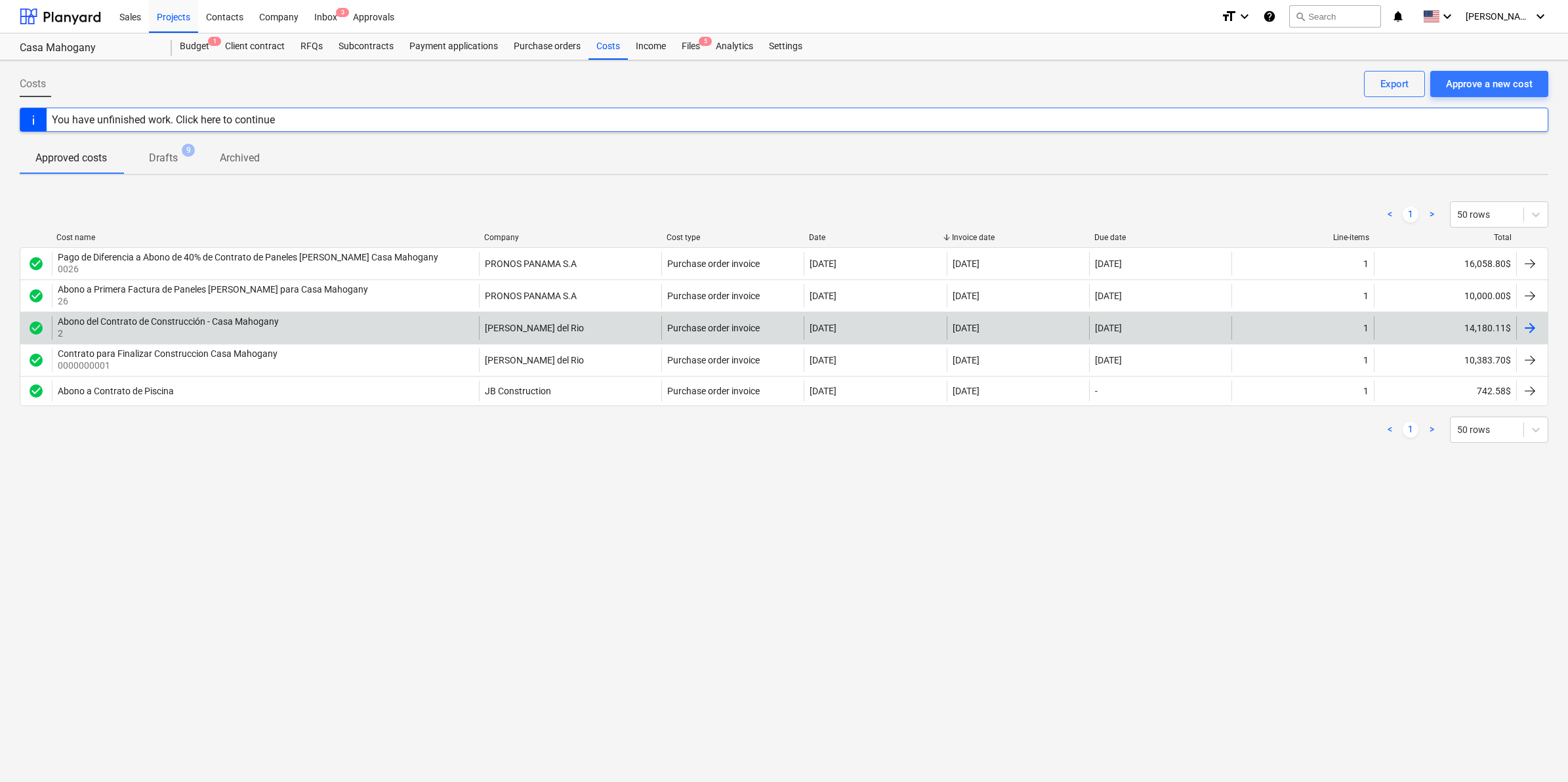
click at [1486, 324] on div "14,180.11$" at bounding box center [1444, 328] width 142 height 24
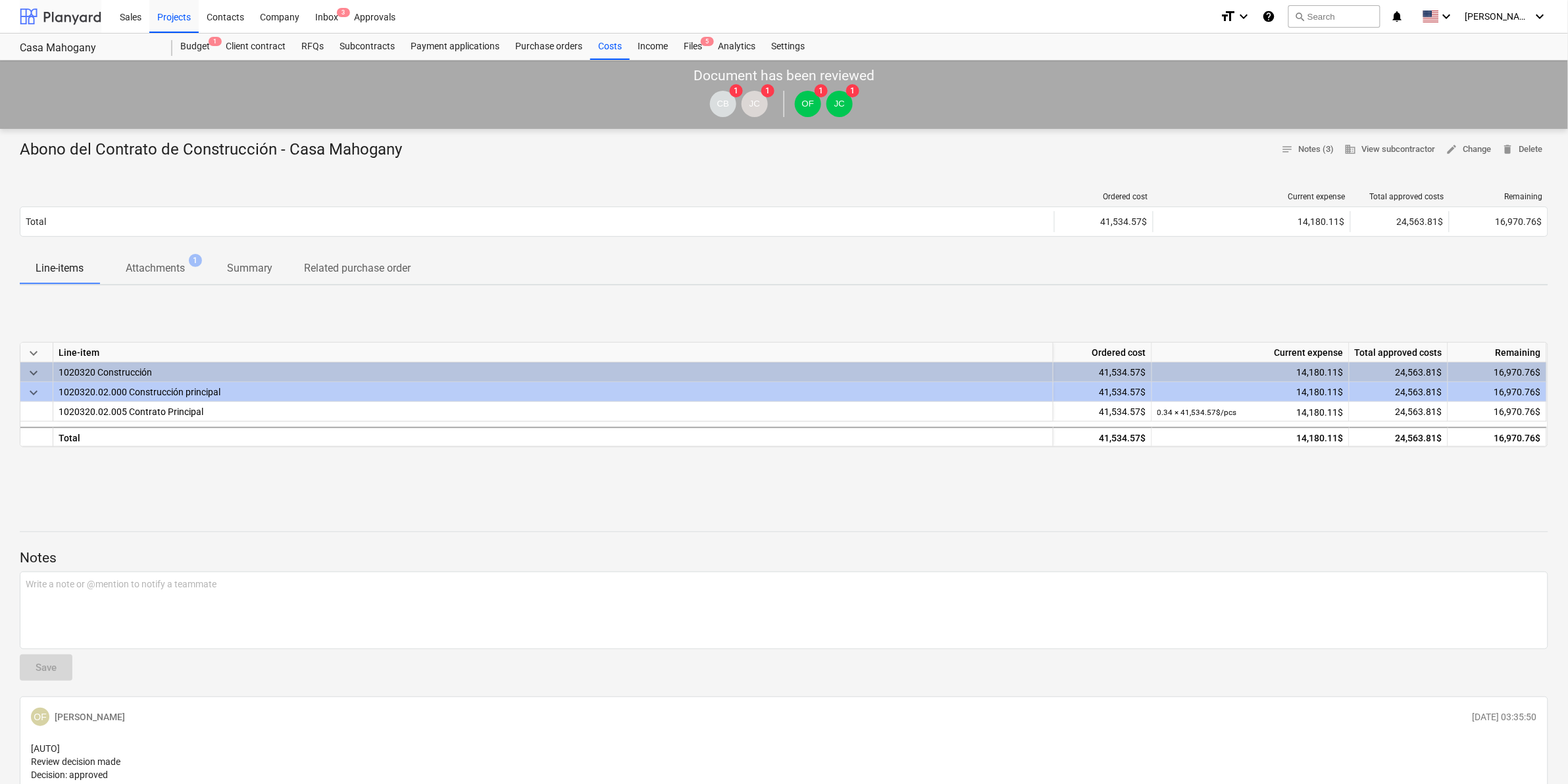
drag, startPoint x: 35, startPoint y: 14, endPoint x: 47, endPoint y: 25, distance: 16.3
click at [35, 14] on div at bounding box center [60, 16] width 82 height 33
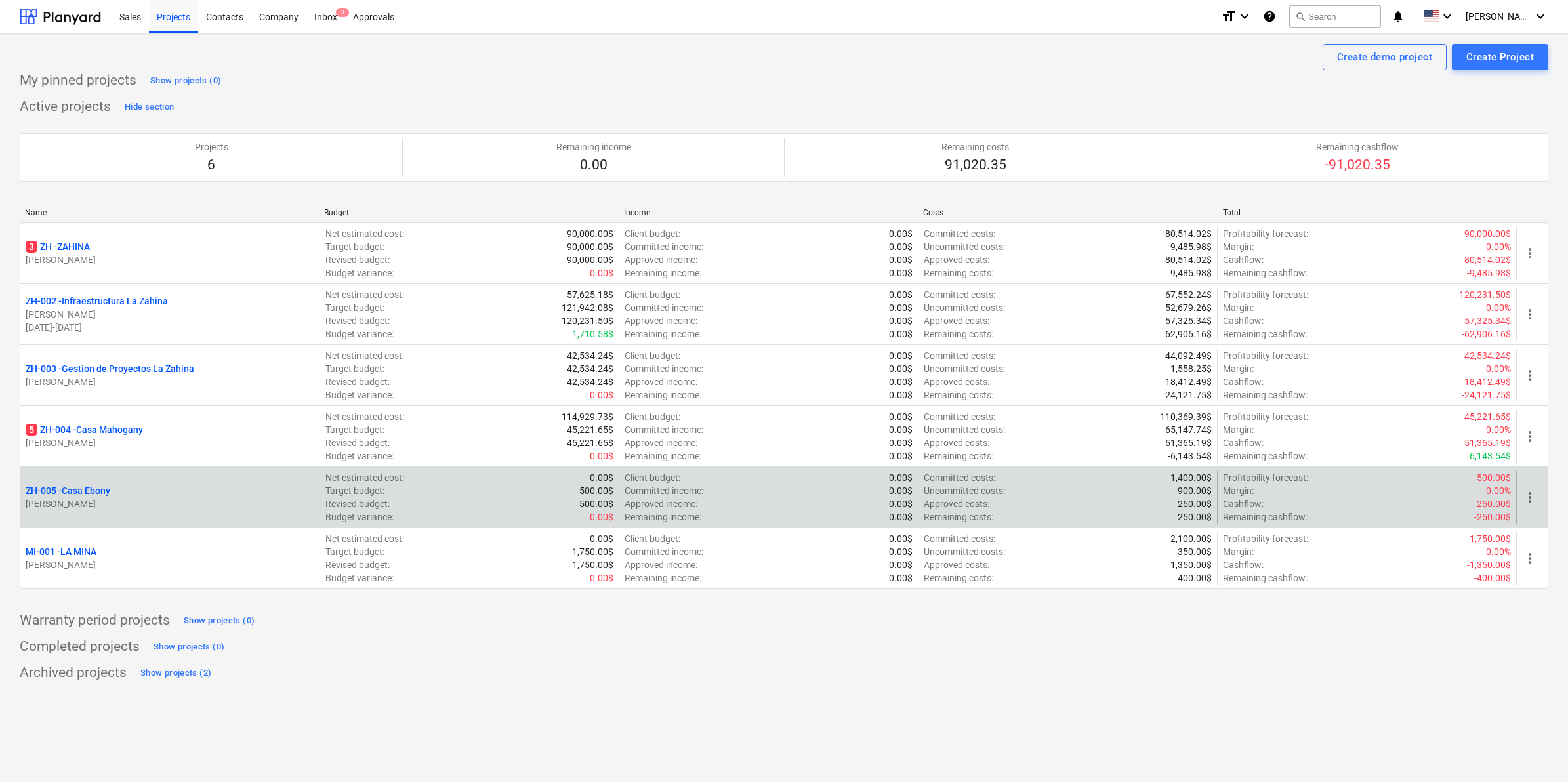
click at [80, 490] on p "ZH-005 - [GEOGRAPHIC_DATA]" at bounding box center [68, 491] width 84 height 13
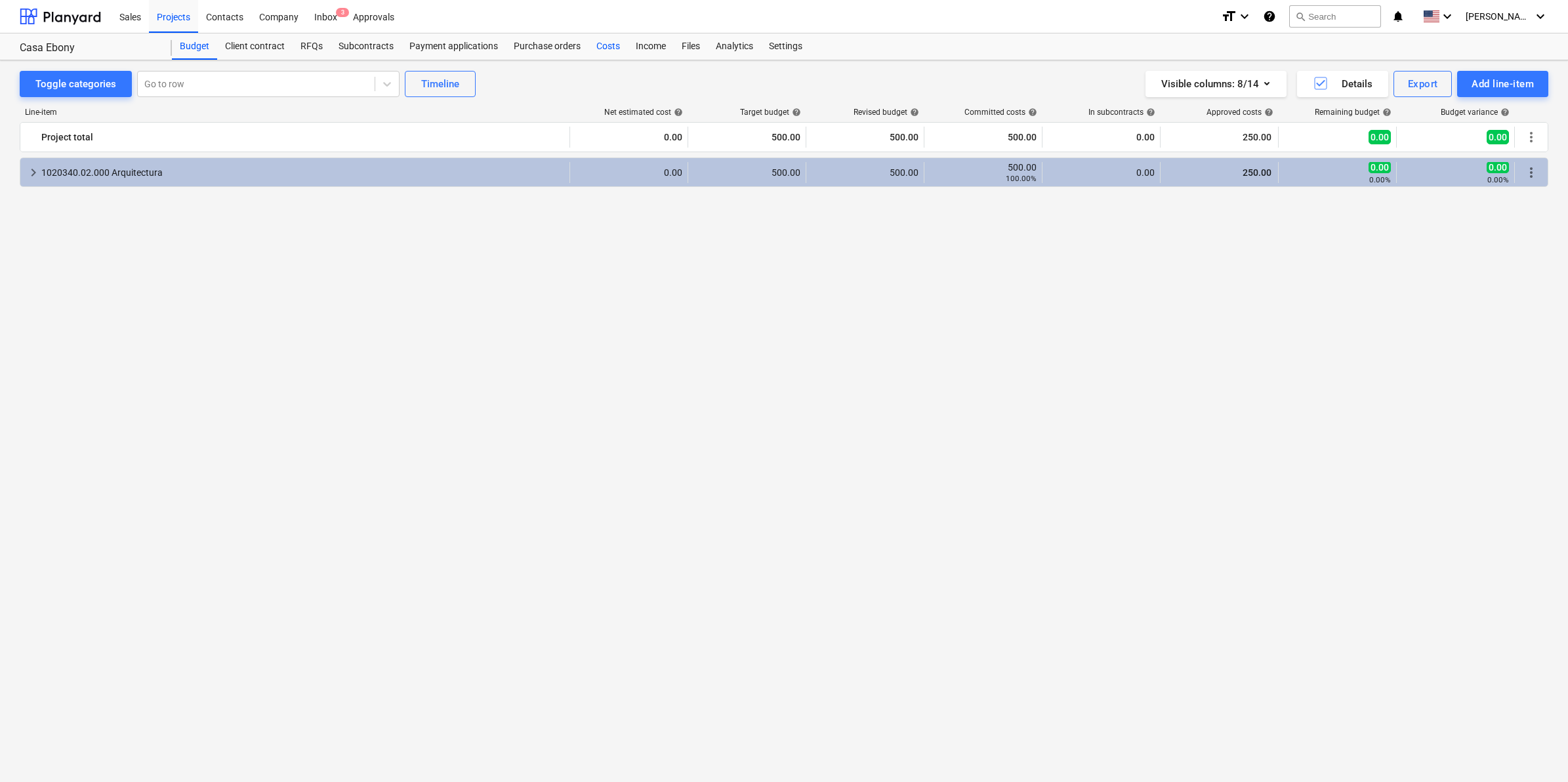
click at [591, 46] on div "Costs" at bounding box center [608, 46] width 39 height 26
click at [46, 21] on div at bounding box center [60, 16] width 82 height 33
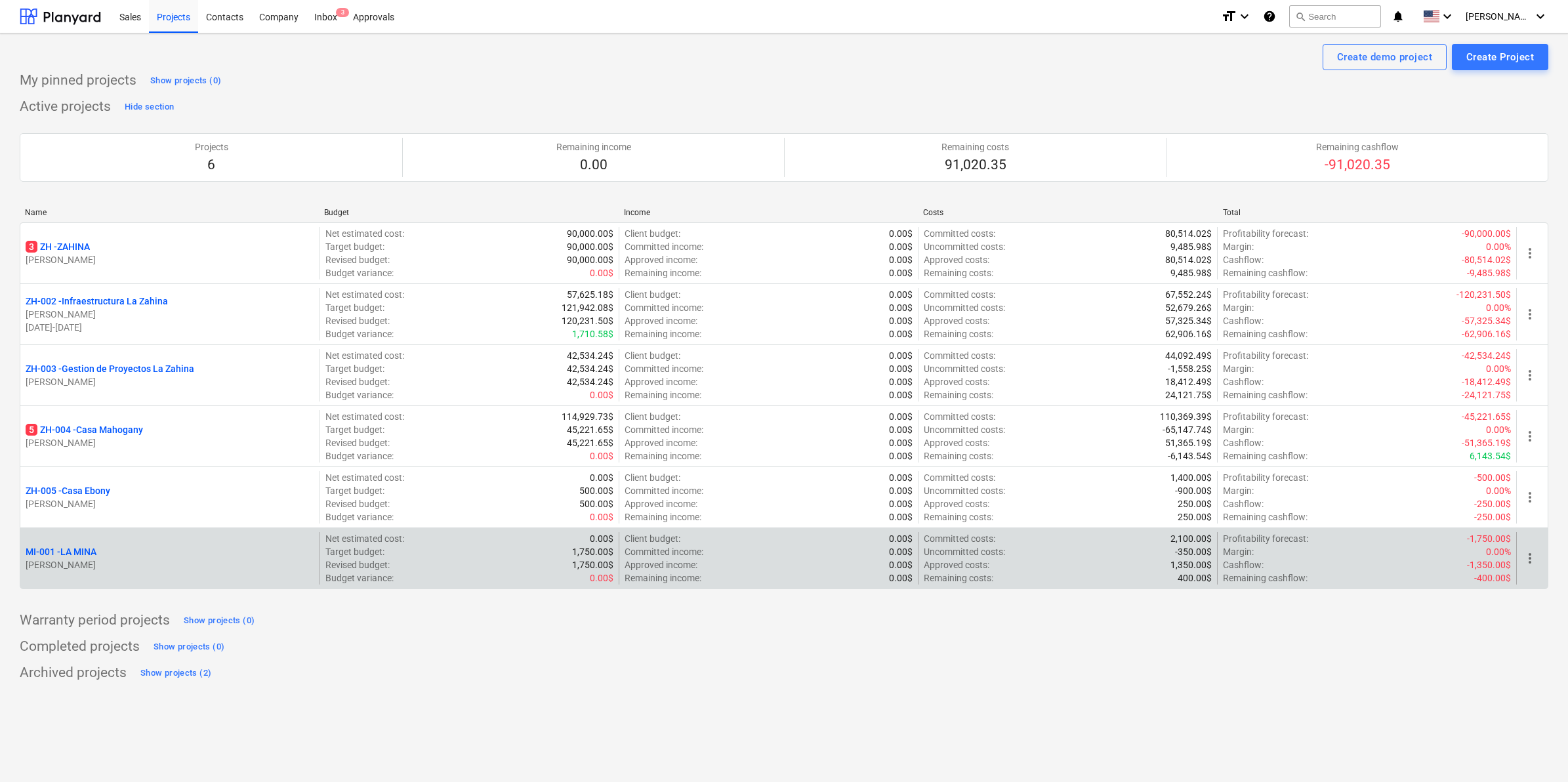
click at [72, 549] on p "MI-001 - LA MINA" at bounding box center [61, 552] width 71 height 13
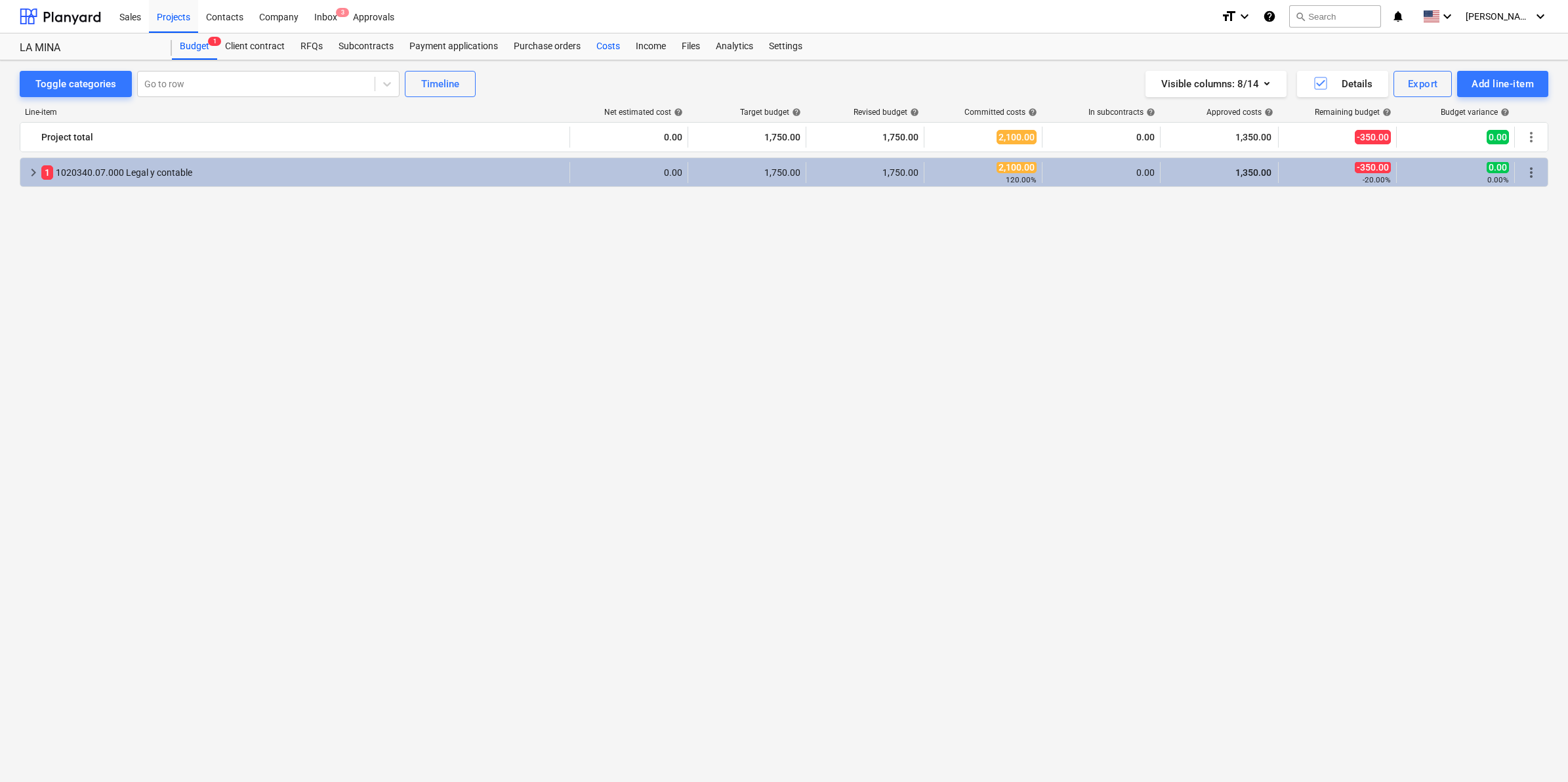
click at [610, 51] on div "Costs" at bounding box center [608, 46] width 39 height 26
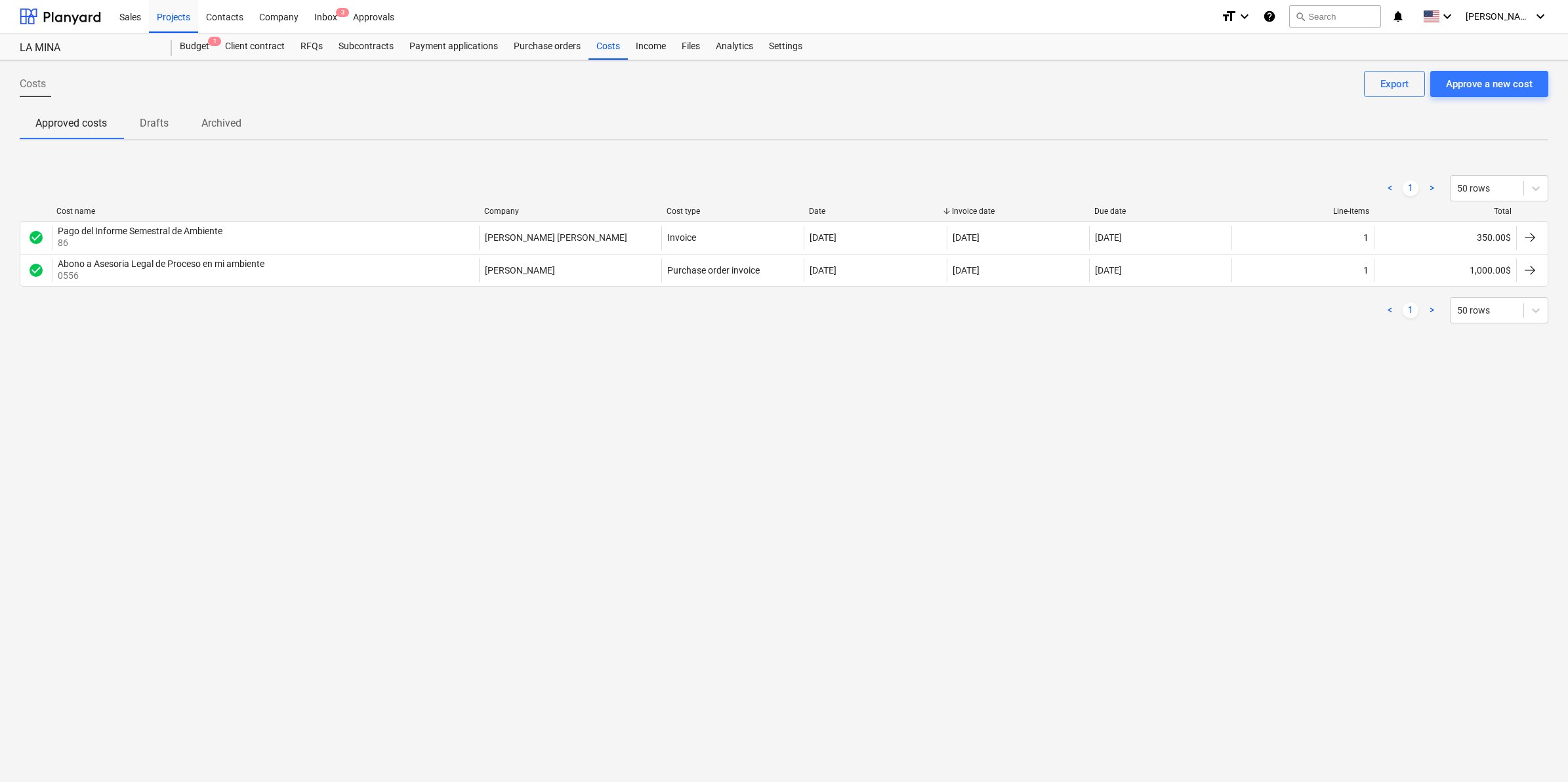
click at [988, 496] on div "Costs Approve a new cost Export Approved costs Drafts Archived < 1 > 50 rows Co…" at bounding box center [784, 421] width 1568 height 721
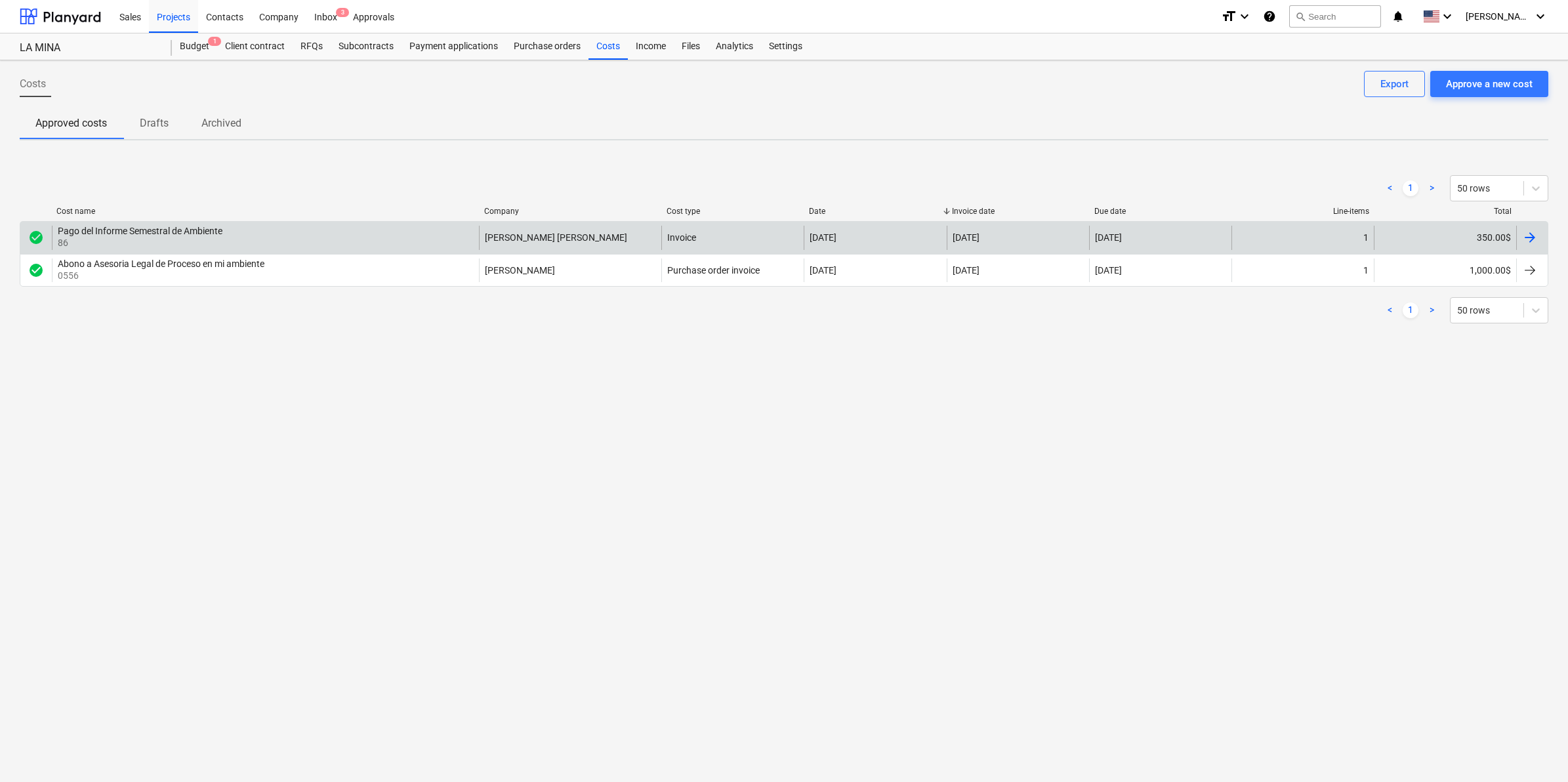
click at [1504, 233] on div "350.00$" at bounding box center [1444, 237] width 142 height 24
